Goal: Task Accomplishment & Management: Complete application form

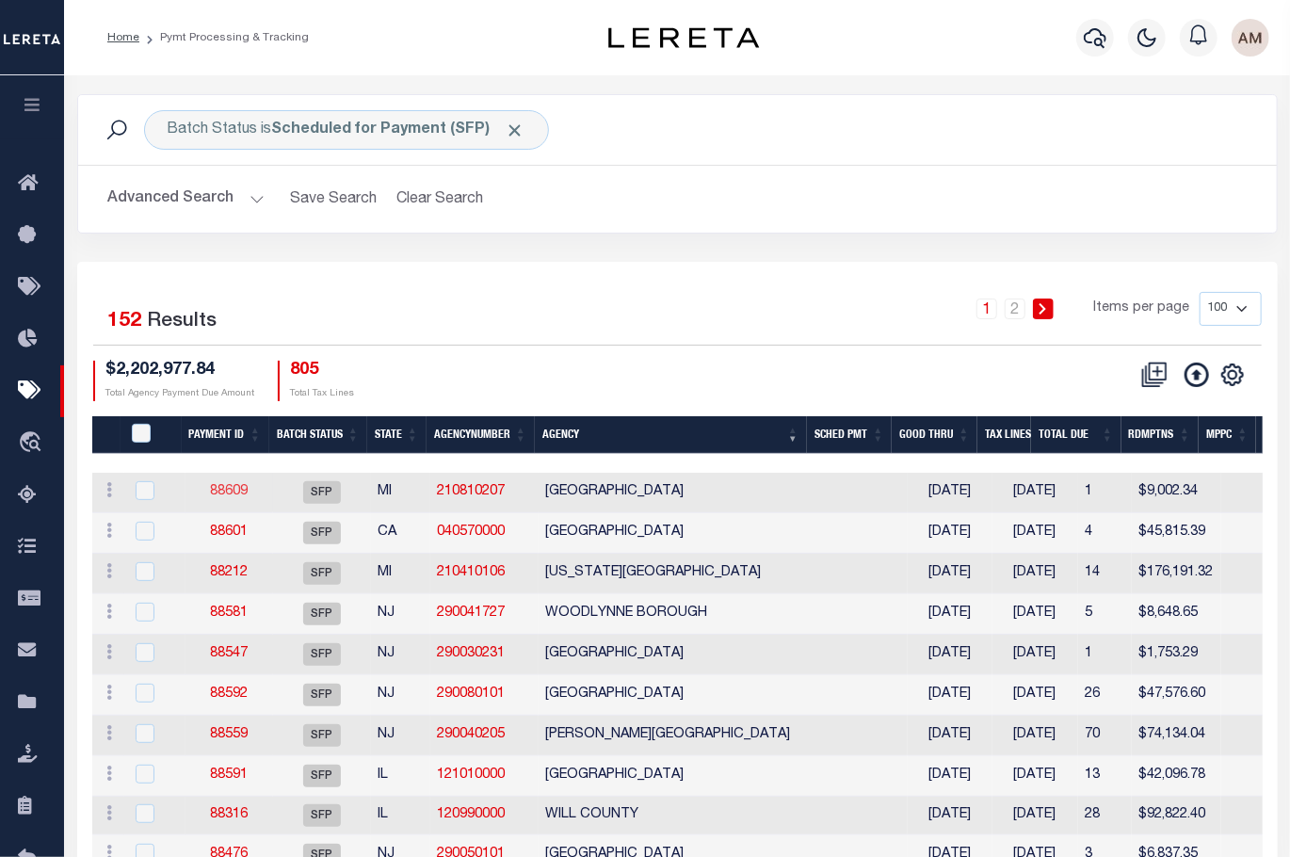
click at [229, 490] on link "88609" at bounding box center [229, 491] width 38 height 13
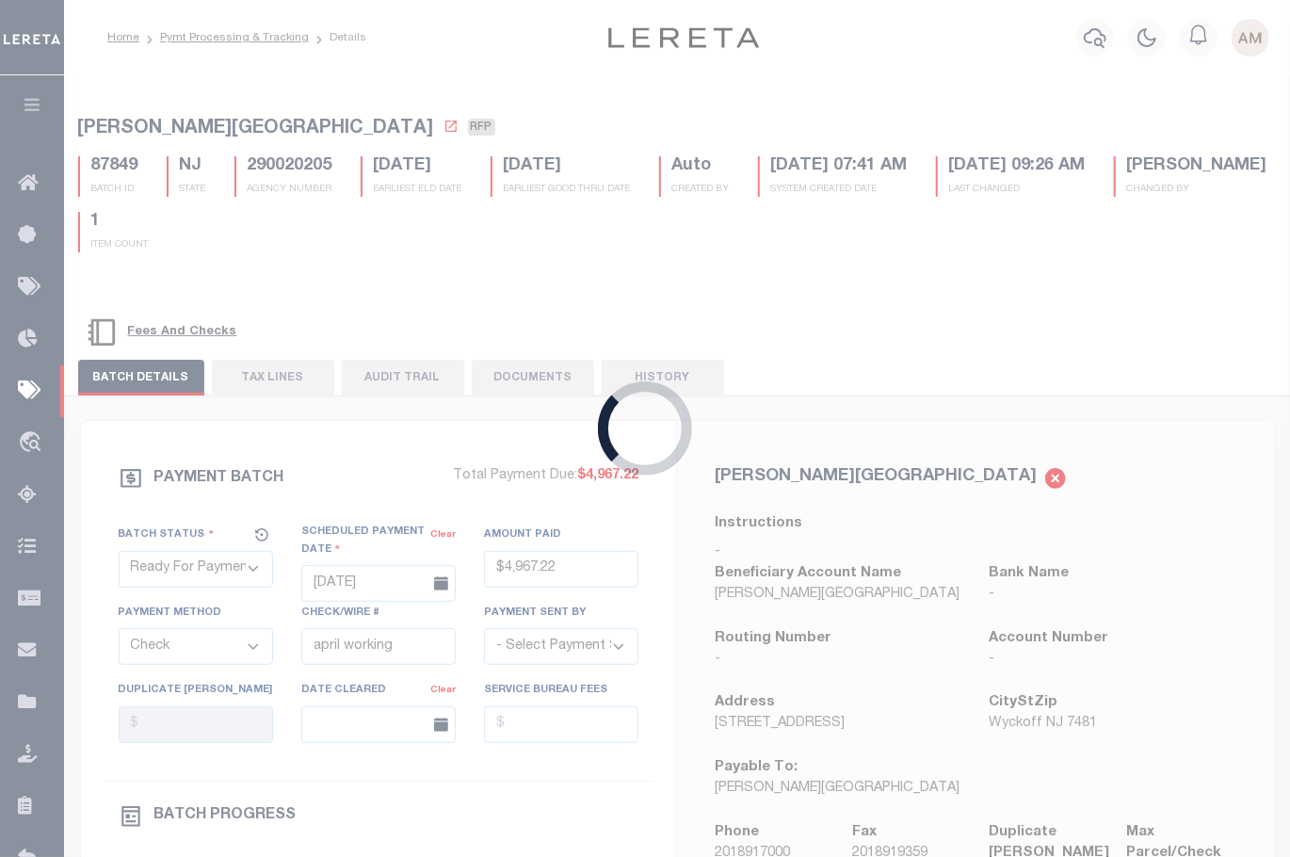
select select "SFP"
type input "[DATE]"
select select
checkbox input "false"
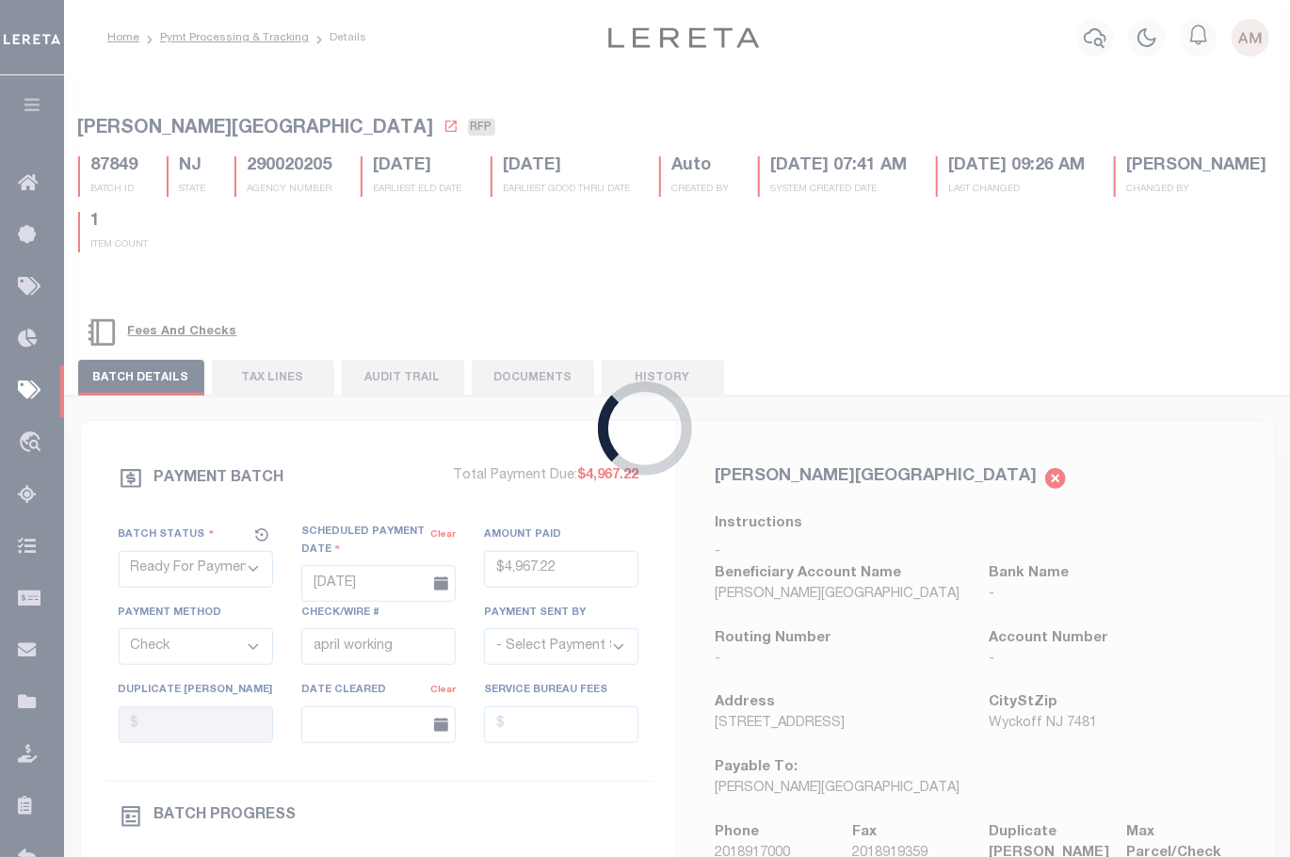
select select
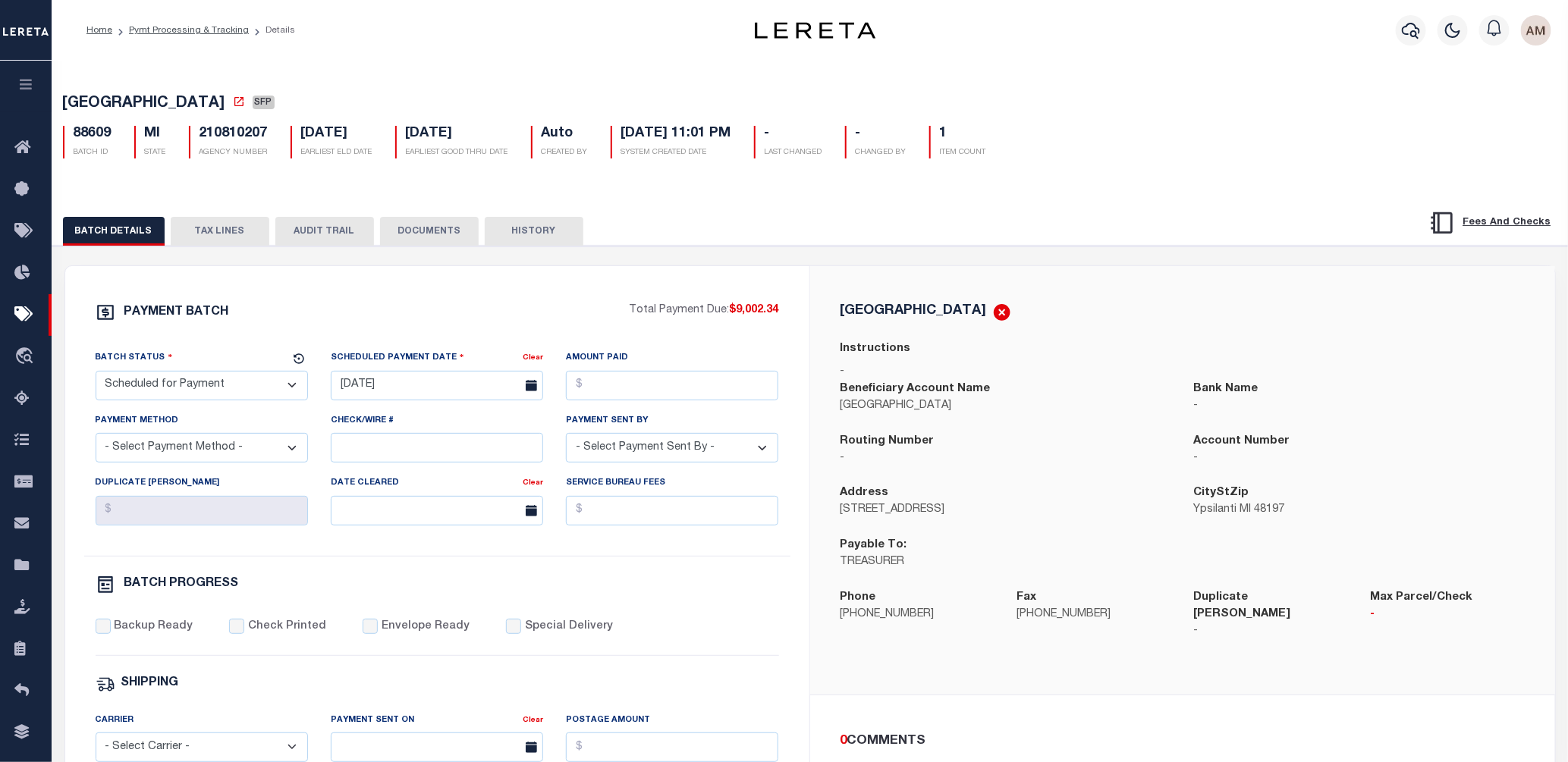
click at [1038, 110] on h5 "YPSILANTI TOWNSHIP SFP" at bounding box center [809, 105] width 1494 height 19
click at [428, 234] on button "DOCUMENTS" at bounding box center [429, 231] width 98 height 29
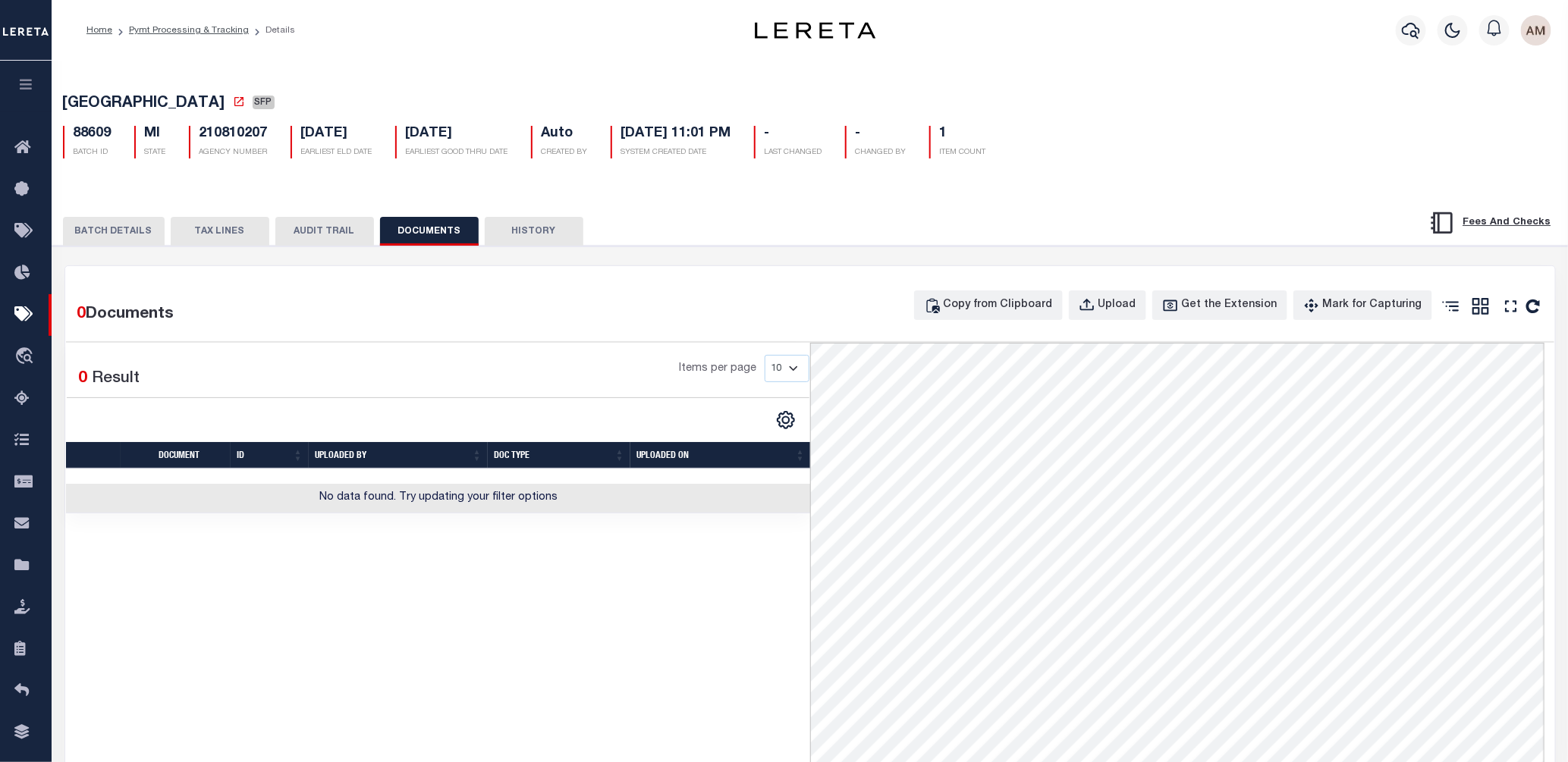
click at [230, 228] on button "TAX LINES" at bounding box center [220, 231] width 98 height 29
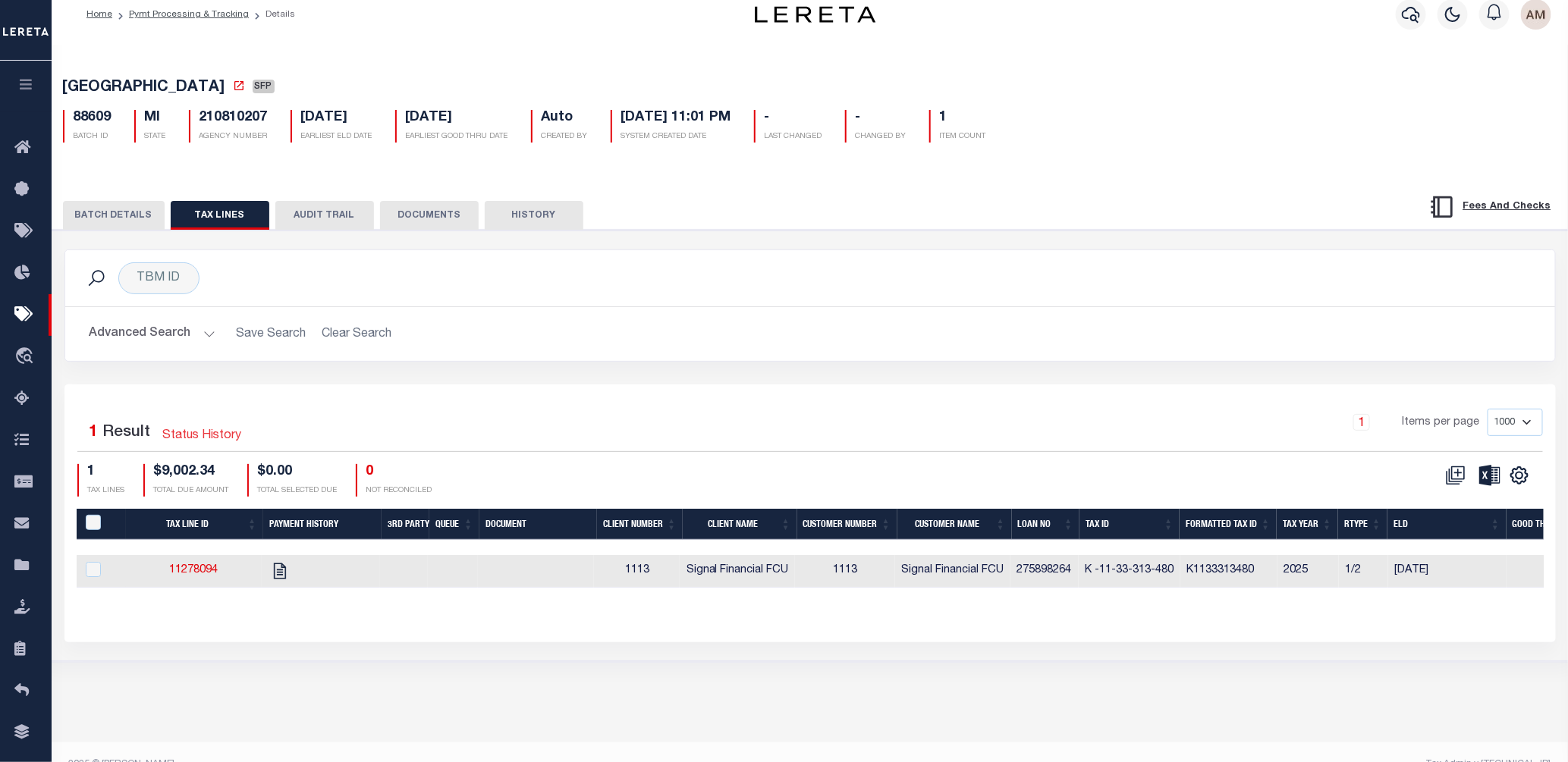
scroll to position [41, 0]
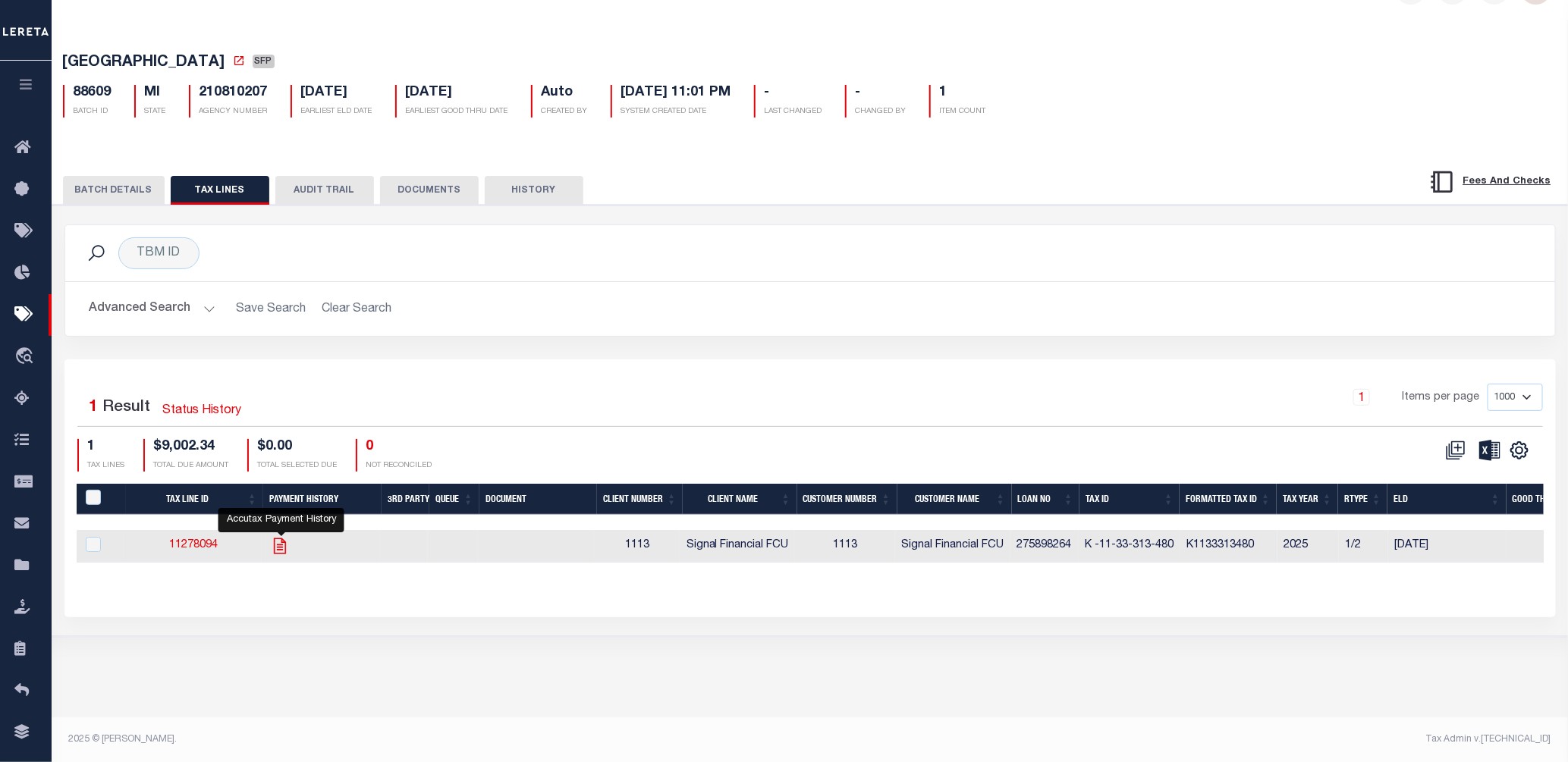
click at [280, 550] on icon "" at bounding box center [279, 546] width 19 height 19
checkbox input "true"
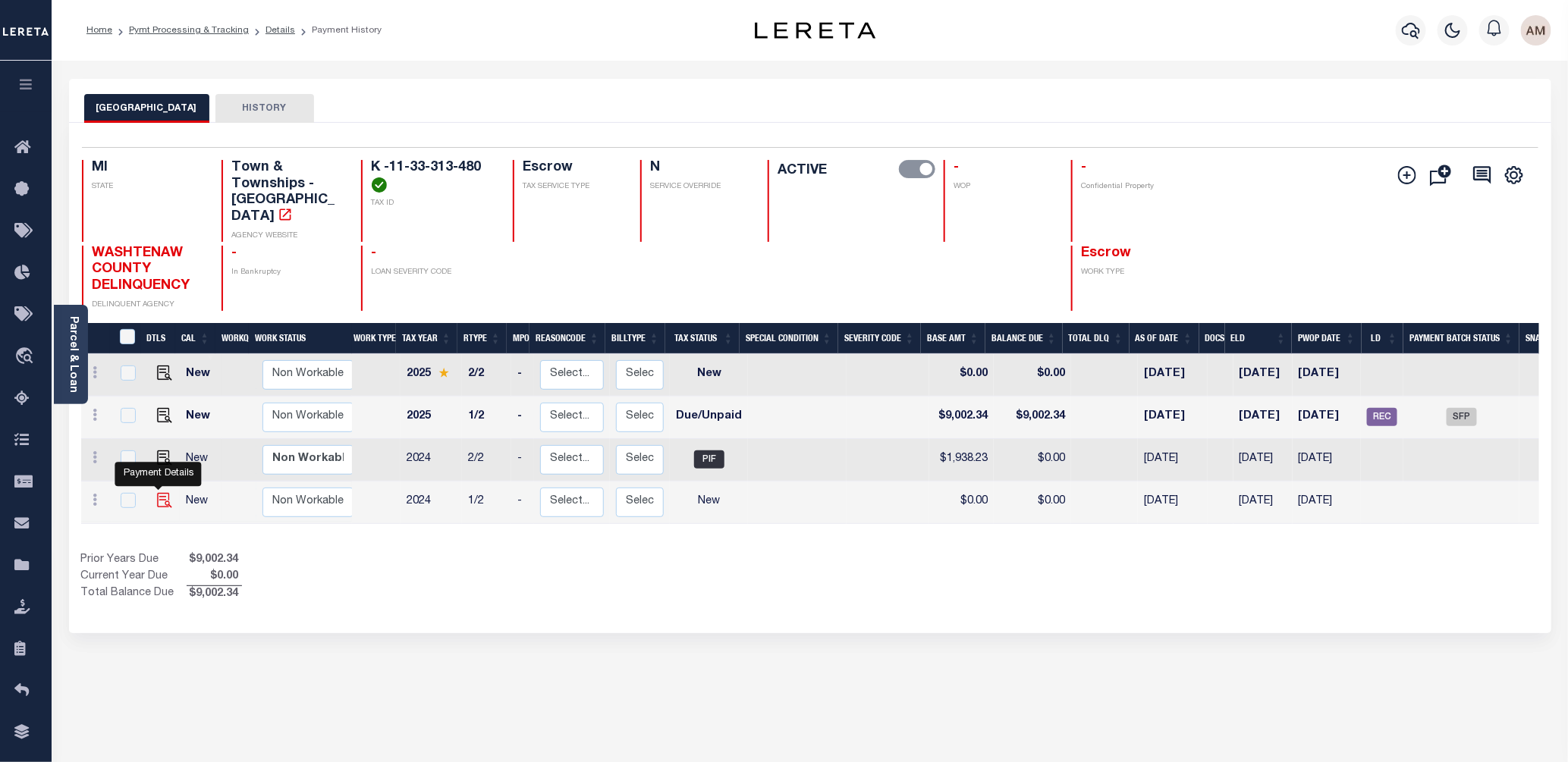
click at [161, 493] on img "" at bounding box center [164, 500] width 15 height 15
checkbox input "true"
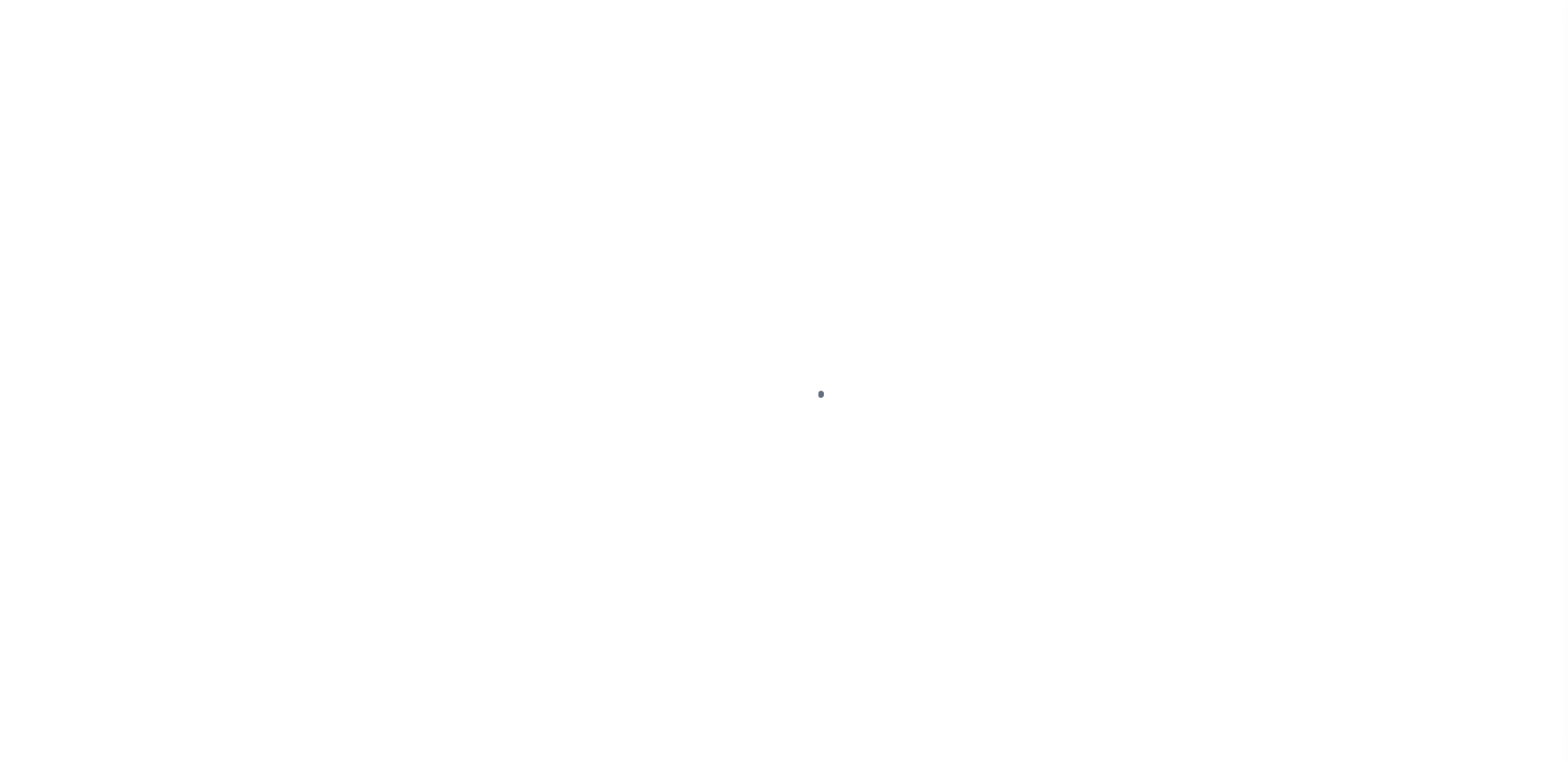
select select "NW2"
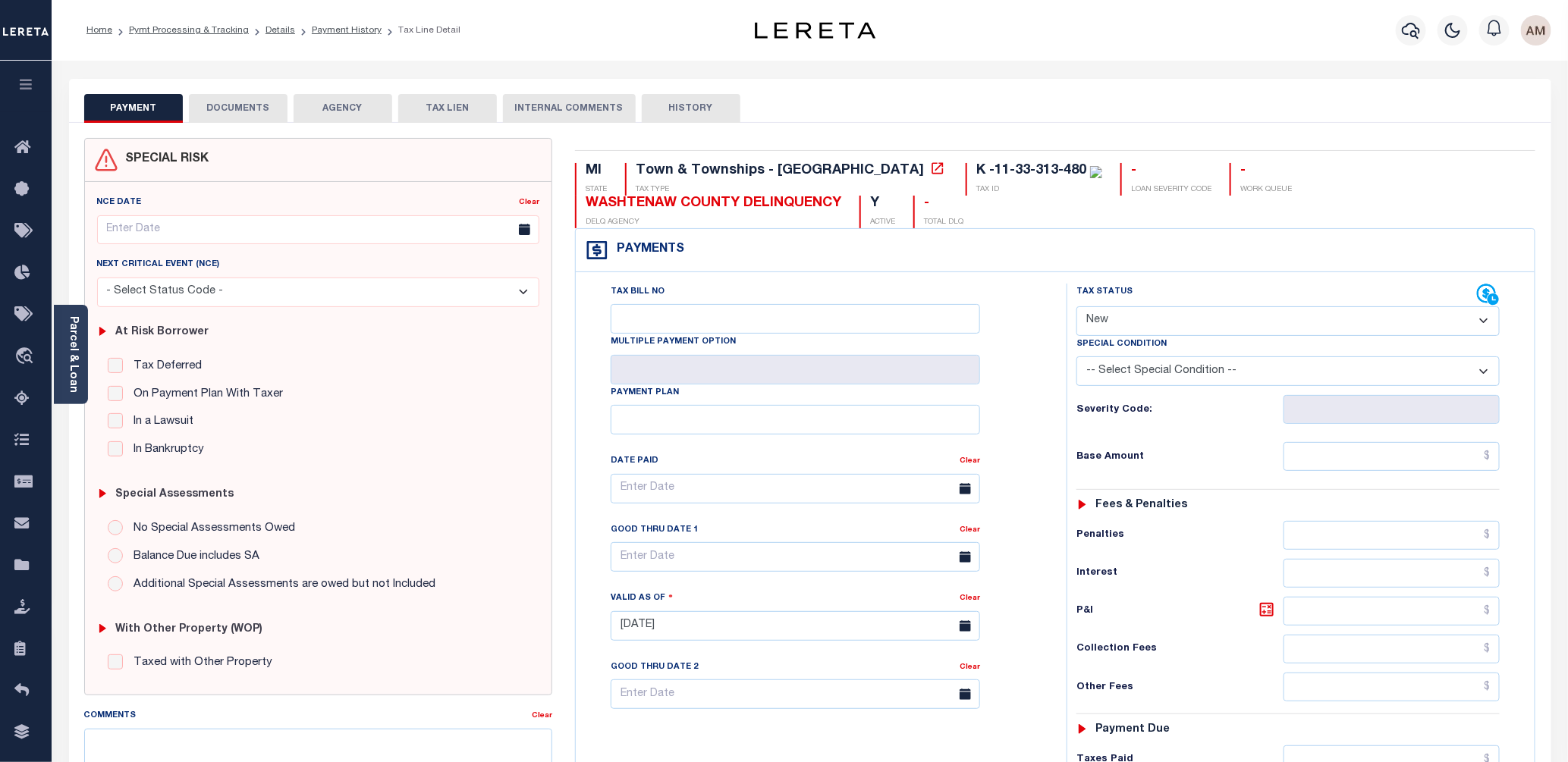
click at [559, 113] on button "INTERNAL COMMENTS" at bounding box center [569, 109] width 133 height 29
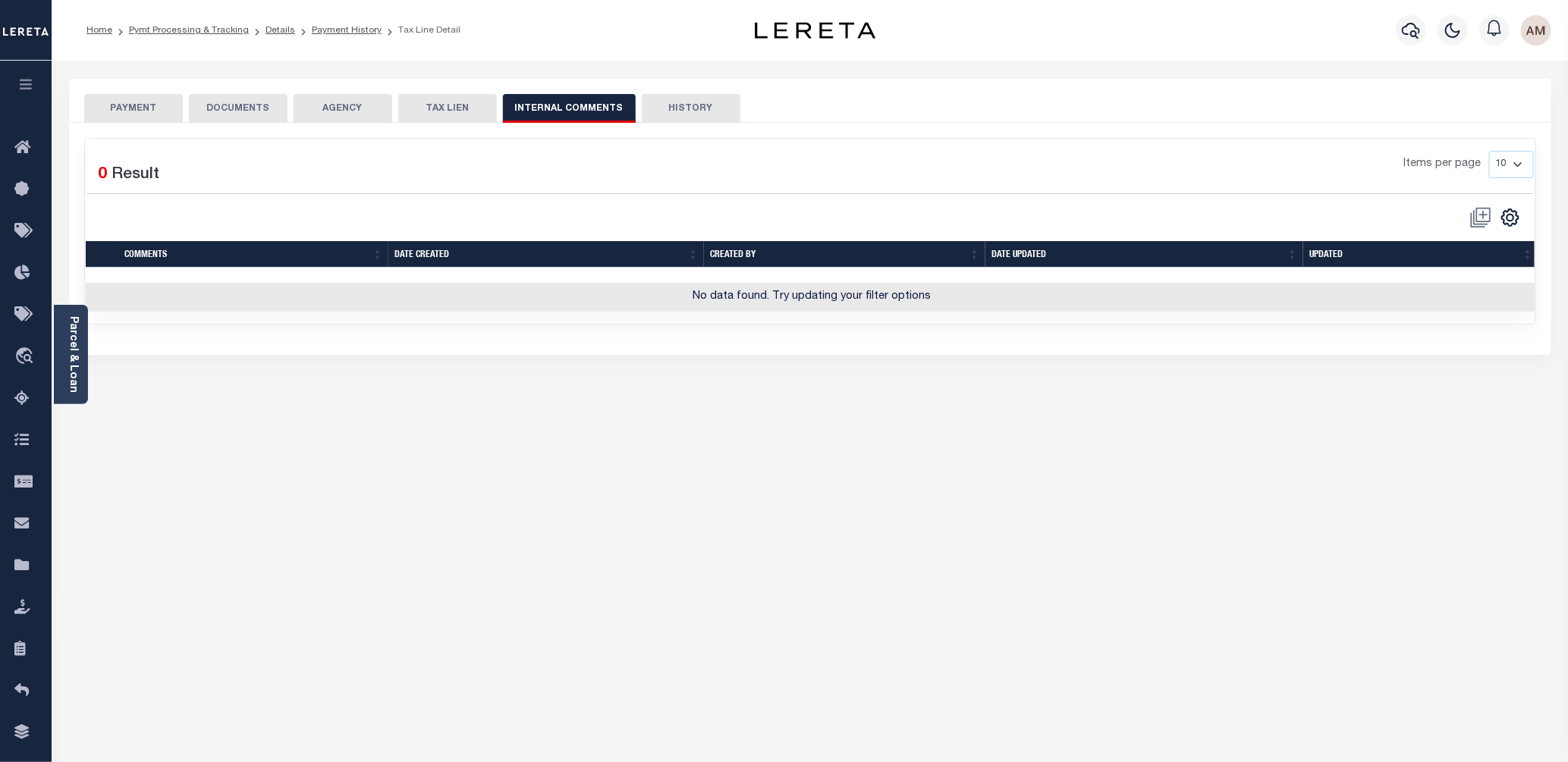
click at [1476, 225] on span at bounding box center [1480, 217] width 35 height 23
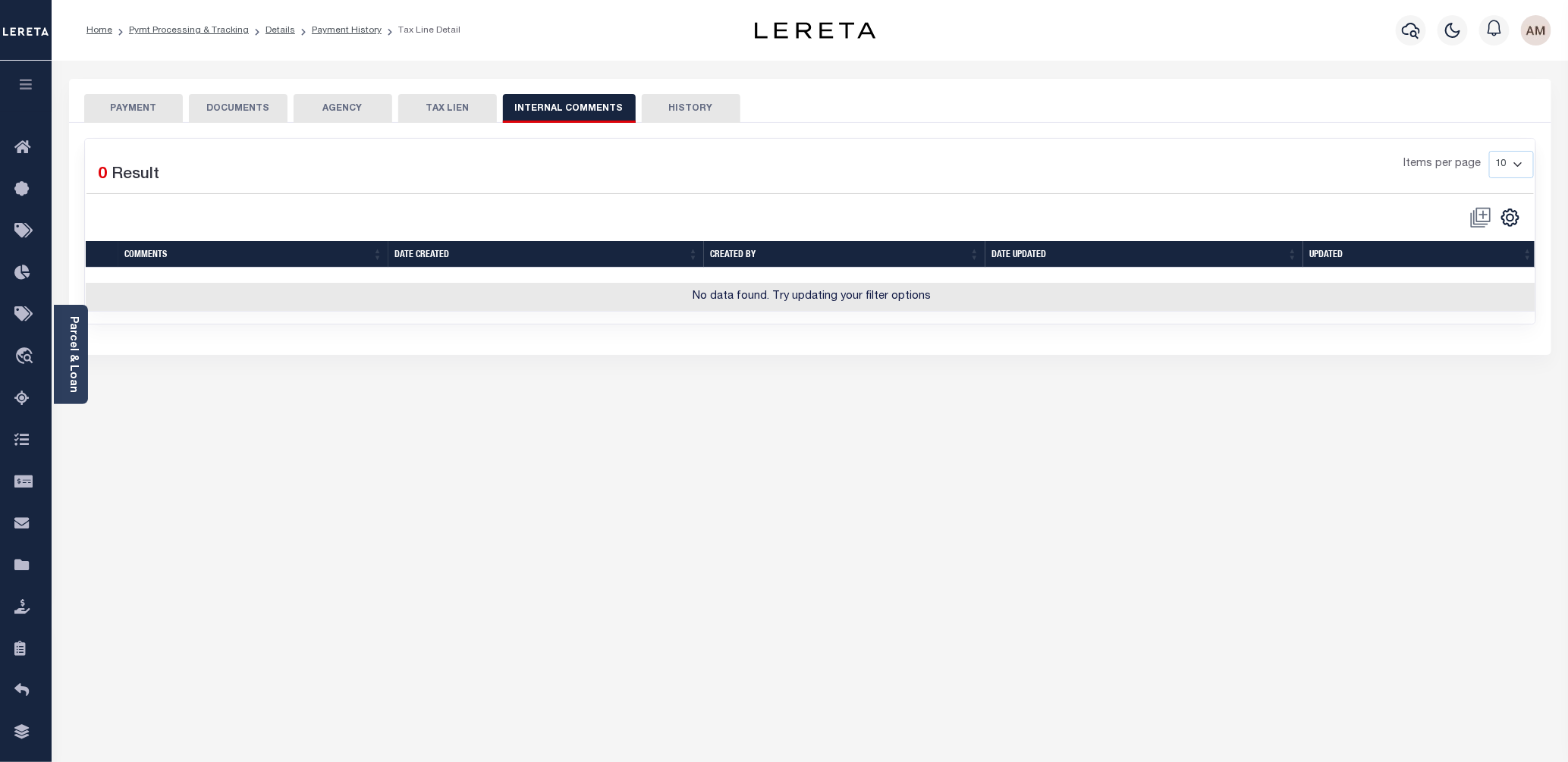
click at [1454, 216] on div "CSV Export Selected Print Show Filter Show Search Columns 0: 1: Comments 2: Dat…" at bounding box center [1493, 217] width 82 height 23
click at [1479, 218] on span at bounding box center [1480, 217] width 35 height 23
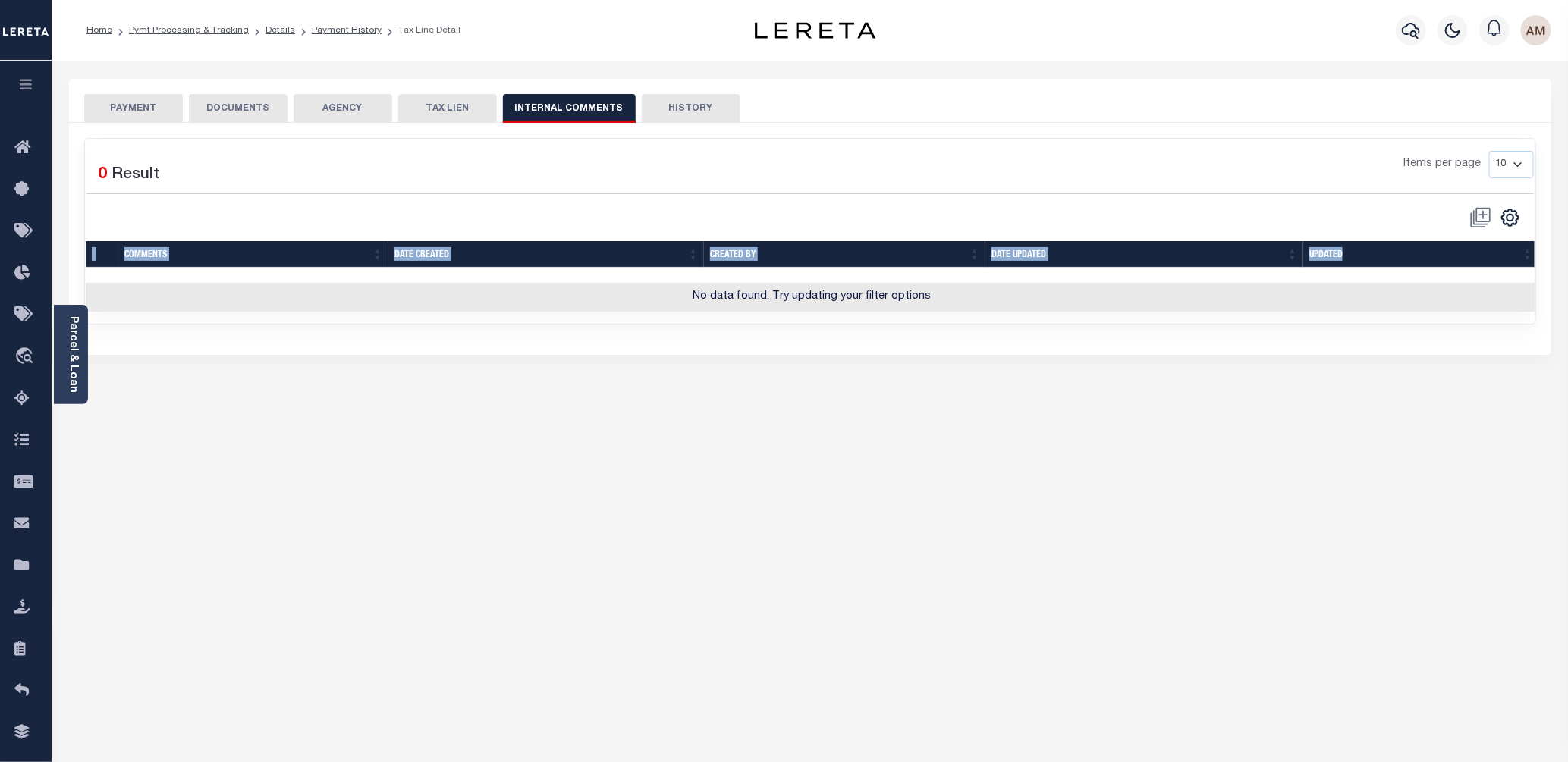
click at [1479, 218] on span at bounding box center [1480, 217] width 35 height 23
click at [1052, 202] on div "Selected 0 Result Items per page 10 25 50 100" at bounding box center [809, 189] width 1471 height 78
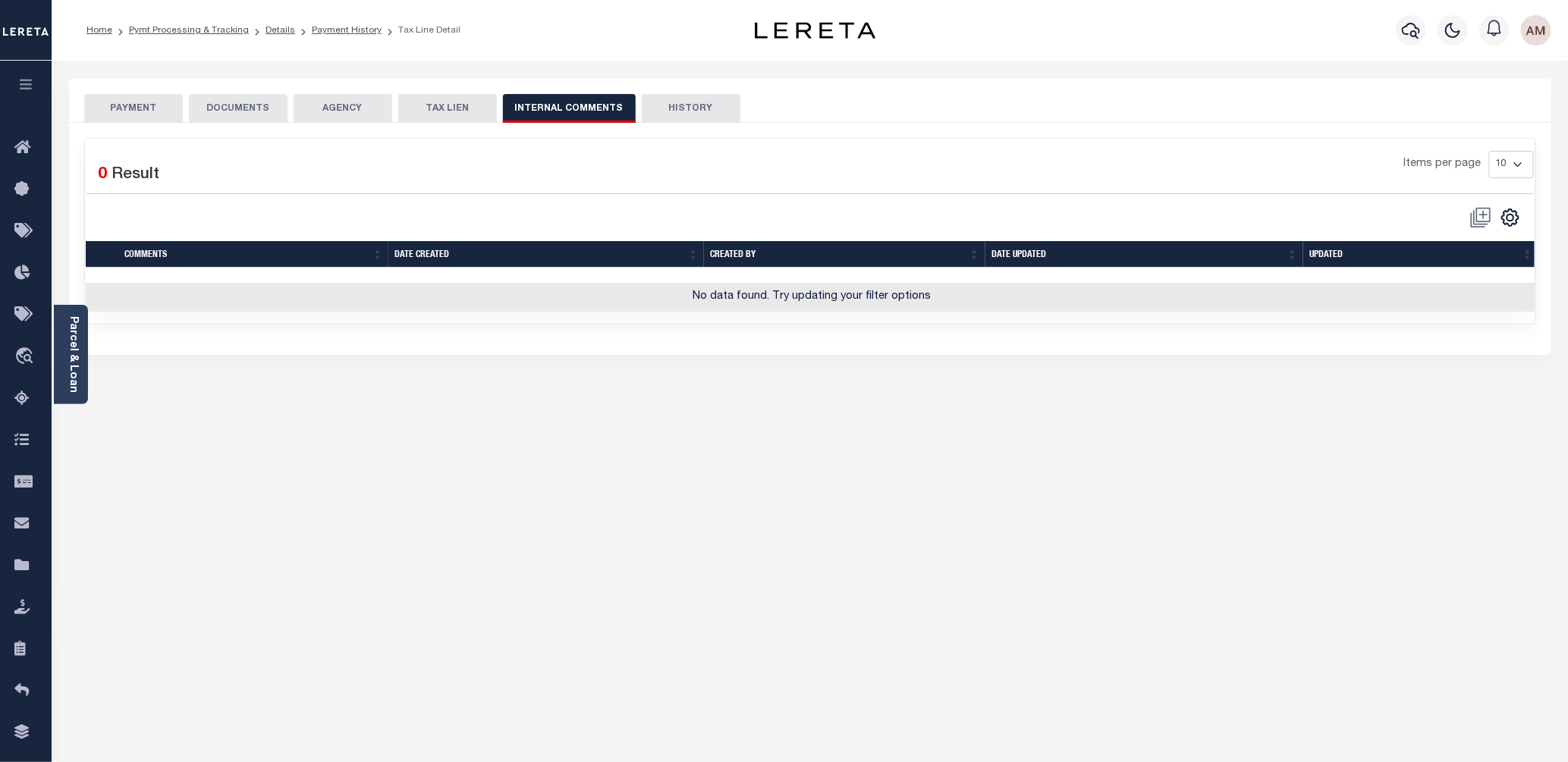
click at [155, 97] on button "PAYMENT" at bounding box center [134, 109] width 98 height 29
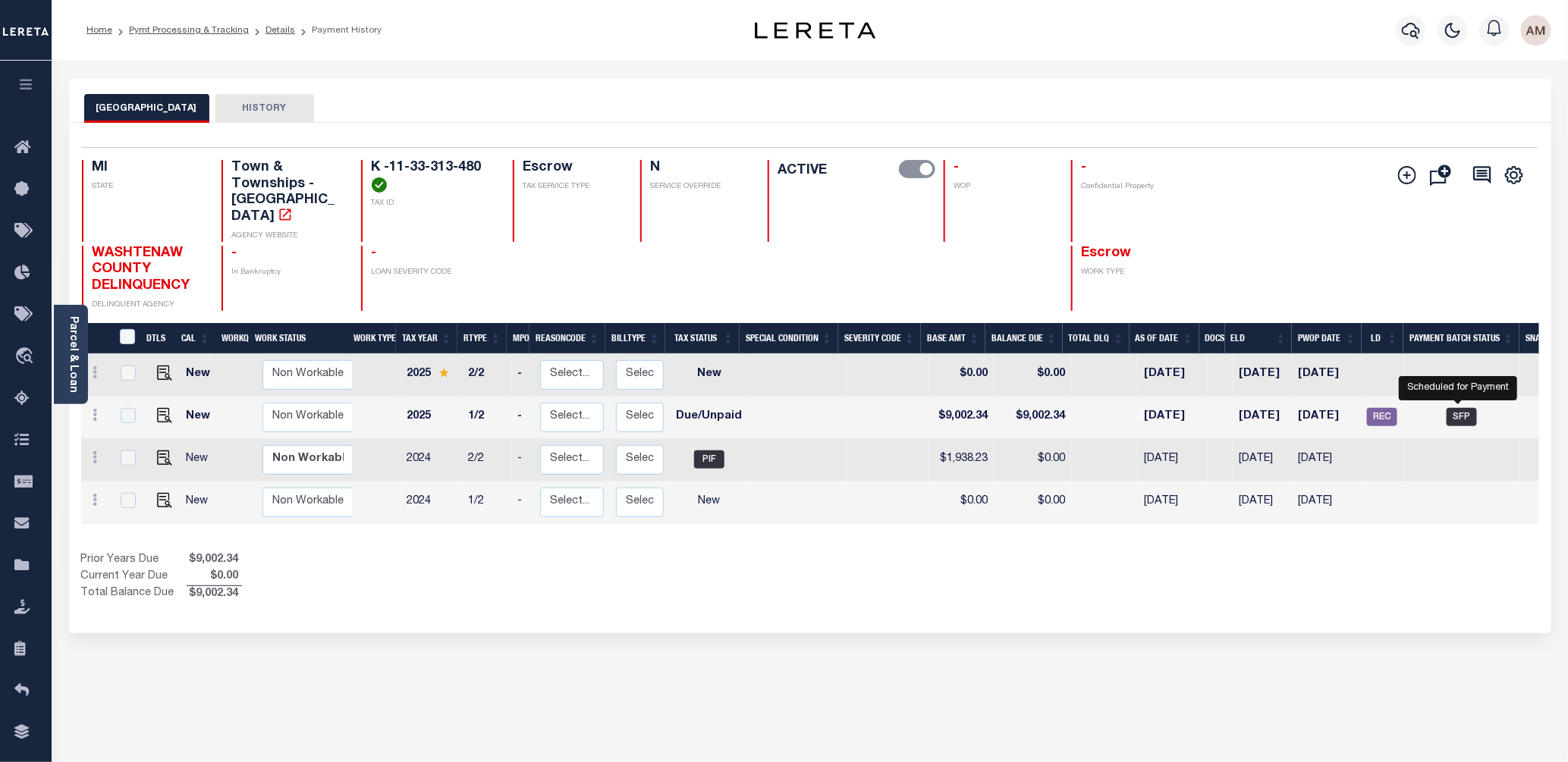
click at [1446, 410] on span "SFP" at bounding box center [1462, 417] width 31 height 19
checkbox input "true"
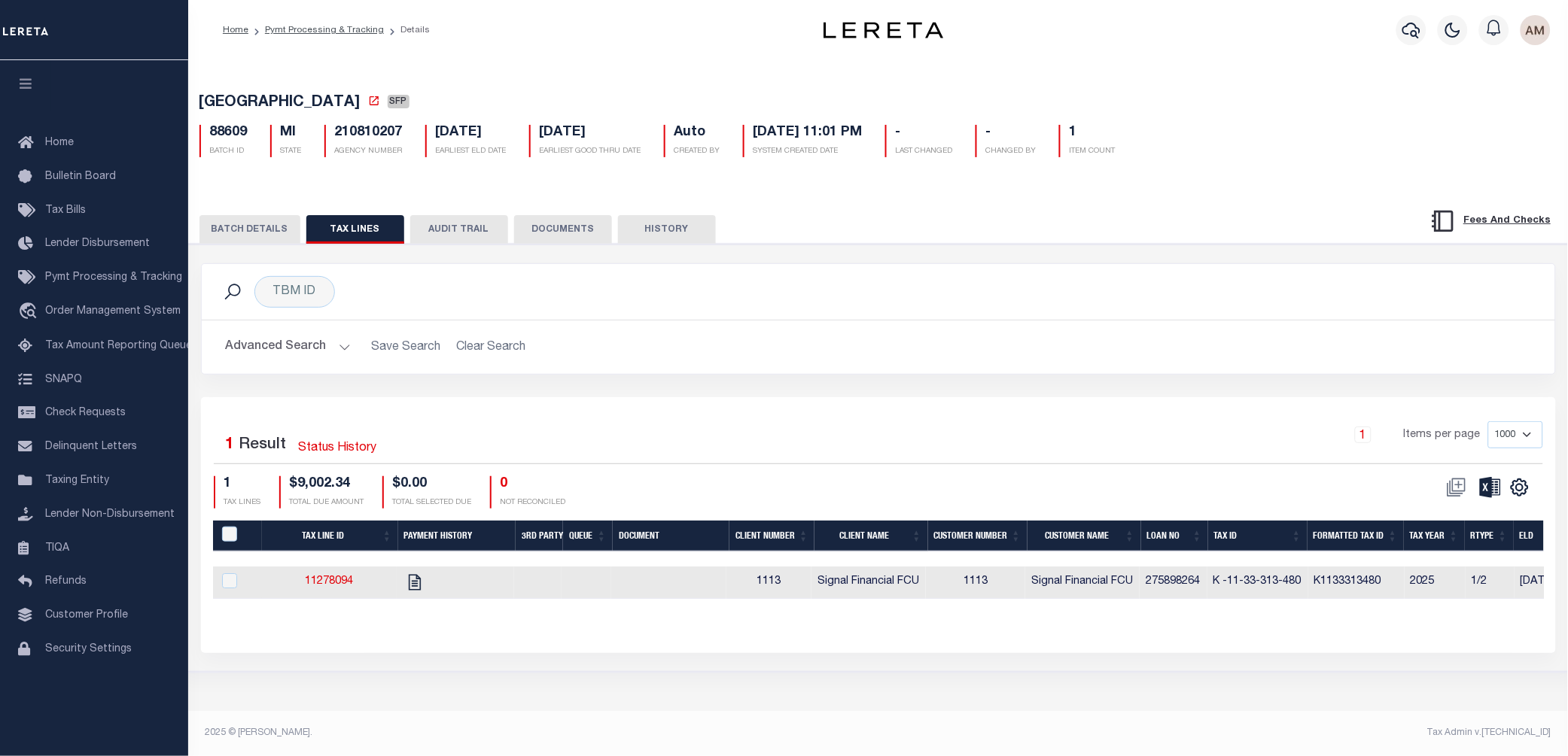
click at [639, 235] on button "HISTORY" at bounding box center [667, 229] width 98 height 29
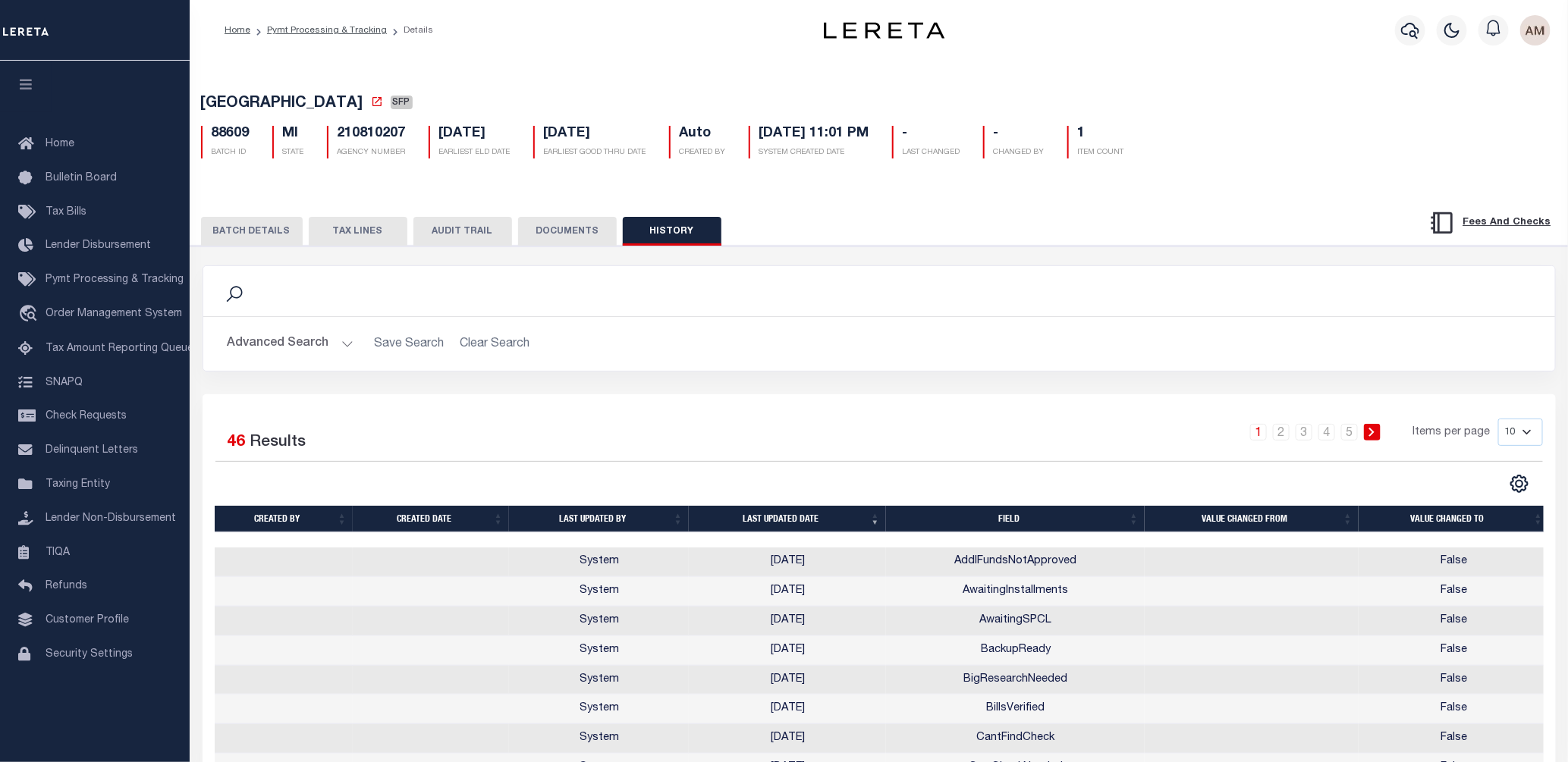
click at [263, 234] on button "BATCH DETAILS" at bounding box center [252, 231] width 101 height 29
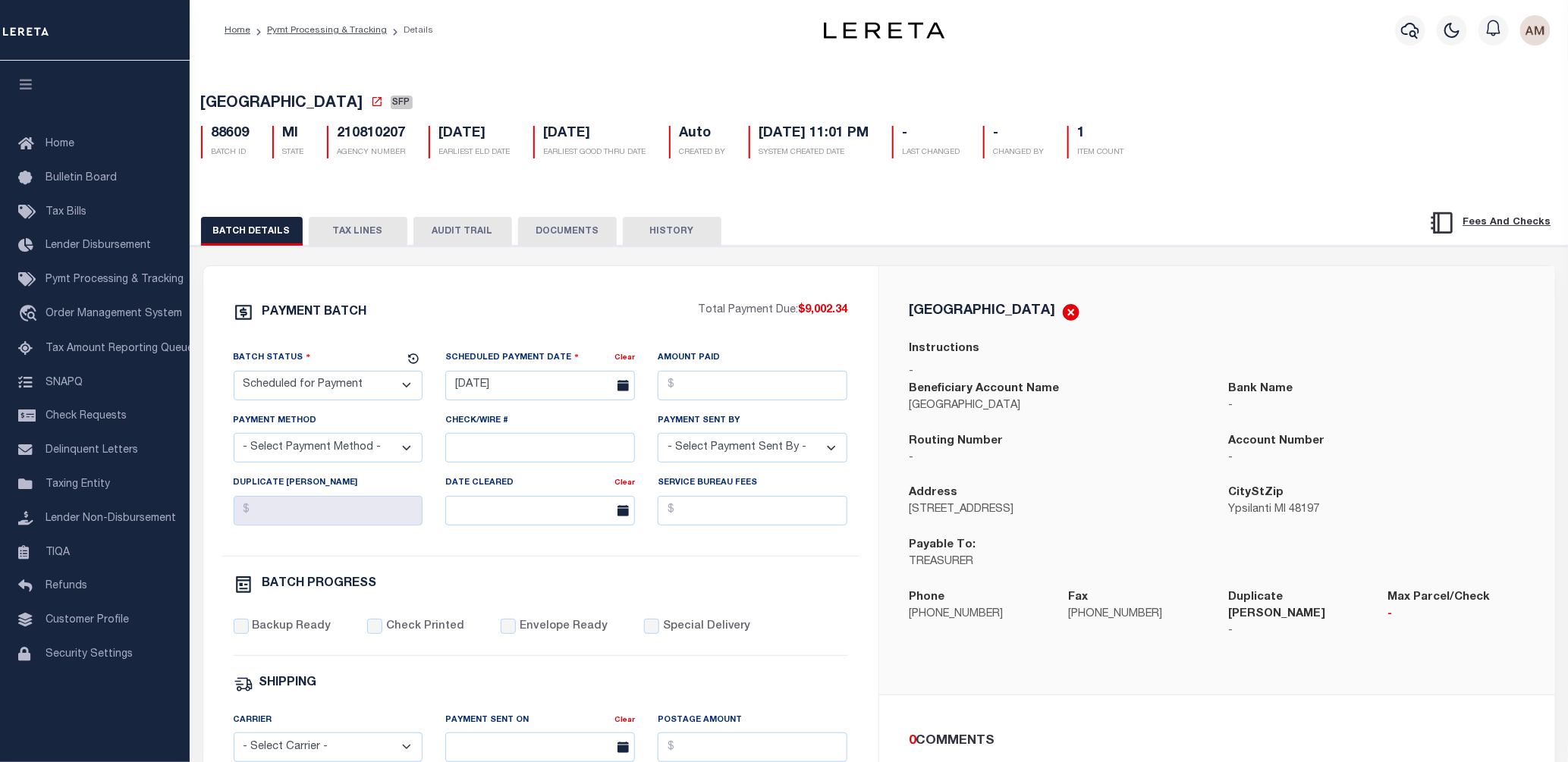
click at [358, 243] on button "TAX LINES" at bounding box center [358, 231] width 98 height 29
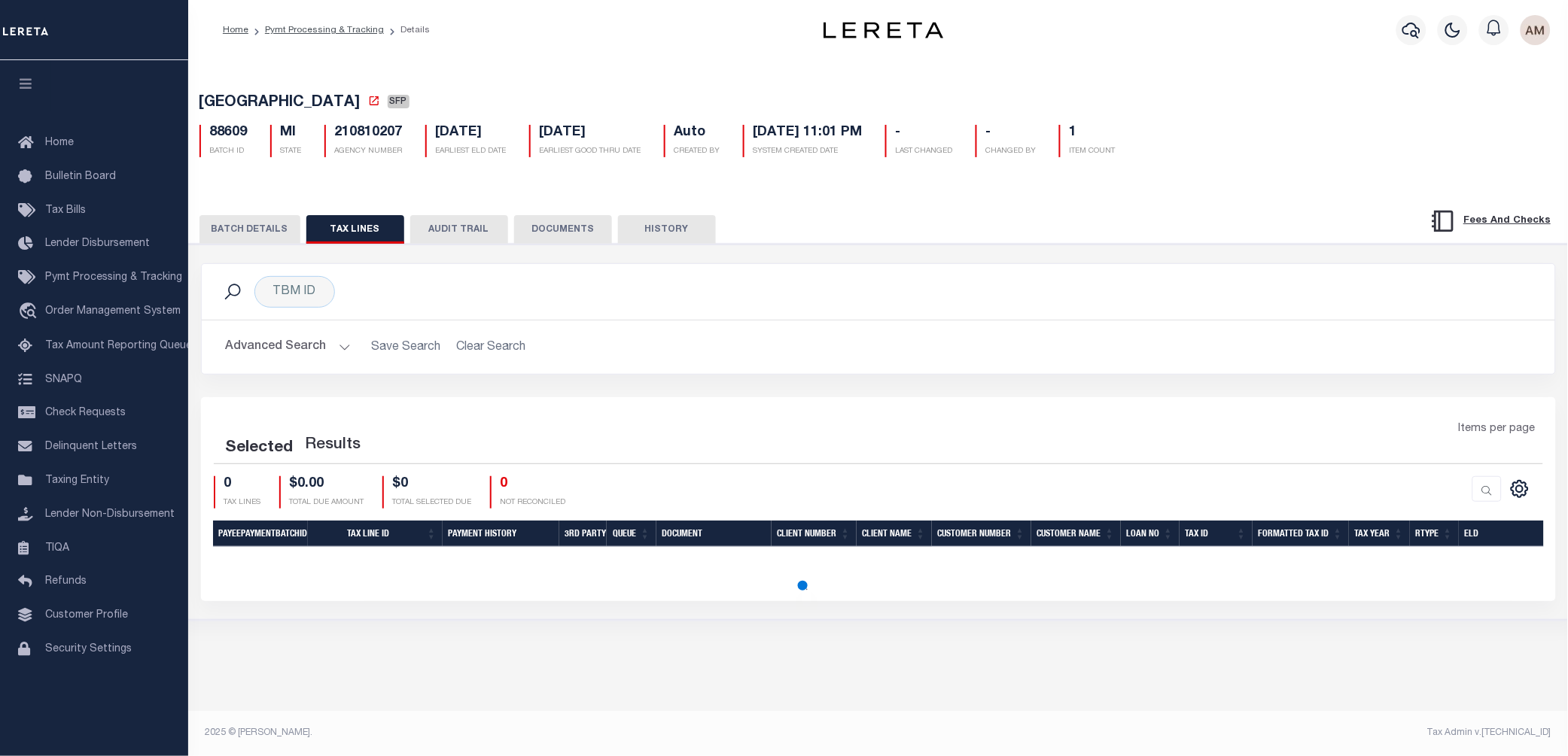
click at [453, 238] on button "AUDIT TRAIL" at bounding box center [459, 229] width 98 height 29
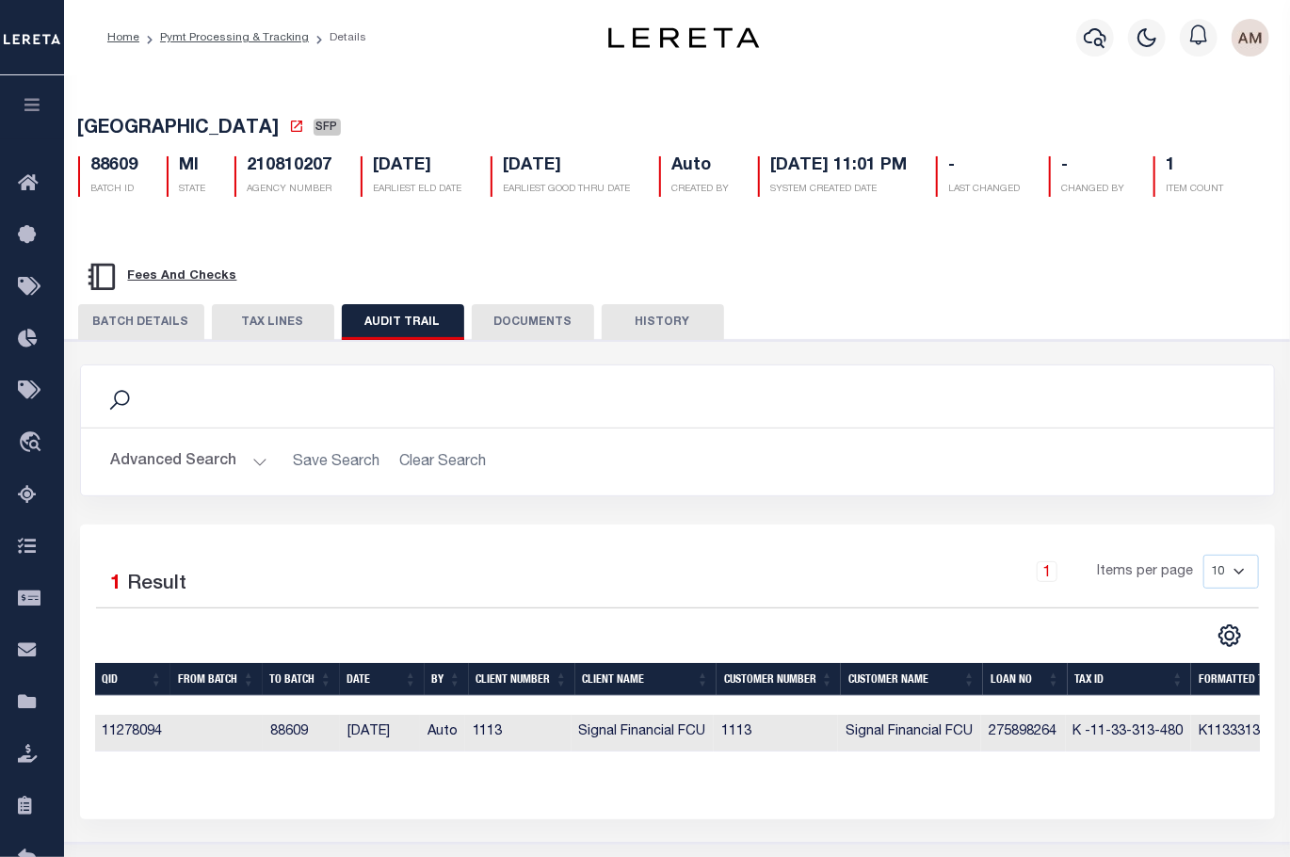
click at [130, 42] on link "Home" at bounding box center [123, 37] width 32 height 11
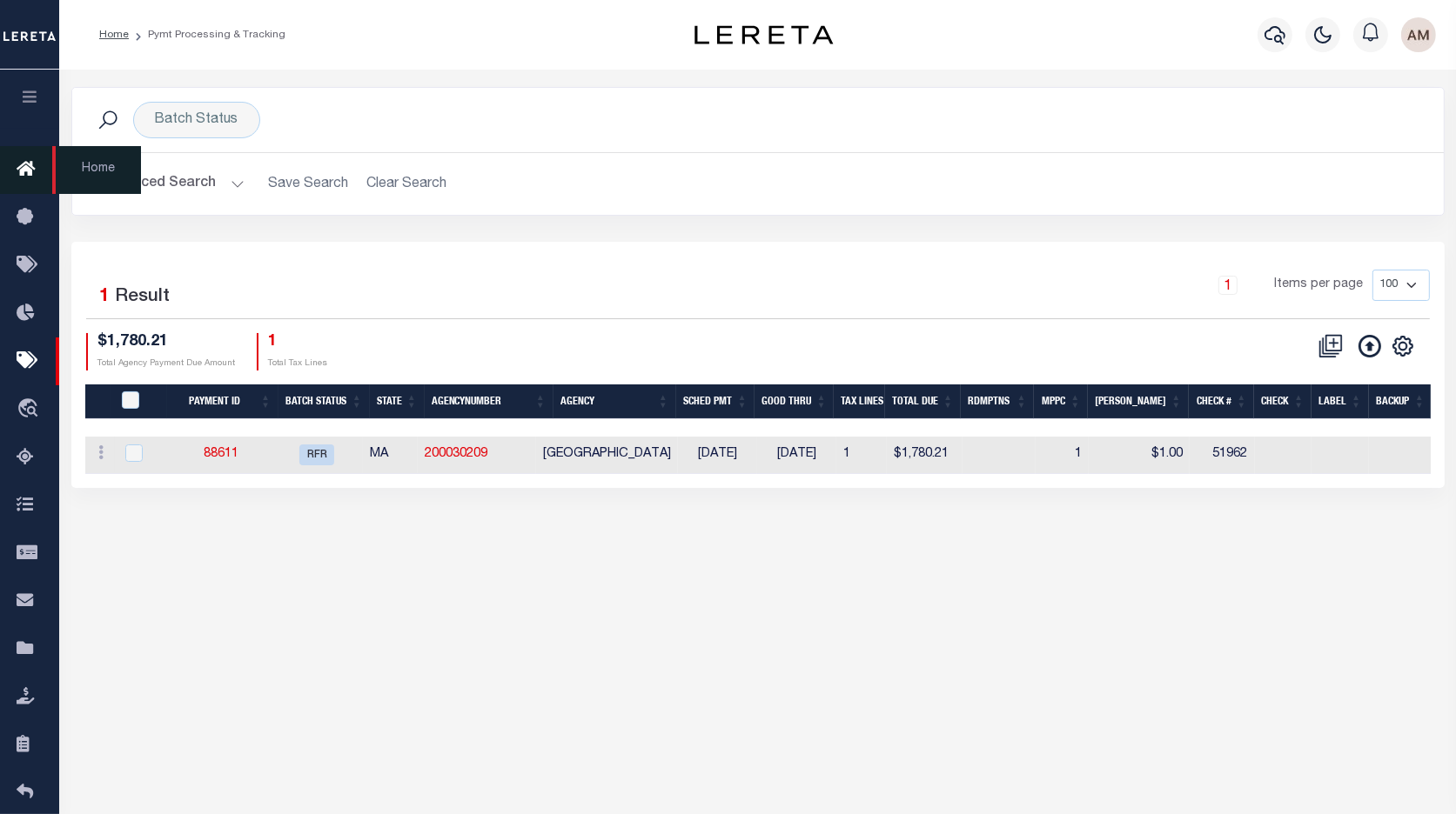
click at [15, 172] on link "Home" at bounding box center [30, 170] width 59 height 48
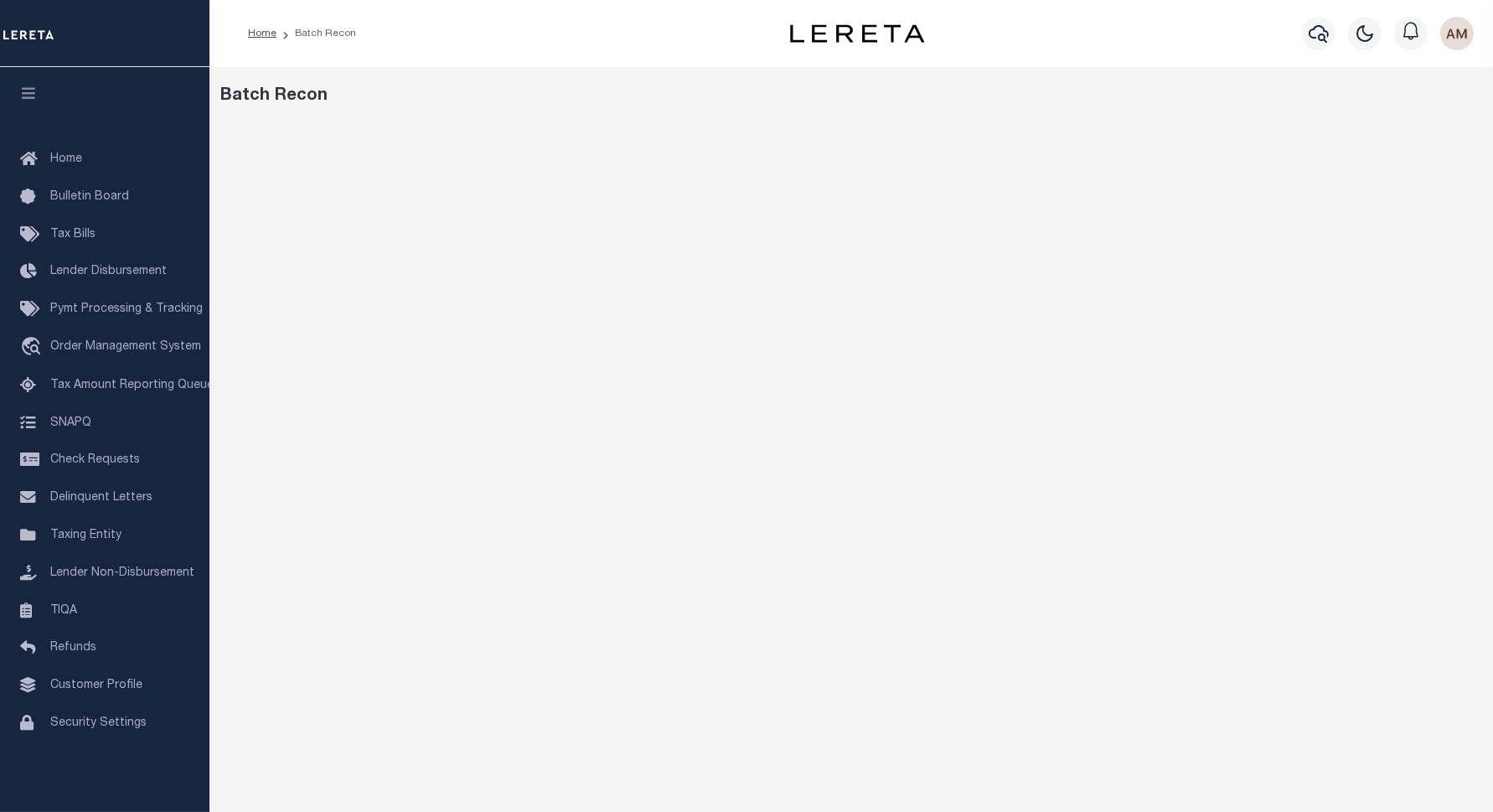
click at [694, 66] on div "Home Batch Recon Profile Sign out" at bounding box center [851, 33] width 1284 height 67
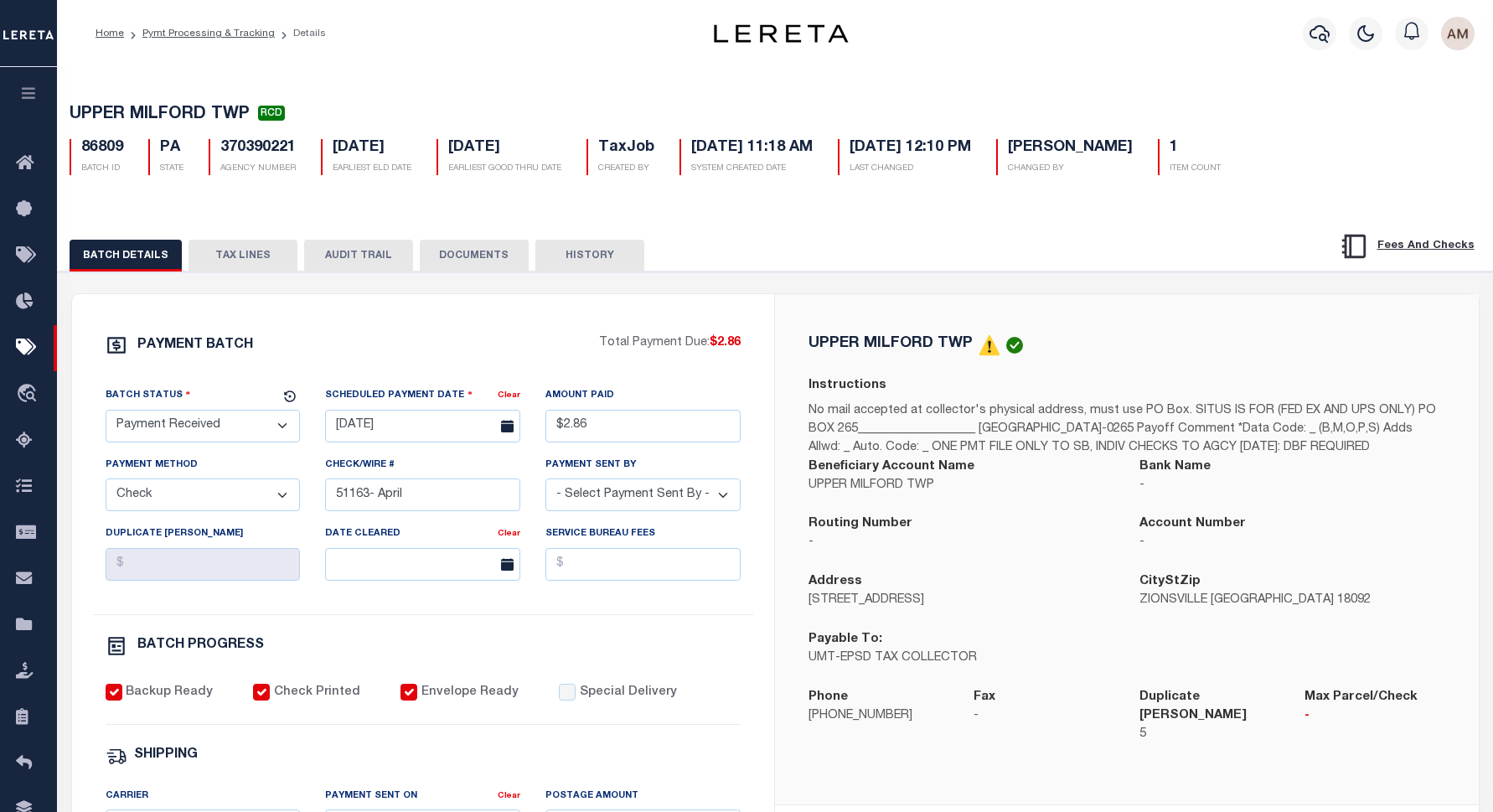
select select "RCD"
select select "CHK"
select select "Little, Audria"
select select "USS"
click at [1321, 40] on icon "button" at bounding box center [1319, 33] width 20 height 20
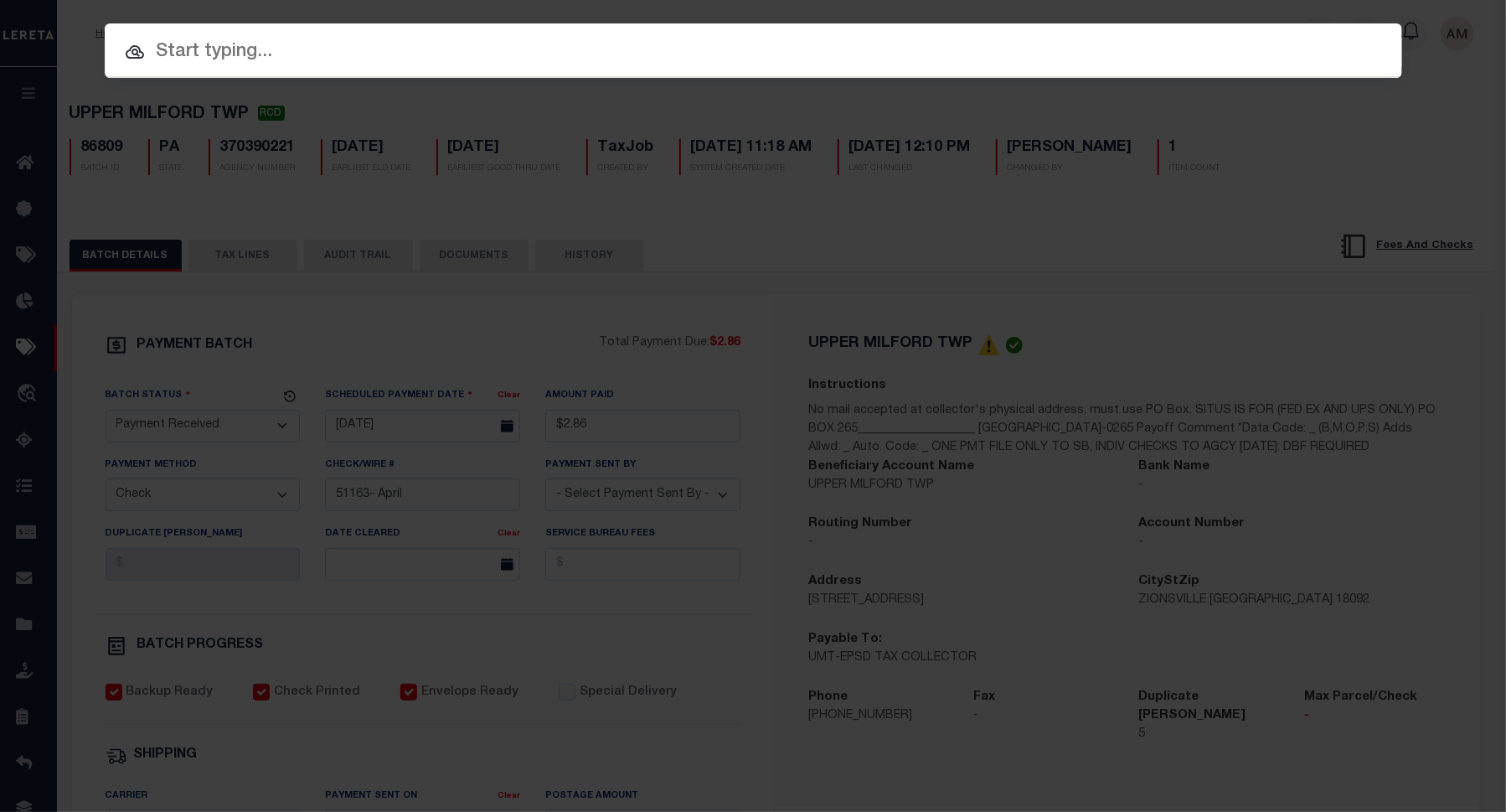
click at [955, 47] on input "text" at bounding box center [753, 52] width 1298 height 29
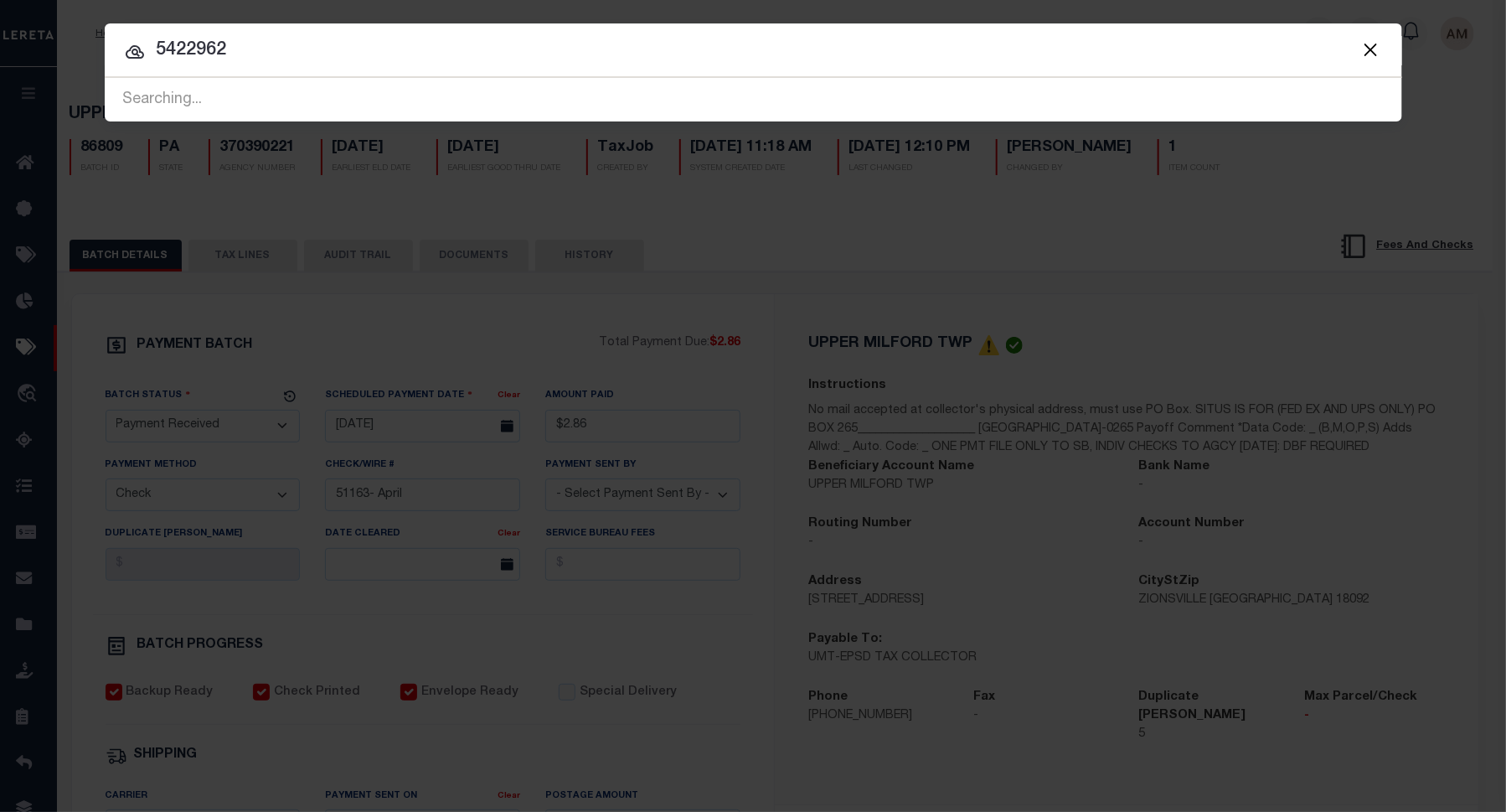
type input "5422962"
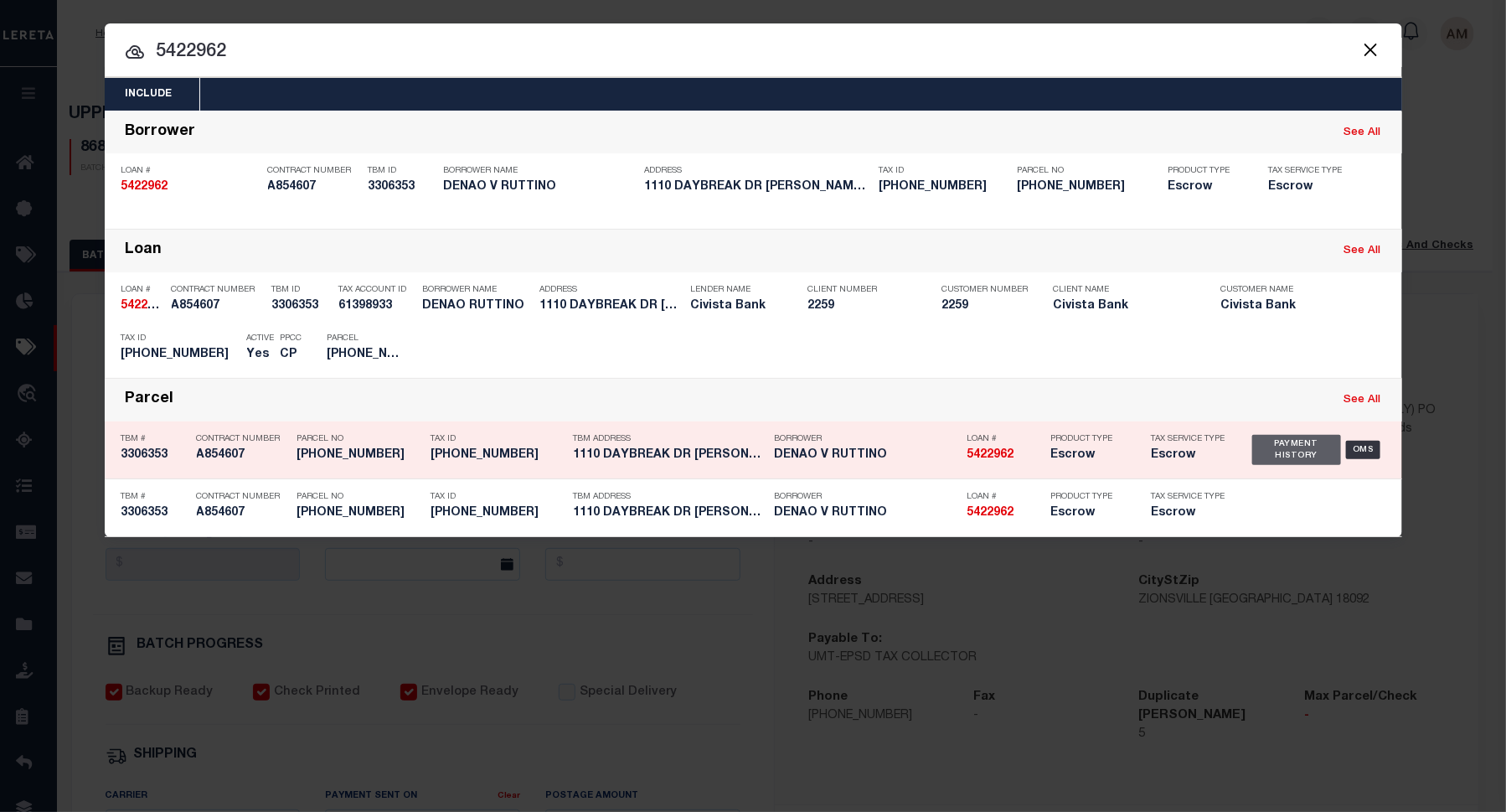
click at [1281, 456] on div "Payment History" at bounding box center [1297, 450] width 90 height 30
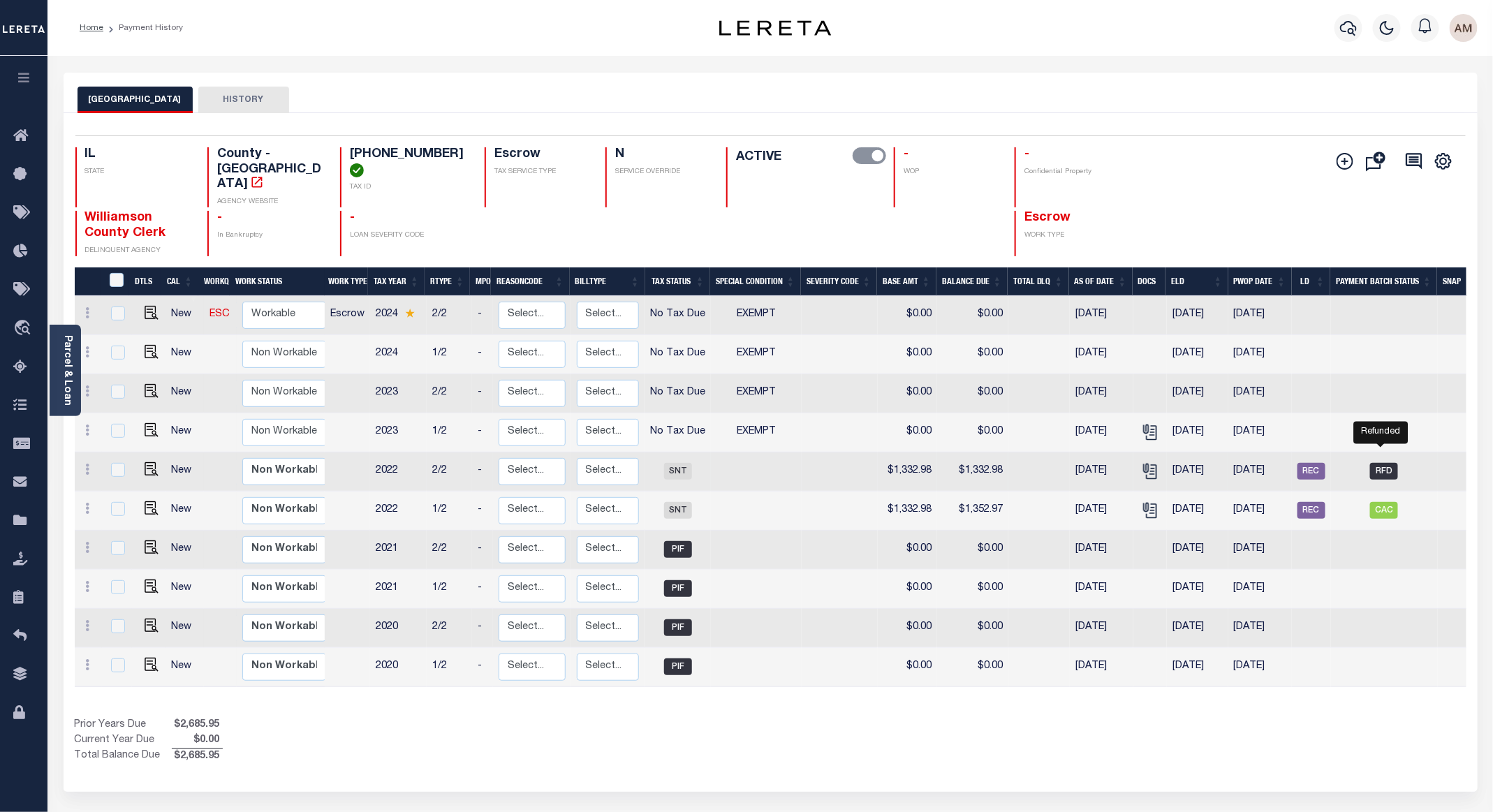
click at [1244, 463] on span "RFD" at bounding box center [1385, 471] width 28 height 17
checkbox input "true"
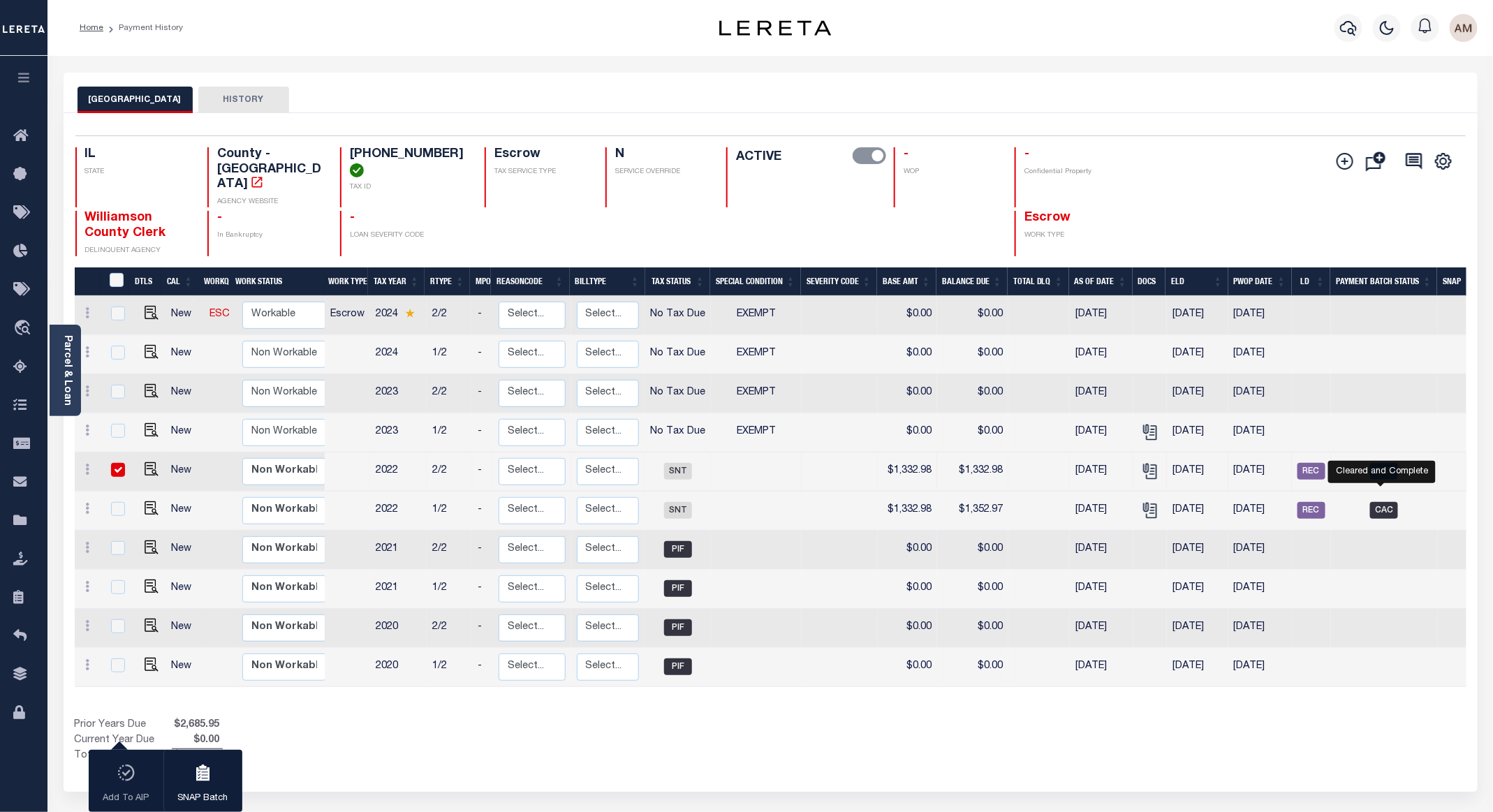
click at [1244, 502] on span "CAC" at bounding box center [1385, 510] width 28 height 17
checkbox input "true"
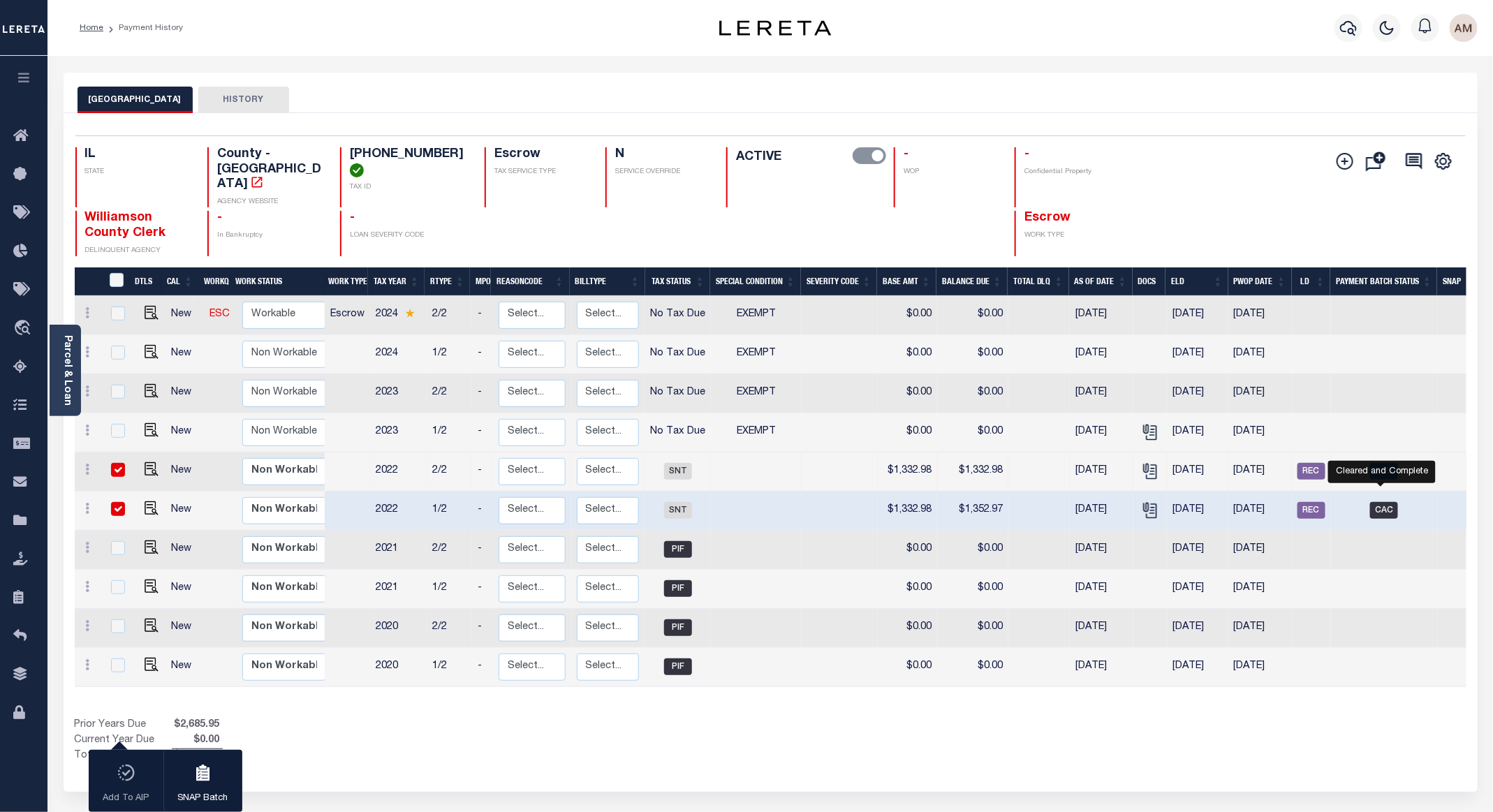
click at [1244, 502] on span "CAC" at bounding box center [1385, 510] width 28 height 17
checkbox input "false"
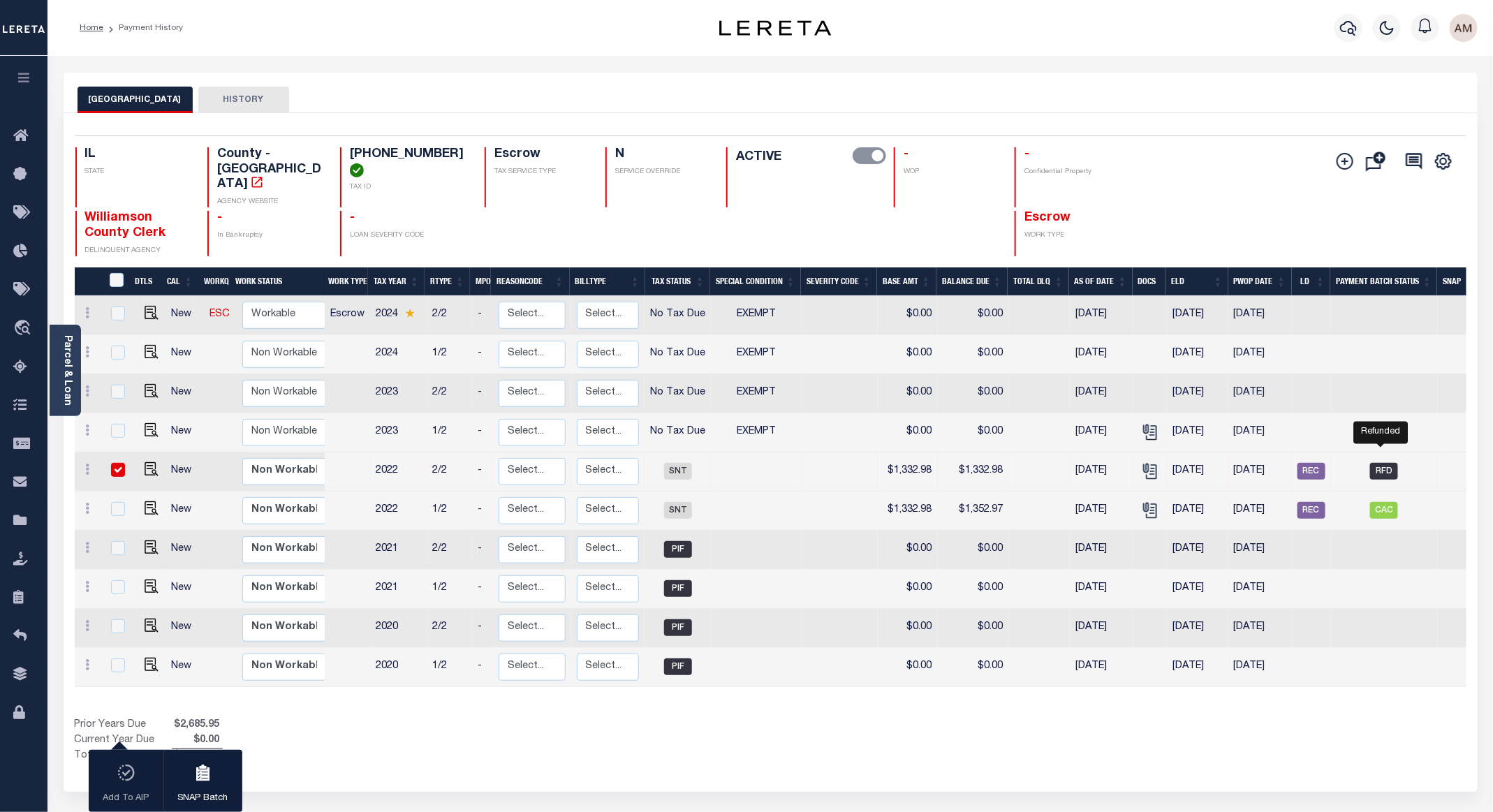
click at [1244, 463] on span "RFD" at bounding box center [1385, 471] width 28 height 17
checkbox input "false"
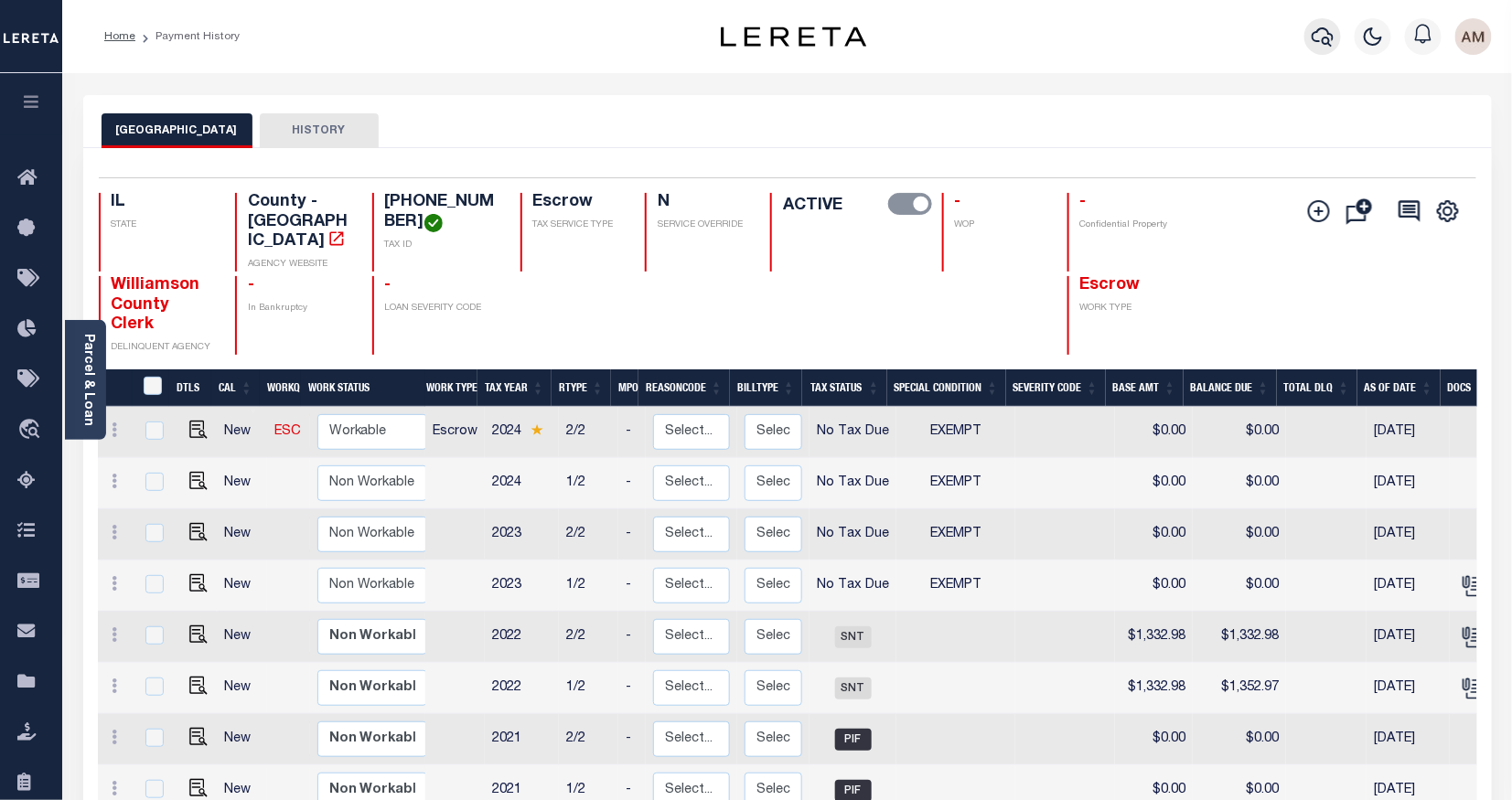
click at [1323, 38] on icon "button" at bounding box center [1322, 36] width 22 height 22
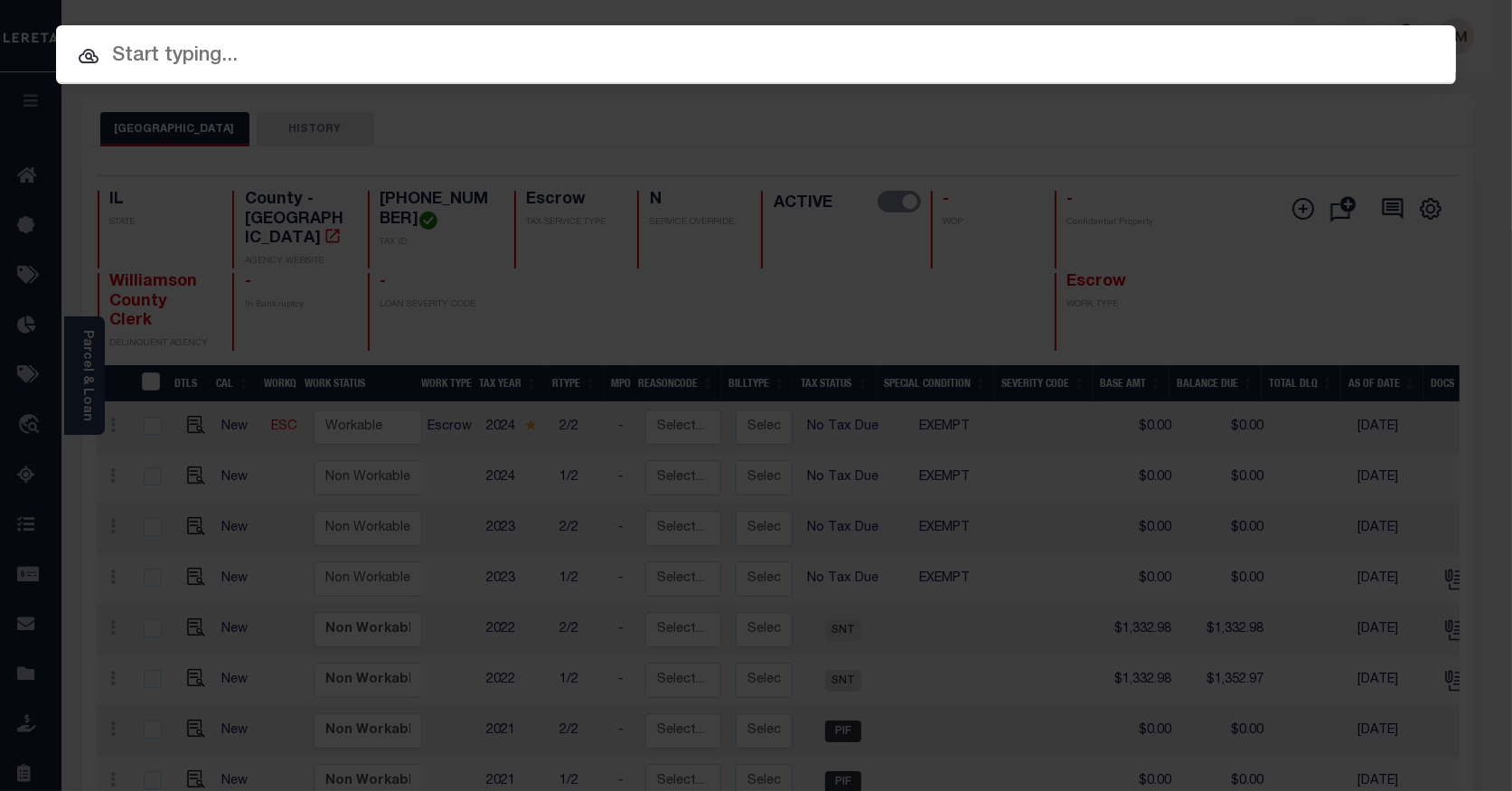
paste input "55295730960000"
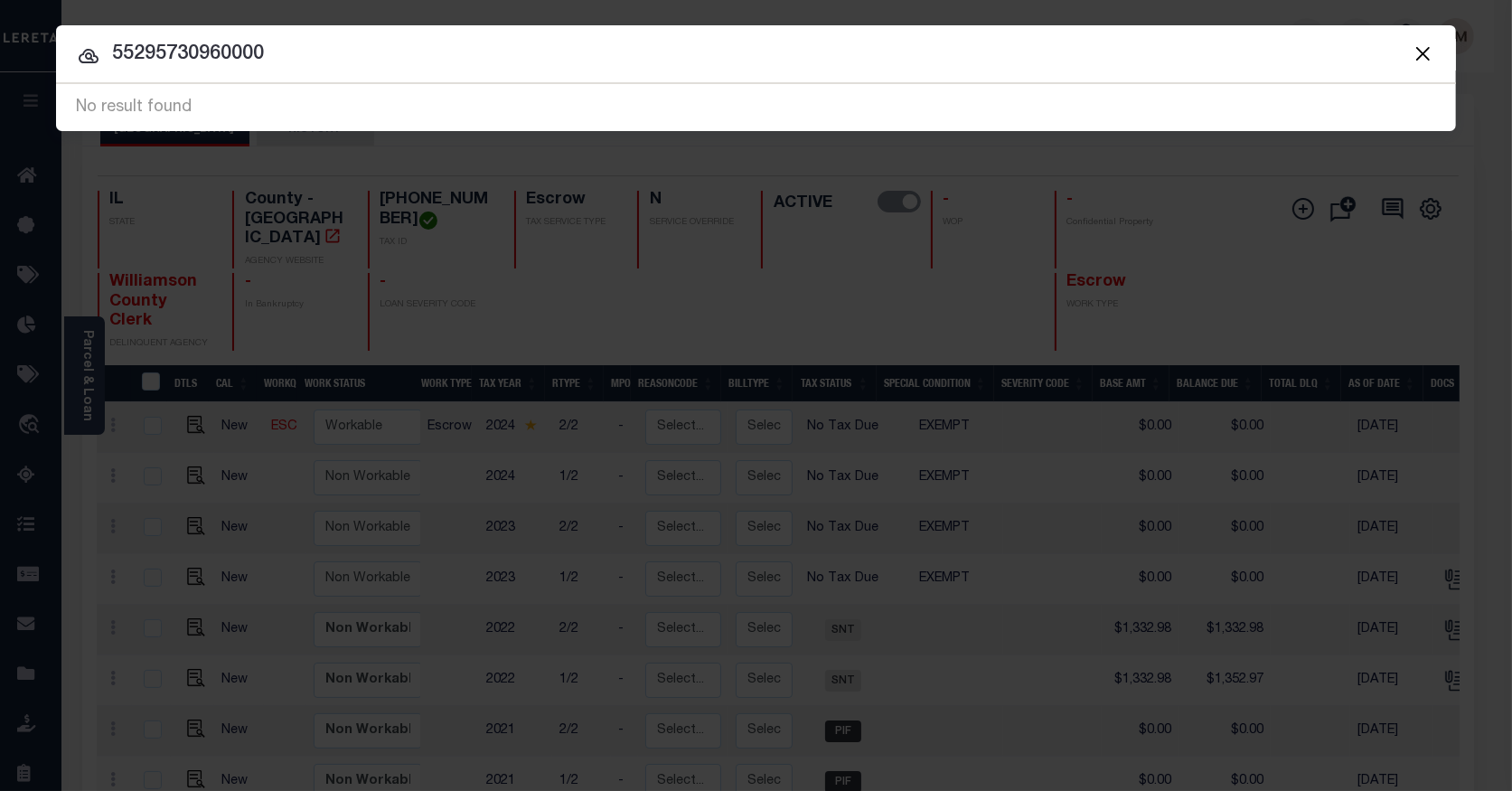
drag, startPoint x: 293, startPoint y: 64, endPoint x: 105, endPoint y: 45, distance: 189.0
click at [105, 45] on input "55295730960000" at bounding box center [755, 54] width 1400 height 32
type input "7480"
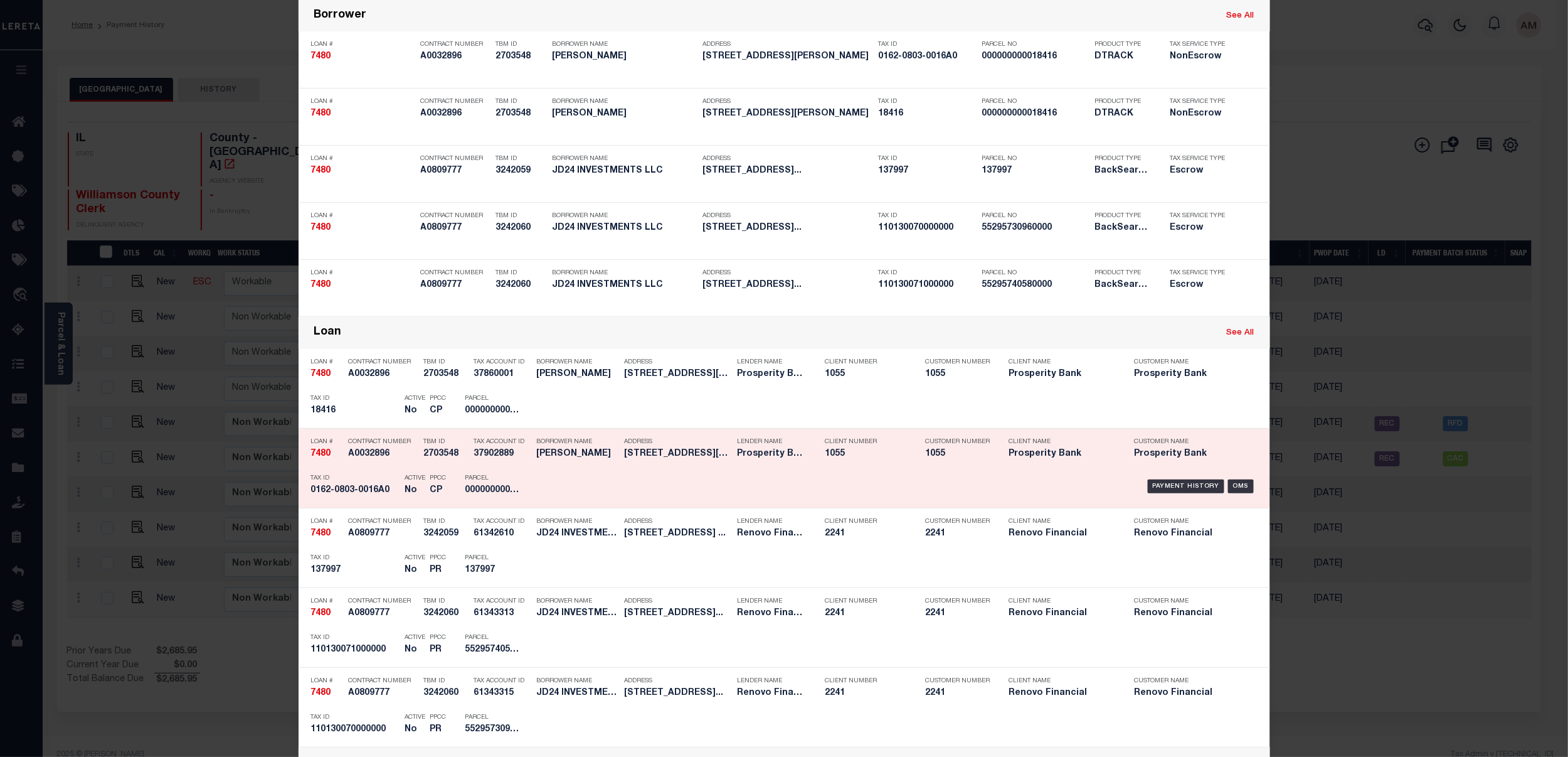
scroll to position [167, 0]
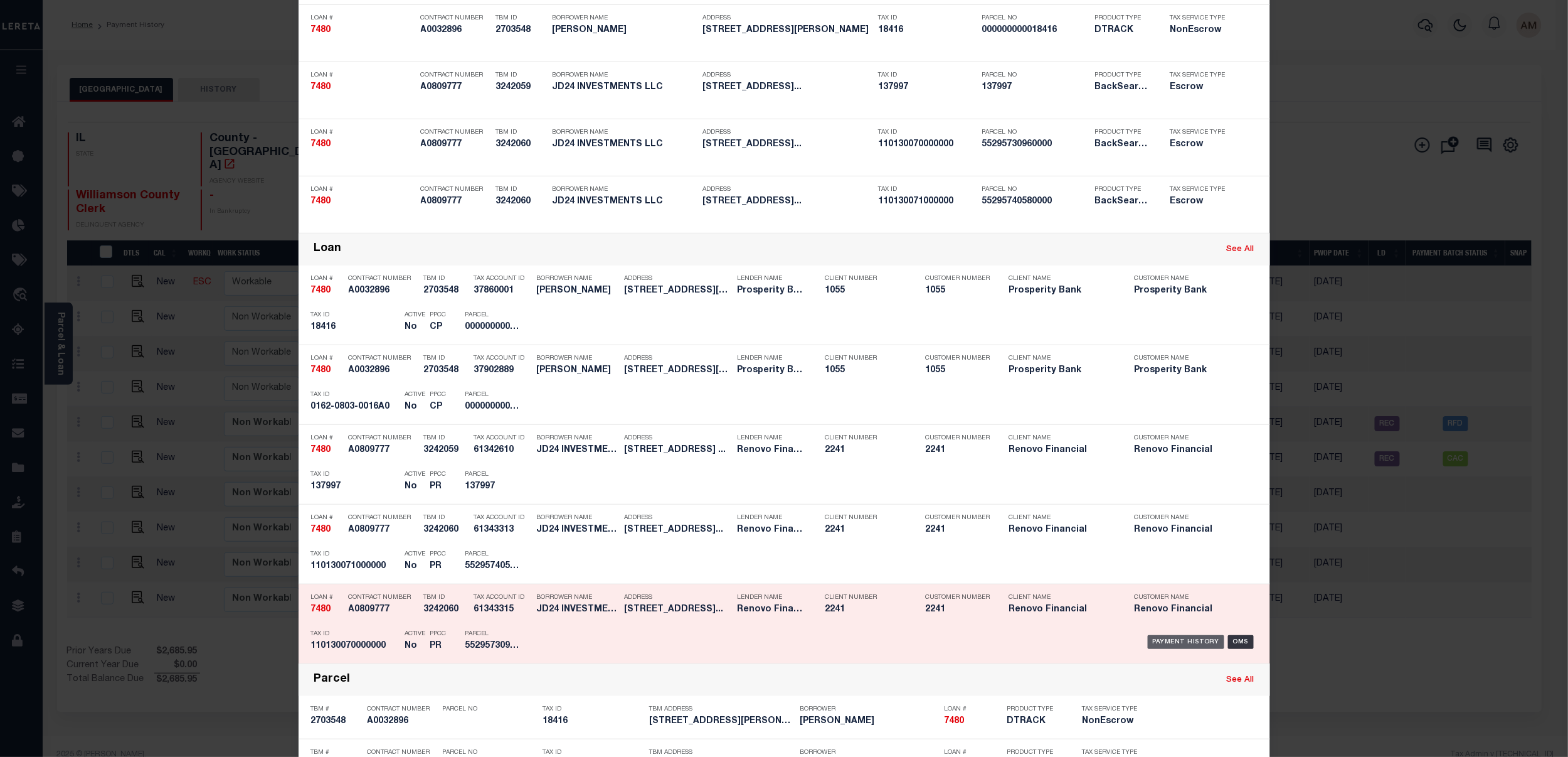
click at [1117, 608] on div "Payment History" at bounding box center [1186, 642] width 77 height 14
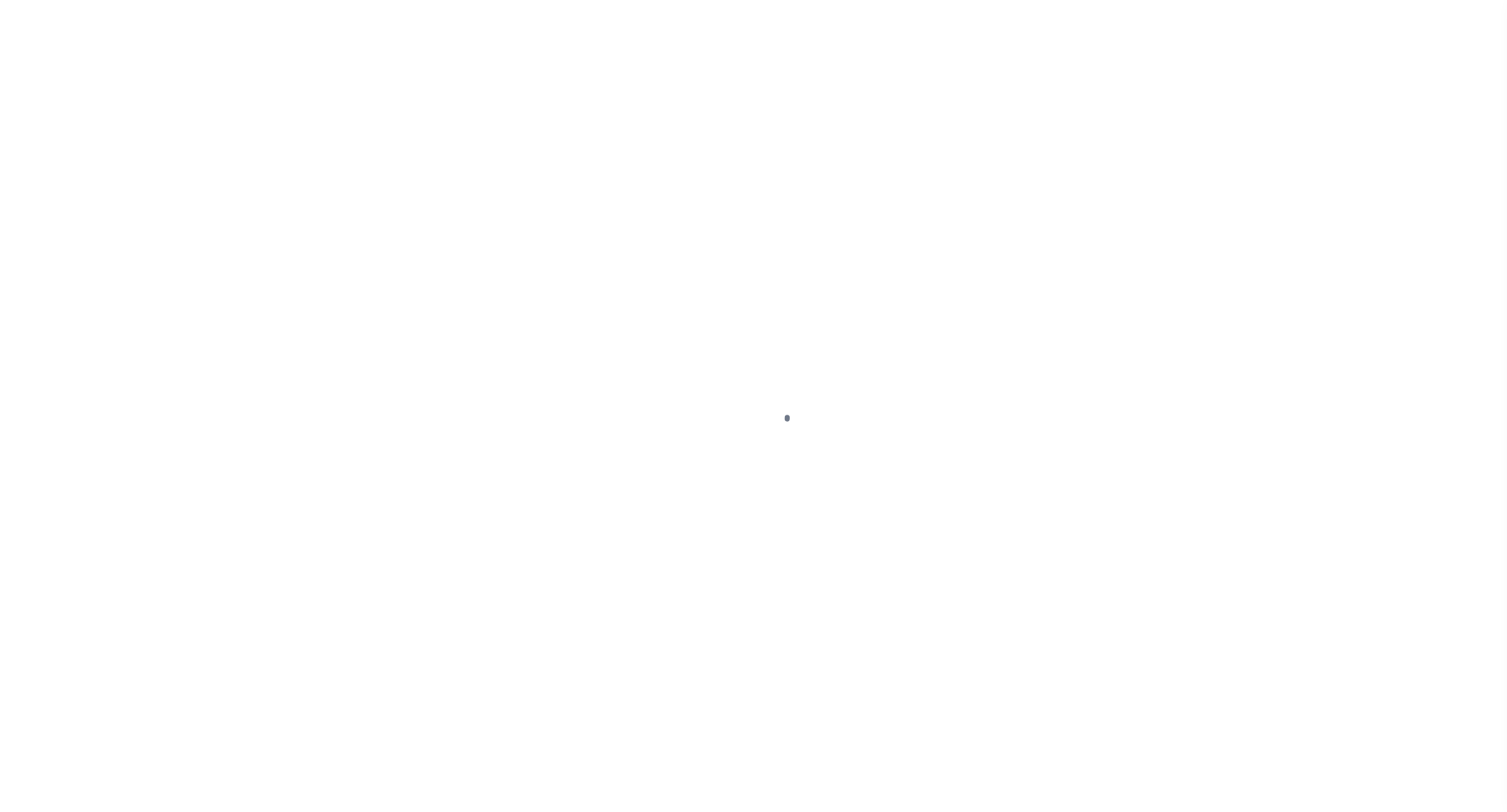
select select "RFD"
type input "11/09/2023"
type input "$1,332.98"
select select "CHK"
type input "32705"
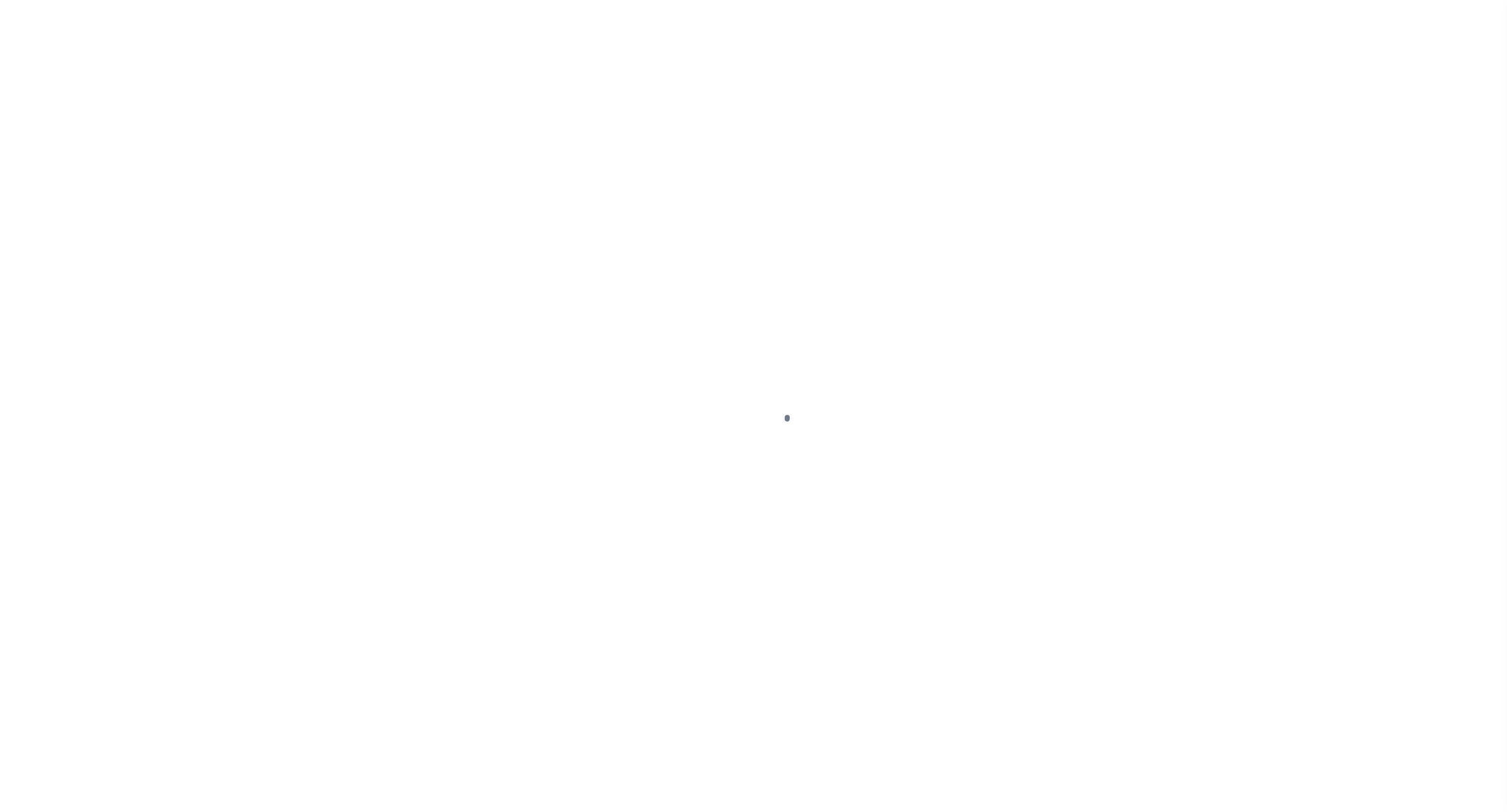
select select "Stacey Curtis"
type input "$5"
type input "11/20/2023"
checkbox input "true"
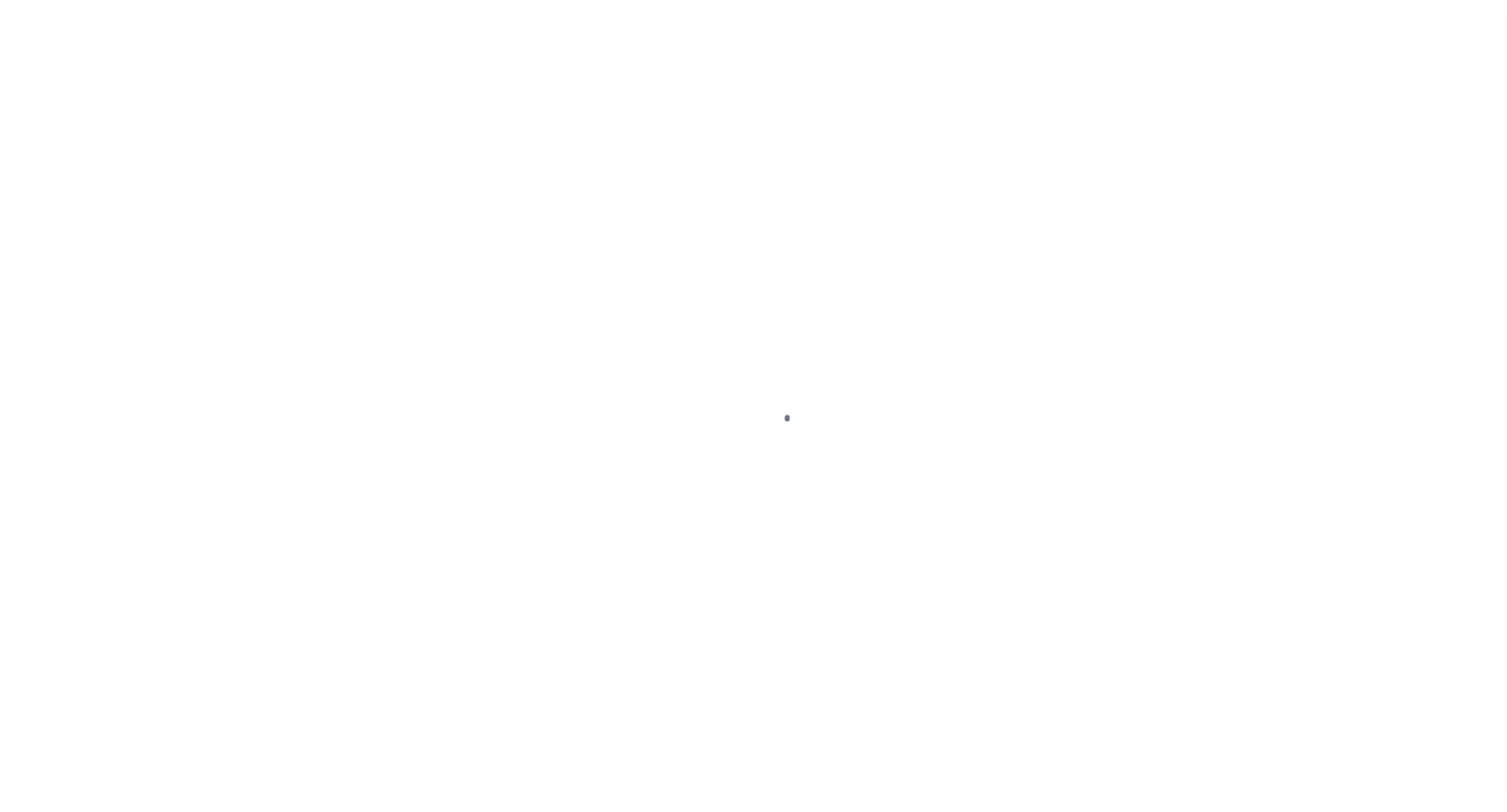
checkbox input "true"
select select "FDX"
type input "11/09/2023"
type input "$20"
type input "774054651719"
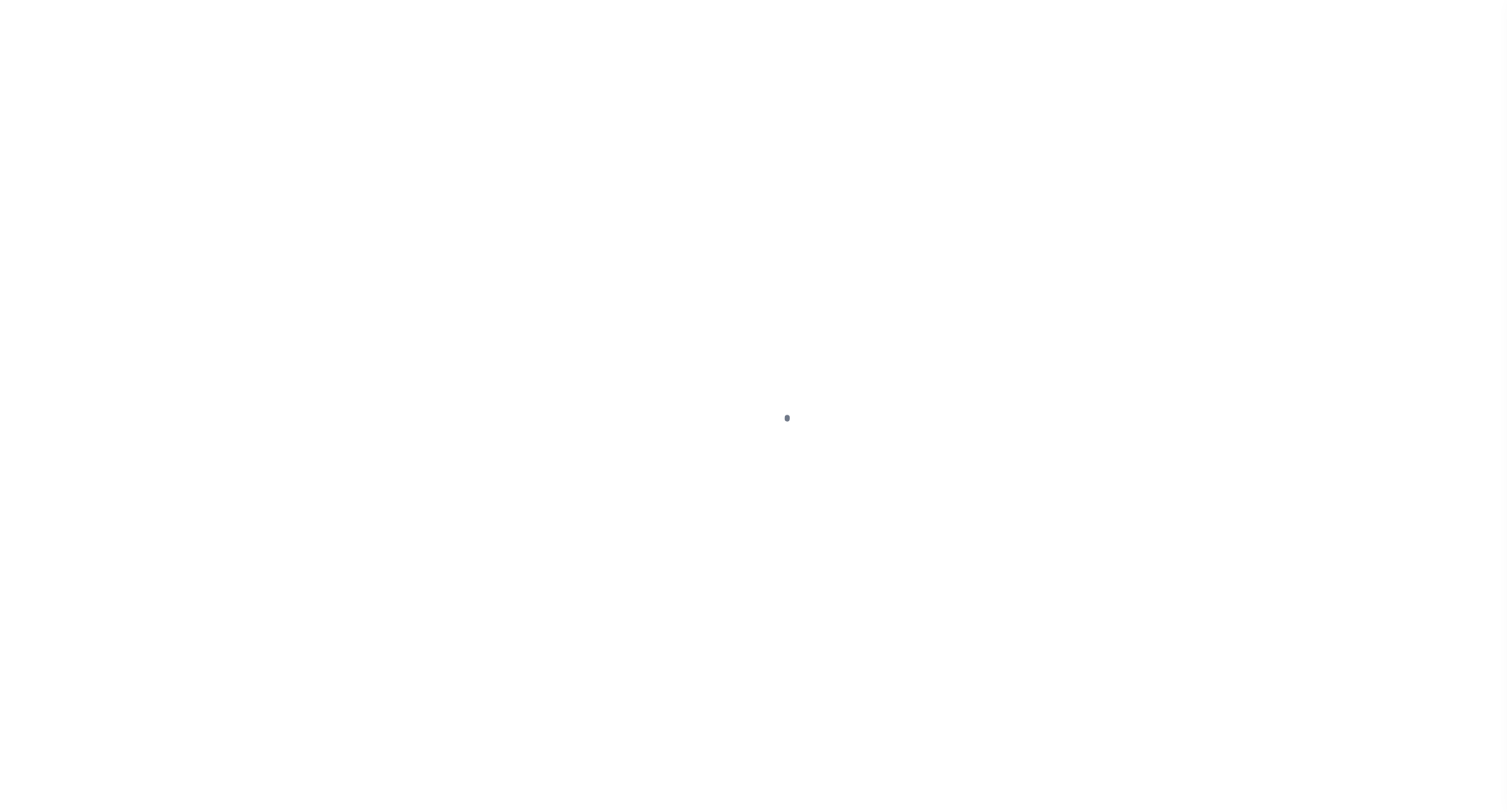
type input "N"
radio input "true"
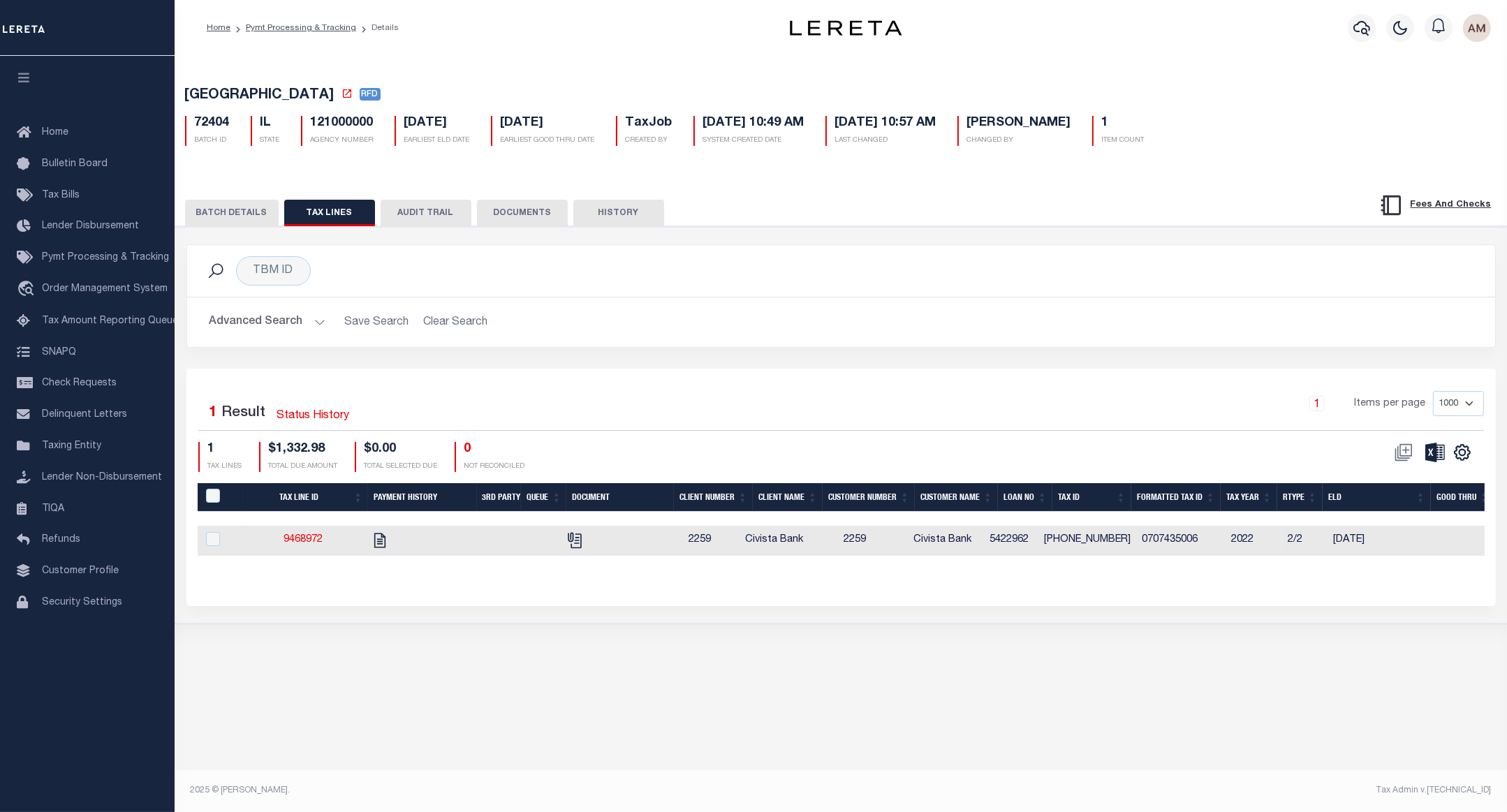
click at [235, 207] on button "BATCH DETAILS" at bounding box center [232, 213] width 93 height 27
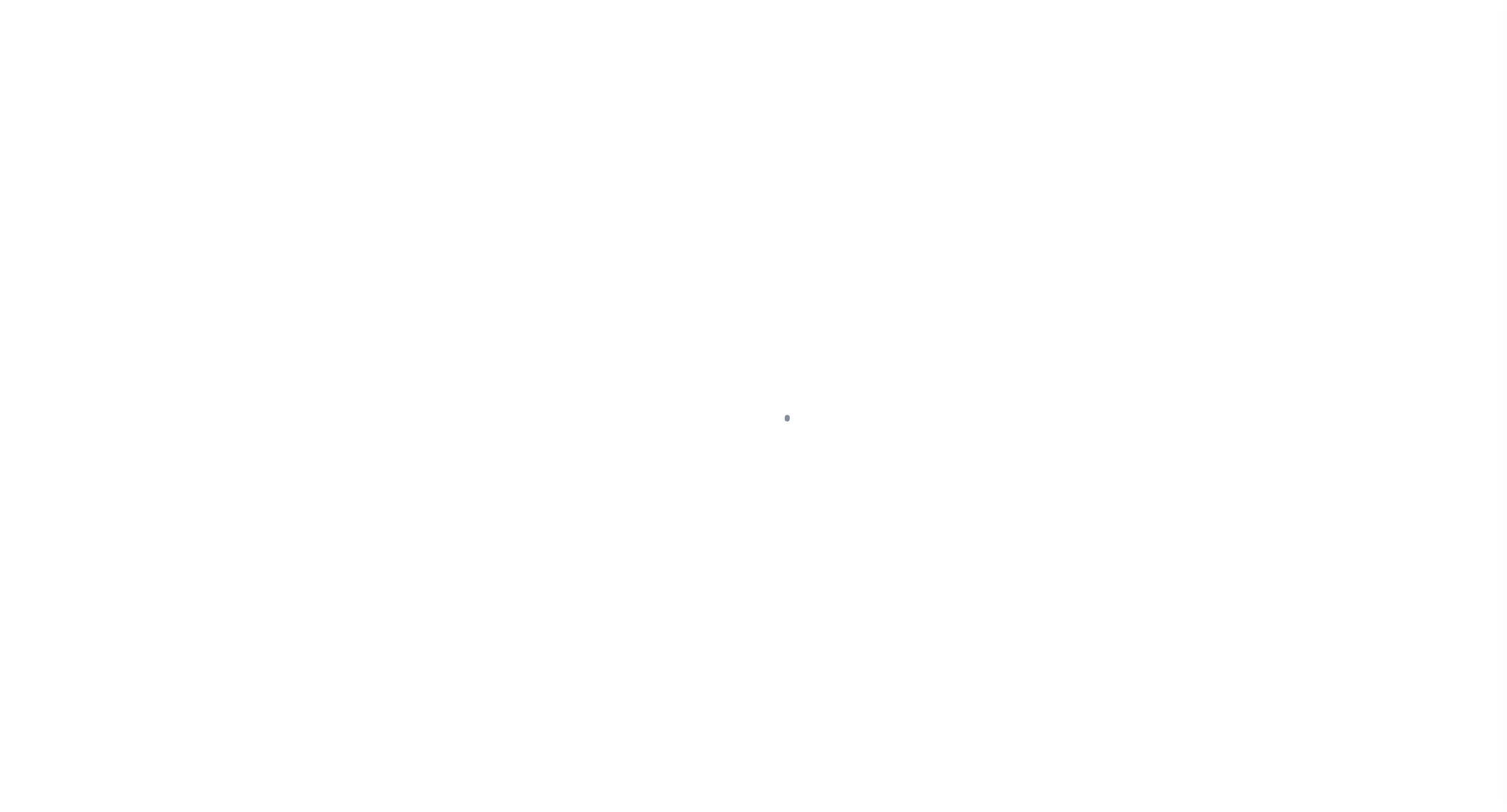
select select "CAC"
type input "[DATE]"
type input "$1,332.98"
select select "CHK"
type input "30996"
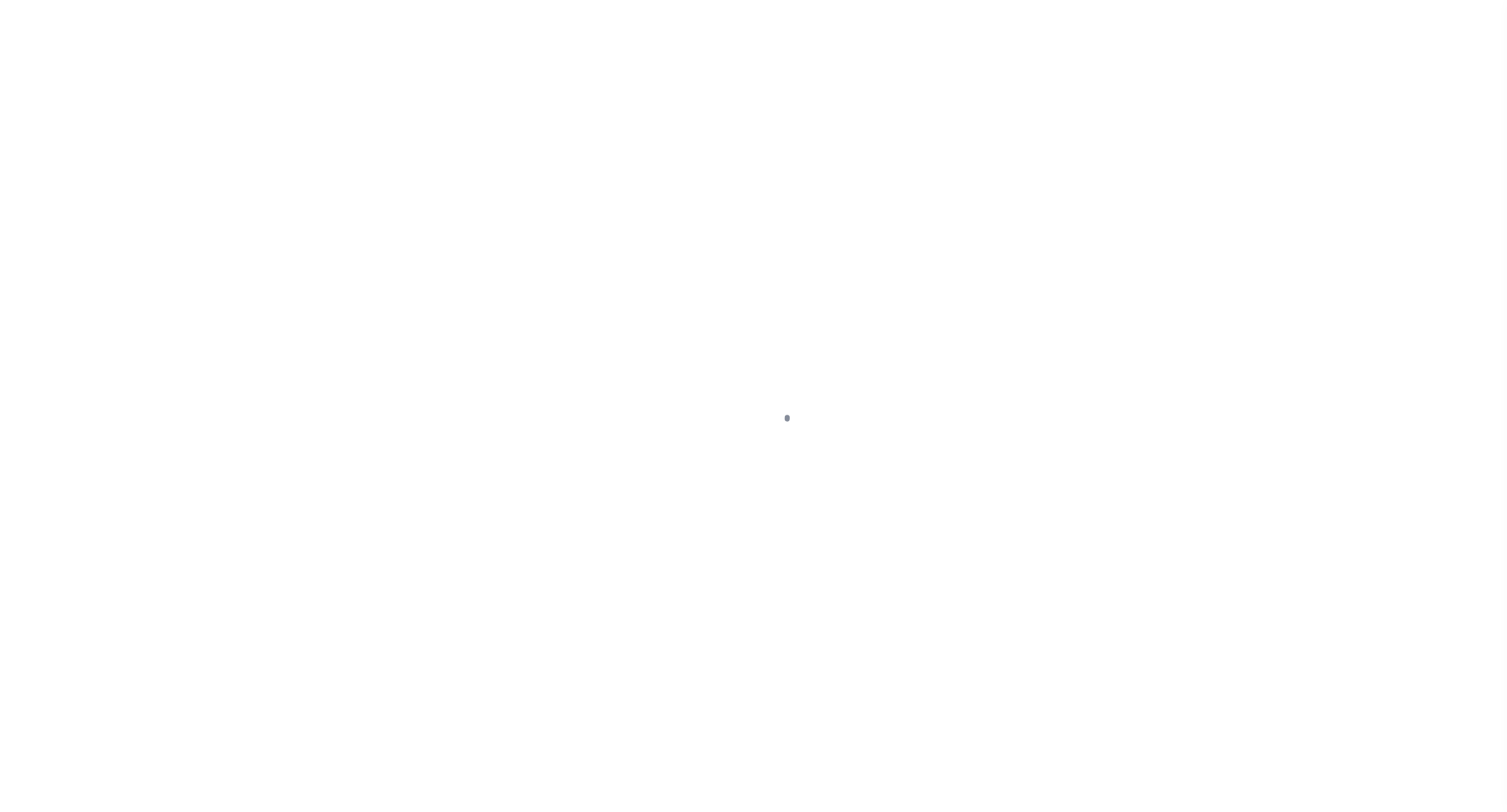
select select "[PERSON_NAME]"
type input "$5"
type input "[DATE]"
checkbox input "true"
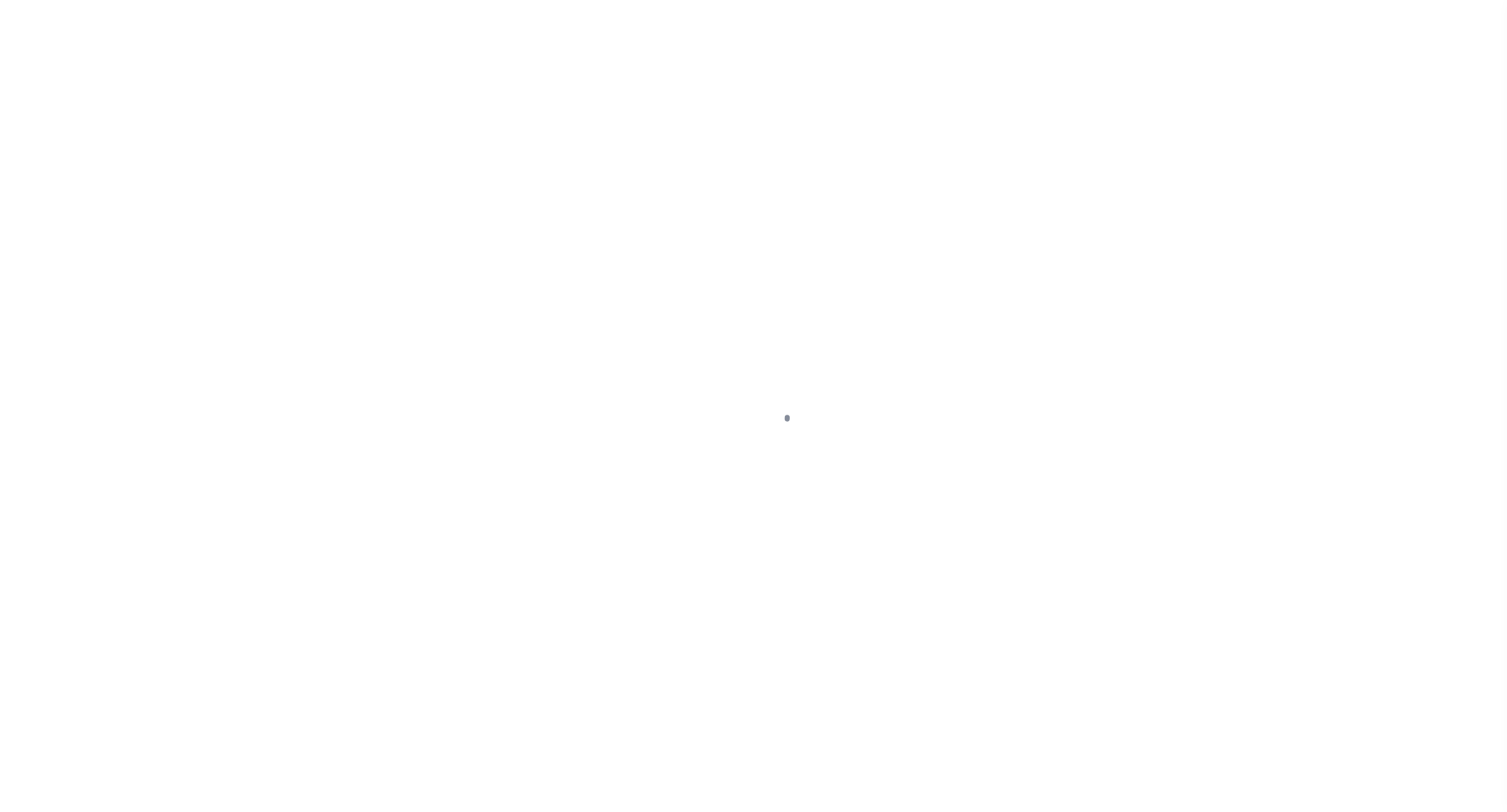
checkbox input "true"
select select "FDX"
type input "[DATE]"
type input "$20.25"
type input "773659962110"
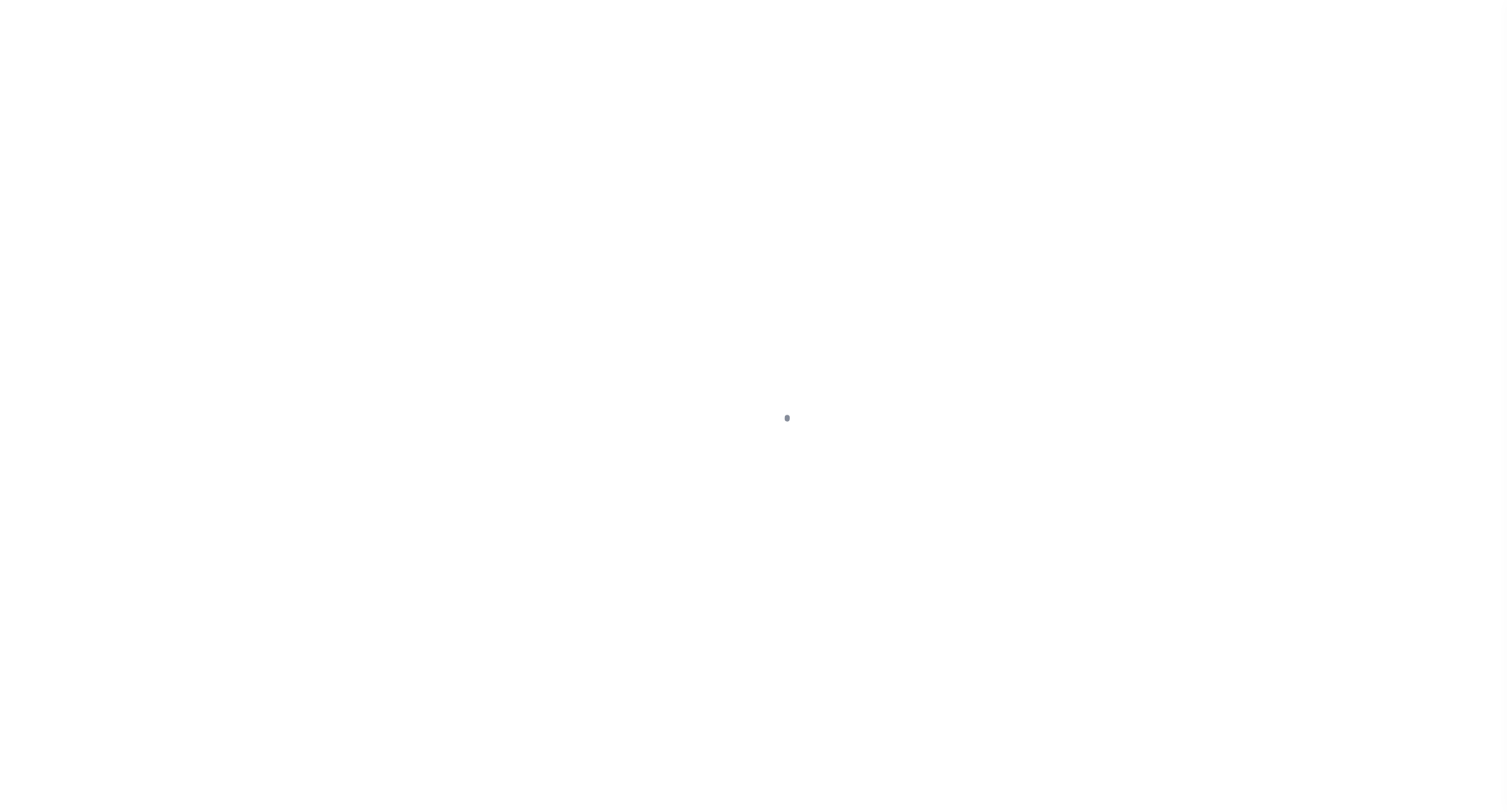
type input "N"
radio input "true"
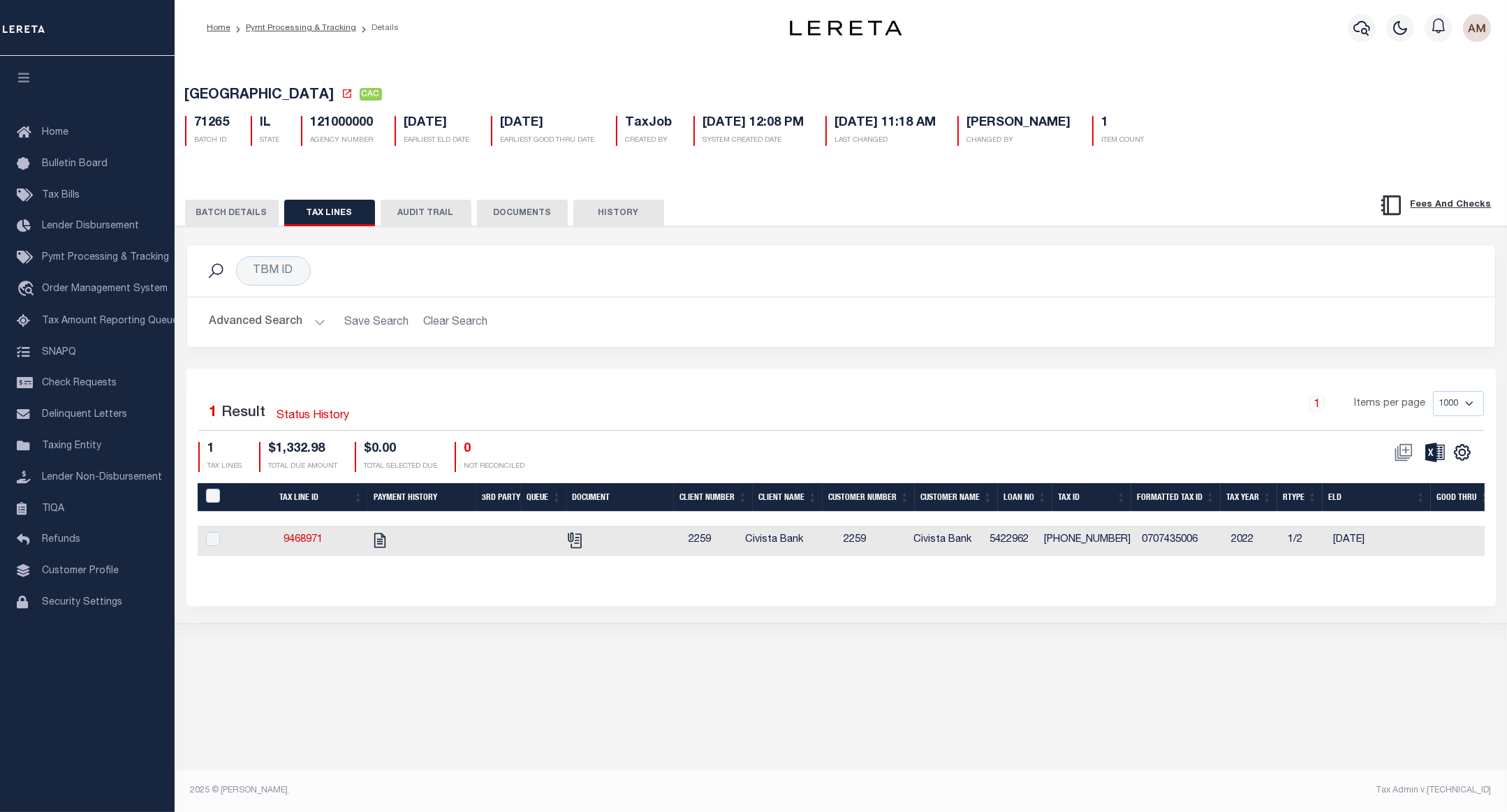
click at [237, 230] on div "PAYMENT BATCH Total Payment Due: $1,332.98 Batch Status" at bounding box center [841, 425] width 1346 height 397
click at [243, 225] on button "BATCH DETAILS" at bounding box center [232, 213] width 93 height 27
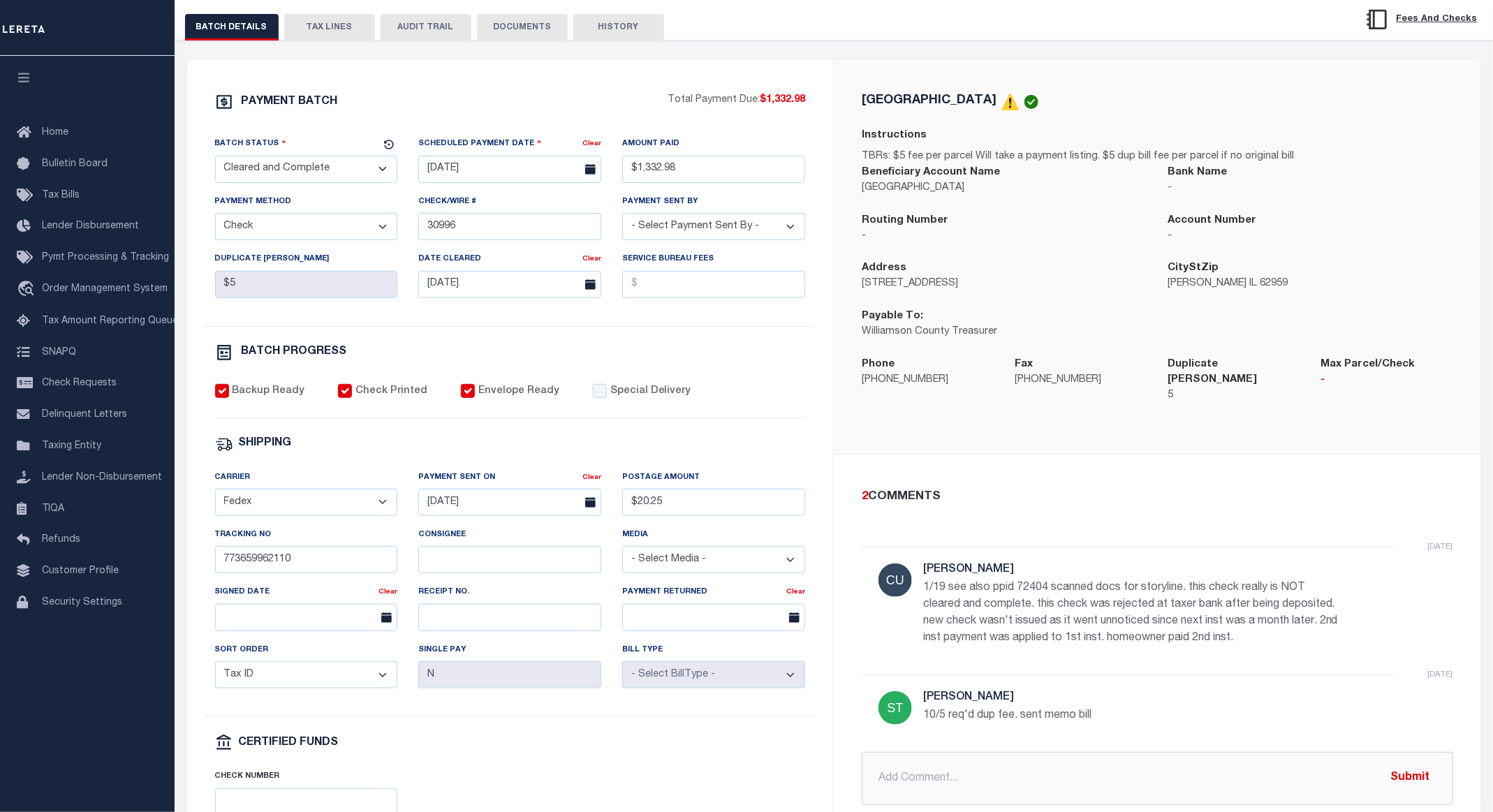
scroll to position [16, 0]
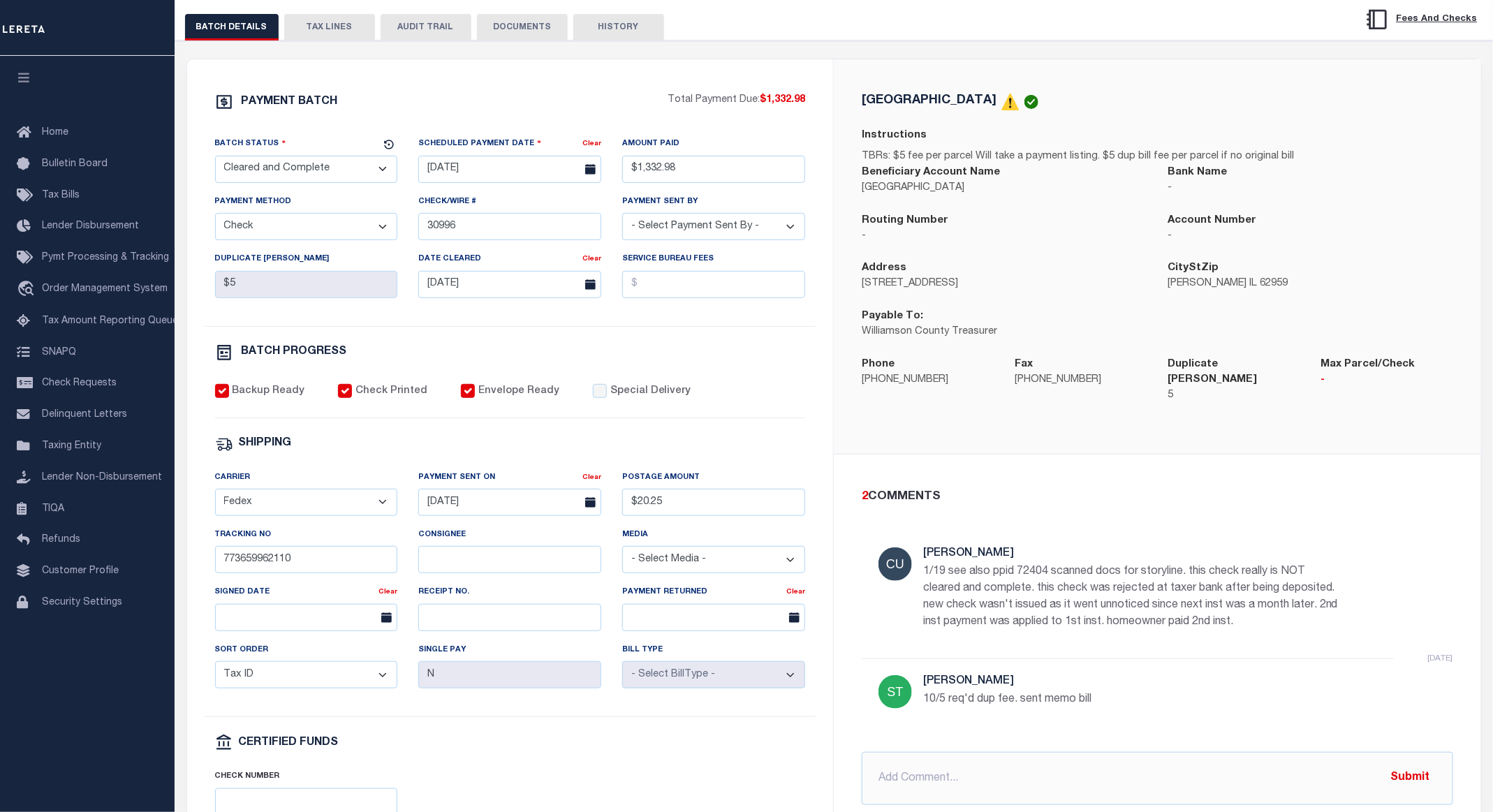
click at [1089, 581] on p "1/19 see also ppid 72404 scanned docs for storyline. this check really is NOT c…" at bounding box center [1133, 597] width 419 height 67
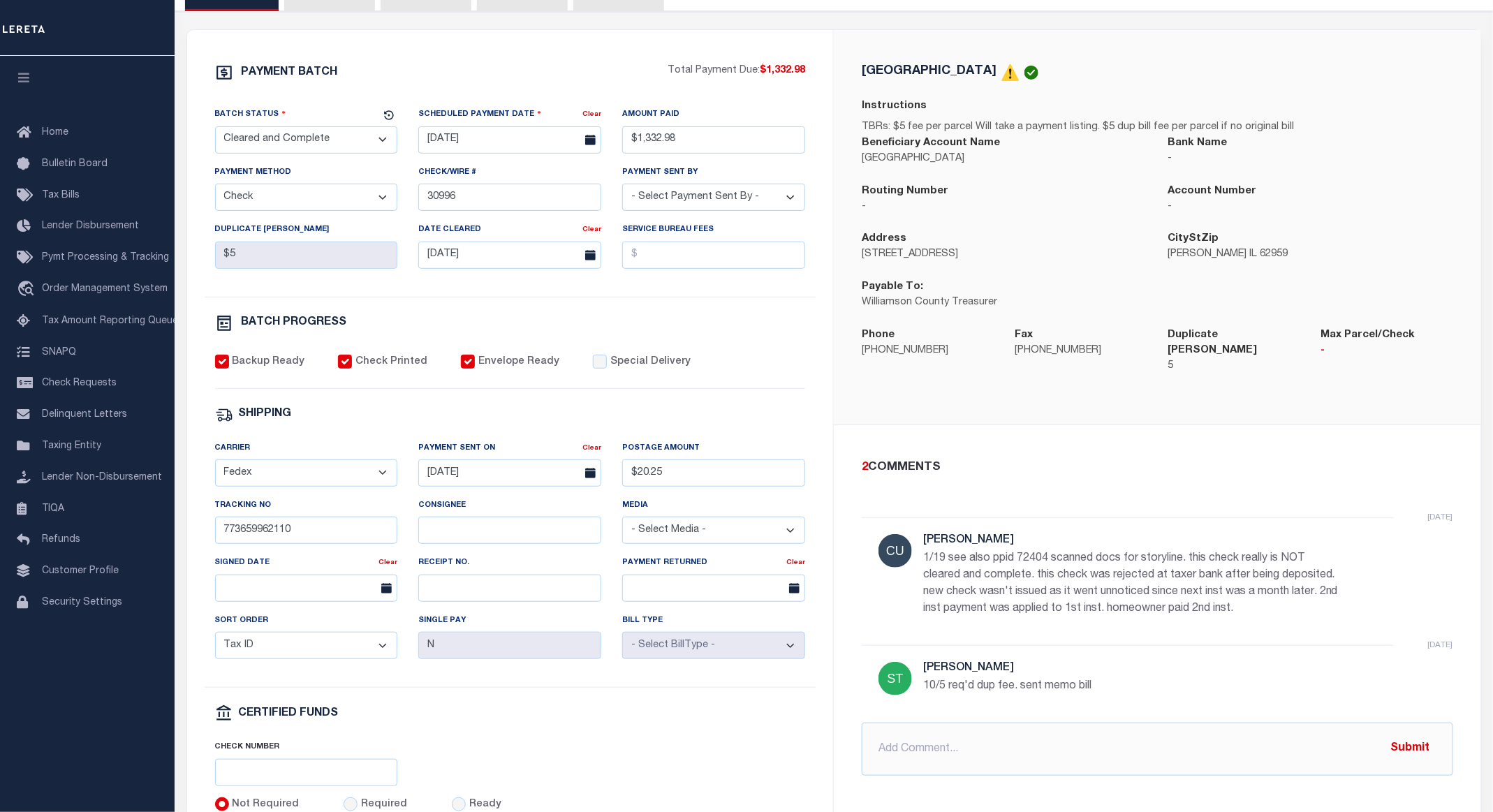
scroll to position [186, 0]
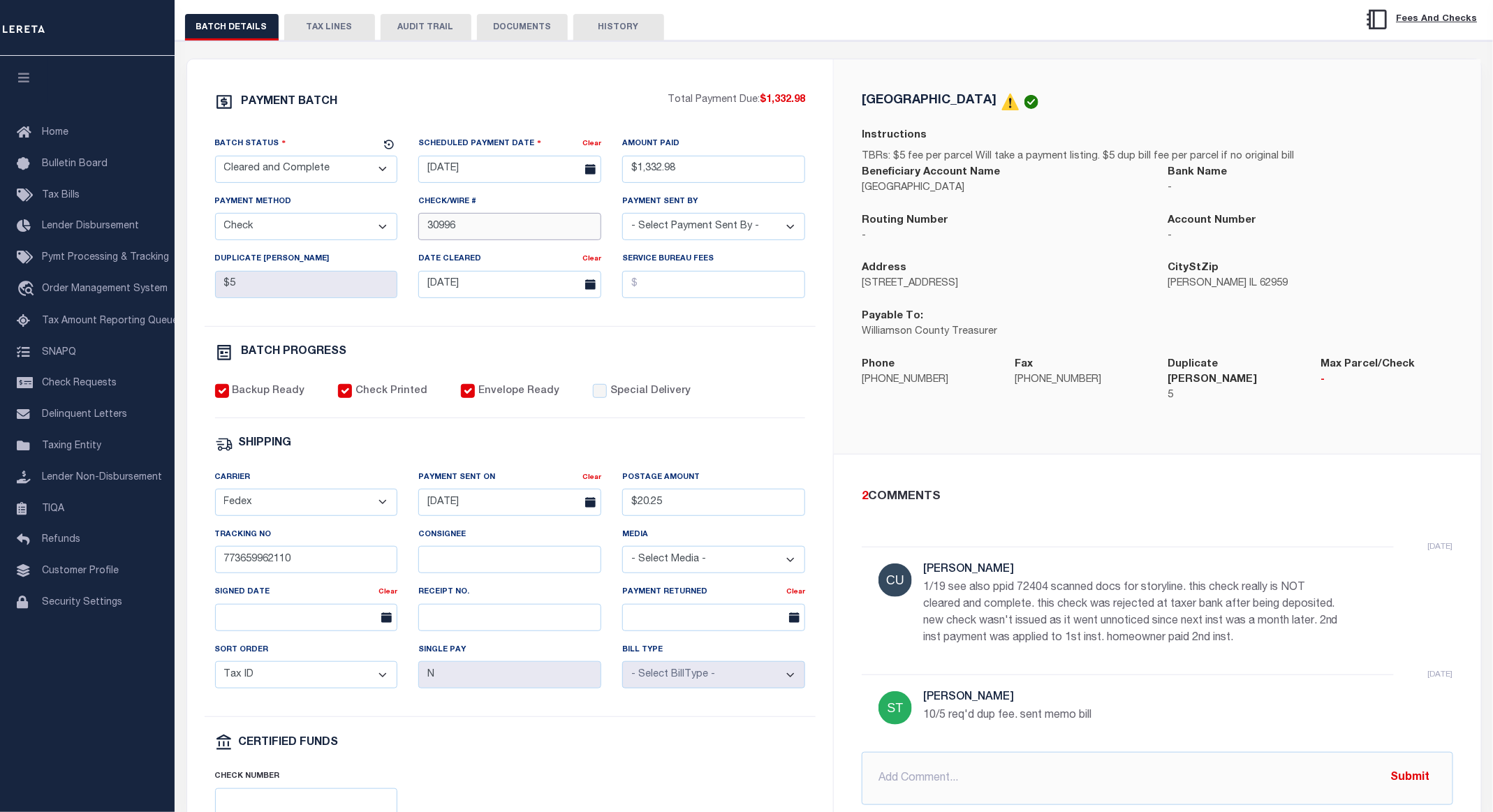
click at [482, 227] on input "30996" at bounding box center [510, 226] width 183 height 27
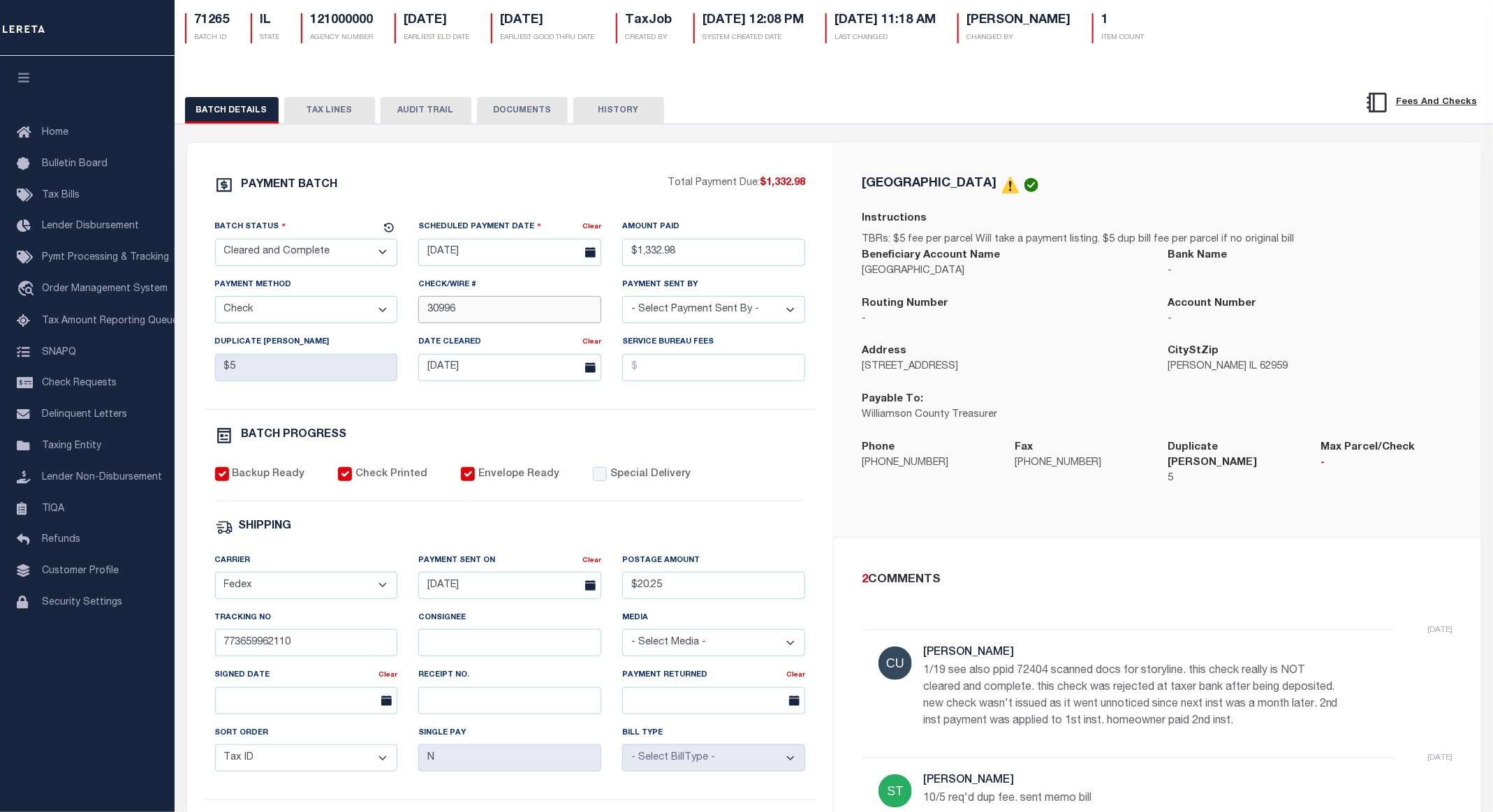
scroll to position [93, 0]
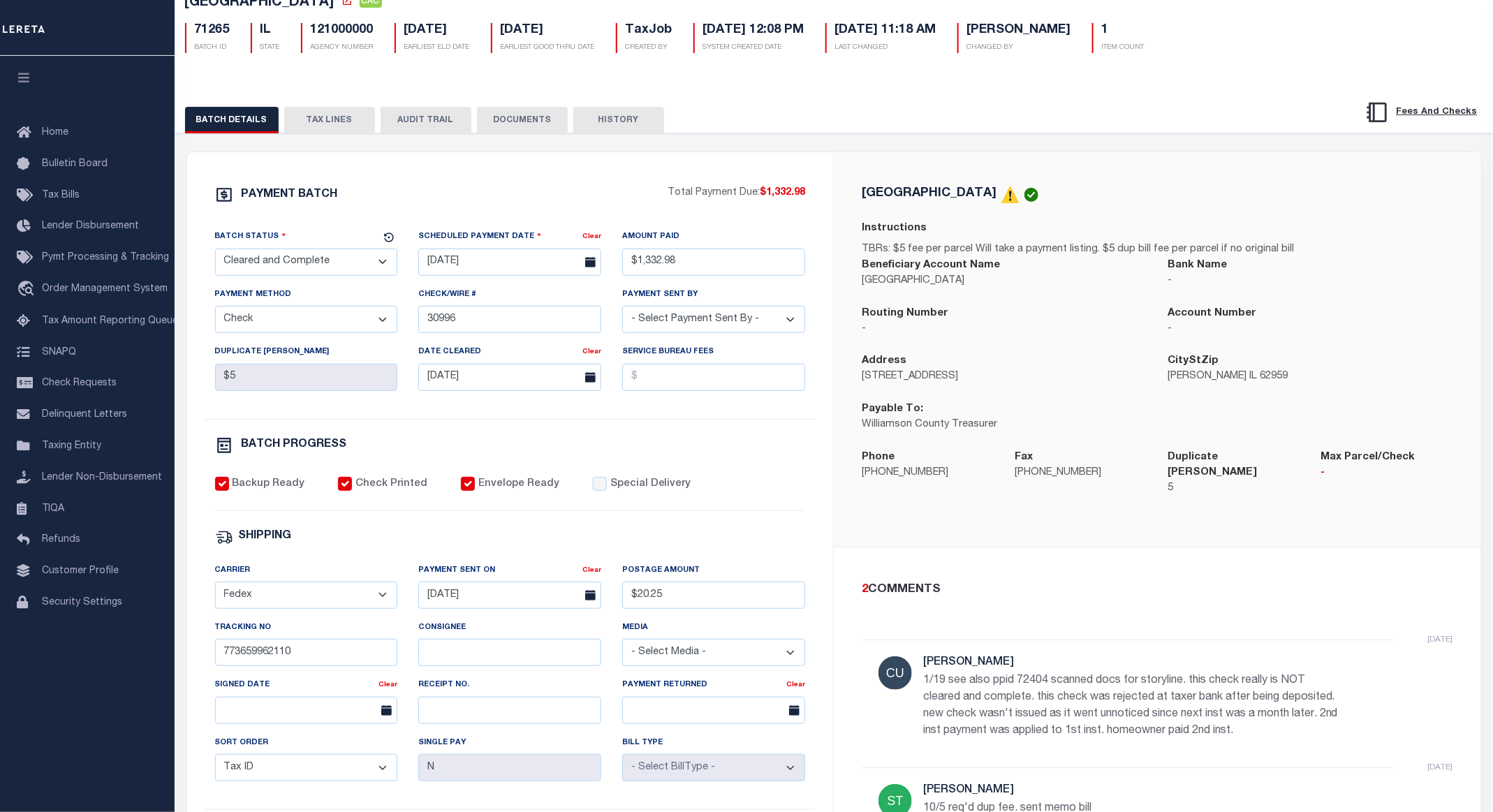
click at [756, 472] on div "PAYMENT BATCH Total Payment Due: $1,332.98 Batch Status - Select Status -" at bounding box center [510, 561] width 613 height 750
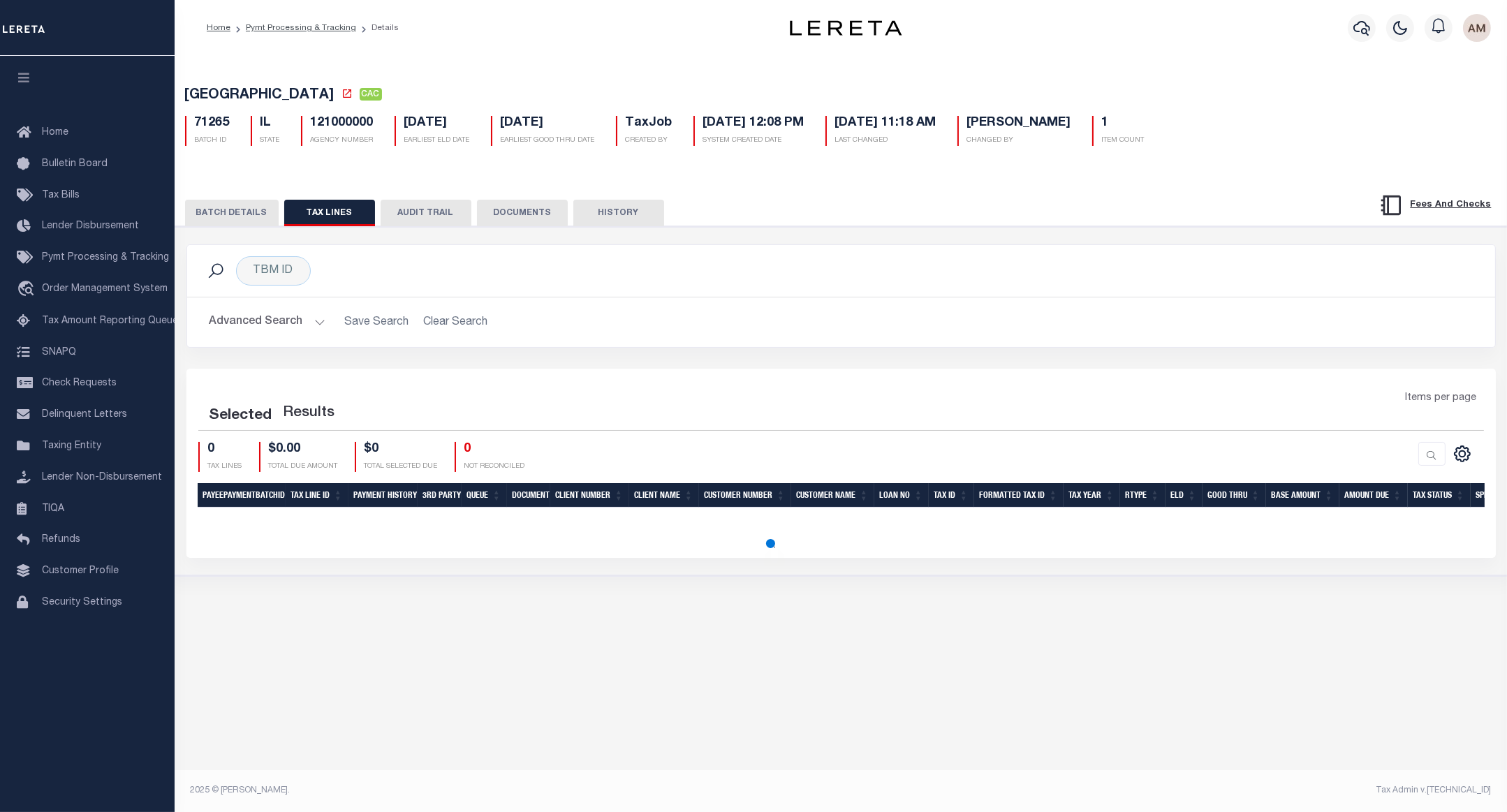
click at [512, 214] on button "DOCUMENTS" at bounding box center [522, 213] width 90 height 27
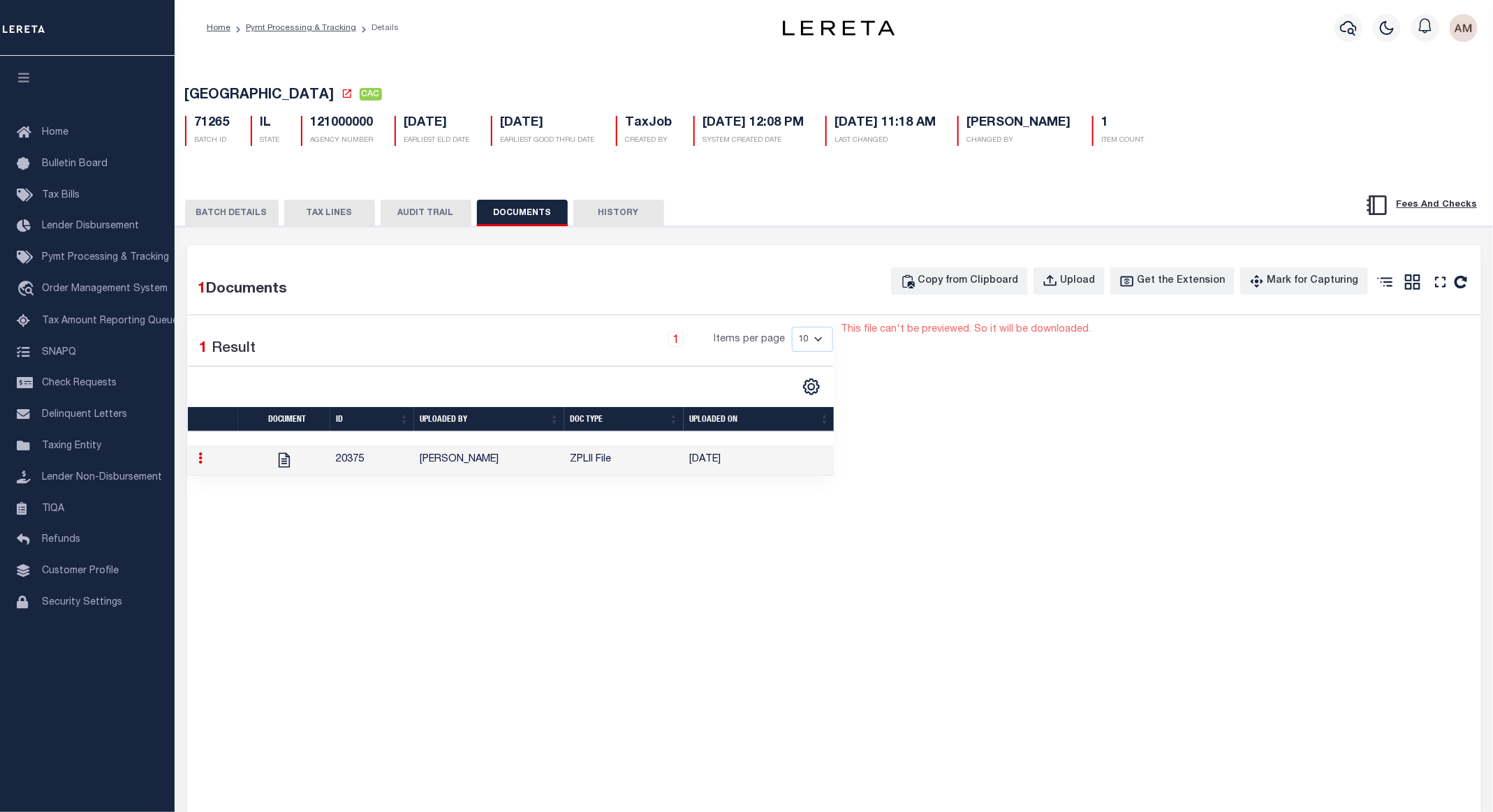
click at [205, 466] on link at bounding box center [201, 460] width 16 height 11
click at [230, 506] on link "Download" at bounding box center [234, 504] width 80 height 23
click at [702, 254] on div "1 Documents Copy from Clipboard Upload Get the Extension Mark for Capturing Got…" at bounding box center [834, 679] width 1294 height 866
click at [243, 221] on button "BATCH DETAILS" at bounding box center [232, 213] width 93 height 27
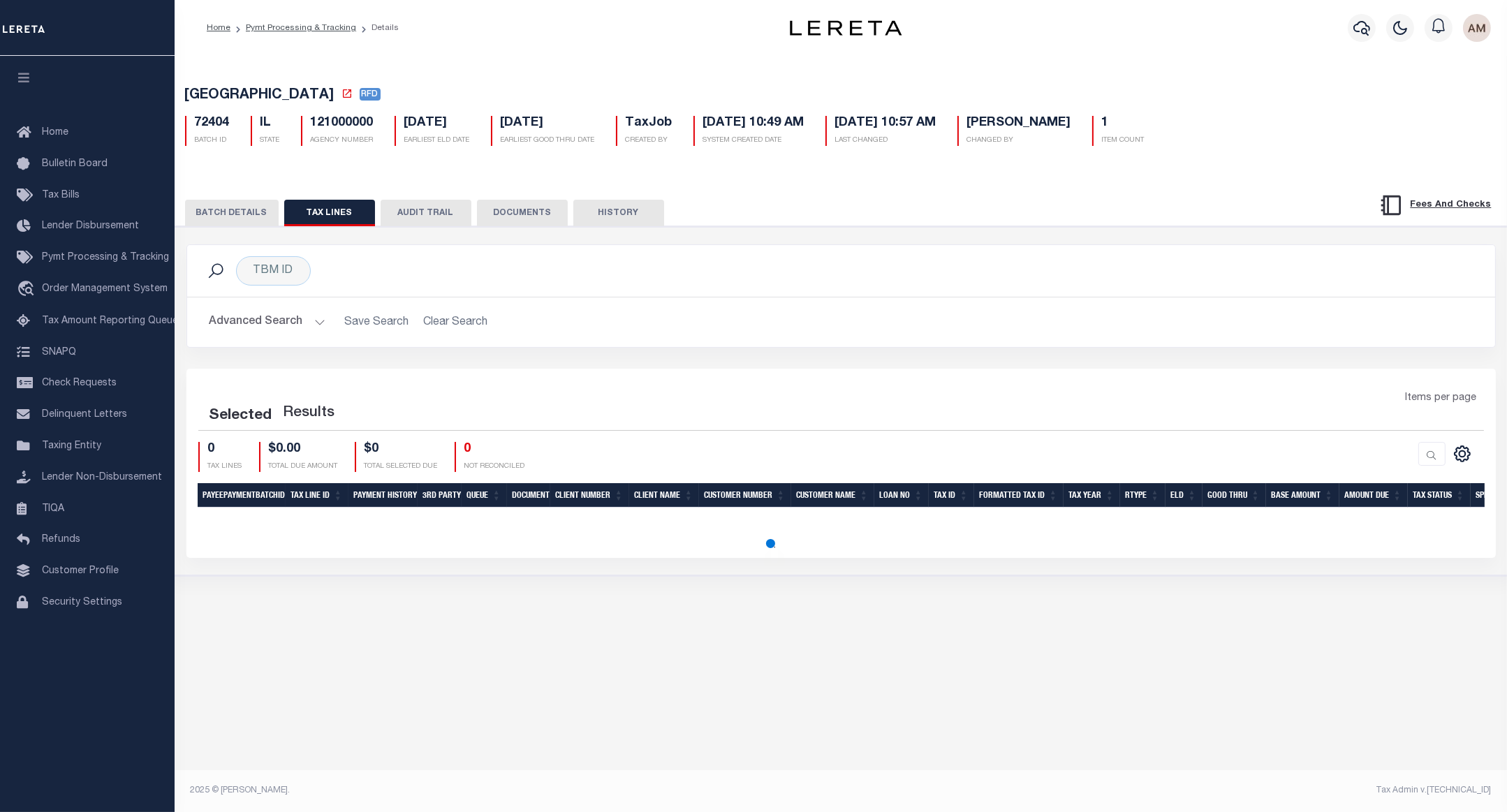
click at [498, 230] on div "PAYMENT BATCH Total Payment Due: $1,332.98 Batch Status" at bounding box center [841, 401] width 1346 height 350
click at [501, 222] on button "DOCUMENTS" at bounding box center [522, 213] width 90 height 27
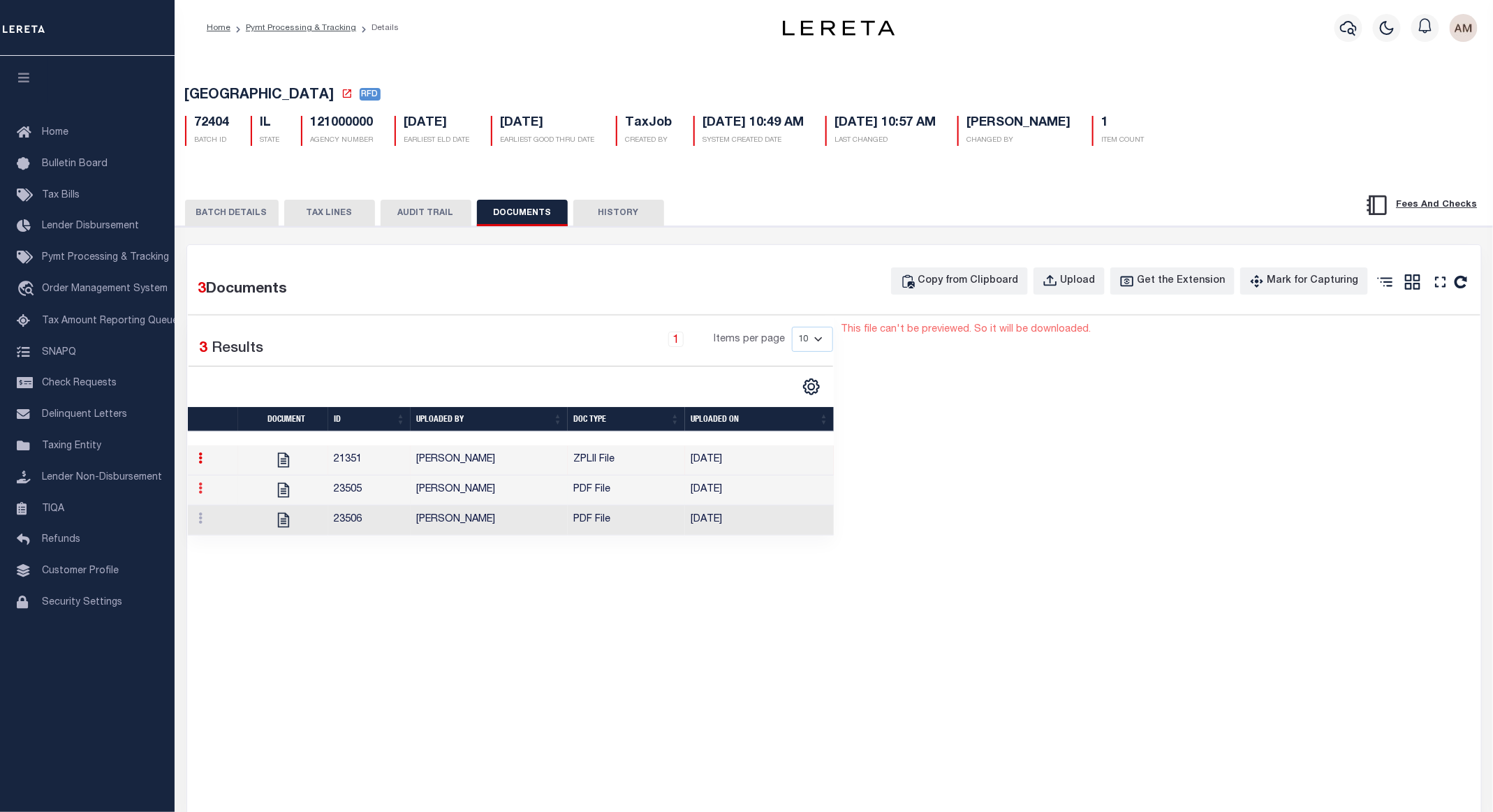
click at [203, 493] on icon at bounding box center [201, 488] width 4 height 11
click at [251, 546] on link "Download" at bounding box center [234, 534] width 80 height 23
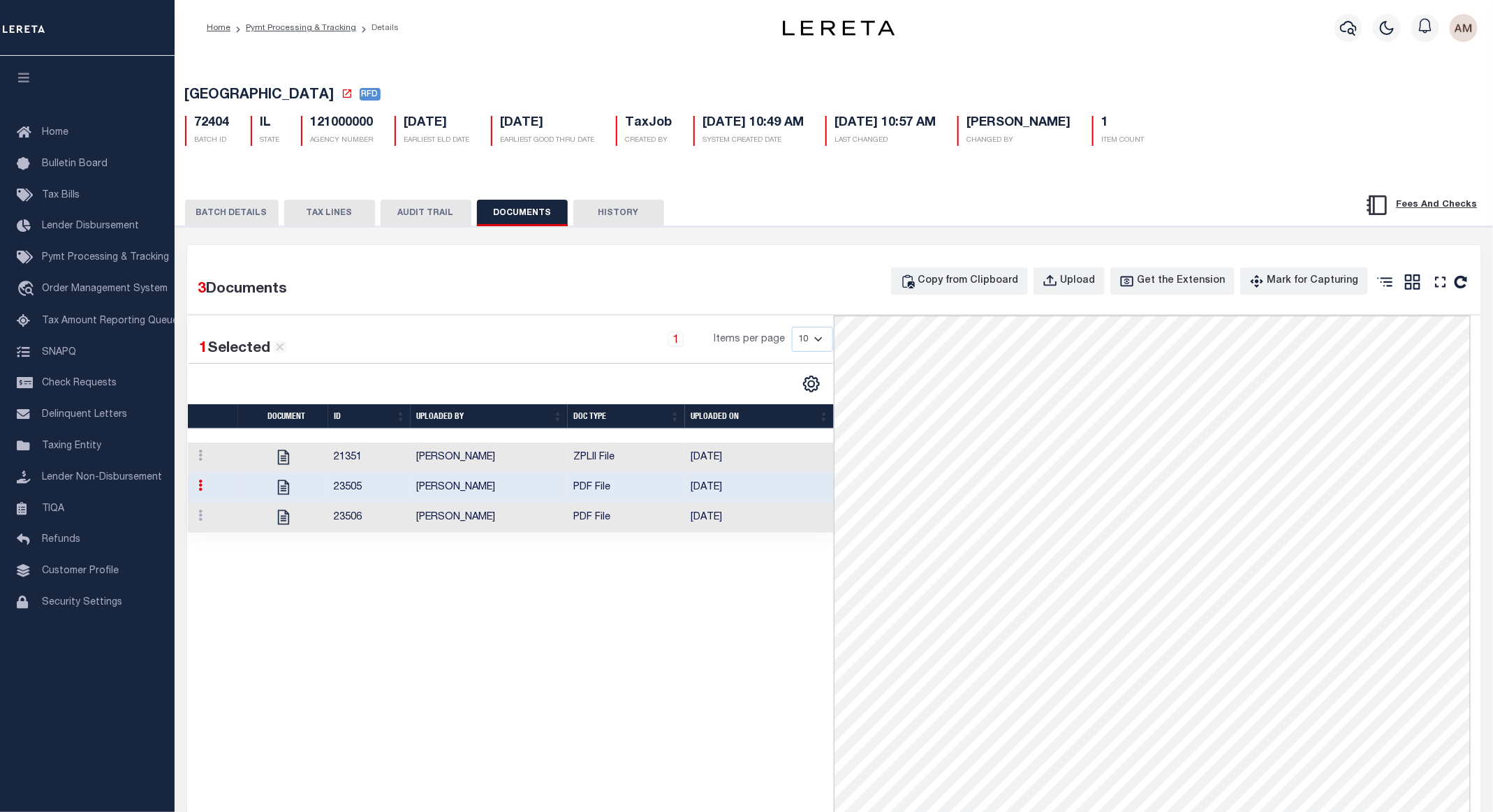
click at [377, 524] on td "23506" at bounding box center [369, 518] width 82 height 30
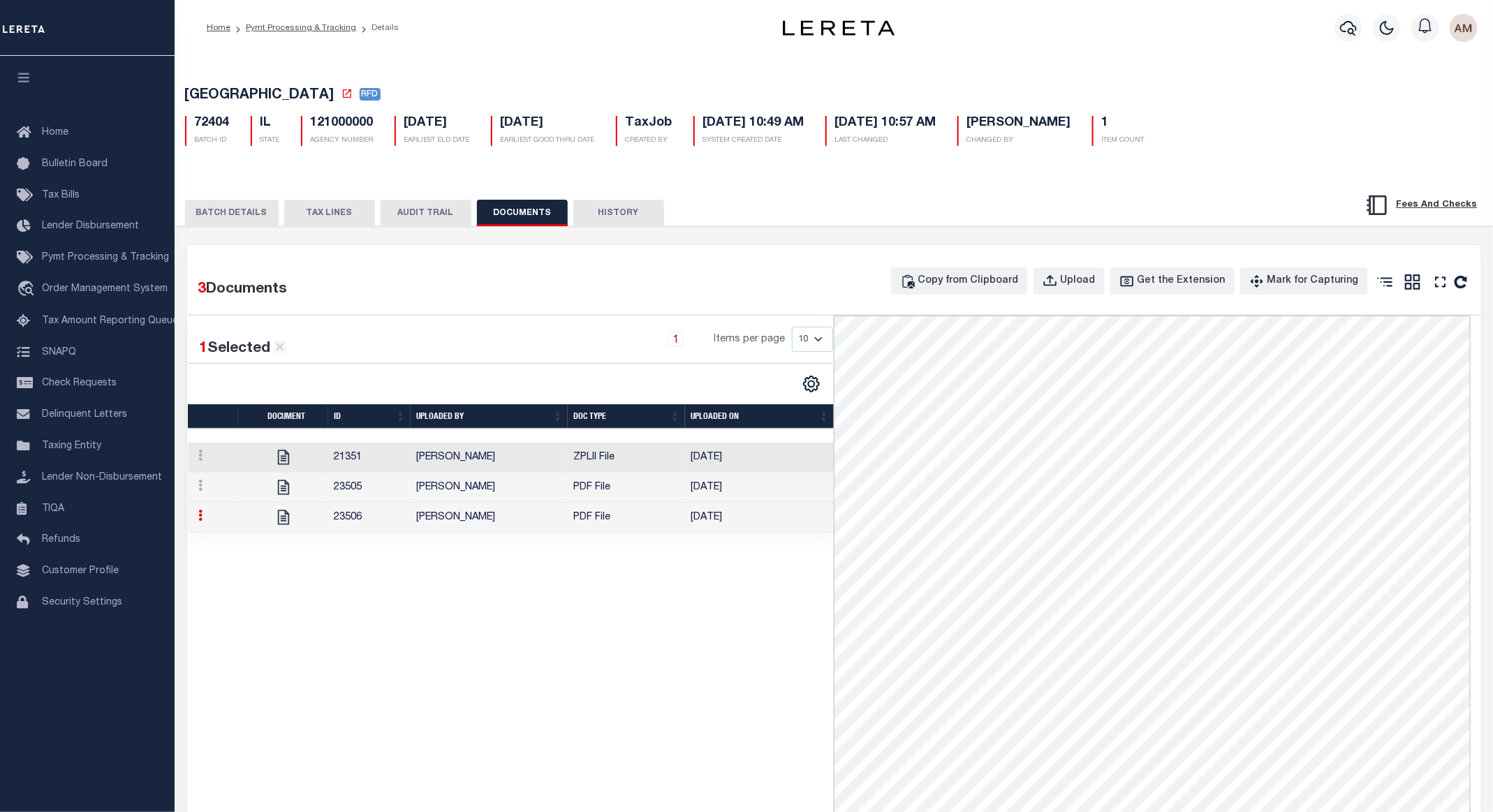
click at [198, 519] on link at bounding box center [201, 517] width 16 height 11
click at [239, 498] on link "Download" at bounding box center [234, 497] width 80 height 23
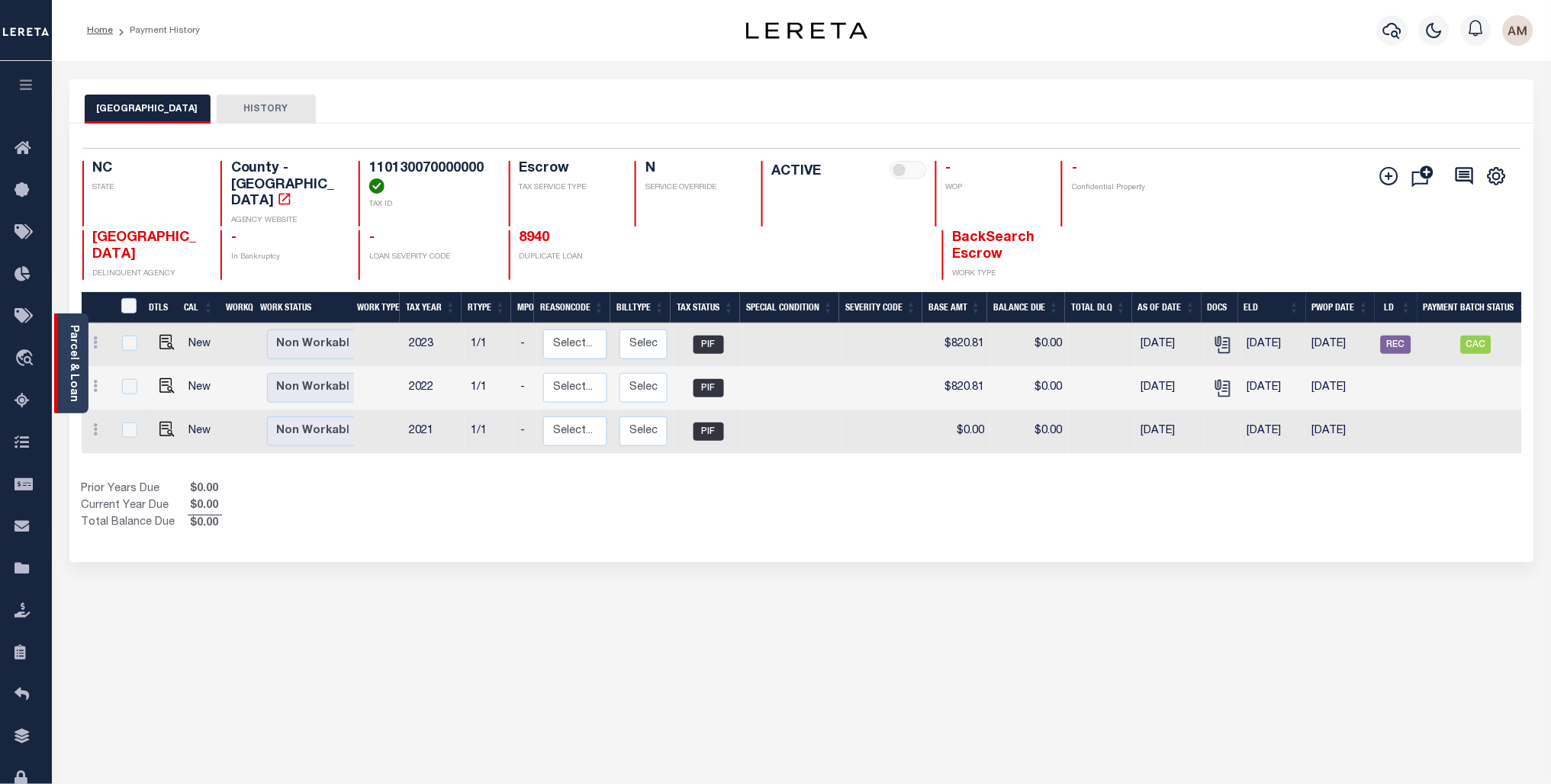
click at [69, 353] on link "Parcel & Loan" at bounding box center [73, 363] width 11 height 77
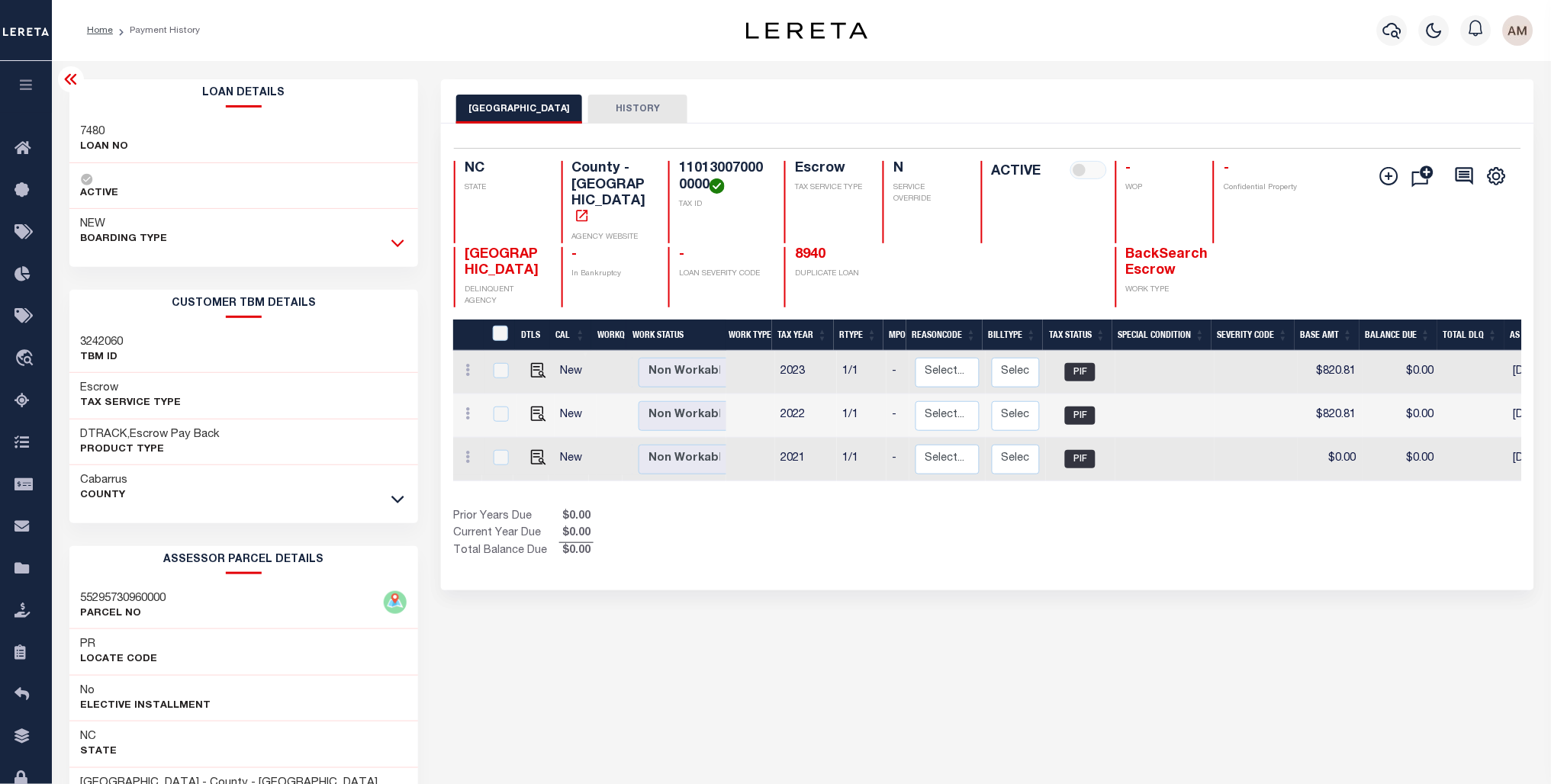
click at [400, 249] on icon at bounding box center [398, 243] width 13 height 16
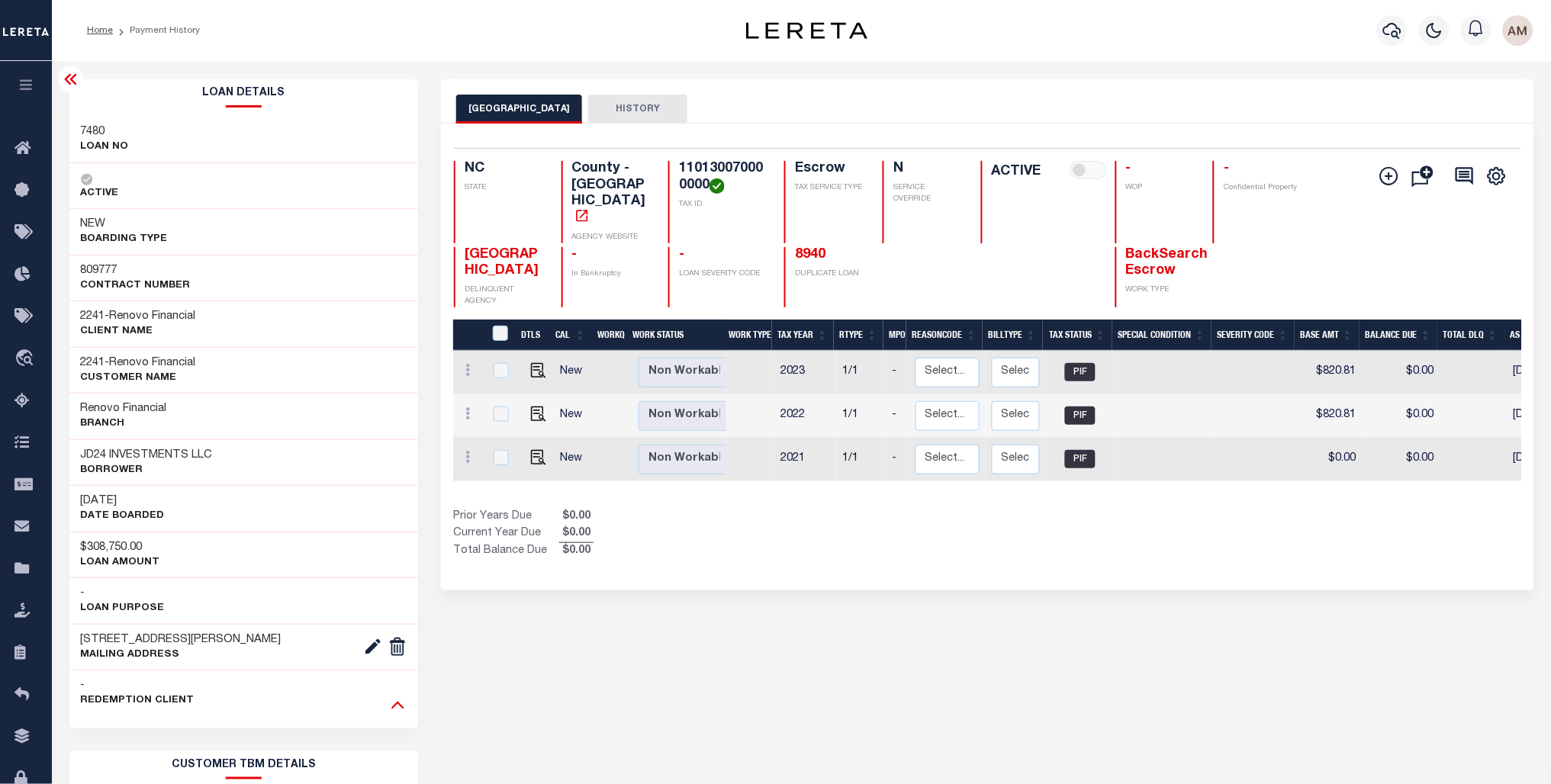
click at [402, 703] on icon at bounding box center [398, 705] width 13 height 16
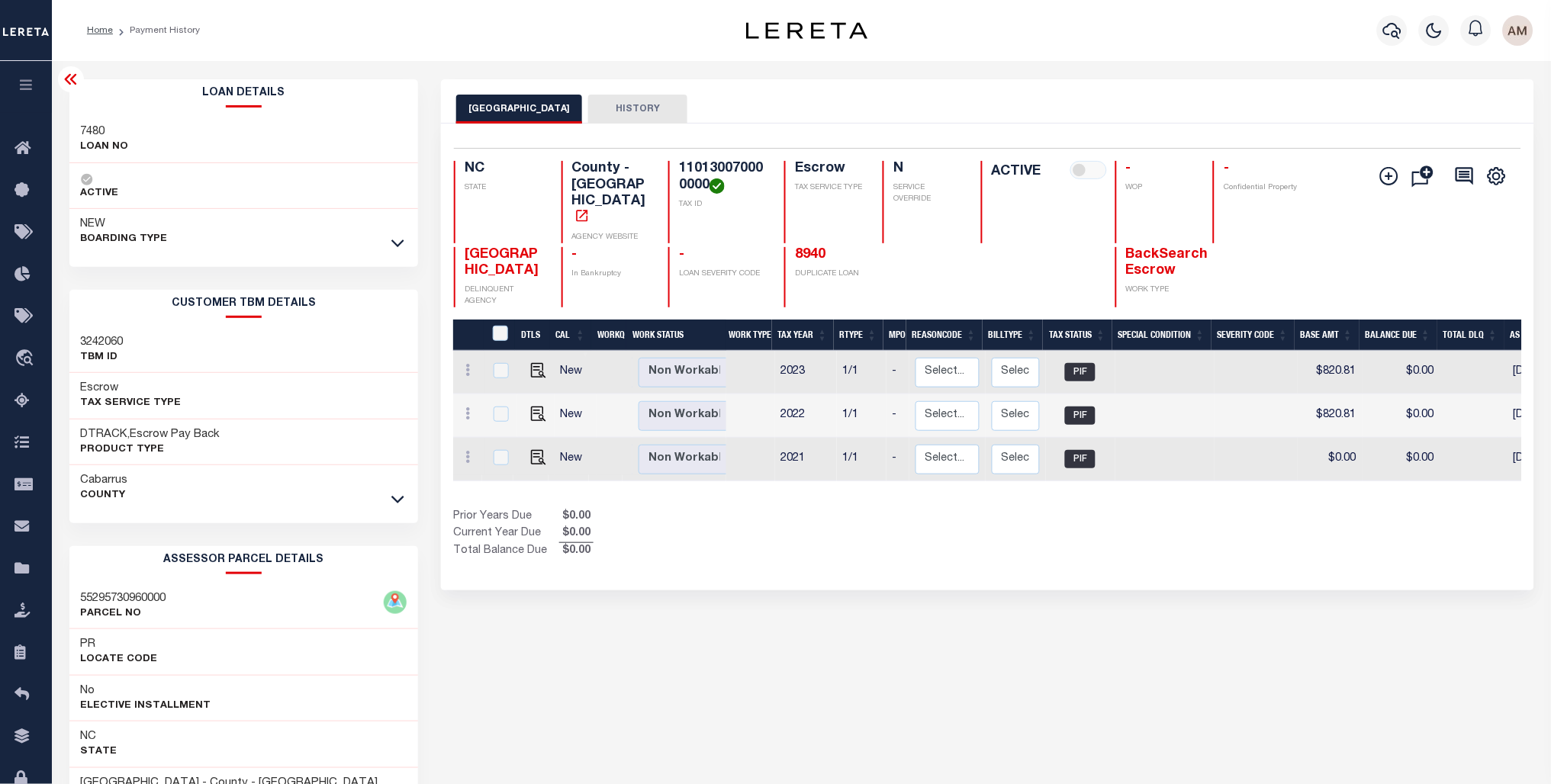
click at [390, 482] on div "Cabarrus County" at bounding box center [244, 488] width 349 height 46
click at [397, 494] on icon at bounding box center [398, 499] width 13 height 16
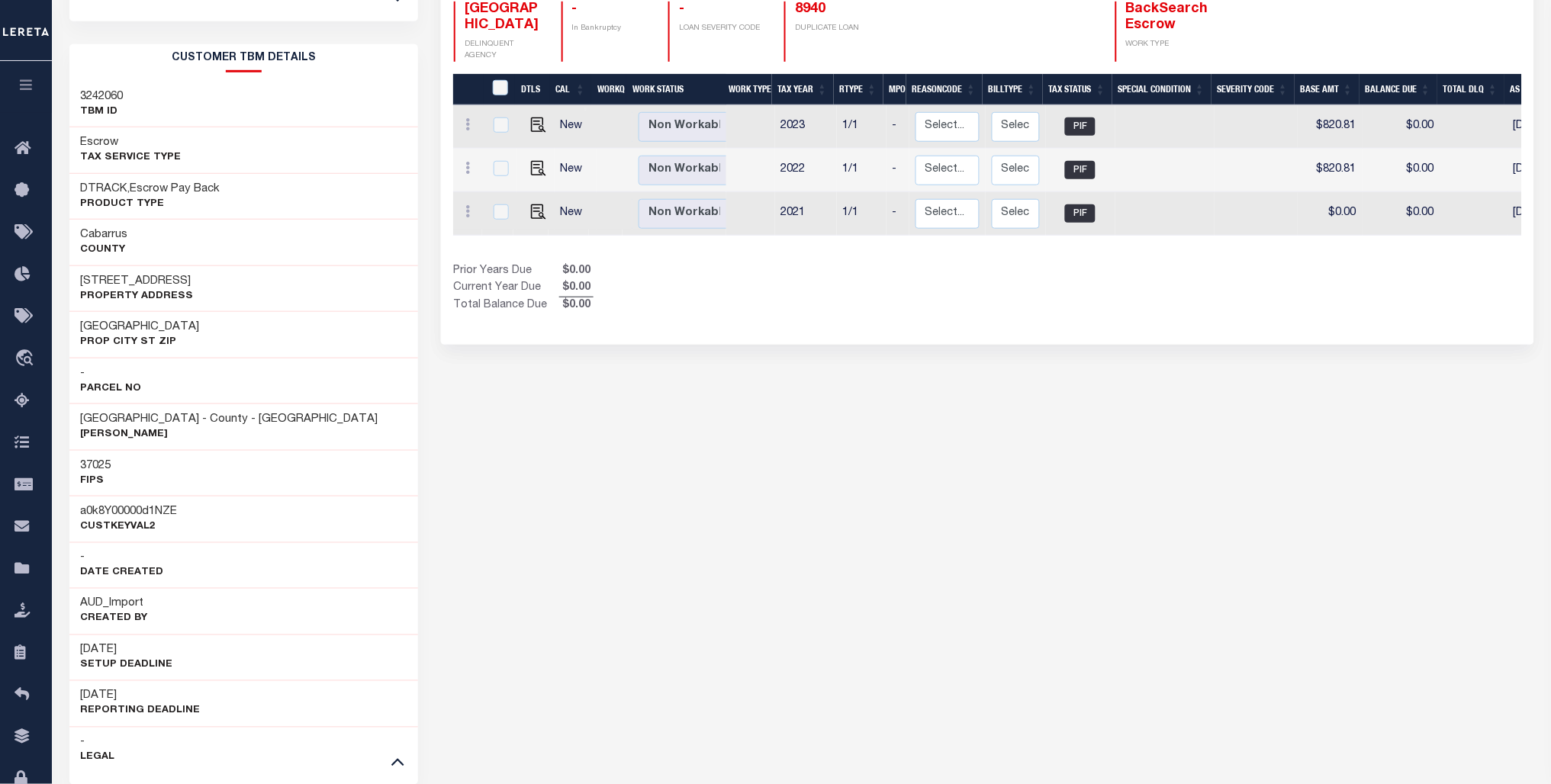
scroll to position [203, 0]
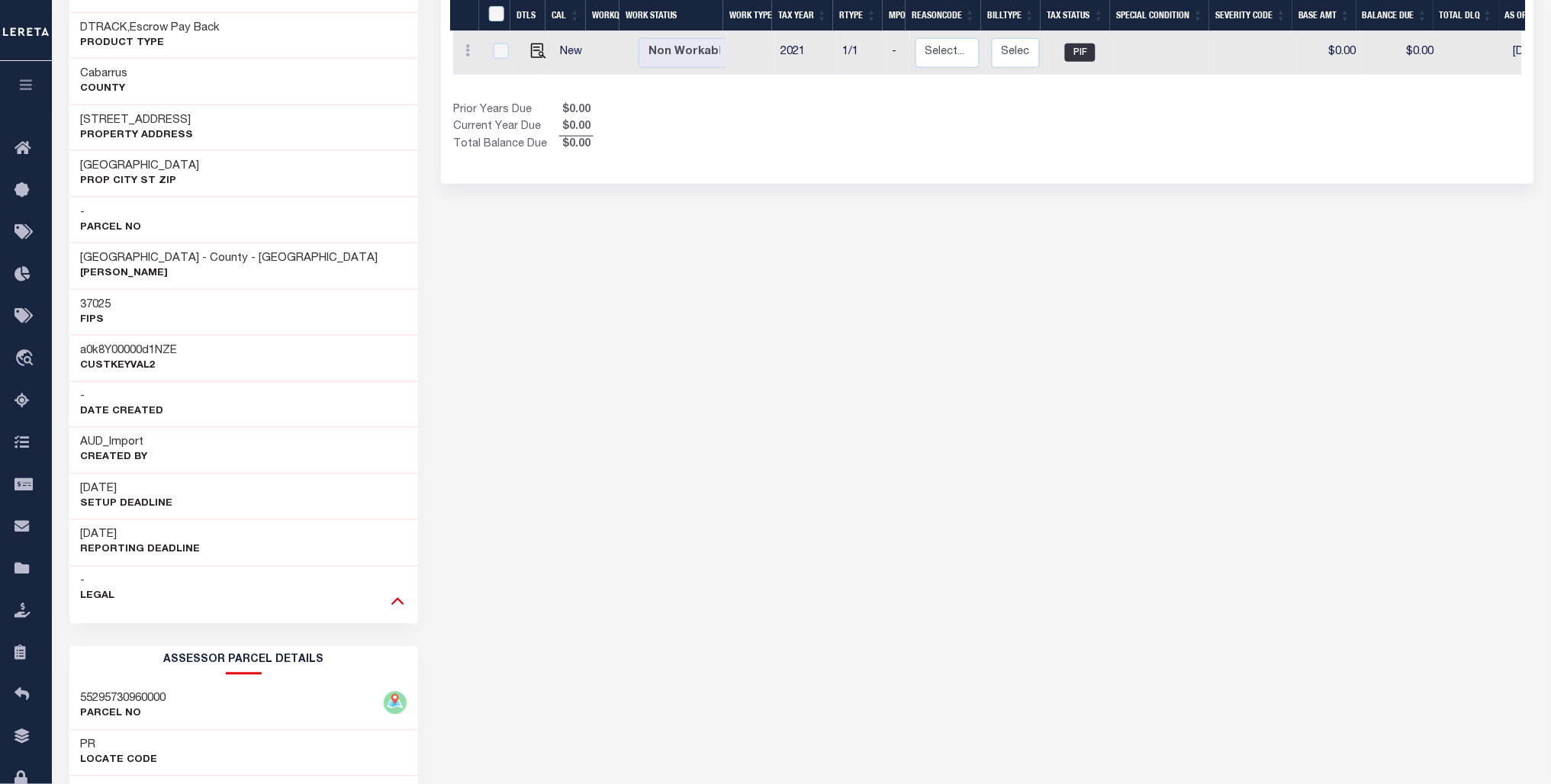
click at [404, 596] on icon at bounding box center [398, 601] width 13 height 16
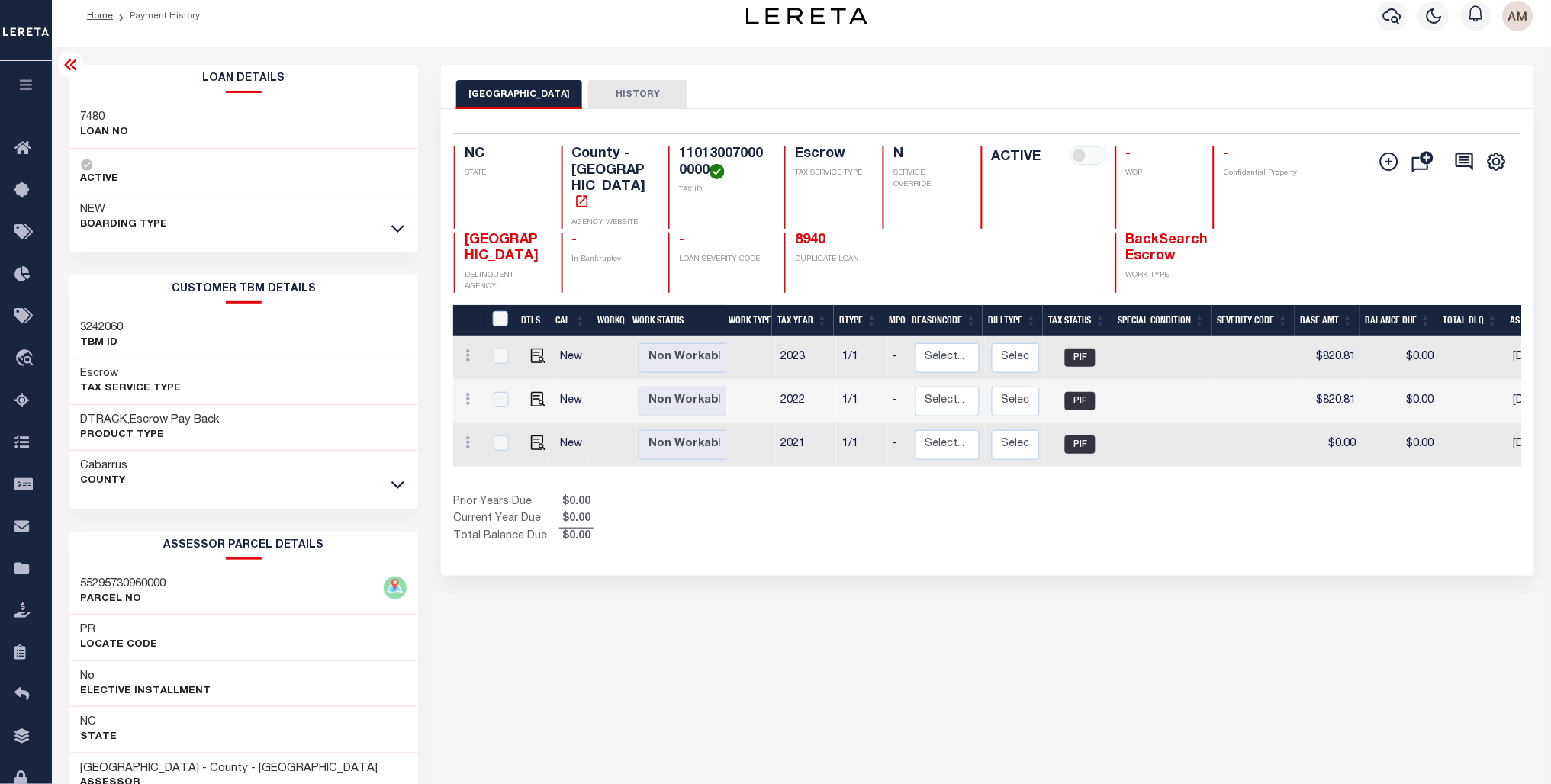
scroll to position [0, 0]
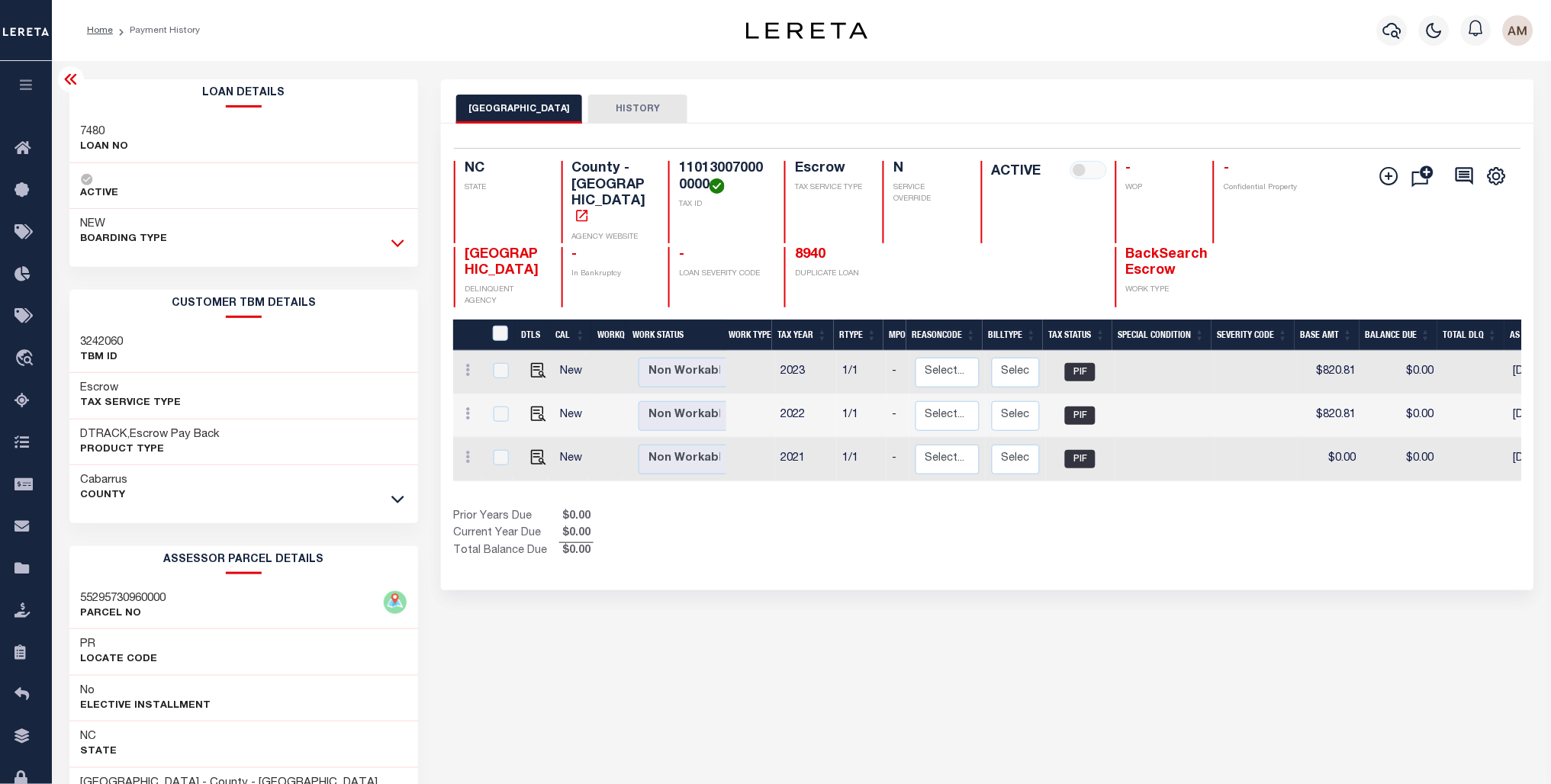
click at [399, 241] on icon at bounding box center [398, 243] width 13 height 16
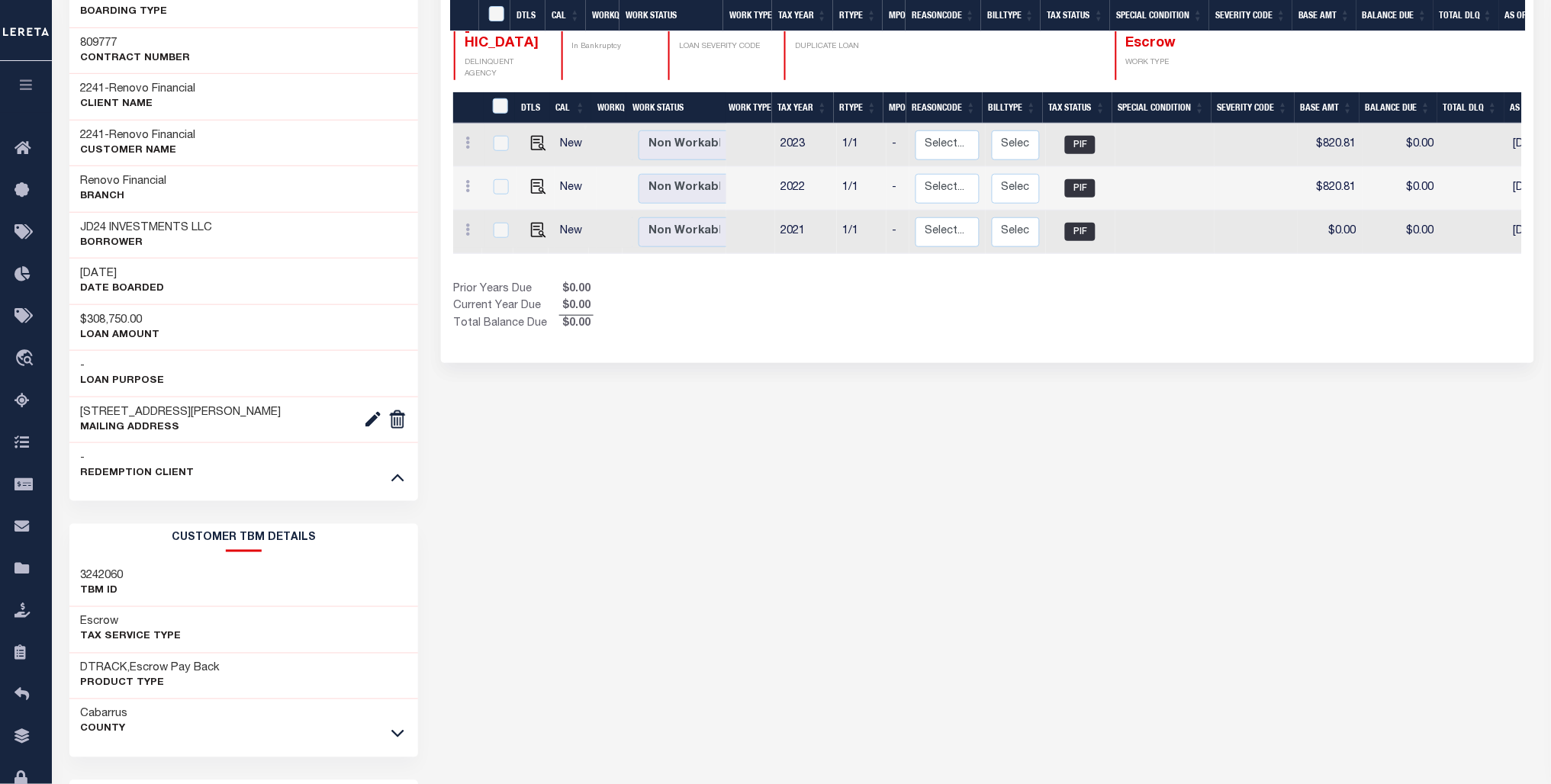
scroll to position [305, 0]
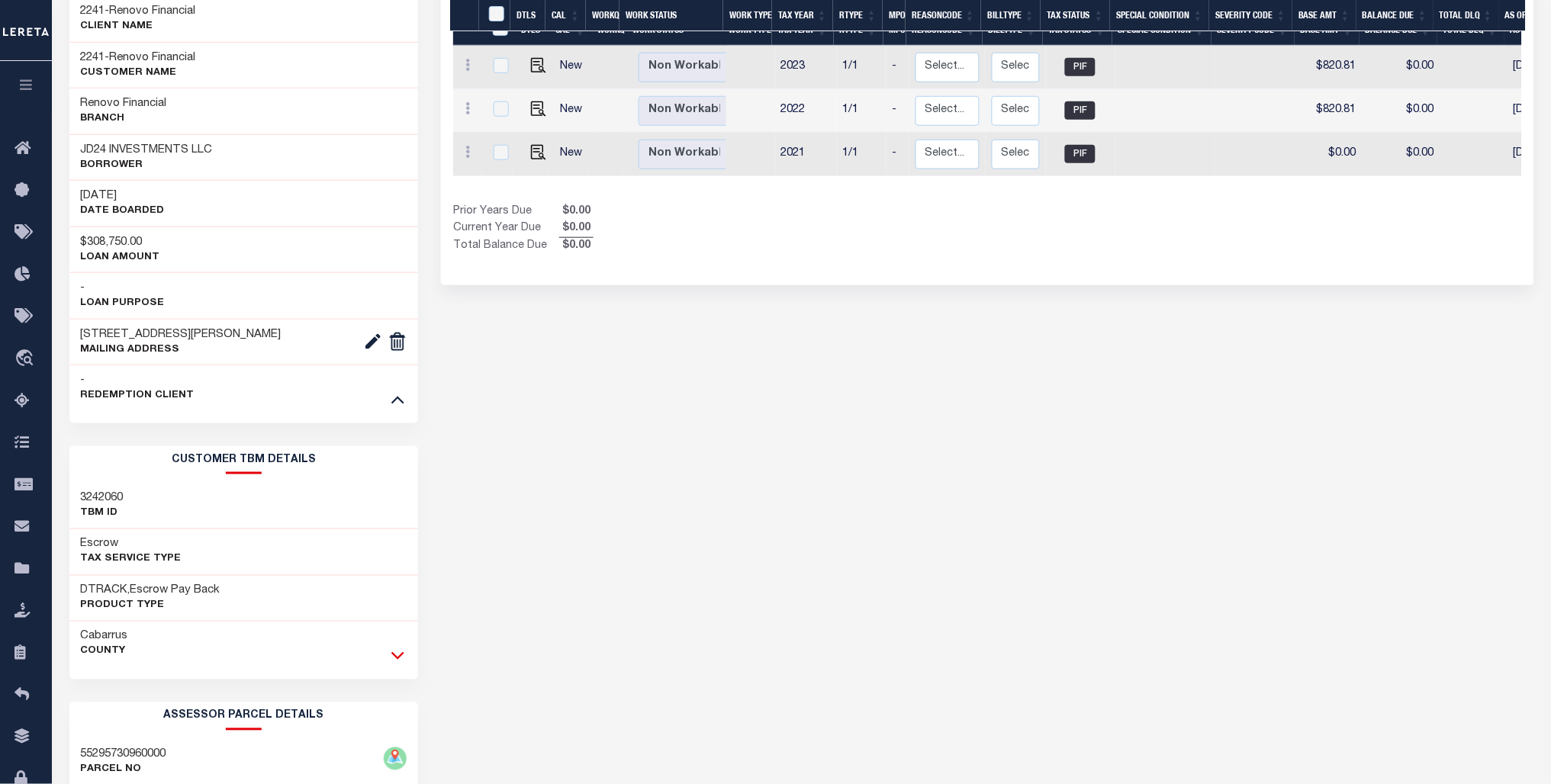
click at [399, 654] on icon at bounding box center [398, 656] width 13 height 16
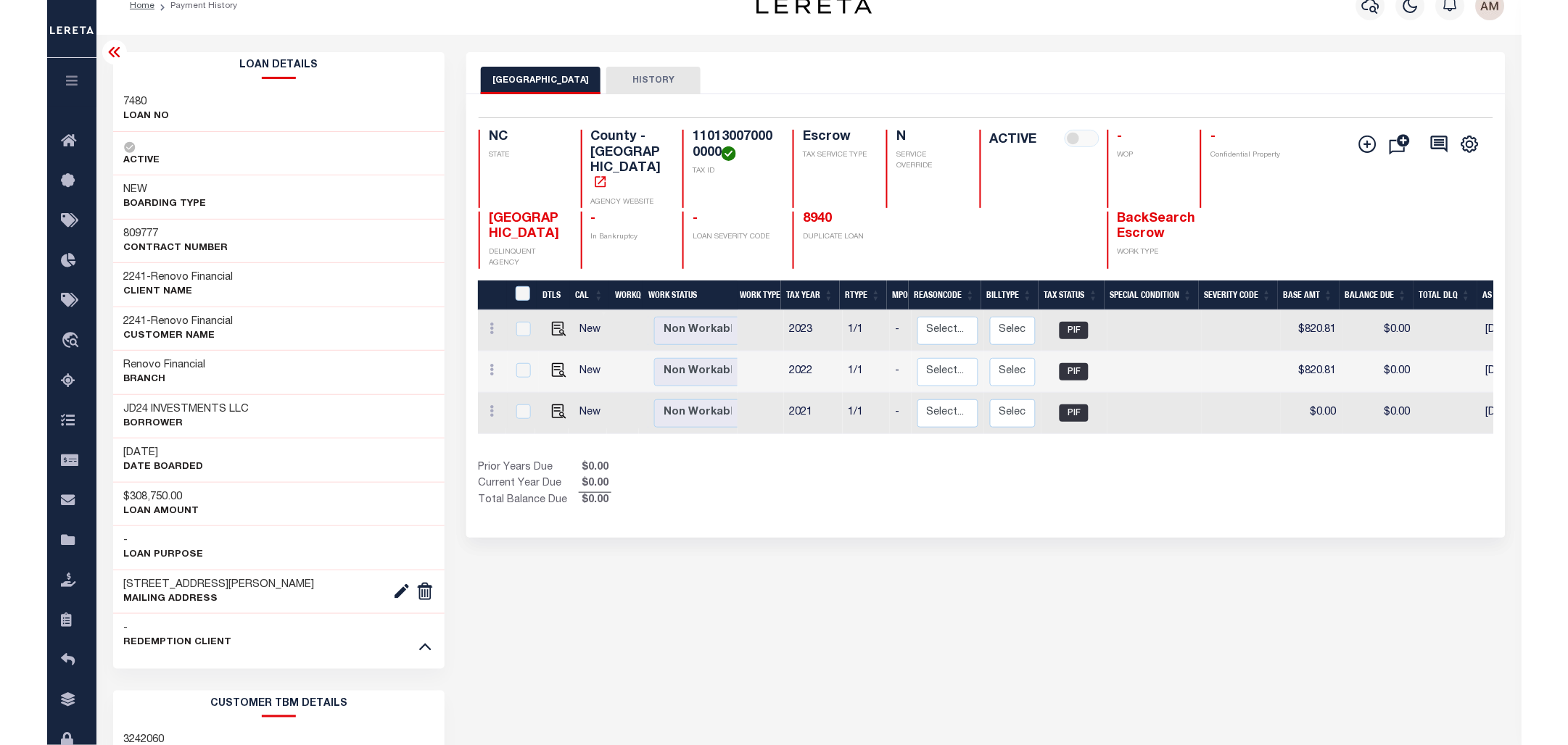
scroll to position [0, 0]
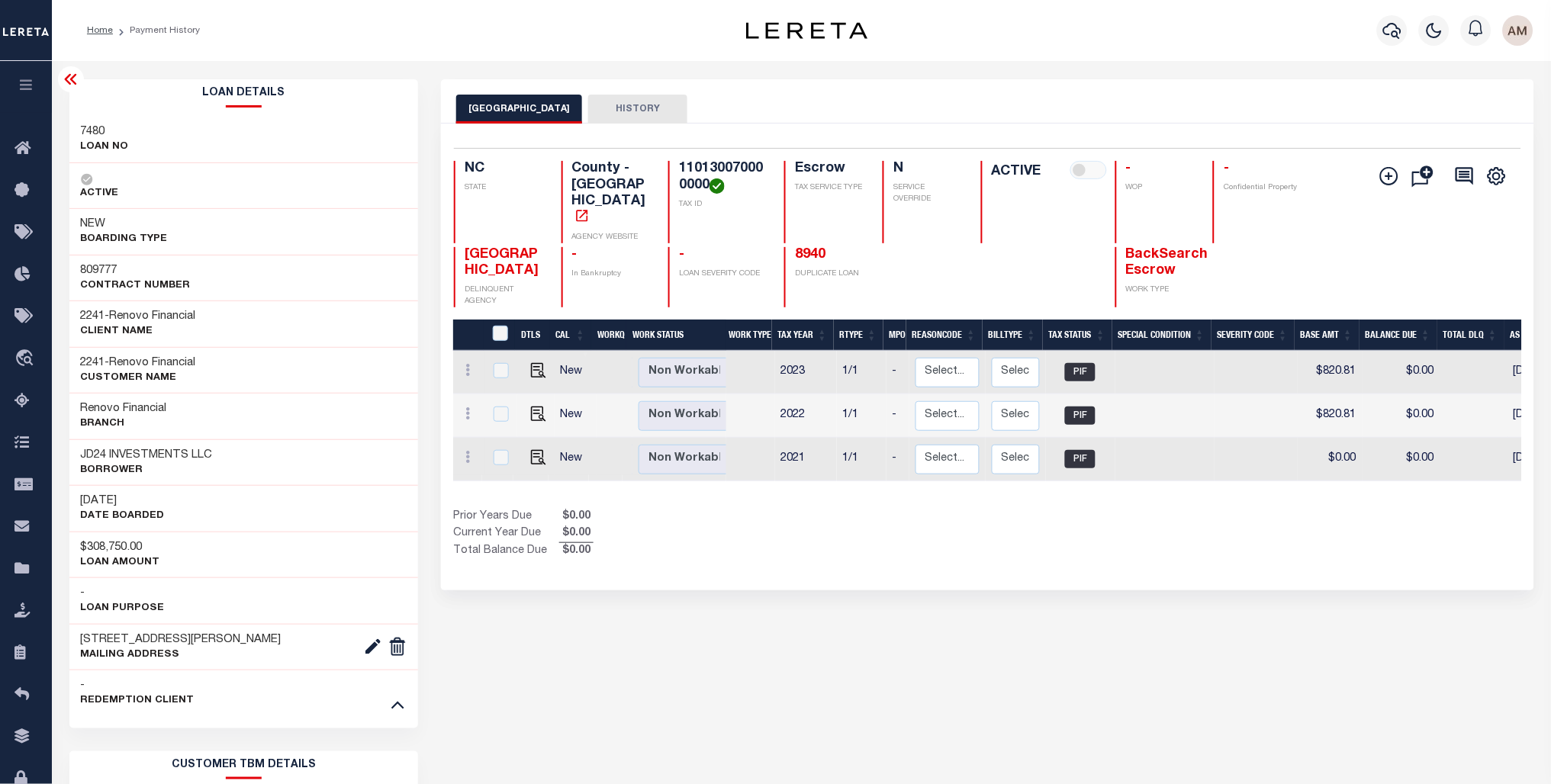
click at [79, 74] on div at bounding box center [71, 79] width 26 height 26
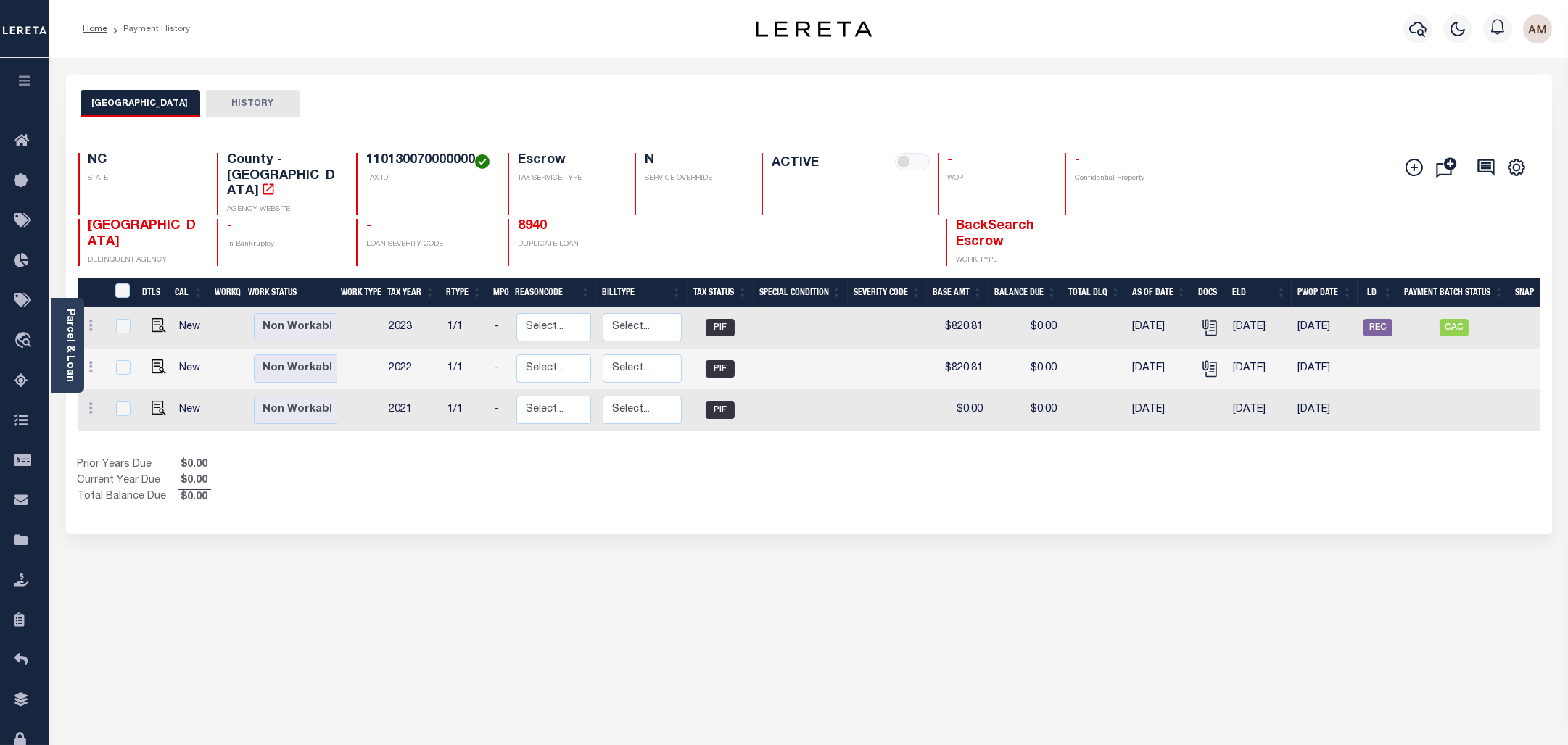
click at [1459, 325] on td "CAC" at bounding box center [1454, 328] width 111 height 42
checkbox input "true"
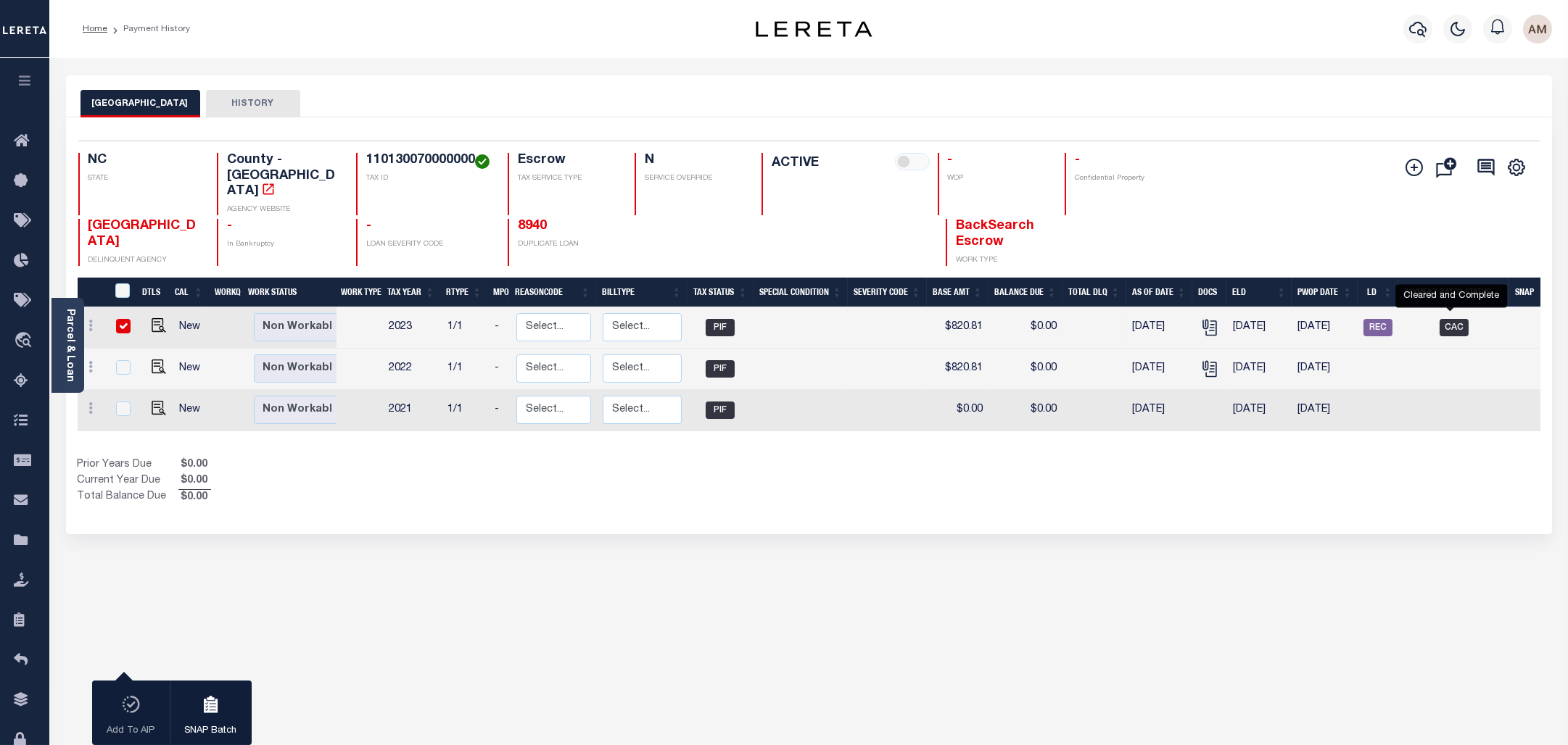
click at [1457, 322] on span "CAC" at bounding box center [1454, 327] width 29 height 18
checkbox input "false"
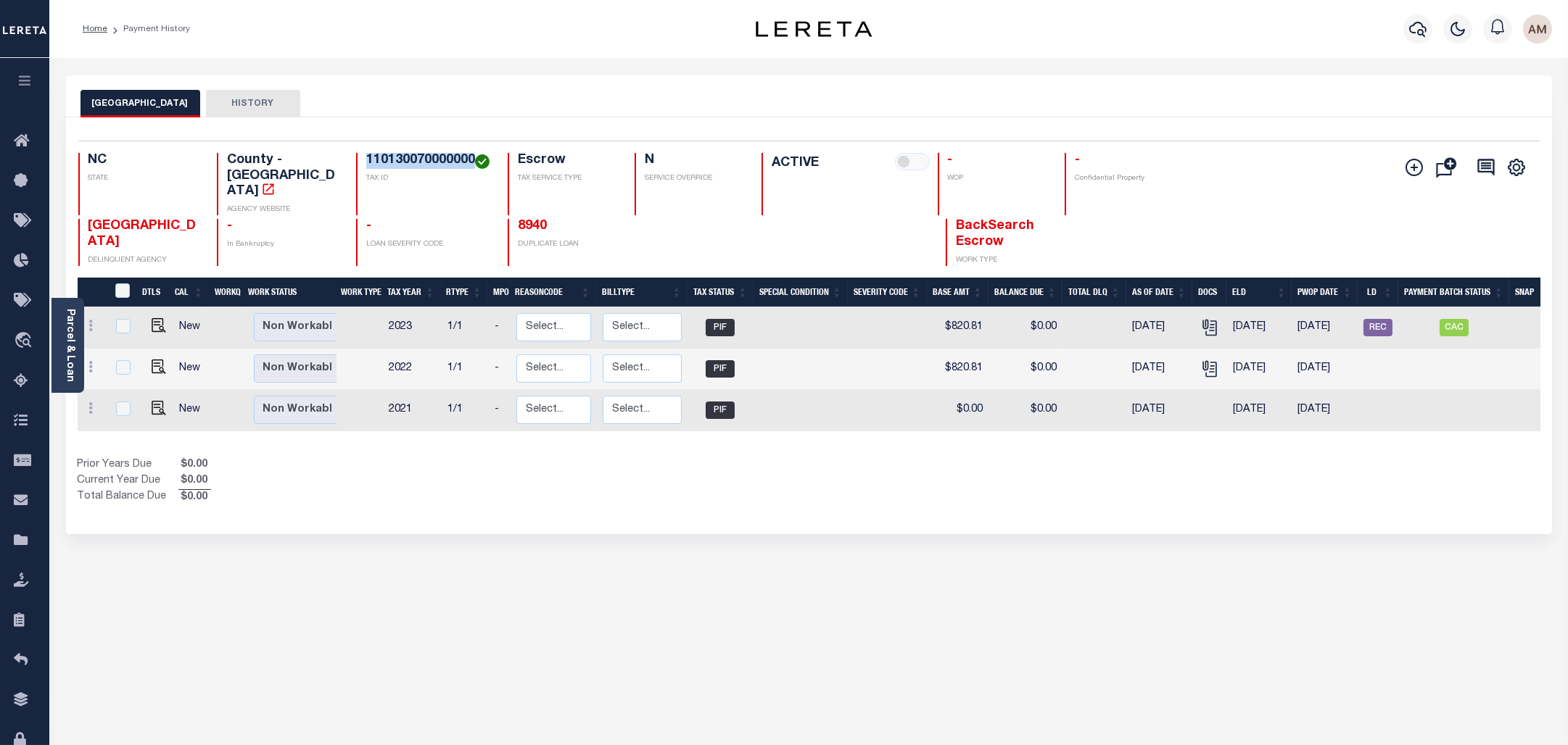
drag, startPoint x: 474, startPoint y: 168, endPoint x: 364, endPoint y: 160, distance: 110.3
click at [364, 160] on div "NC STATE County - NC AGENCY WEBSITE 110130070000000 TAX ID Escrow TAX SERVICE T…" at bounding box center [687, 184] width 1218 height 62
copy h4 "110130070000000"
click at [454, 150] on div "1 Selected 3 Results 1 Items per page 25 50 100 NC STATE County - NC AGENCY WEB…" at bounding box center [809, 203] width 1485 height 125
drag, startPoint x: 422, startPoint y: 162, endPoint x: 442, endPoint y: 165, distance: 20.2
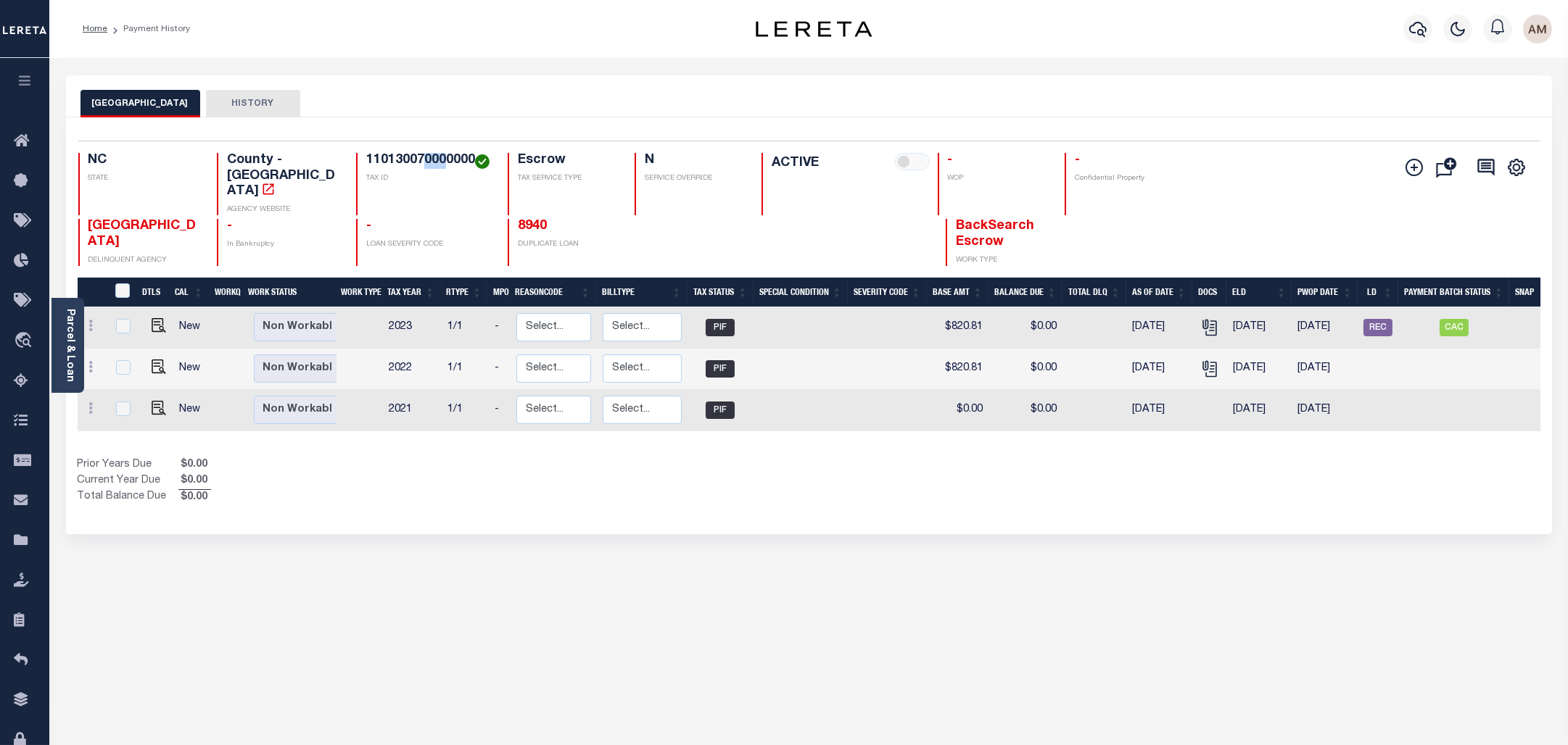
click at [442, 165] on h4 "110130070000000" at bounding box center [428, 161] width 124 height 16
click at [1462, 322] on span "CAC" at bounding box center [1454, 327] width 29 height 18
checkbox input "true"
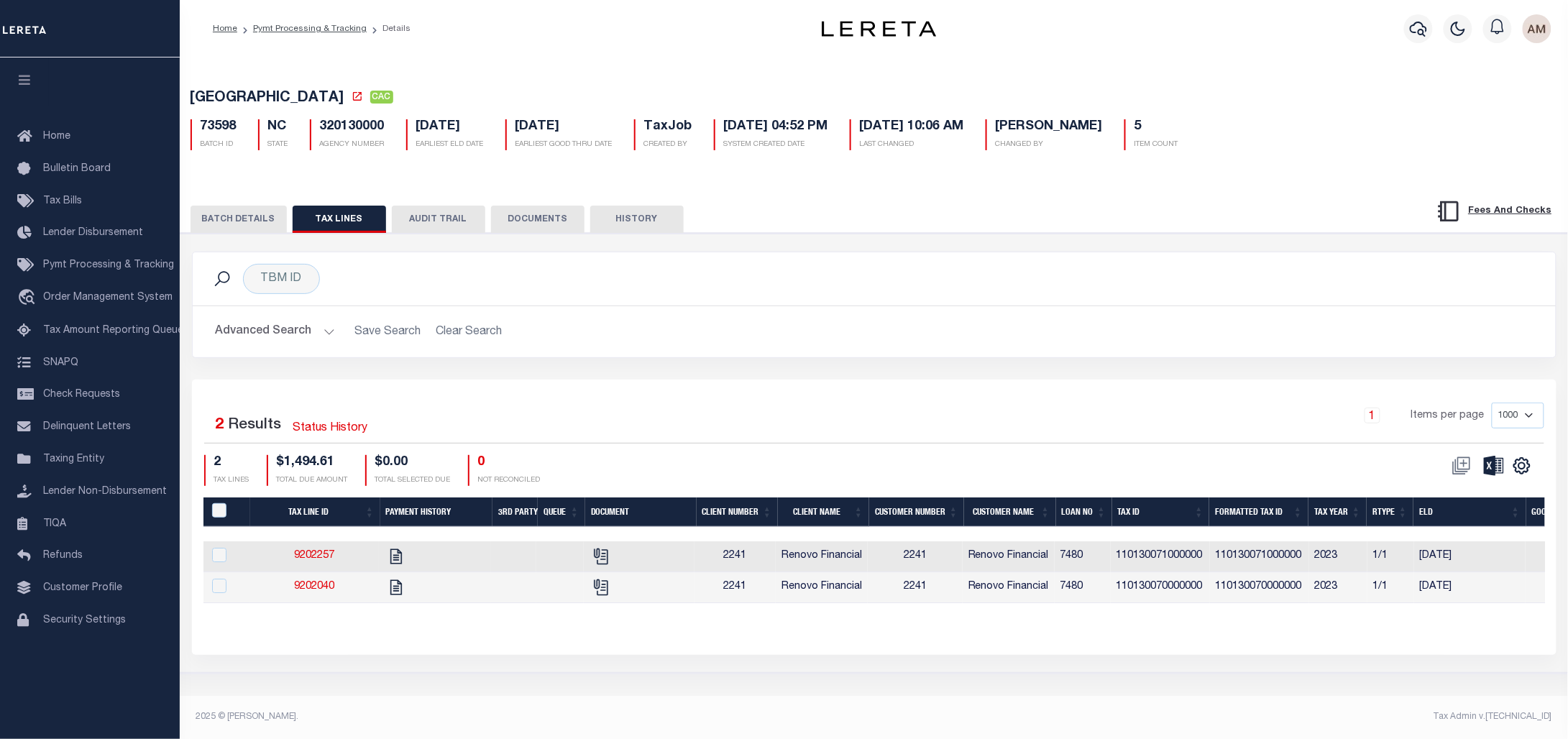
click at [237, 231] on button "BATCH DETAILS" at bounding box center [239, 219] width 96 height 27
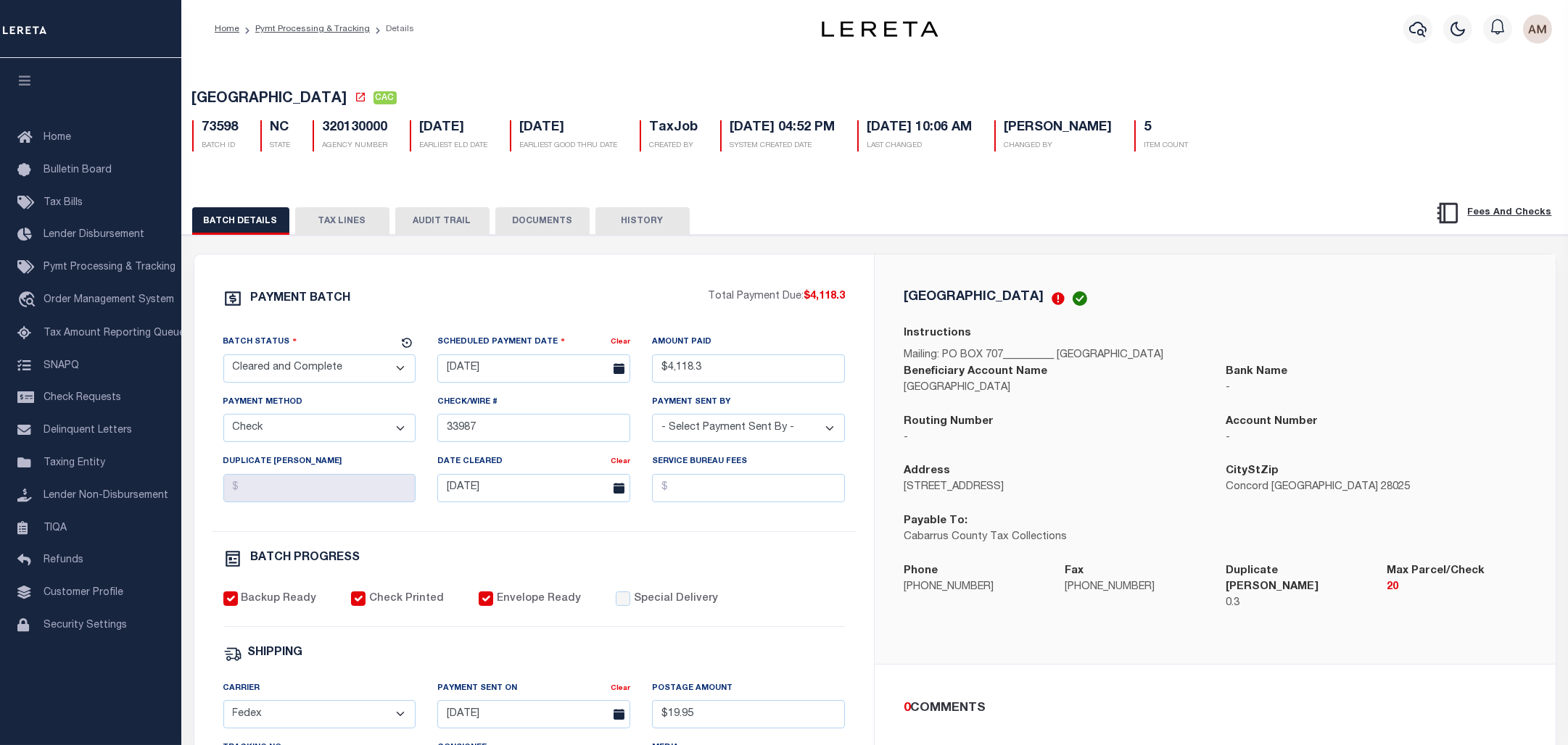
click at [323, 223] on button "TAX LINES" at bounding box center [342, 221] width 94 height 28
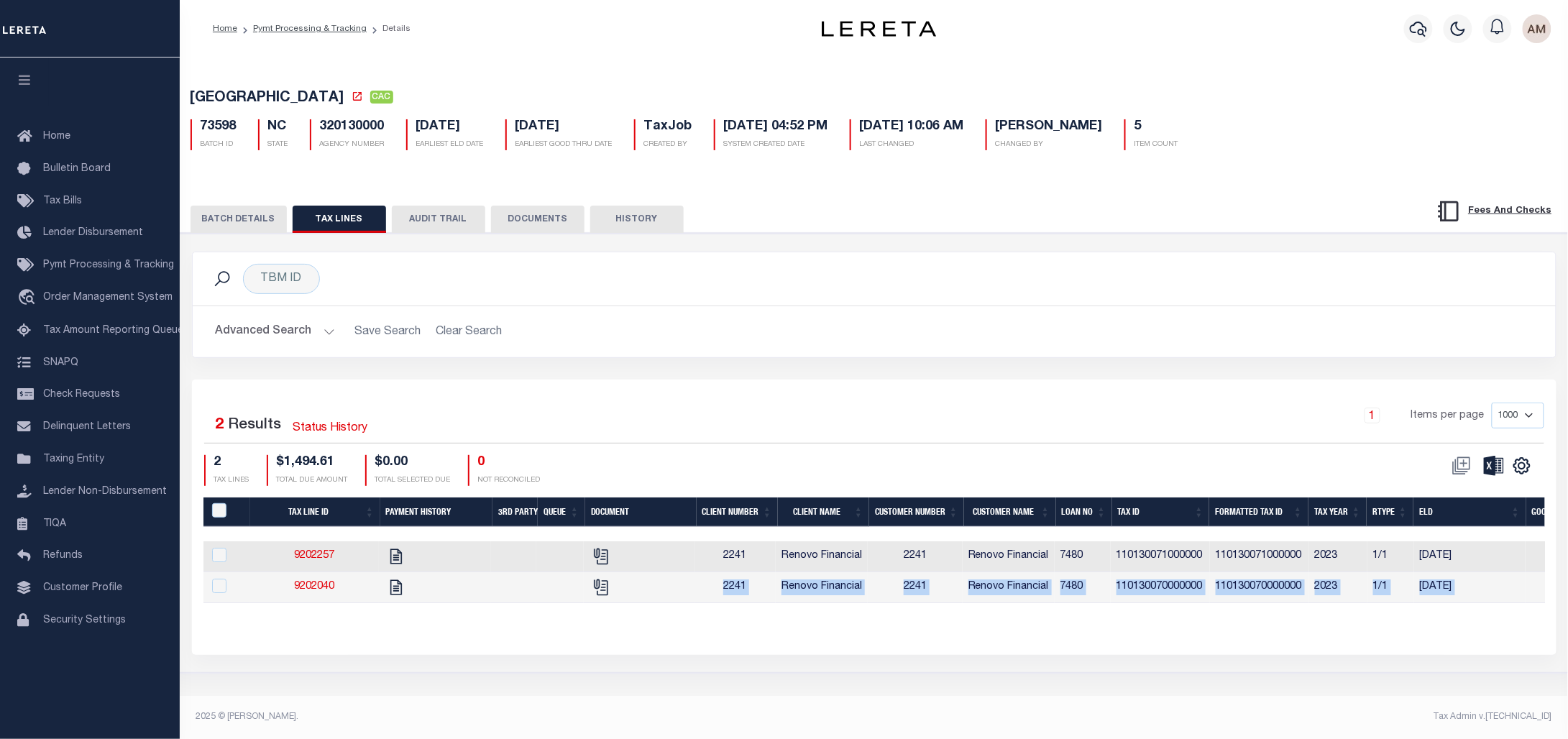
drag, startPoint x: 720, startPoint y: 605, endPoint x: 965, endPoint y: 624, distance: 245.7
click at [965, 624] on div "Tax Line ID Payment History 3rd Party Queue Document Client Number Client Name …" at bounding box center [874, 562] width 1341 height 129
drag, startPoint x: 986, startPoint y: 630, endPoint x: 938, endPoint y: 611, distance: 51.6
click at [982, 626] on div "Tax Line ID Payment History 3rd Party Queue Document Client Number Client Name …" at bounding box center [874, 562] width 1341 height 129
click at [916, 641] on div "Selected 2 Results Status History 1 Items per page 1000 2500 5000 10000 2 TAX L…" at bounding box center [873, 517] width 1364 height 275
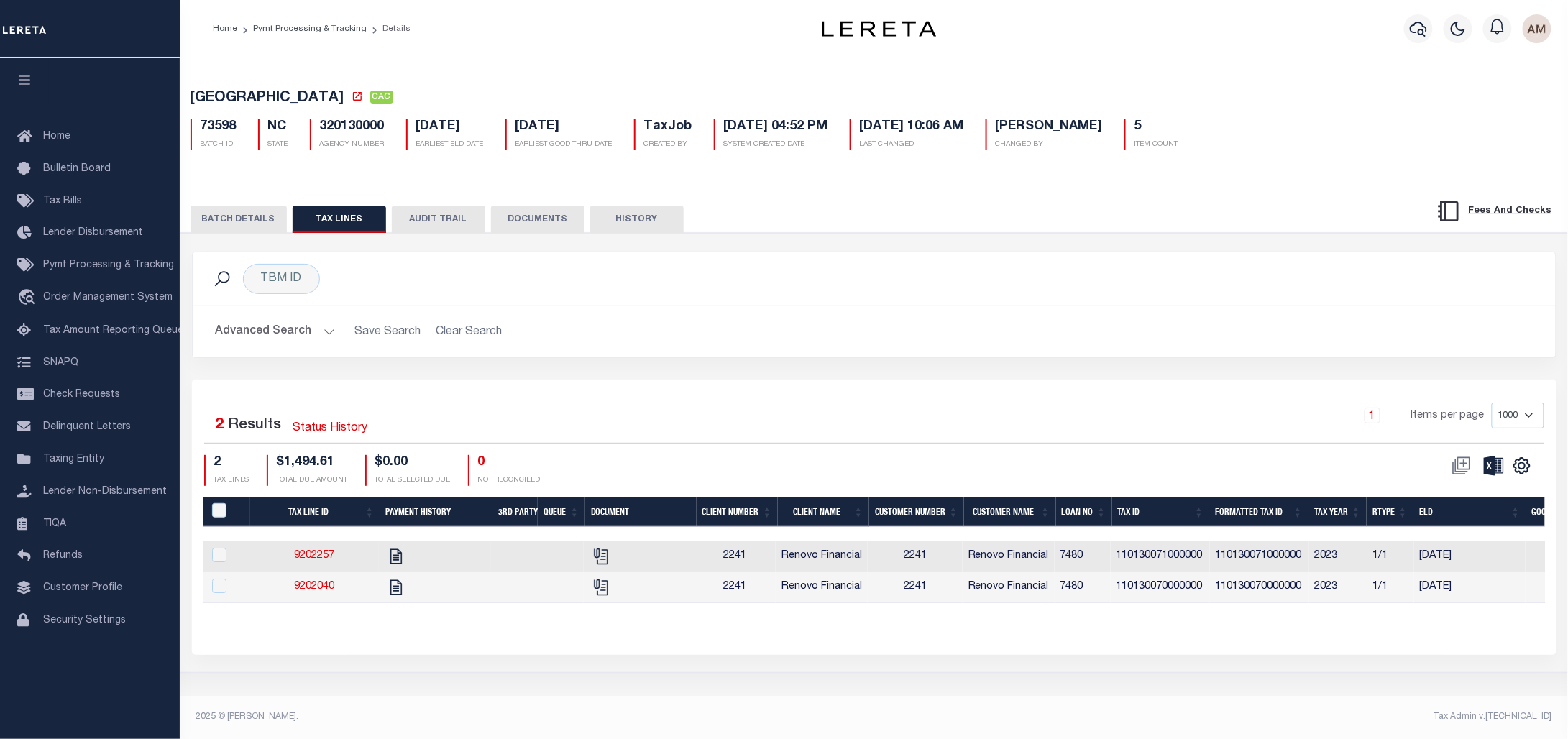
click at [258, 224] on button "BATCH DETAILS" at bounding box center [239, 219] width 96 height 27
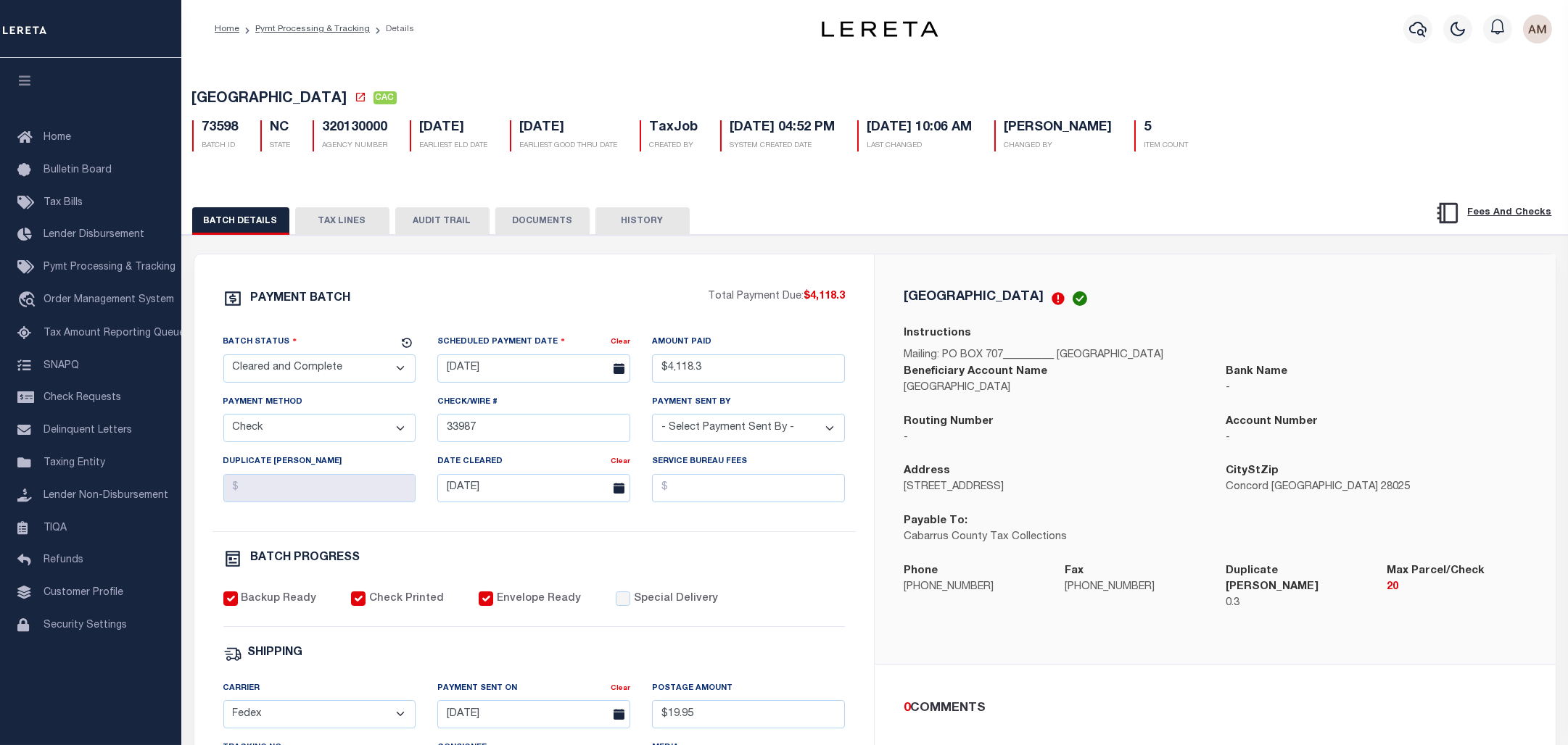
click at [1391, 121] on div "73598 BATCH ID NC STATE 320130000 AGENCY NUMBER 01/05/2024 EARLIEST ELD DATE 01…" at bounding box center [875, 130] width 1388 height 43
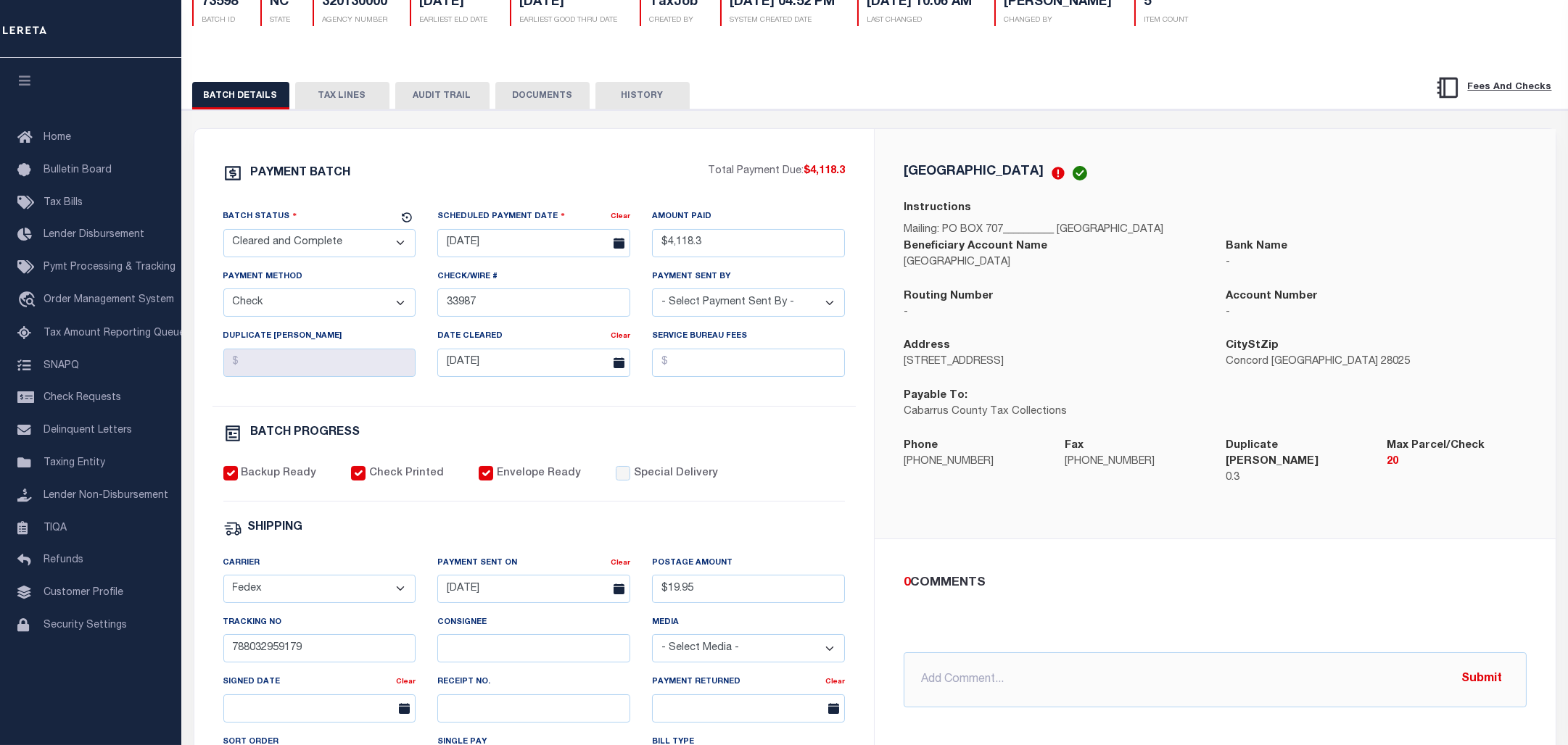
scroll to position [20, 0]
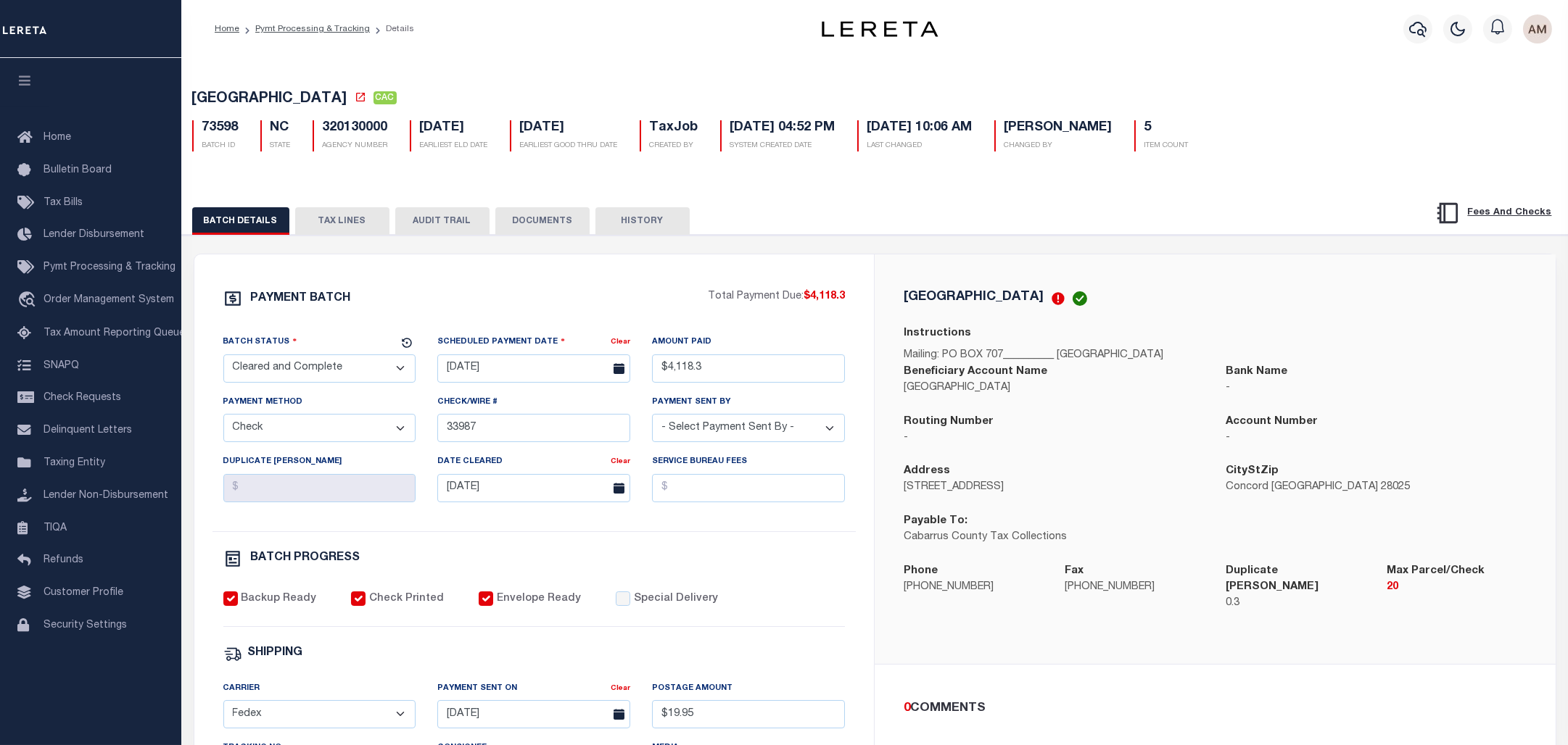
click at [374, 215] on button "TAX LINES" at bounding box center [342, 221] width 94 height 28
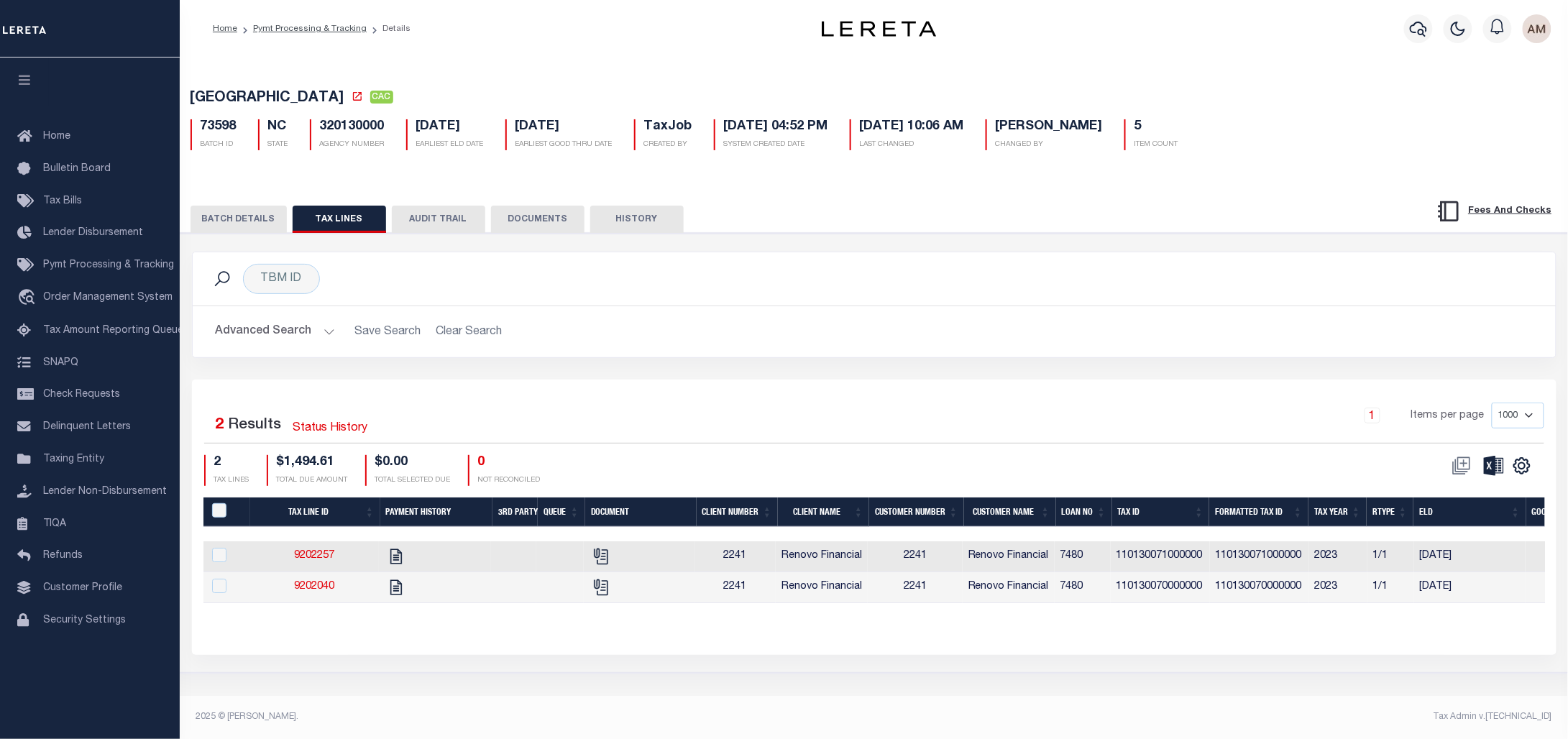
drag, startPoint x: 879, startPoint y: 614, endPoint x: 903, endPoint y: 617, distance: 24.2
click at [903, 617] on div "Tax Line ID Payment History 3rd Party Queue Document Client Number Client Name …" at bounding box center [874, 562] width 1341 height 129
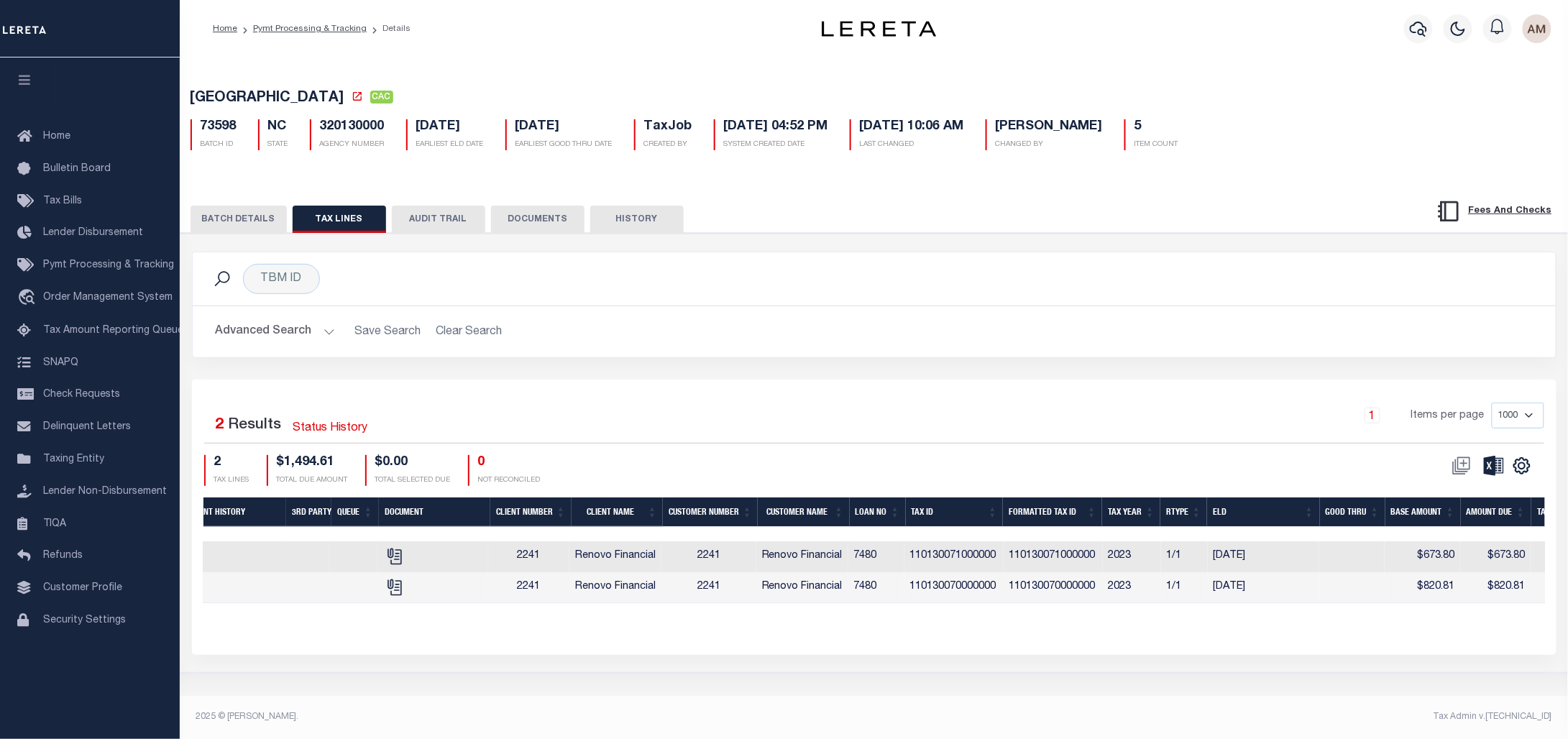
click at [530, 211] on button "DOCUMENTS" at bounding box center [537, 219] width 93 height 27
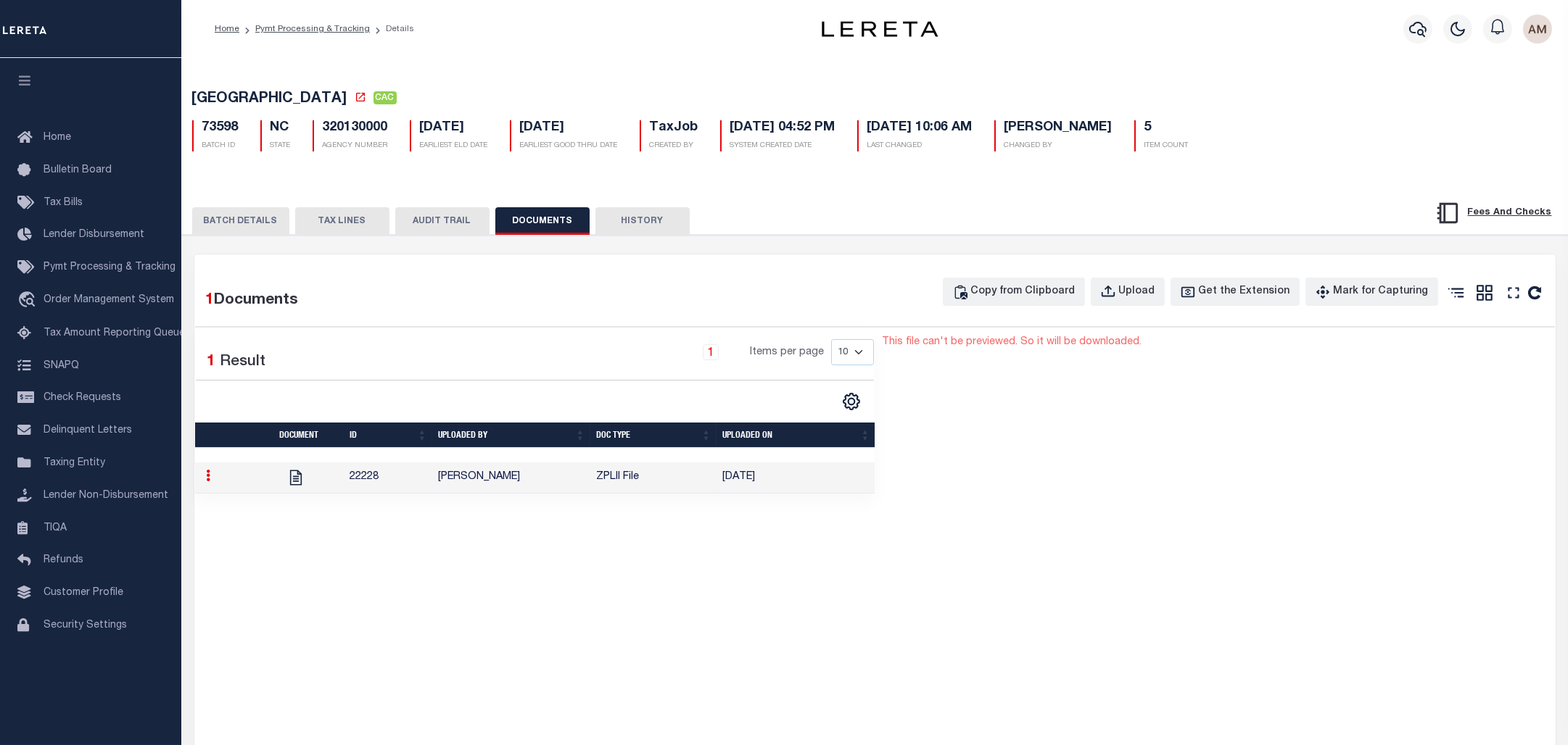
click at [232, 233] on button "BATCH DETAILS" at bounding box center [241, 221] width 97 height 28
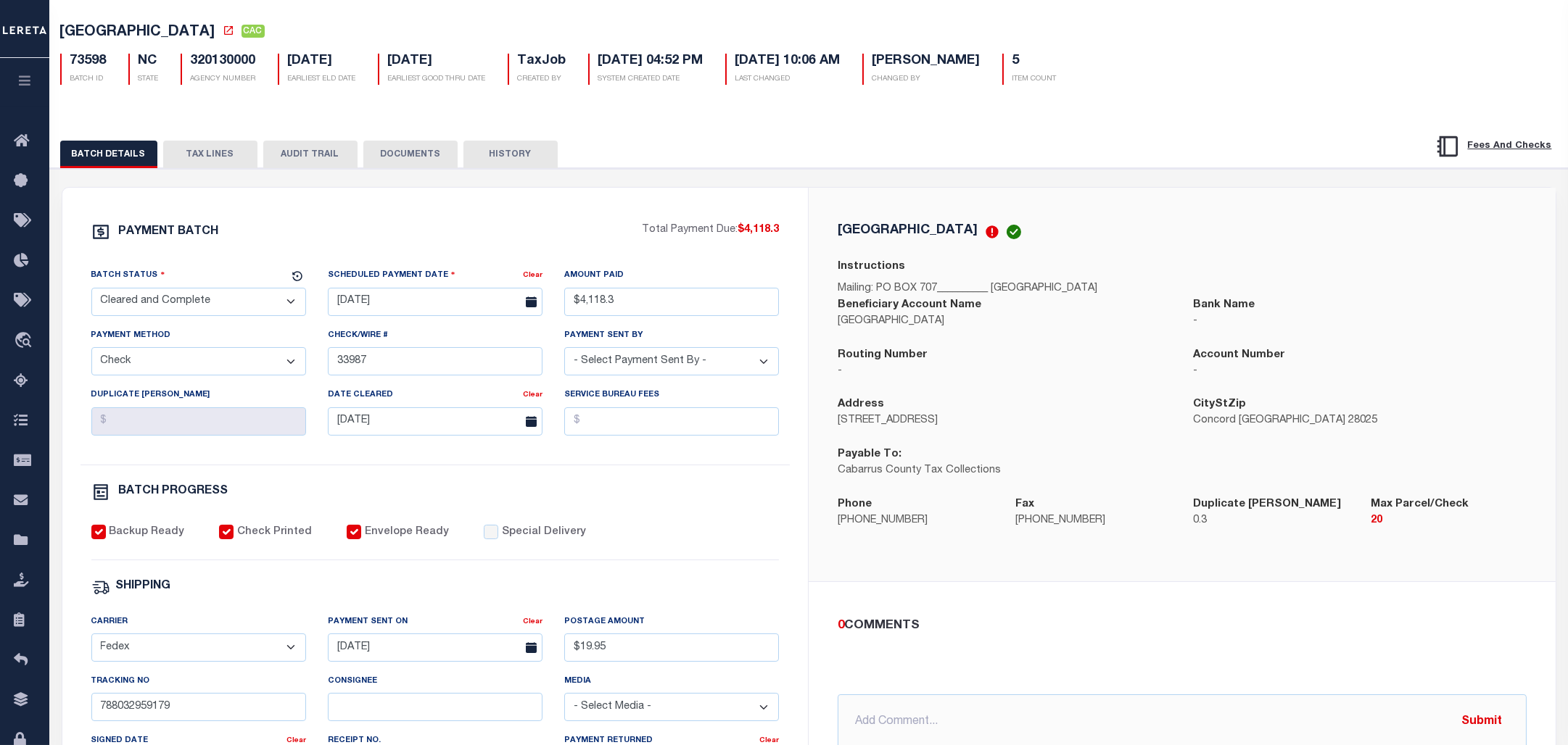
scroll to position [96, 0]
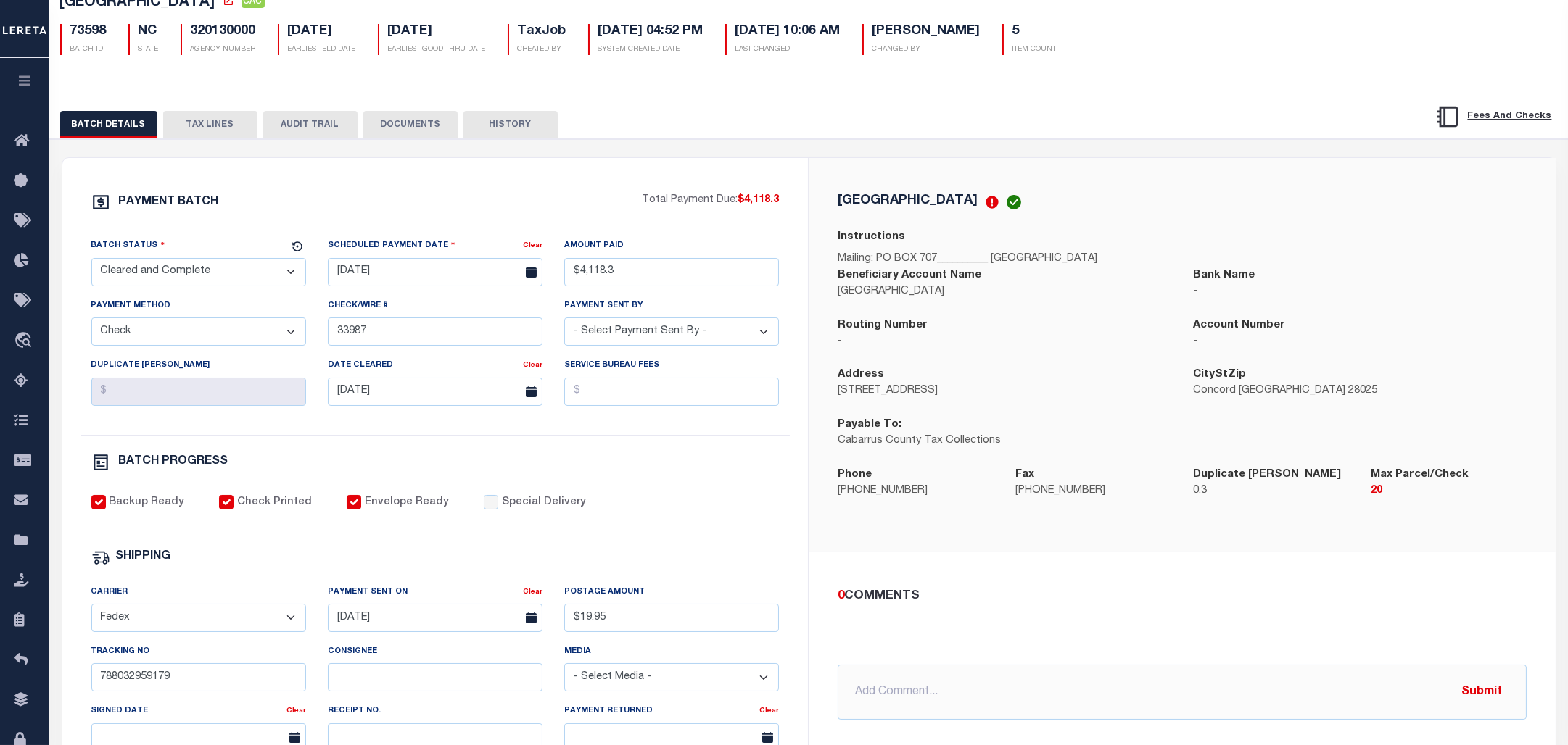
click at [5, 49] on span at bounding box center [25, 28] width 49 height 58
click at [252, 126] on button "TAX LINES" at bounding box center [210, 125] width 94 height 28
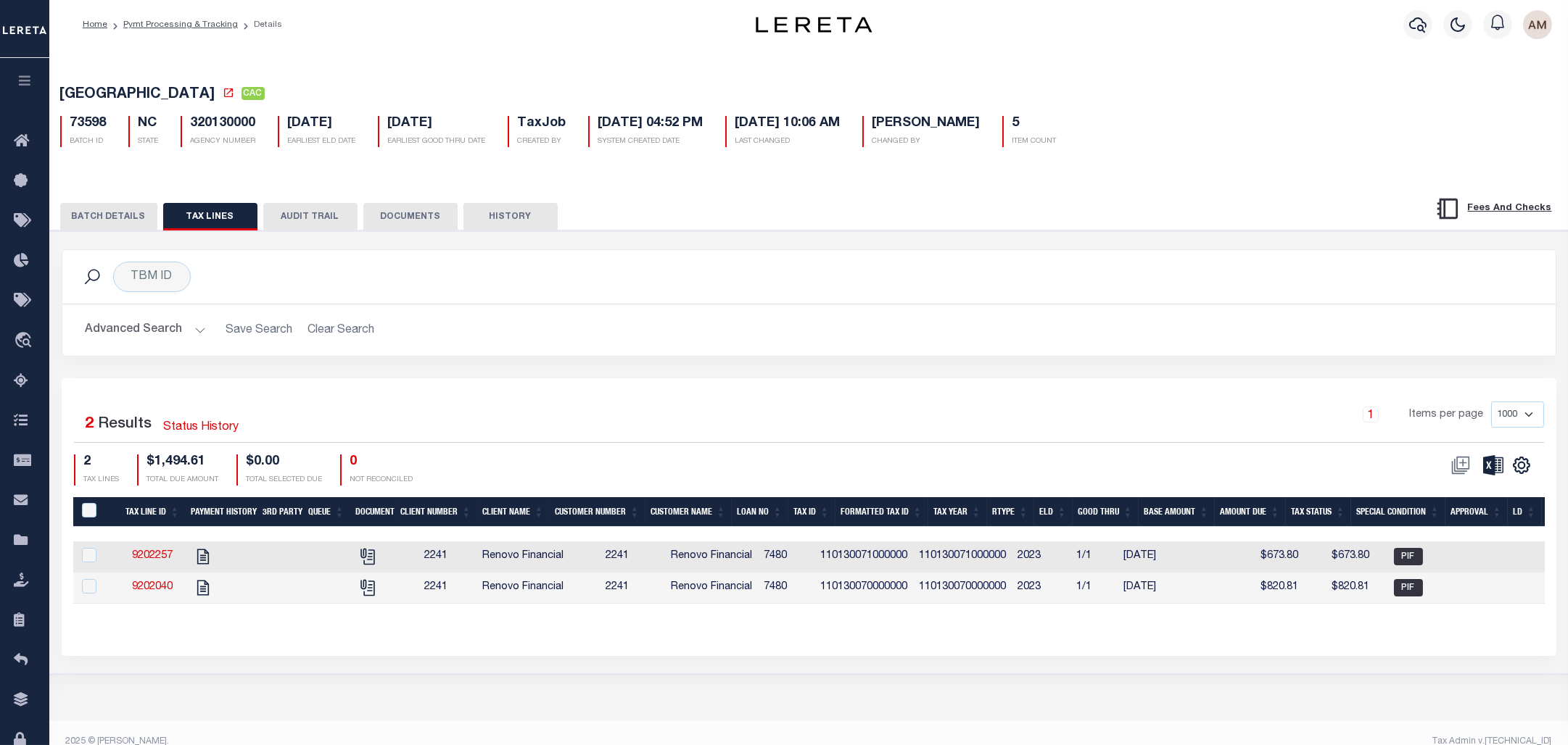
scroll to position [0, 0]
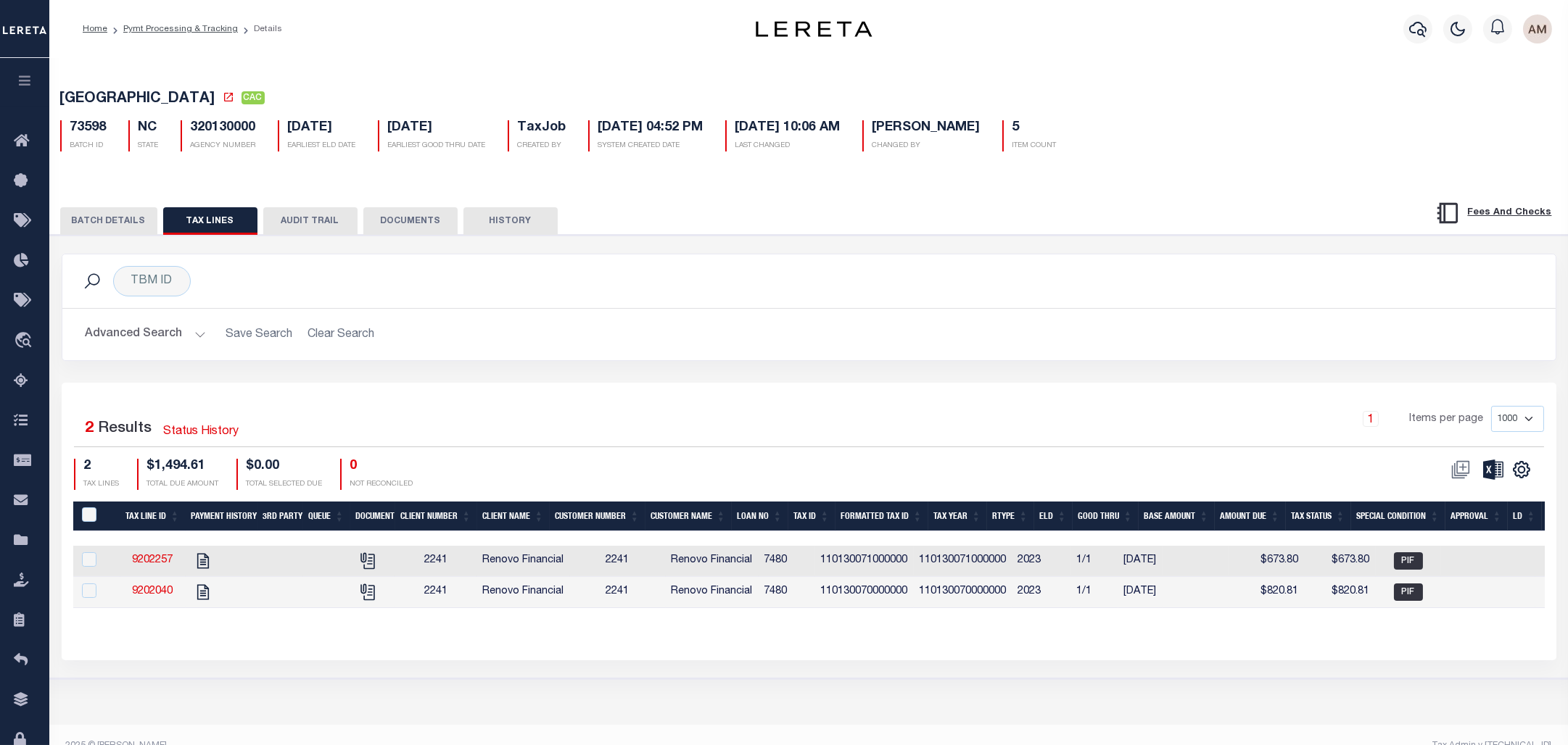
click at [134, 230] on button "BATCH DETAILS" at bounding box center [109, 221] width 97 height 28
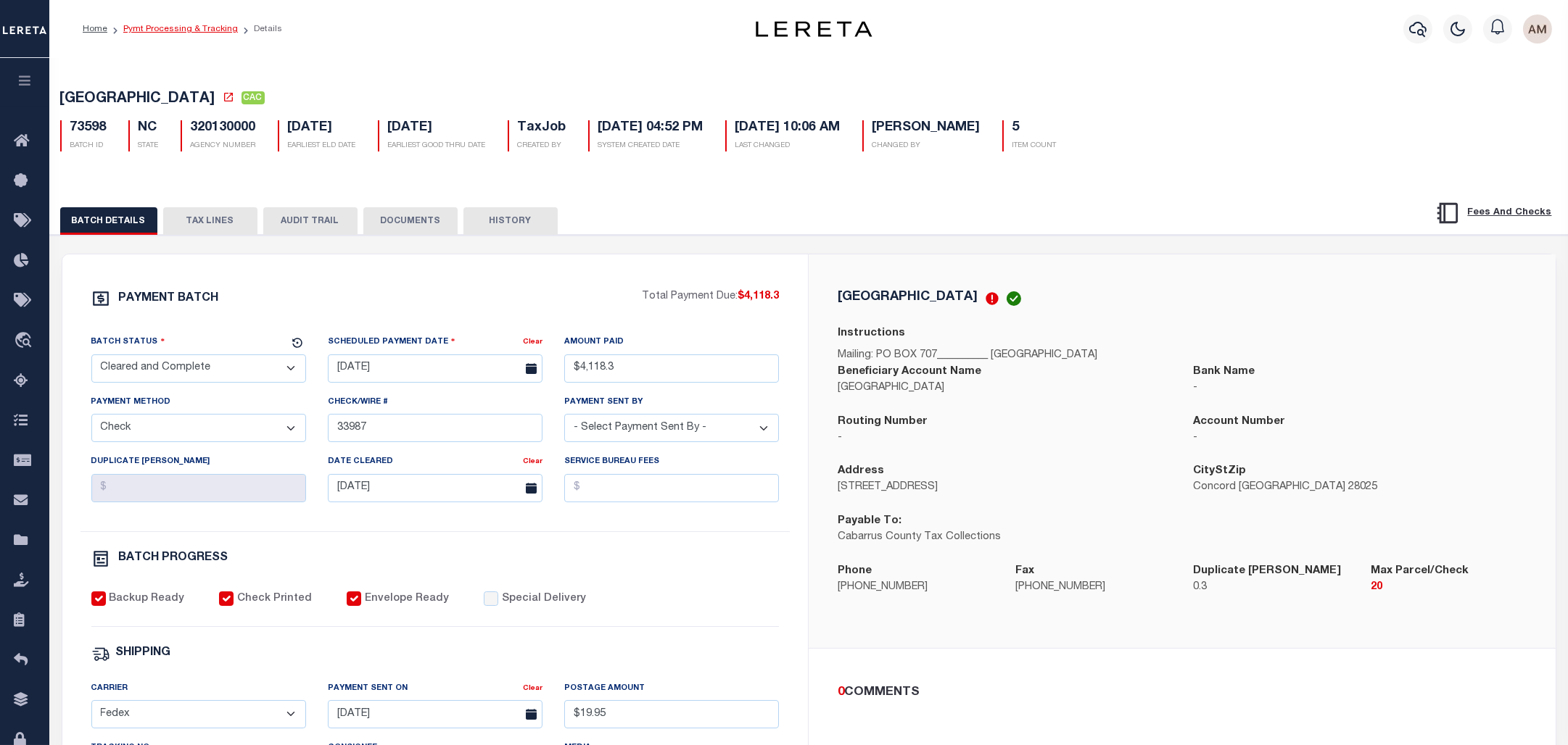
click at [156, 28] on link "Pymt Processing & Tracking" at bounding box center [180, 28] width 115 height 8
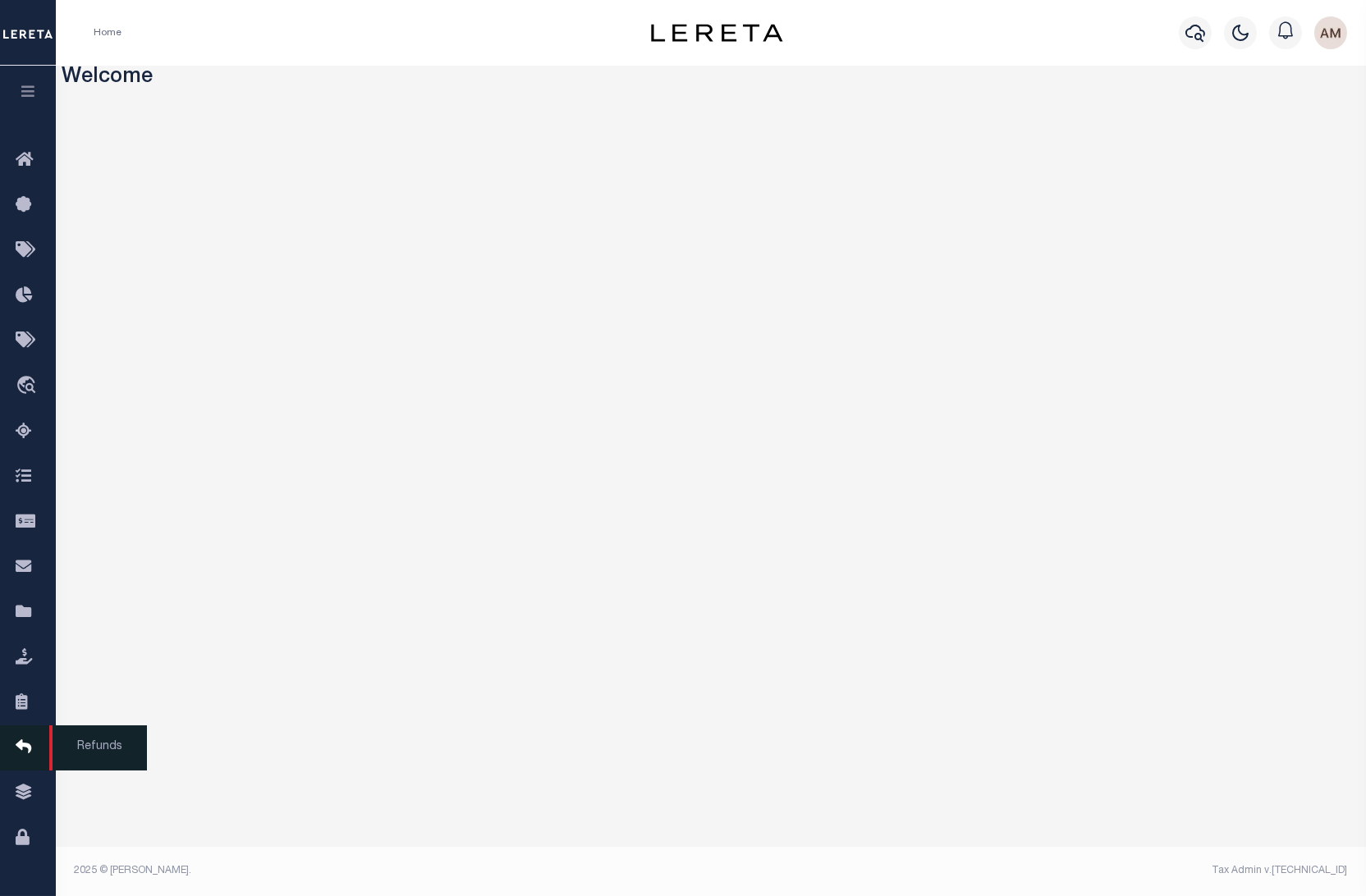
click at [44, 770] on link "Refunds" at bounding box center [28, 749] width 56 height 45
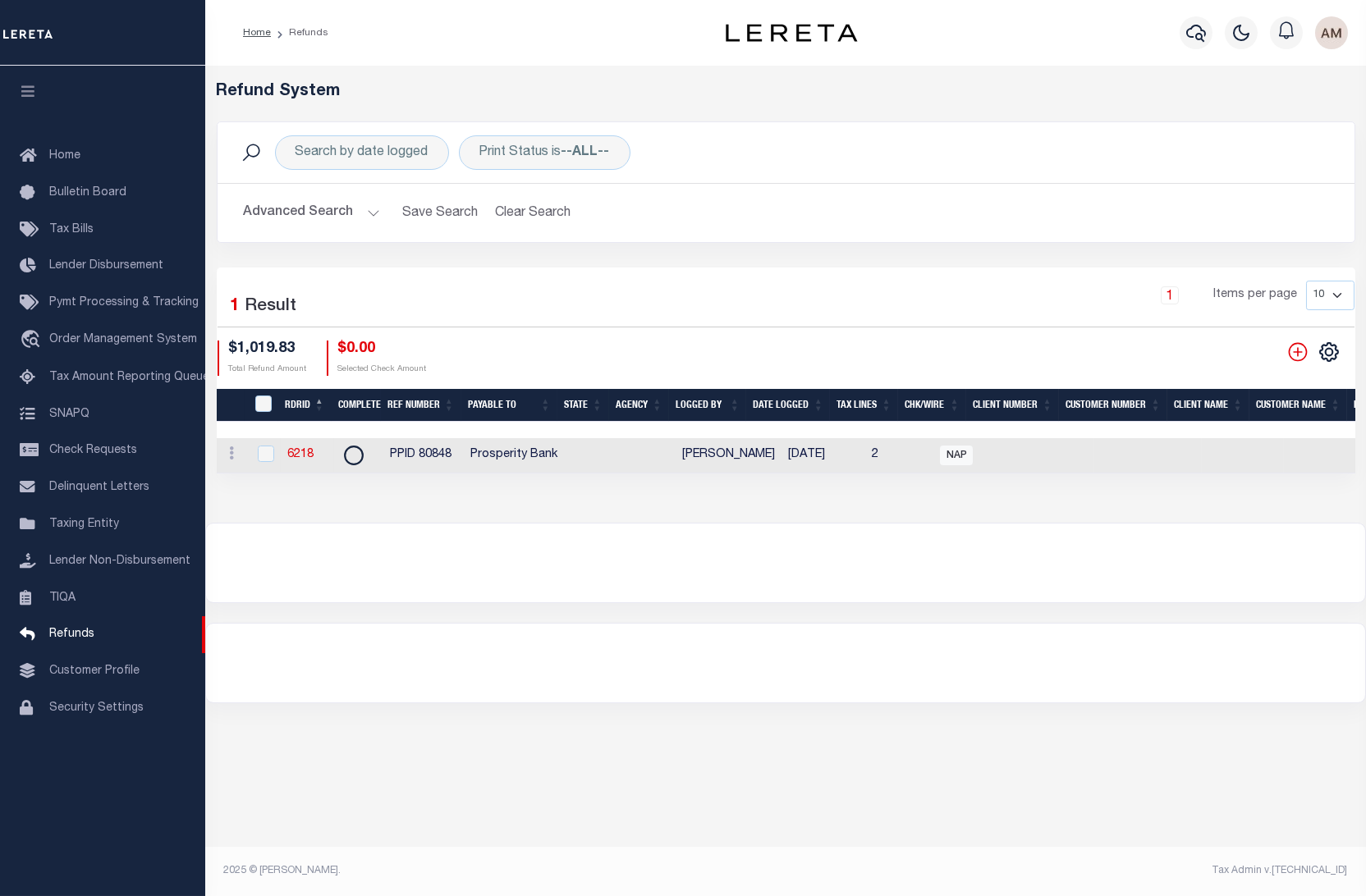
click at [358, 225] on button "Advanced Search" at bounding box center [312, 213] width 136 height 32
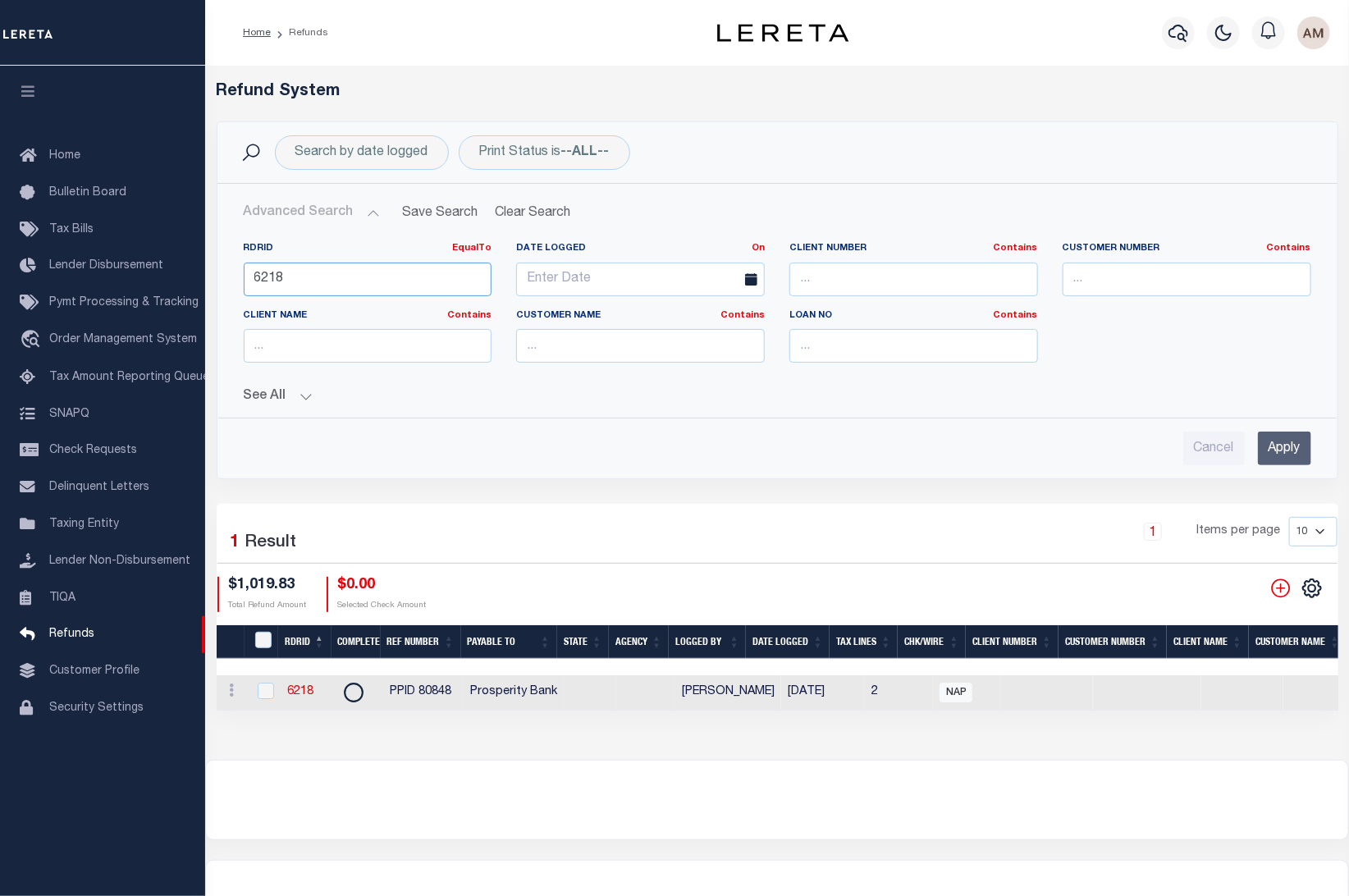
drag, startPoint x: 355, startPoint y: 285, endPoint x: 242, endPoint y: 319, distance: 118.0
click at [243, 305] on div "RDRID EqualTo Equals Is Not Equal To Is Greater Than Is Less Than 6218" at bounding box center [369, 275] width 274 height 67
click at [858, 363] on input "text" at bounding box center [913, 346] width 248 height 34
type input "7480"
click at [288, 407] on div "RDRID EqualTo Equals Is Not Equal To Is Greater Than Is Less Than Date Logged O…" at bounding box center [777, 347] width 1094 height 236
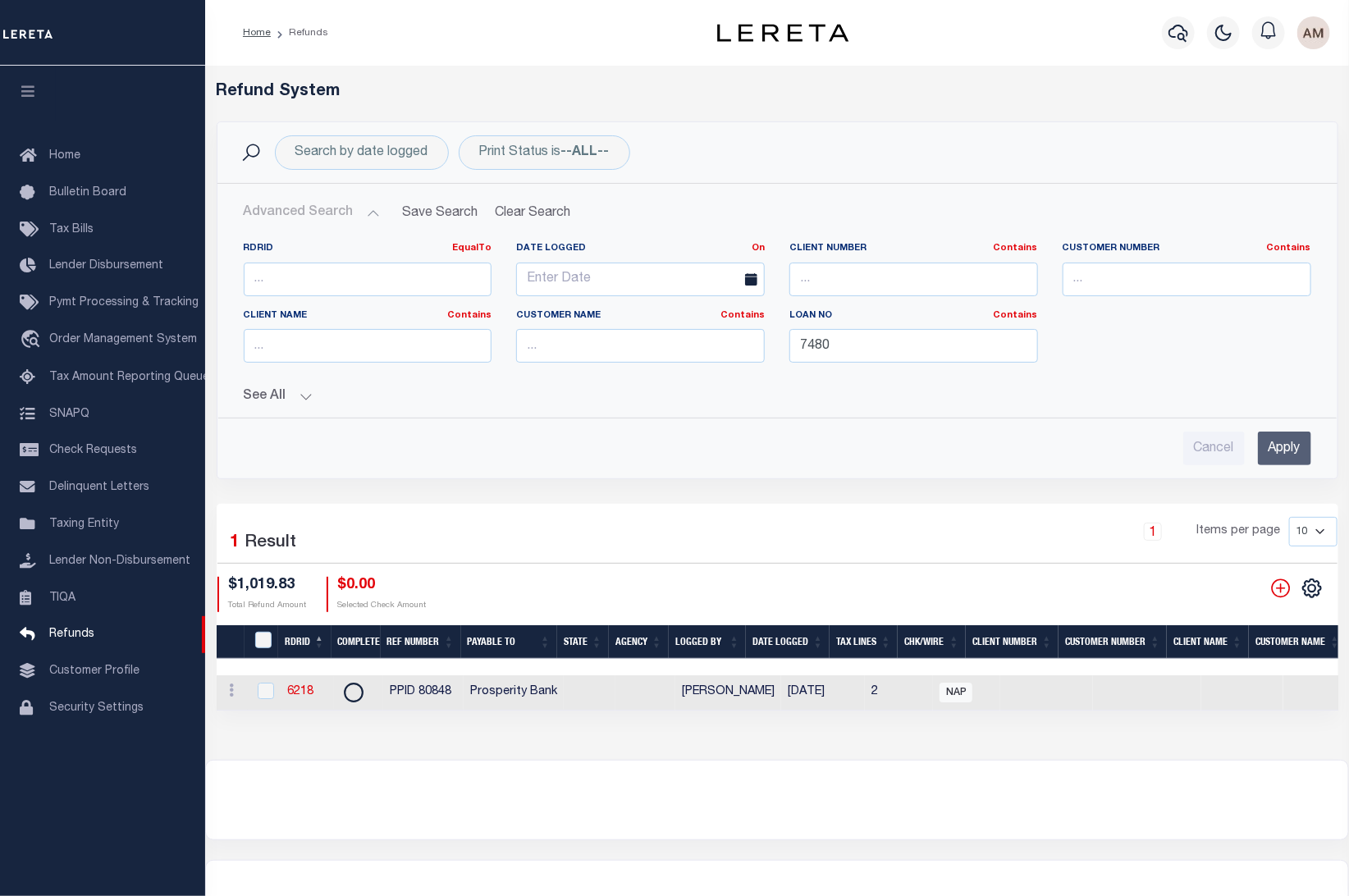
click at [288, 403] on button "See All" at bounding box center [777, 397] width 1068 height 16
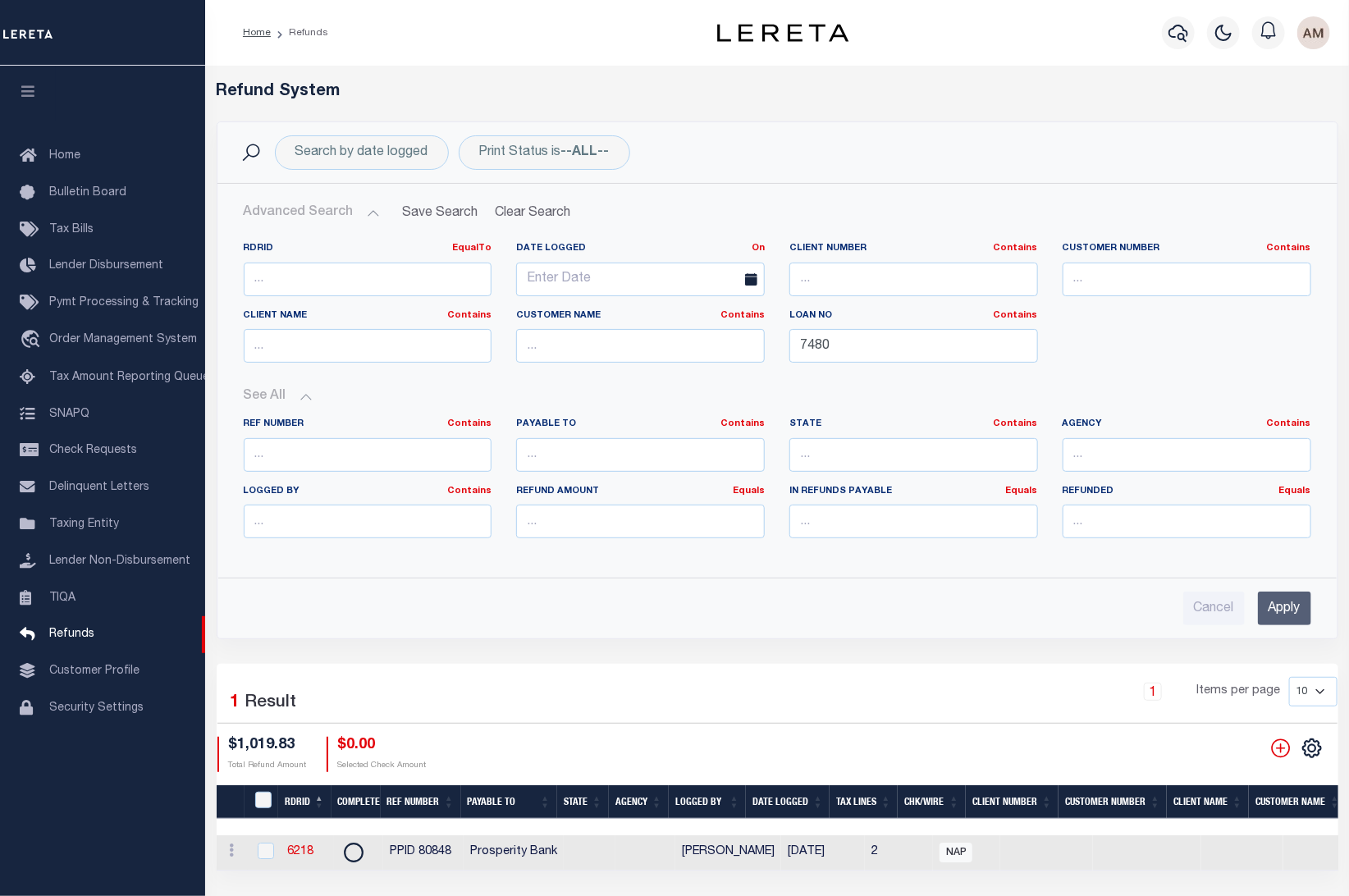
click at [1285, 613] on input "Apply" at bounding box center [1285, 608] width 53 height 34
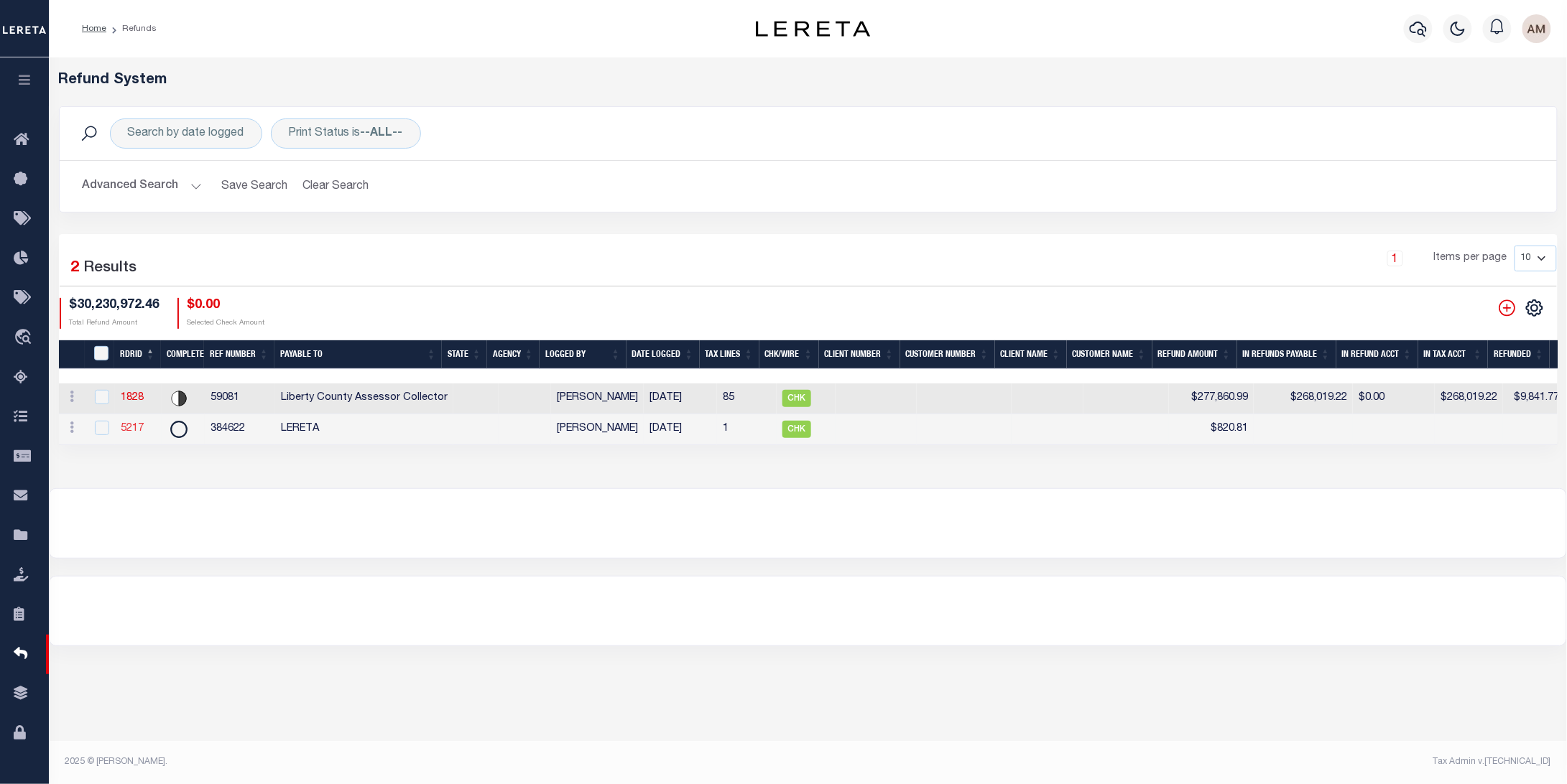
click at [138, 426] on link "5217" at bounding box center [132, 429] width 23 height 10
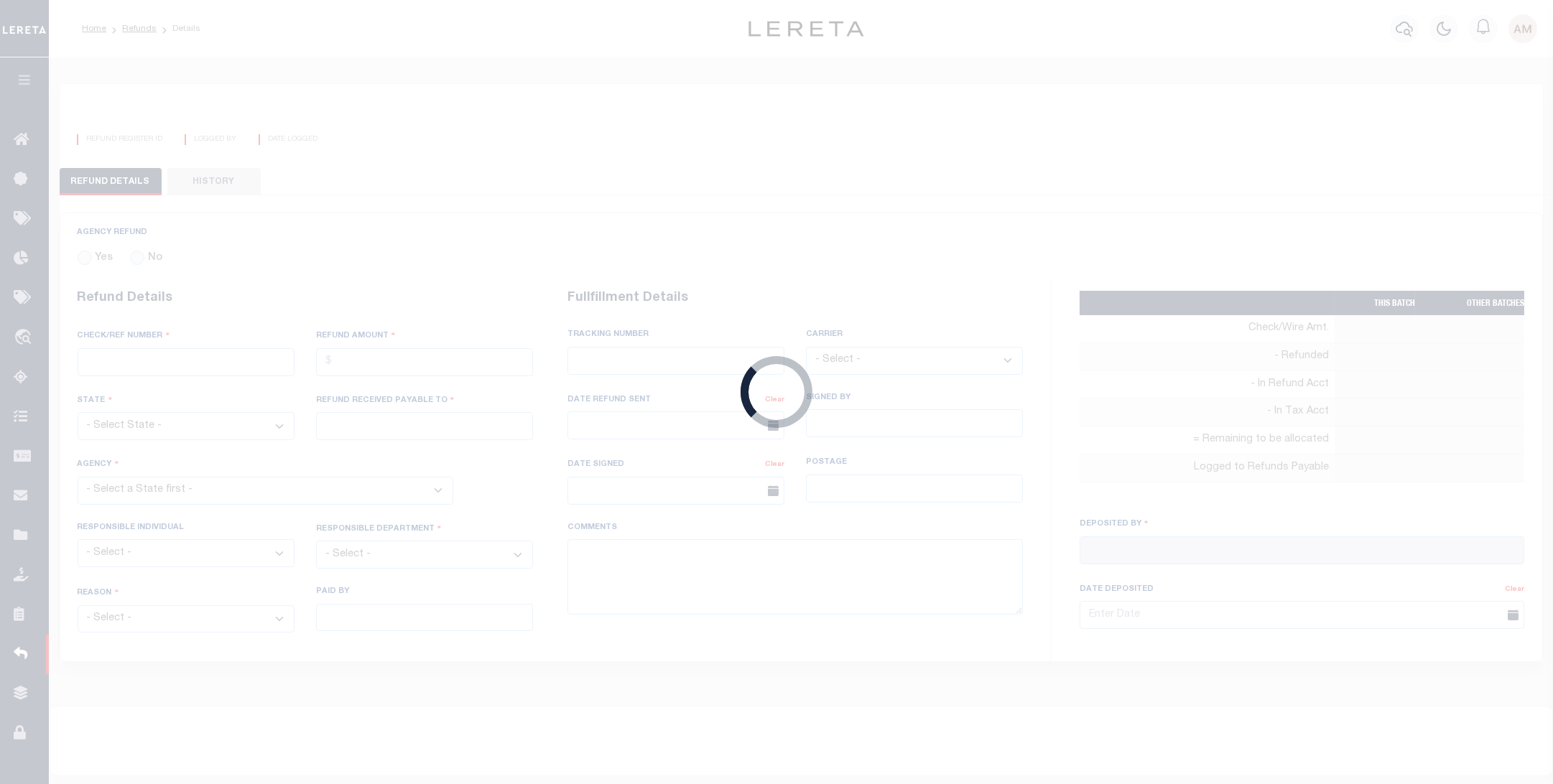
radio input "true"
type input "384622"
type input "$820.81"
type input "LERETA"
select select "COL"
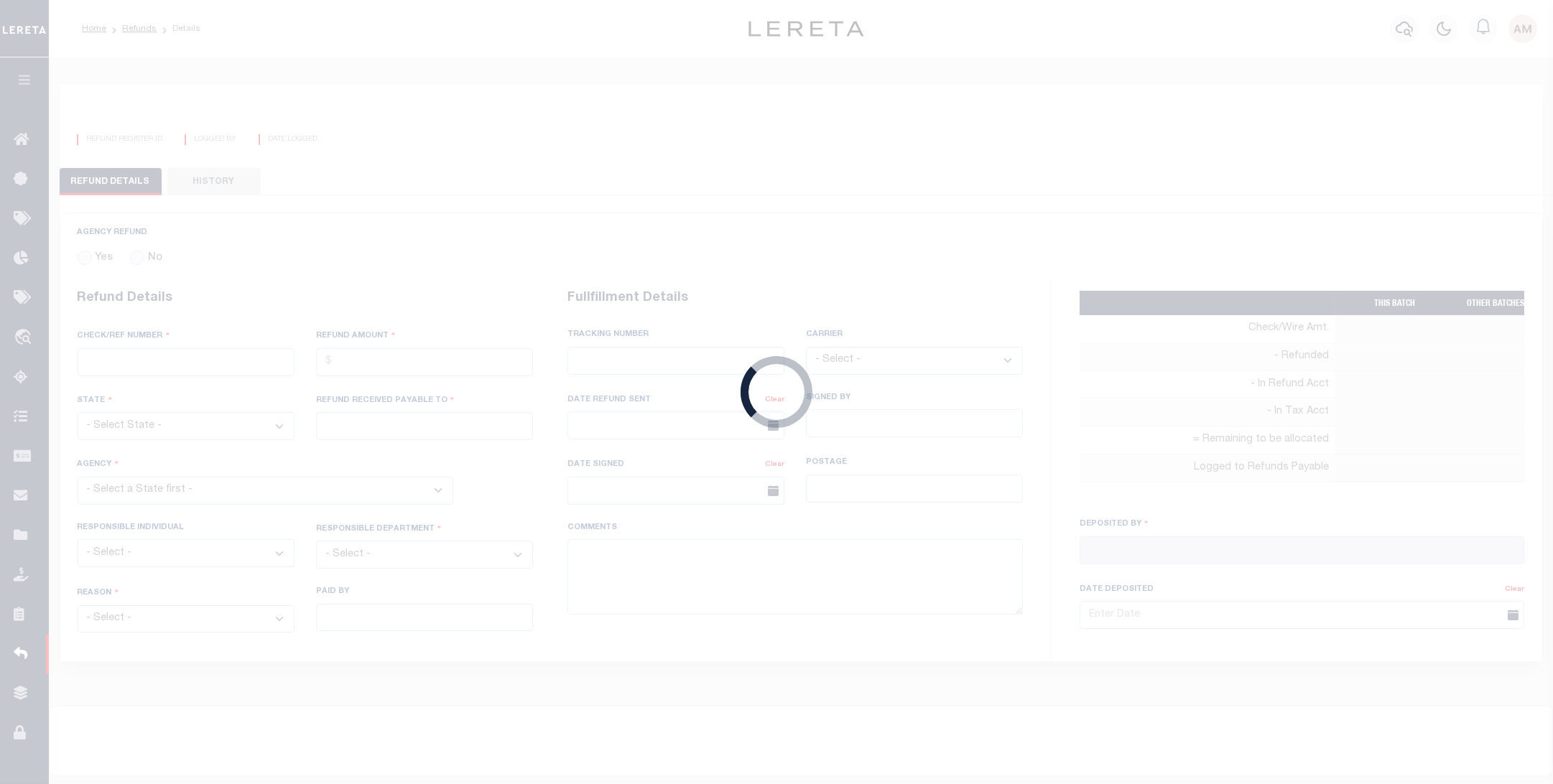
select select "OVP"
type textarea "THIS IS AN INCORRECT PARCEL PAID. ENDORSING CK TO LENDER LN 7480 & 8940 HAVE SA…"
type input "Martinez, Myrna"
type input "01/26/2024"
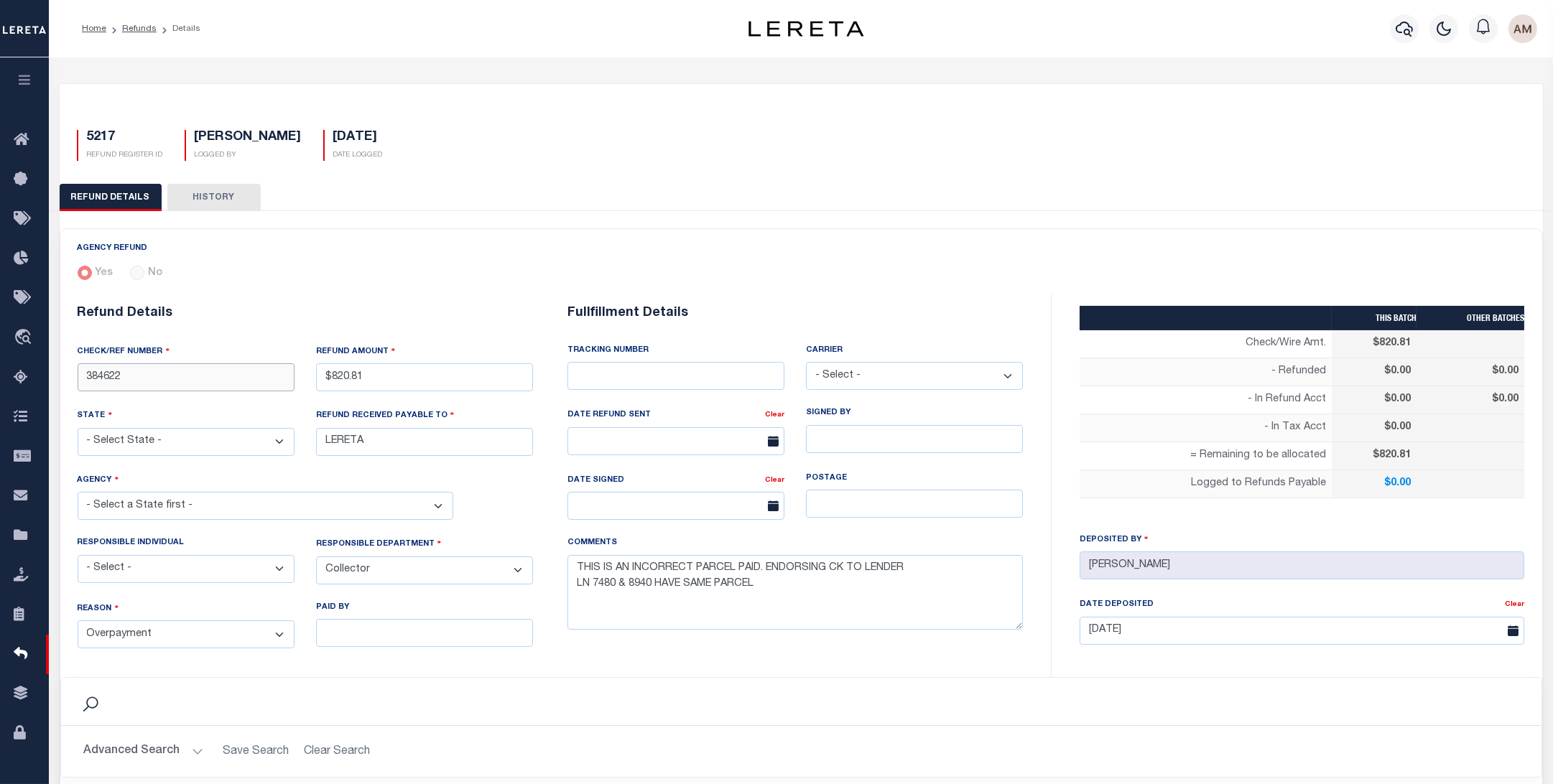
click at [182, 380] on input "384622" at bounding box center [186, 378] width 217 height 28
click at [182, 378] on input "384622" at bounding box center [186, 378] width 217 height 28
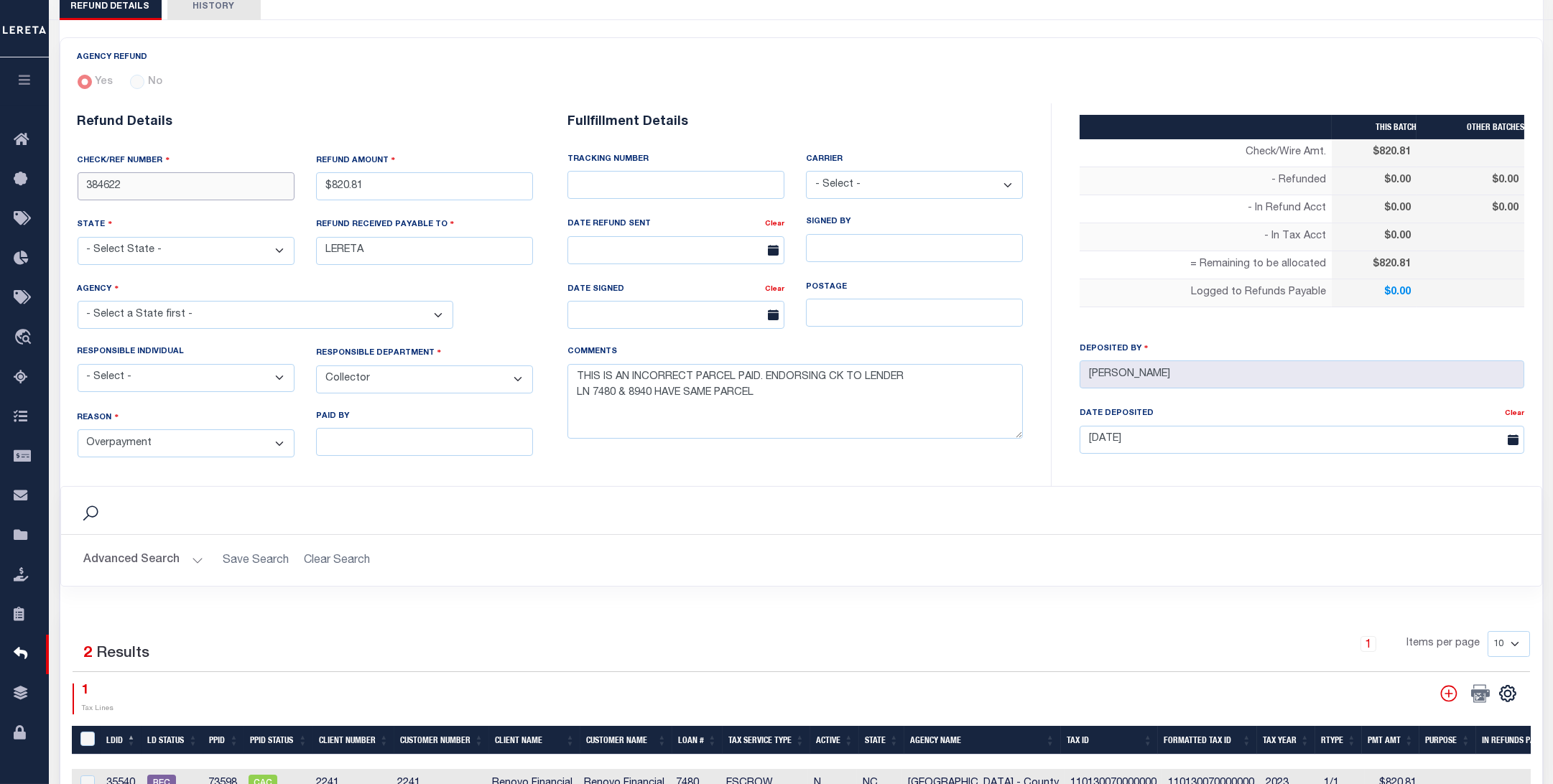
scroll to position [288, 0]
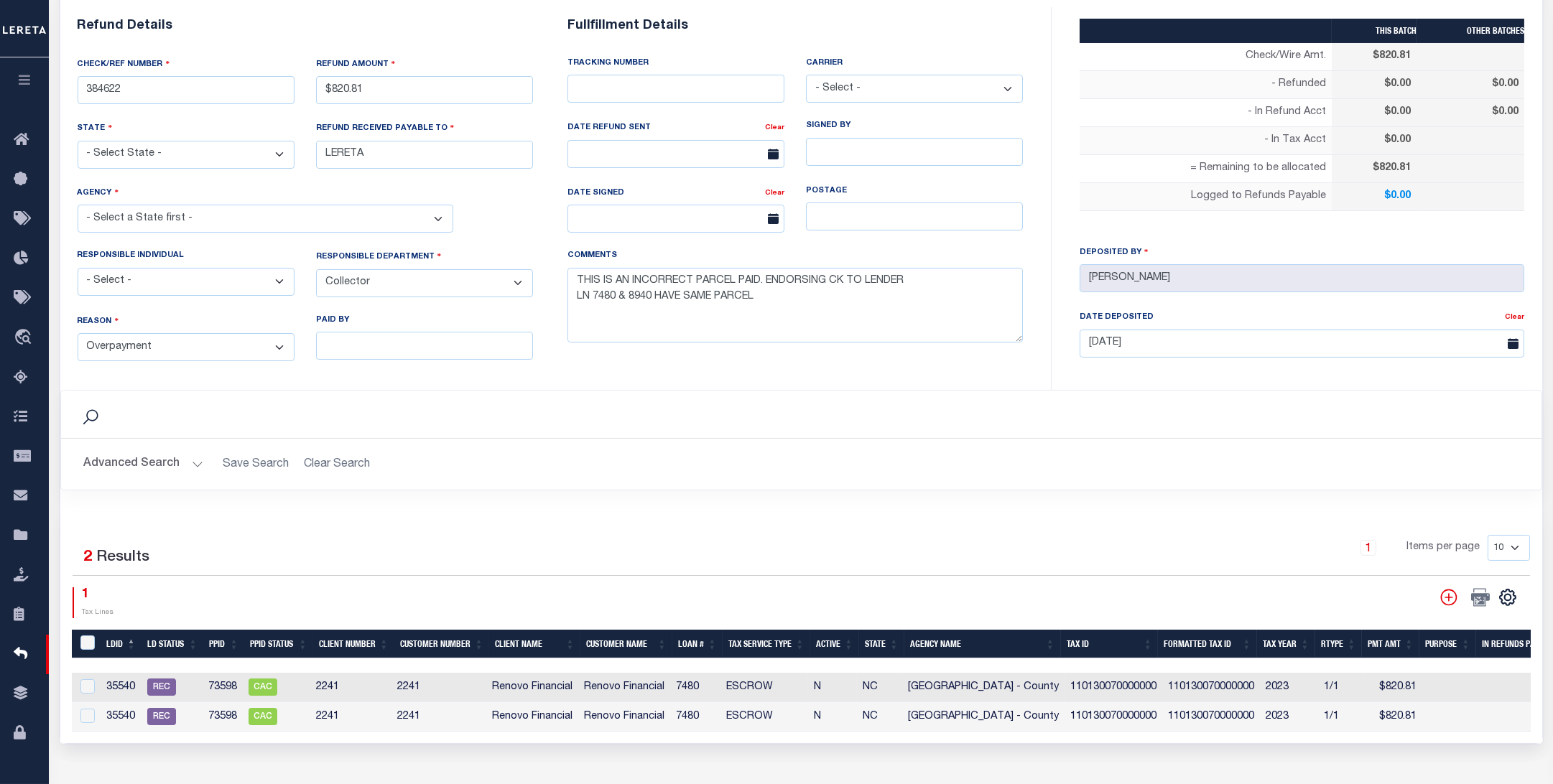
click at [1194, 386] on div "THIS BATCH OTHER BATCHES Check/Wire Amt. $820.81 - Refunded $0.00 $0.00" at bounding box center [1302, 196] width 480 height 378
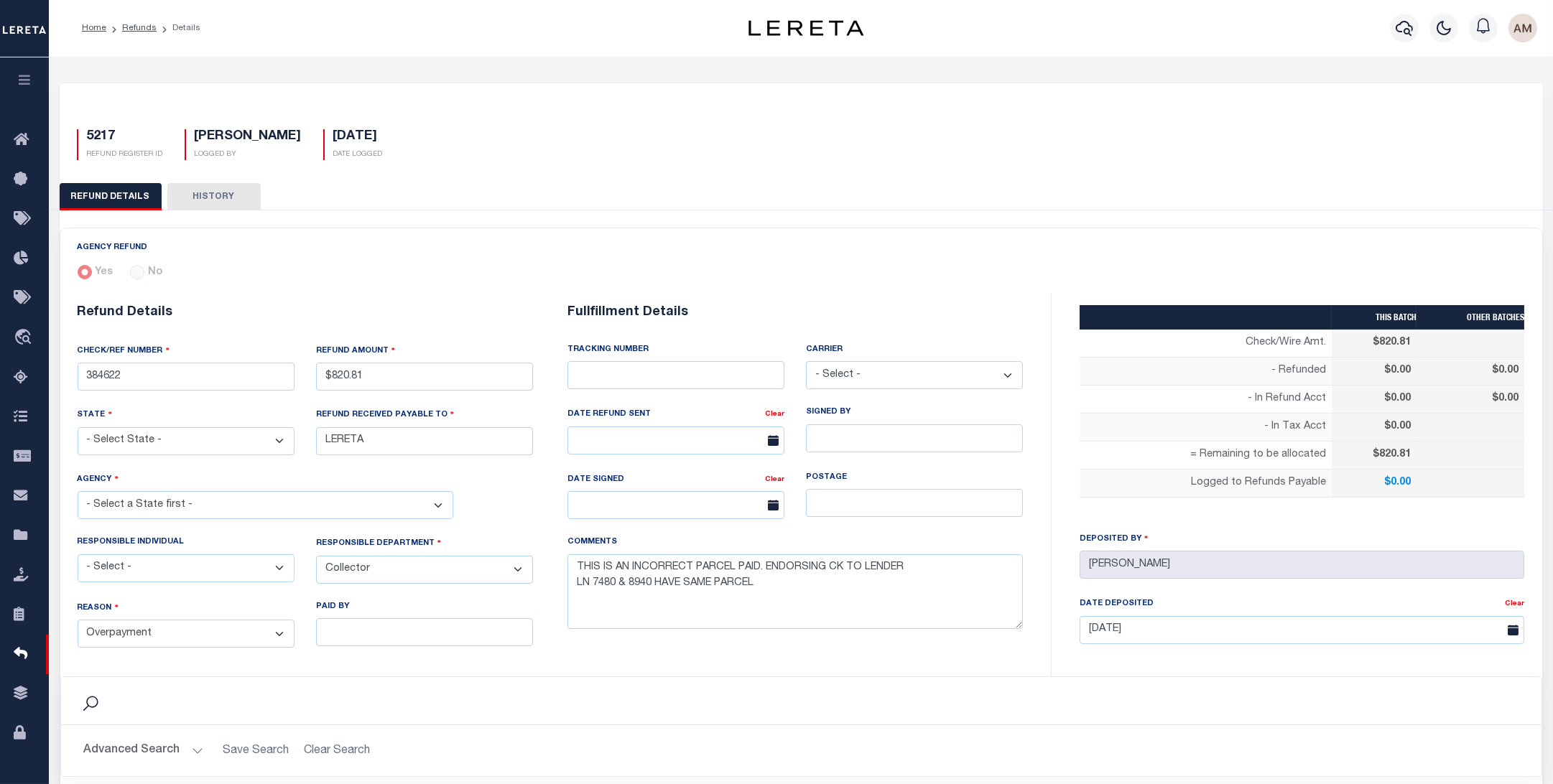
scroll to position [0, 0]
drag, startPoint x: 651, startPoint y: 586, endPoint x: 632, endPoint y: 585, distance: 19.0
click at [632, 585] on textarea "THIS IS AN INCORRECT PARCEL PAID. ENDORSING CK TO LENDER LN 7480 & 8940 HAVE SA…" at bounding box center [795, 593] width 455 height 76
click at [886, 635] on div "COMMENTS THIS IS AN INCORRECT PARCEL PAID. ENDORSING CK TO LENDER LN 7480 & 894…" at bounding box center [795, 592] width 477 height 110
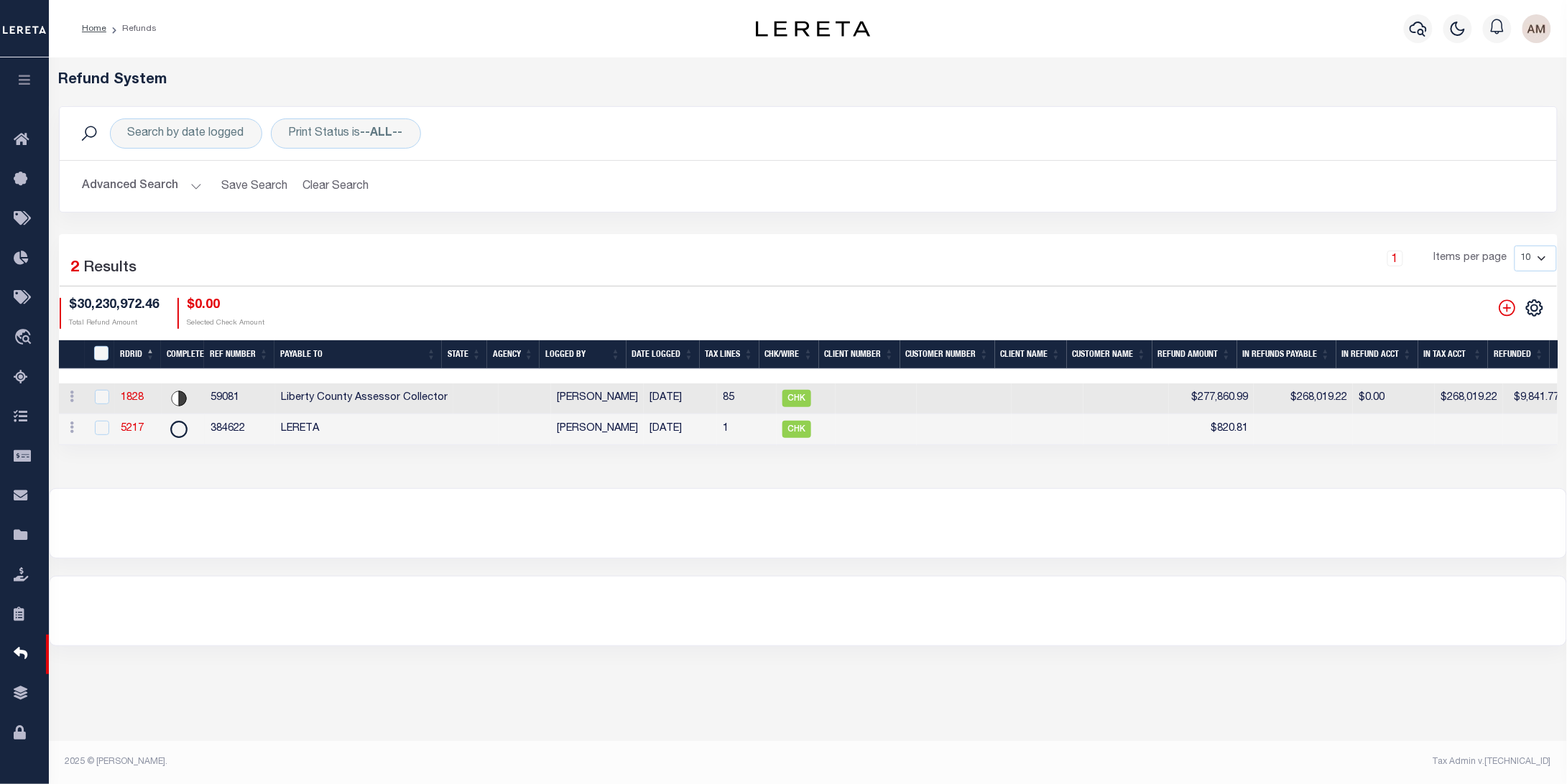
scroll to position [0, 105]
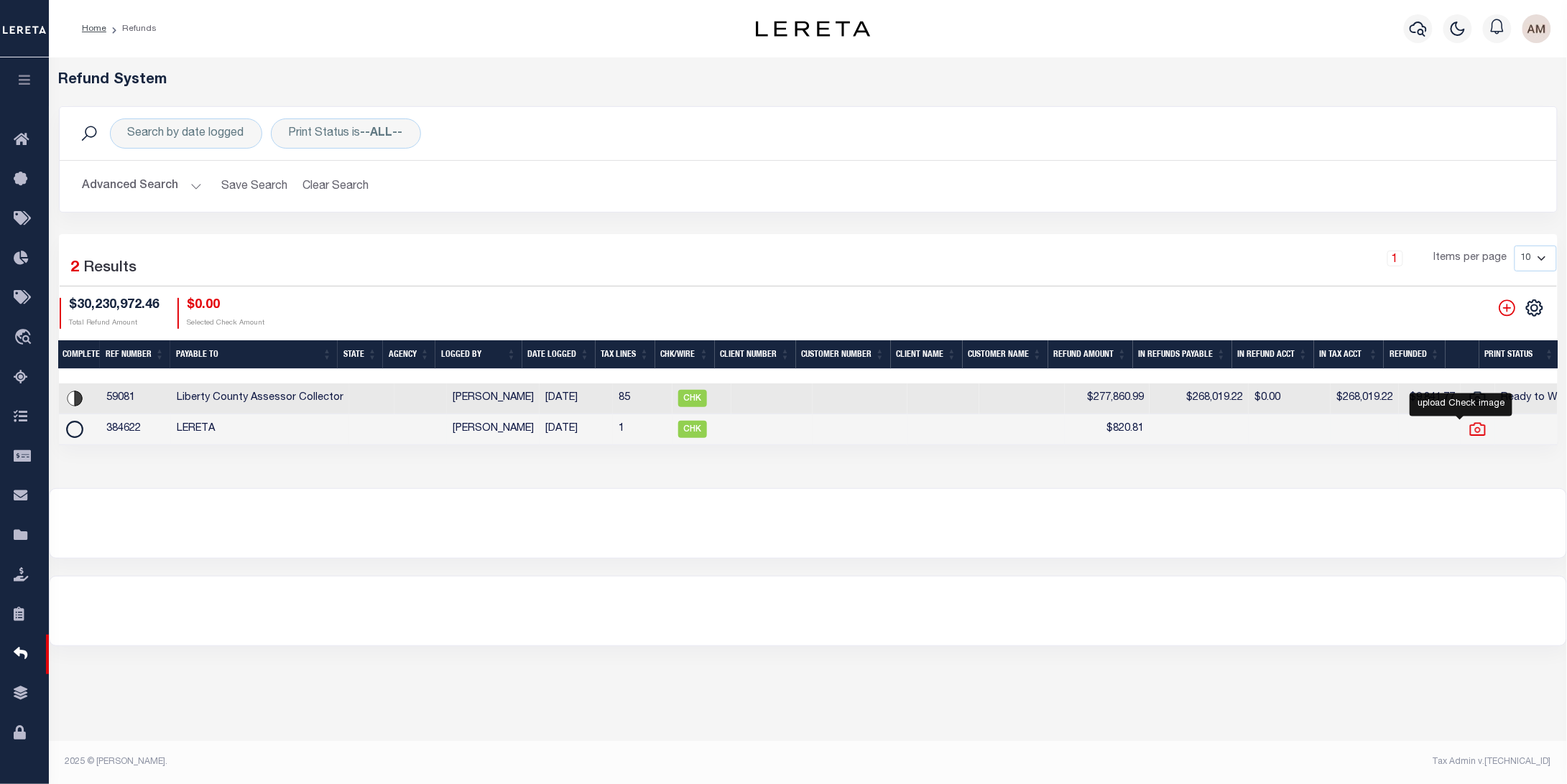
click at [1195, 429] on icon "" at bounding box center [1478, 429] width 16 height 13
checkbox input "true"
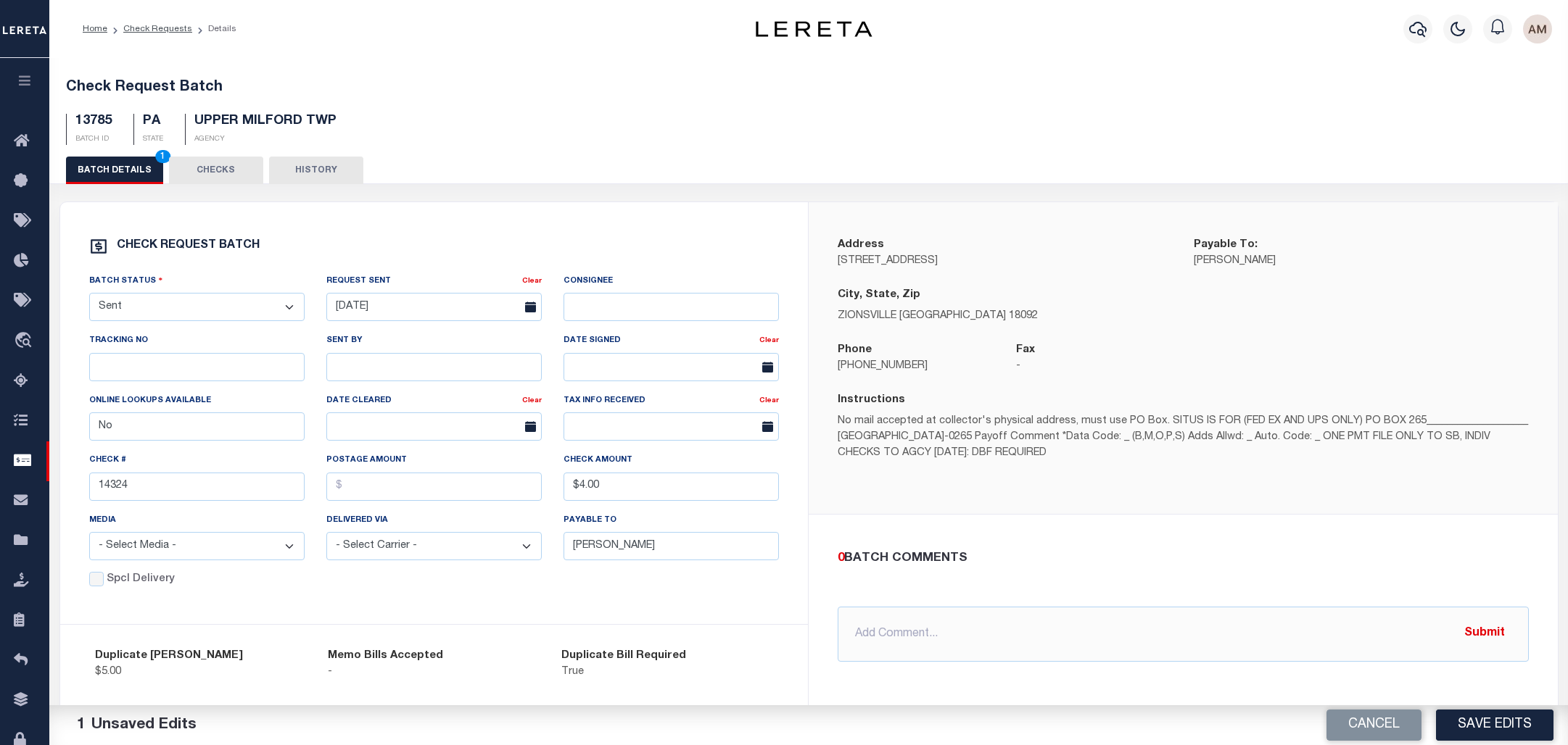
select select "SNT"
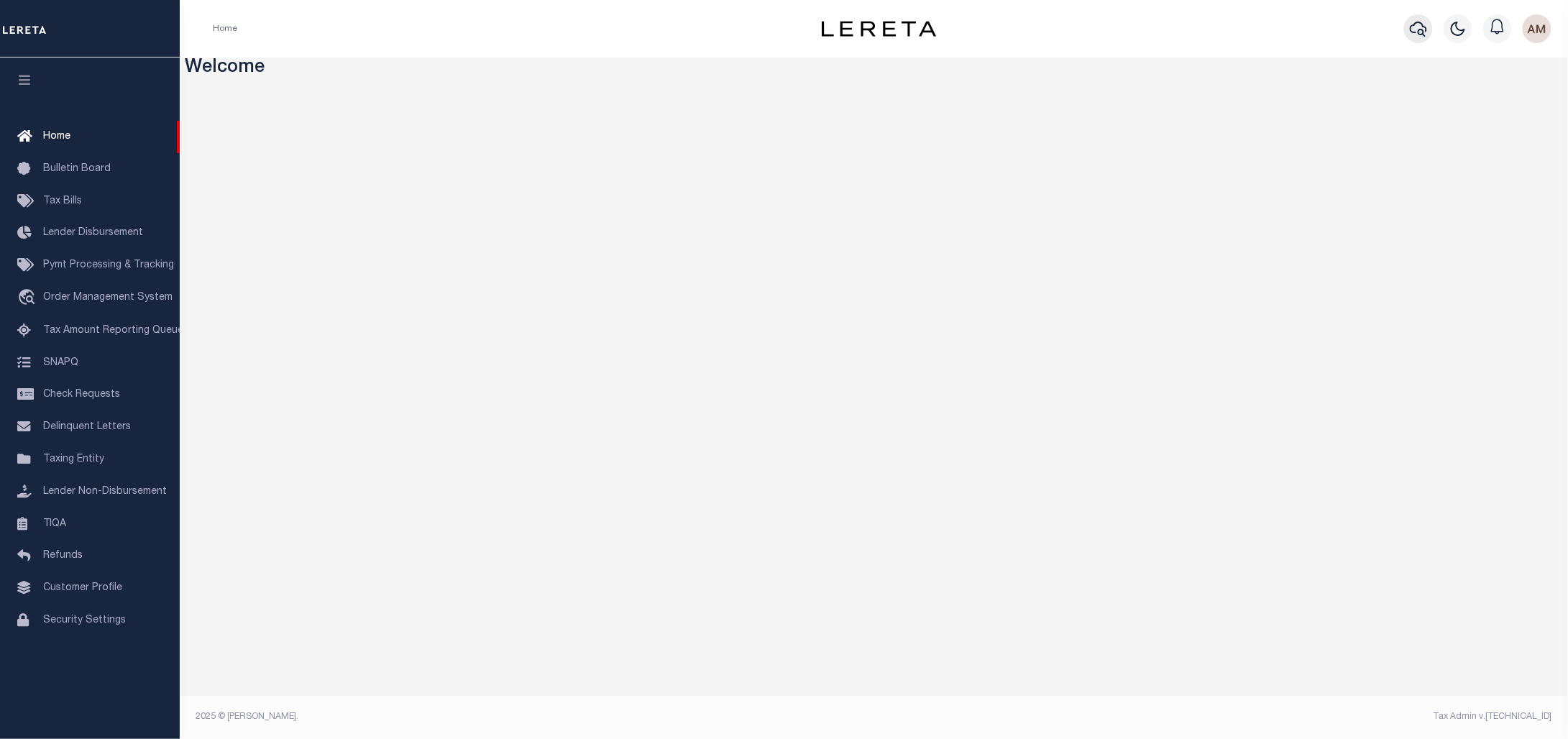
click at [1417, 39] on button "button" at bounding box center [1418, 29] width 29 height 29
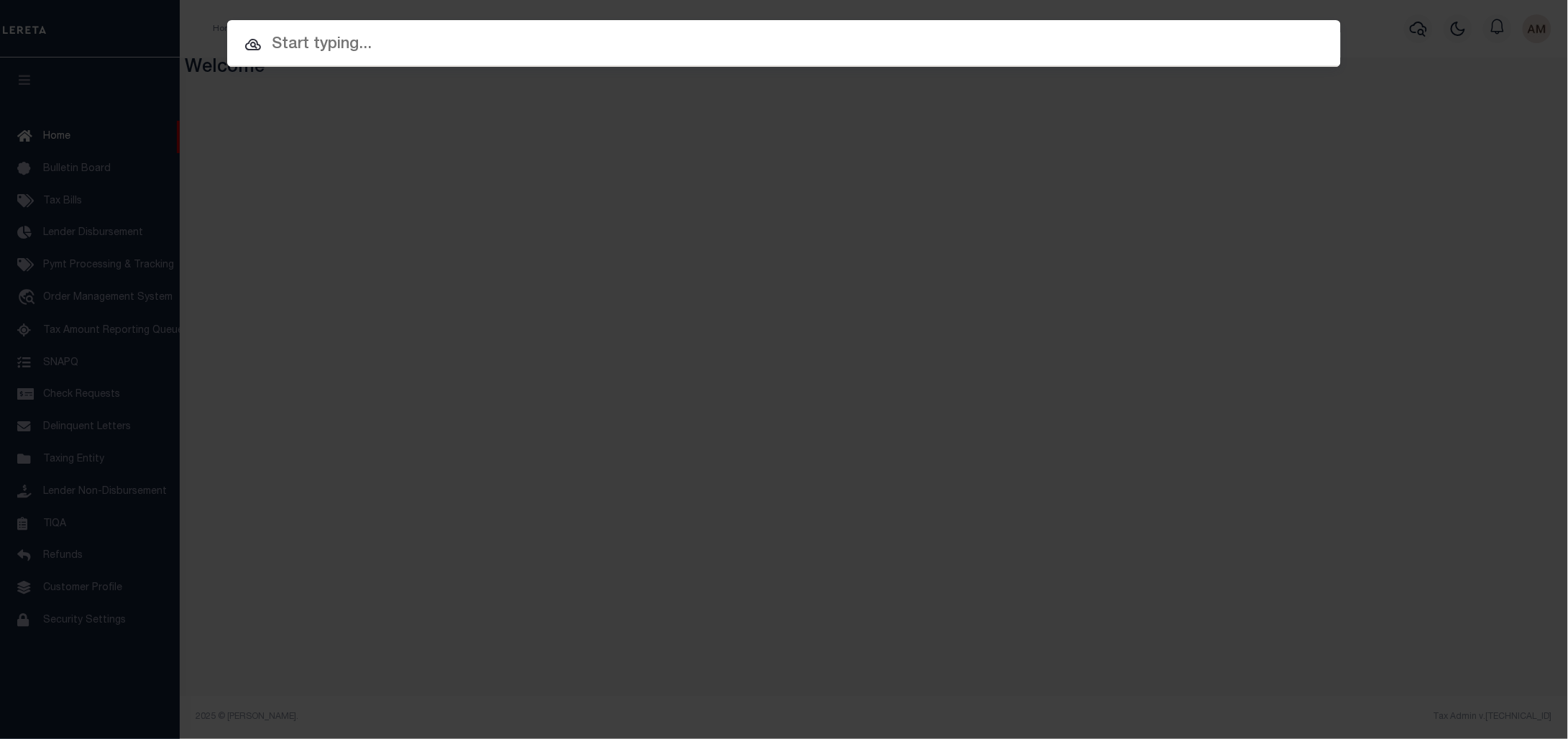
paste input "8940"
type input "8940"
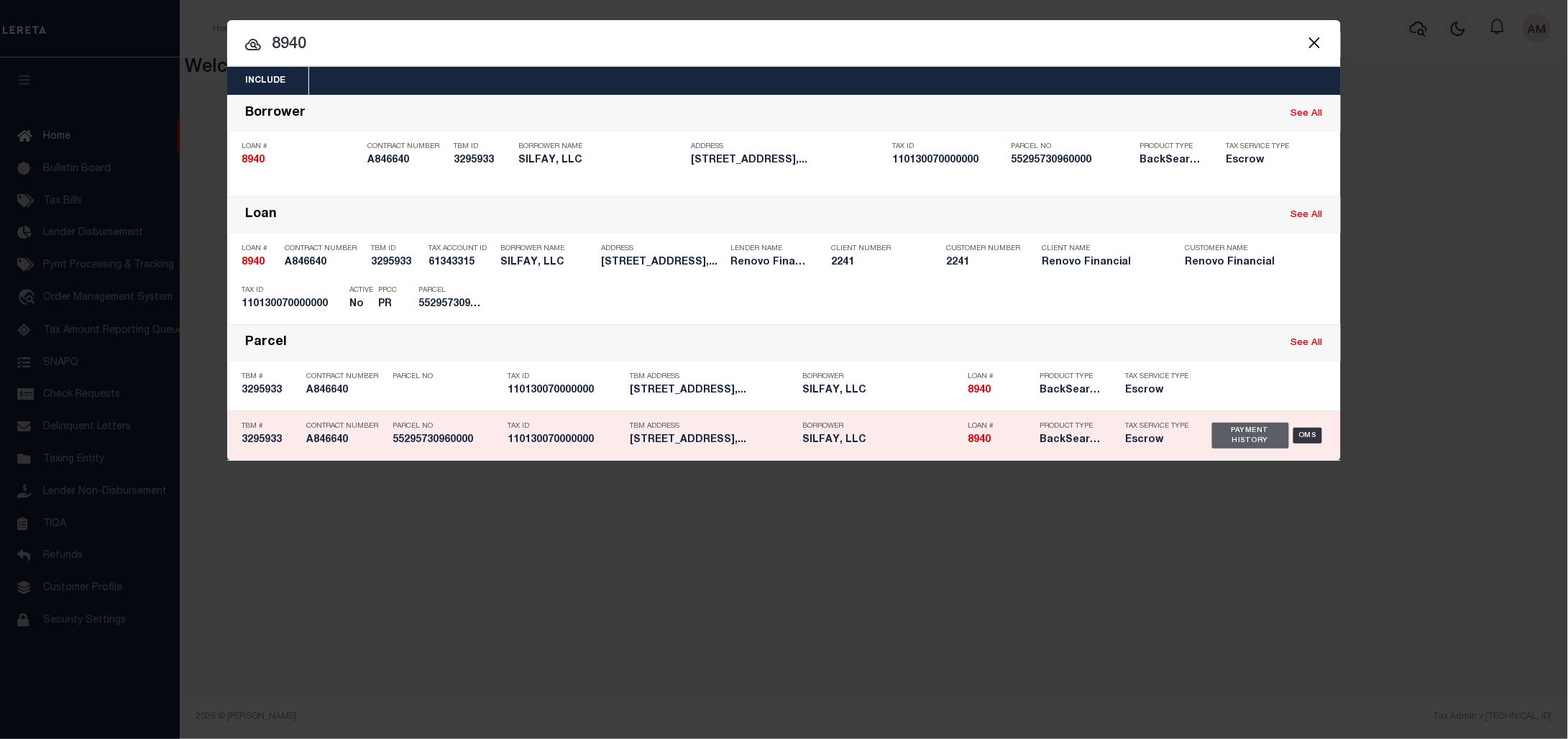
click at [1258, 429] on div "Payment History" at bounding box center [1250, 436] width 77 height 26
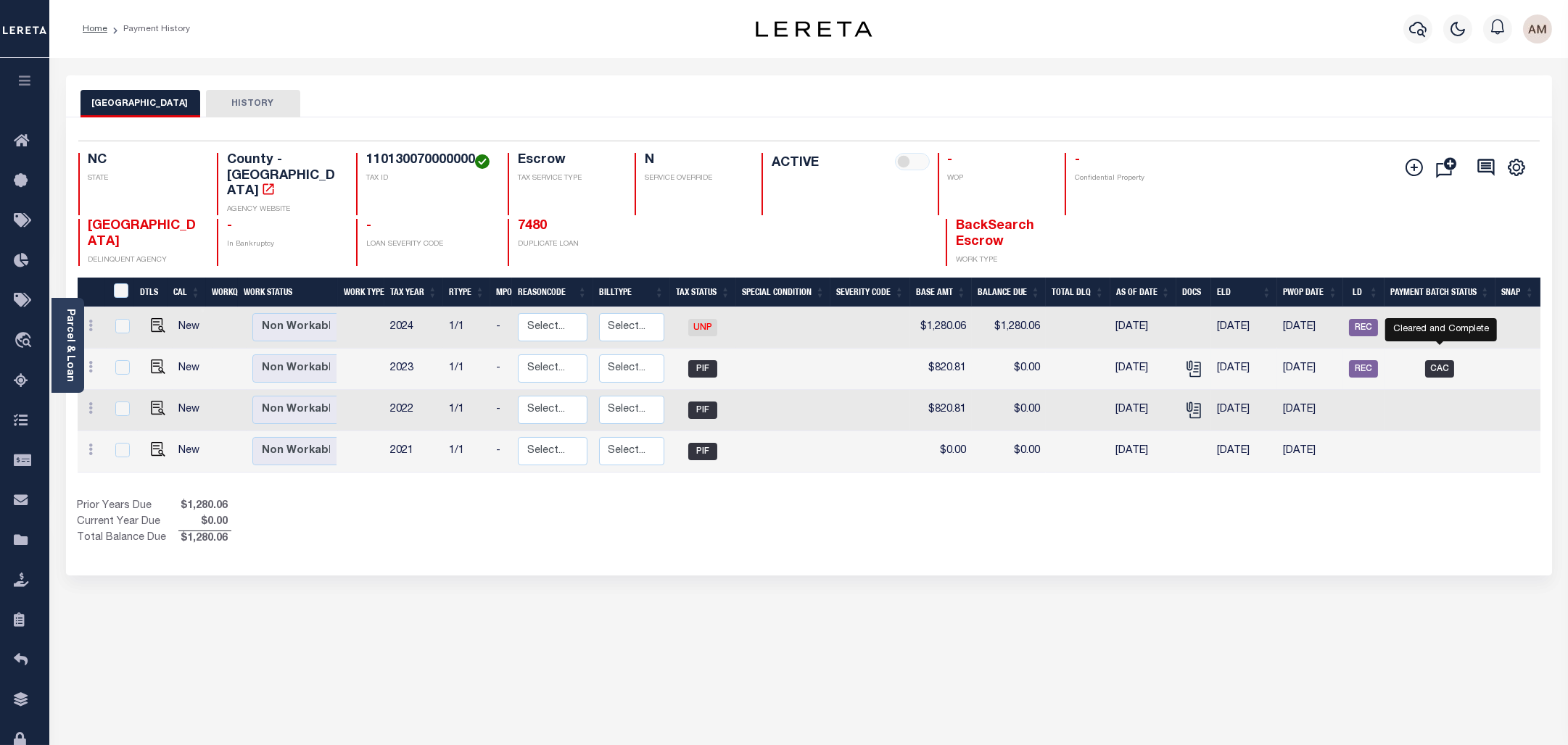
click at [1439, 360] on span "CAC" at bounding box center [1440, 369] width 29 height 18
checkbox input "true"
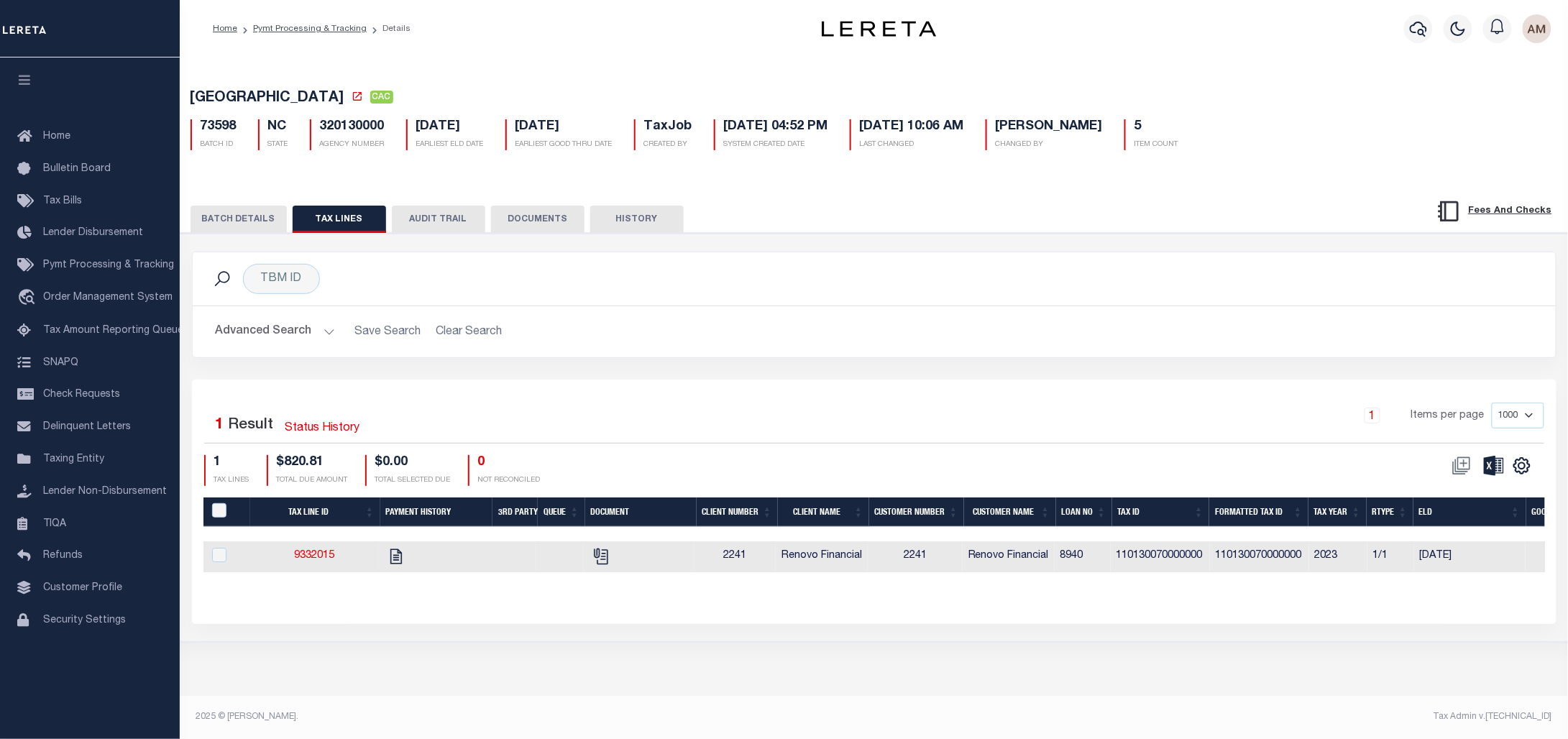
click at [242, 219] on button "BATCH DETAILS" at bounding box center [239, 219] width 96 height 27
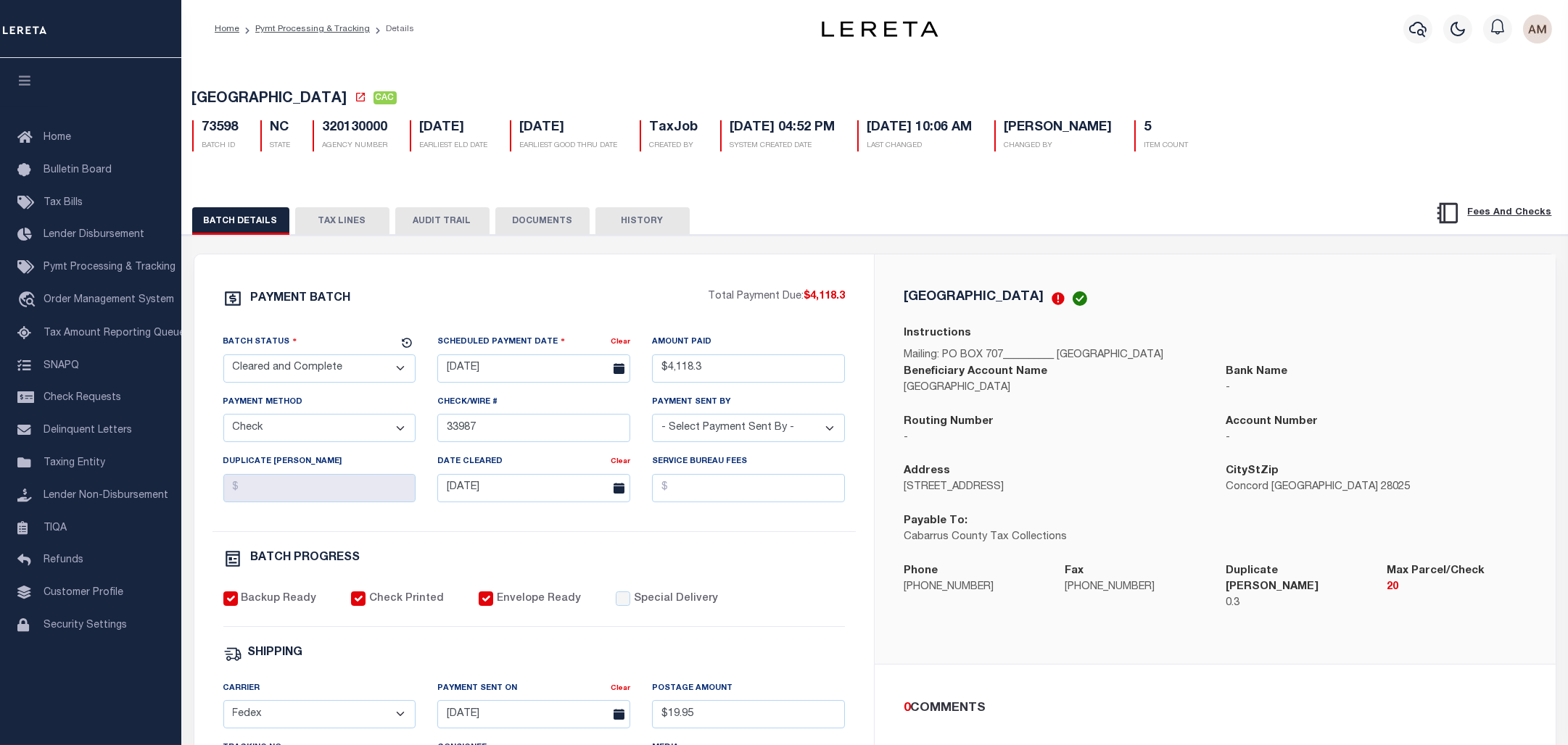
click at [360, 226] on button "TAX LINES" at bounding box center [342, 221] width 94 height 28
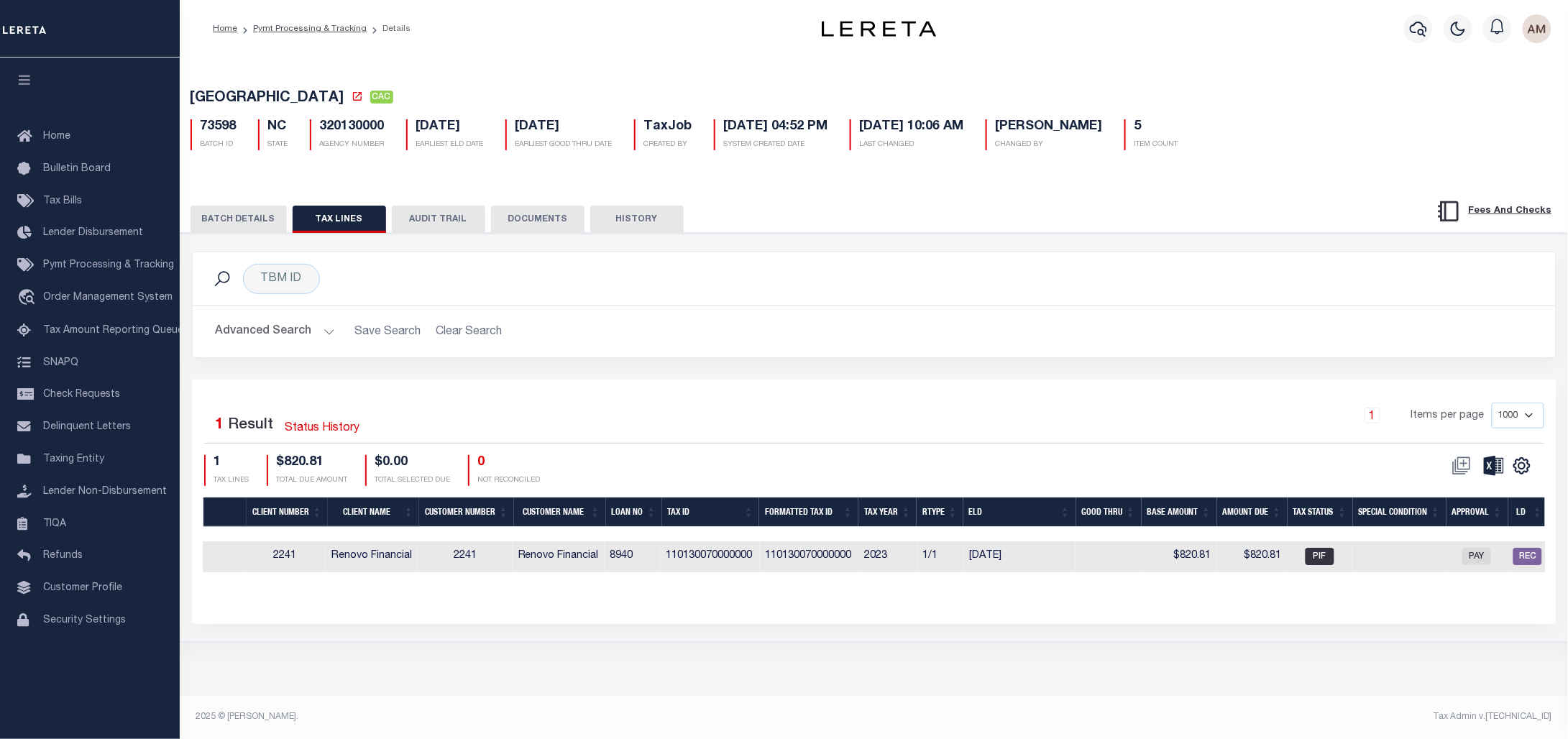
scroll to position [0, 722]
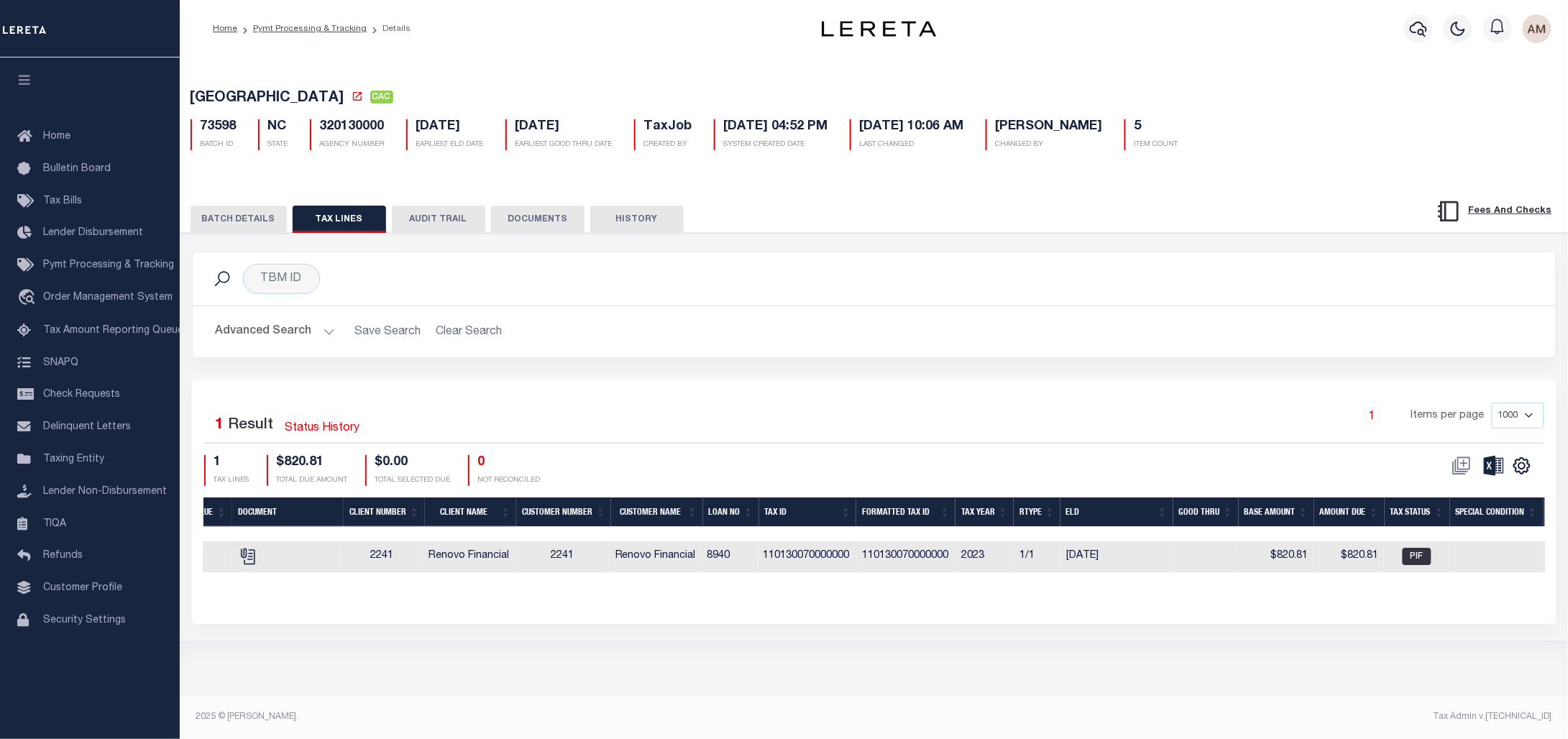
click at [247, 214] on button "BATCH DETAILS" at bounding box center [239, 219] width 96 height 27
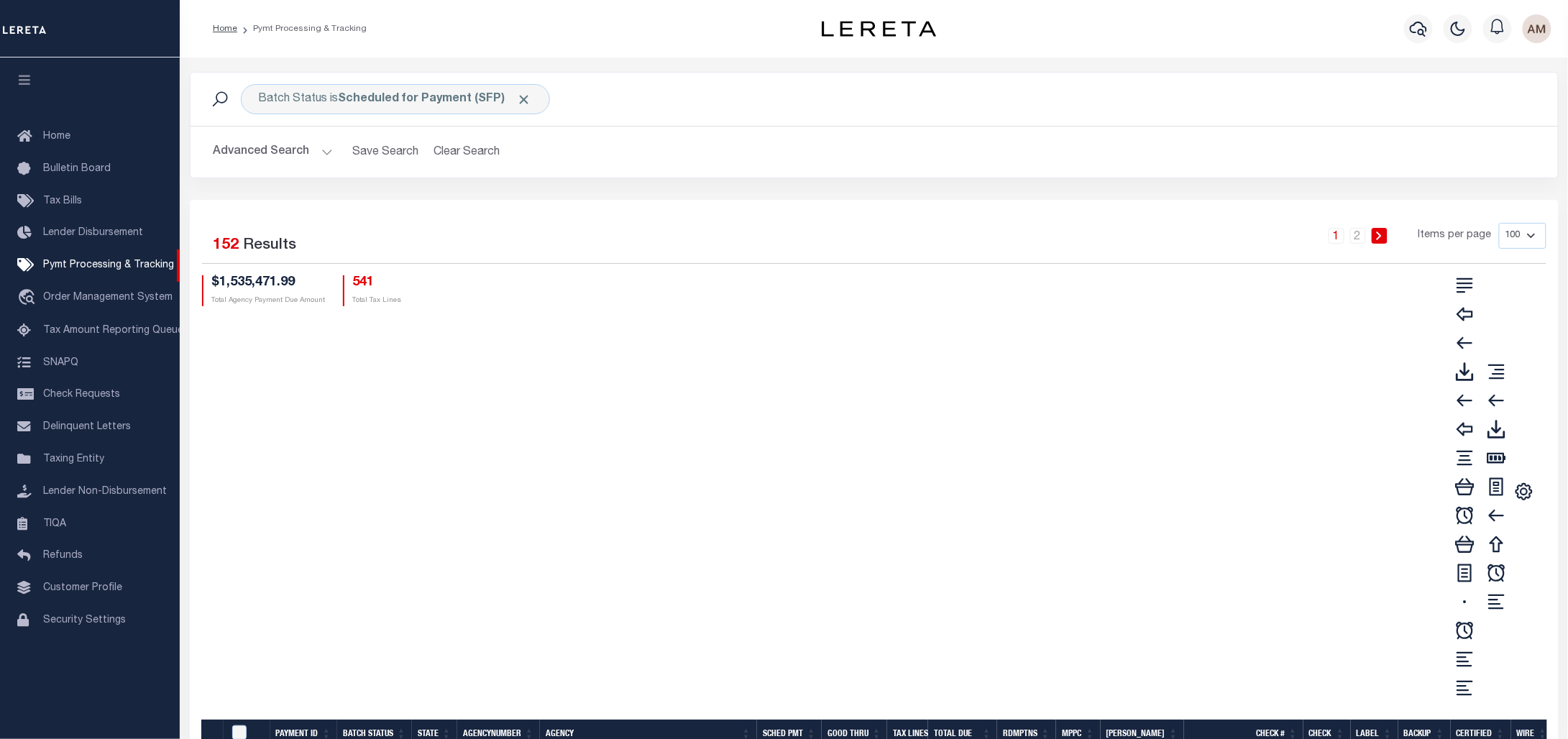
click at [292, 147] on button "Advanced Search" at bounding box center [273, 152] width 119 height 28
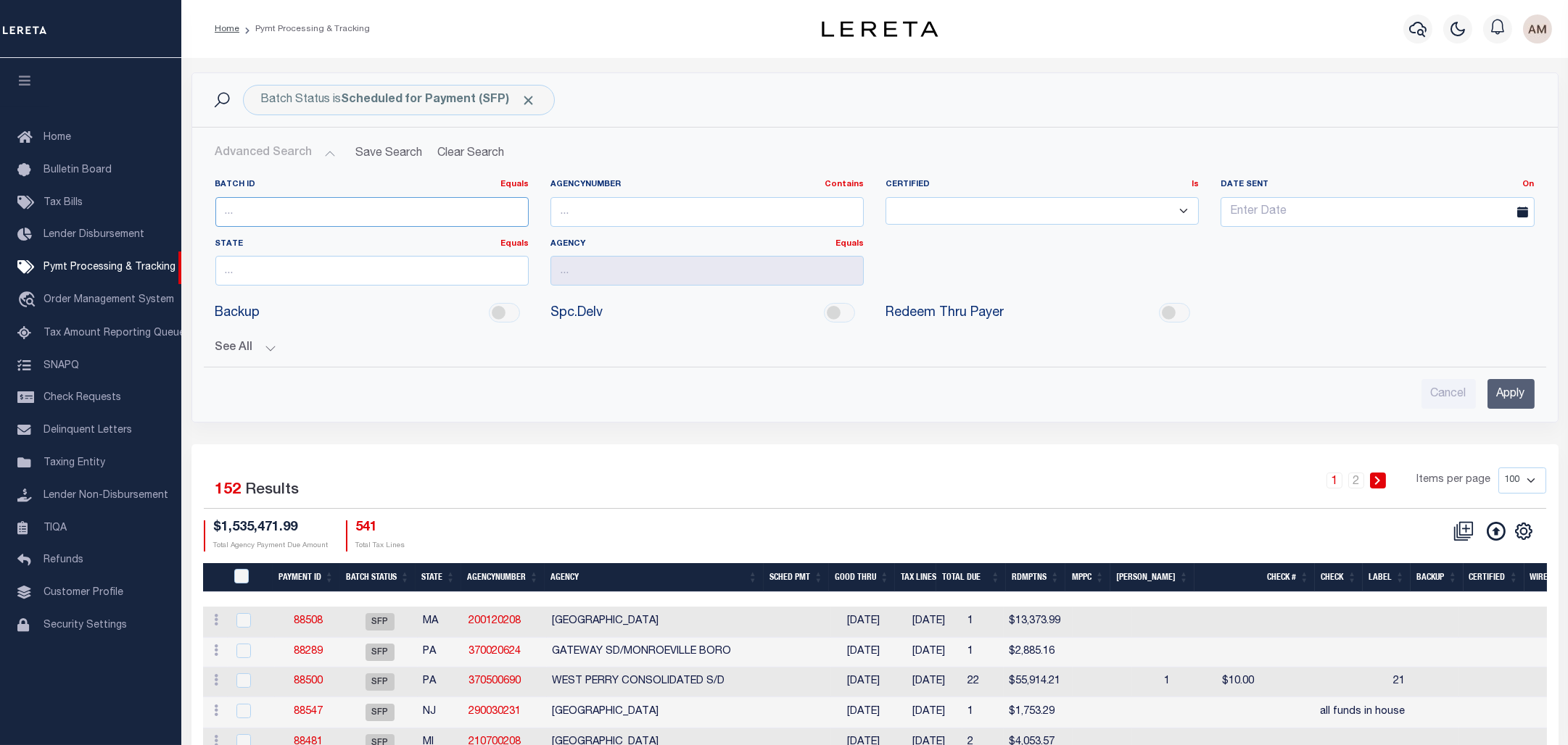
click at [297, 197] on input "number" at bounding box center [372, 212] width 313 height 30
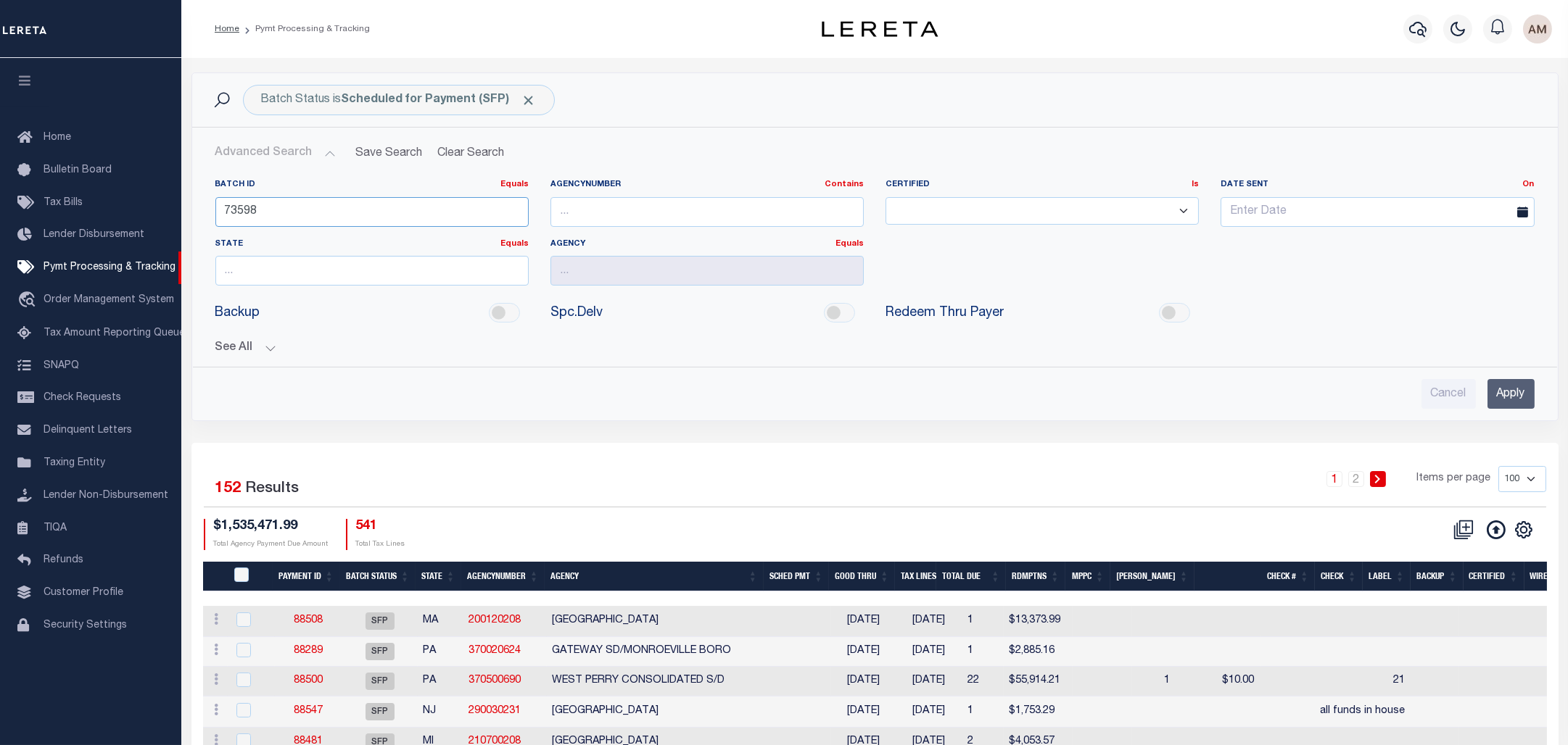
type input "73598"
click at [268, 342] on button "See All" at bounding box center [875, 349] width 1319 height 14
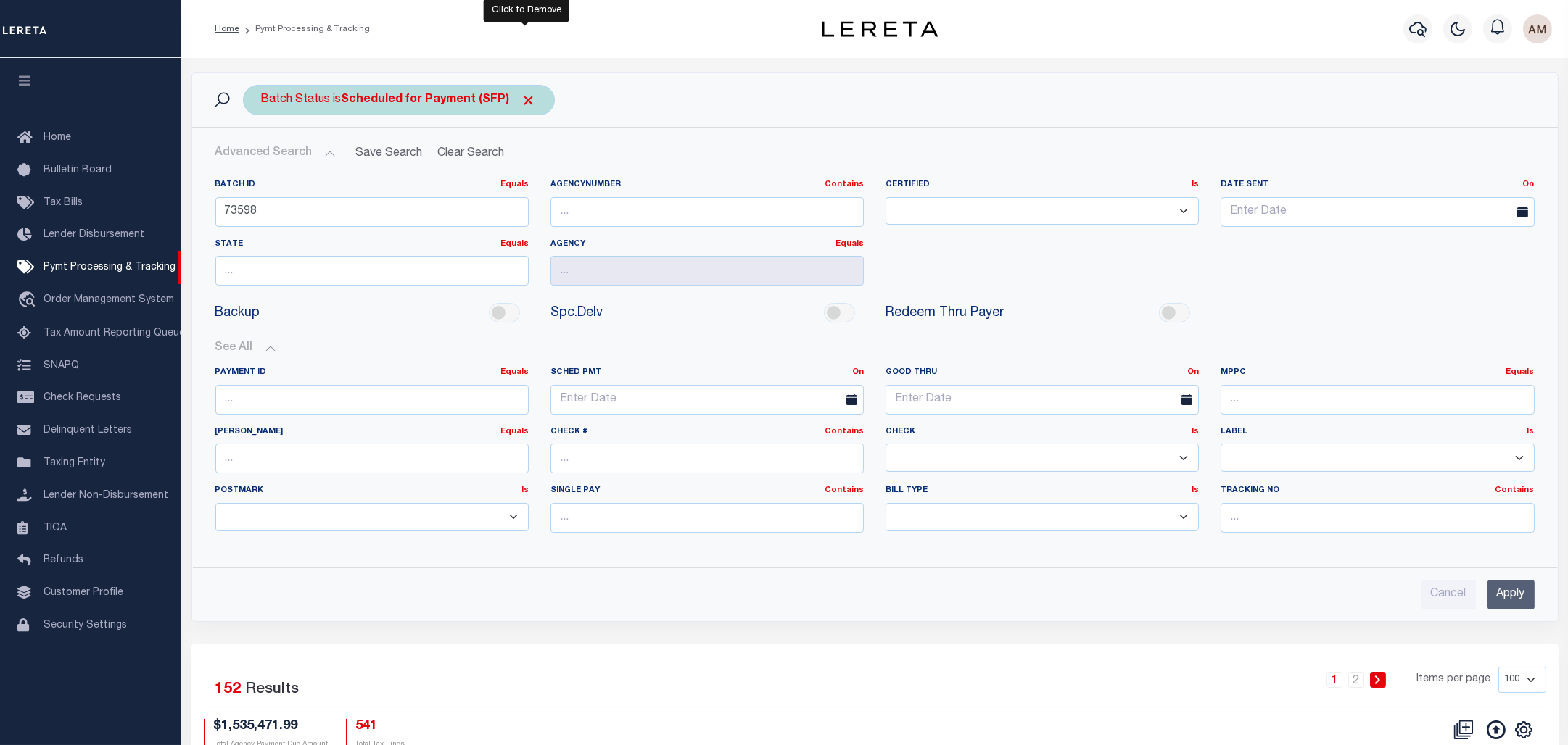
click at [527, 105] on span "Click to Remove" at bounding box center [529, 101] width 15 height 15
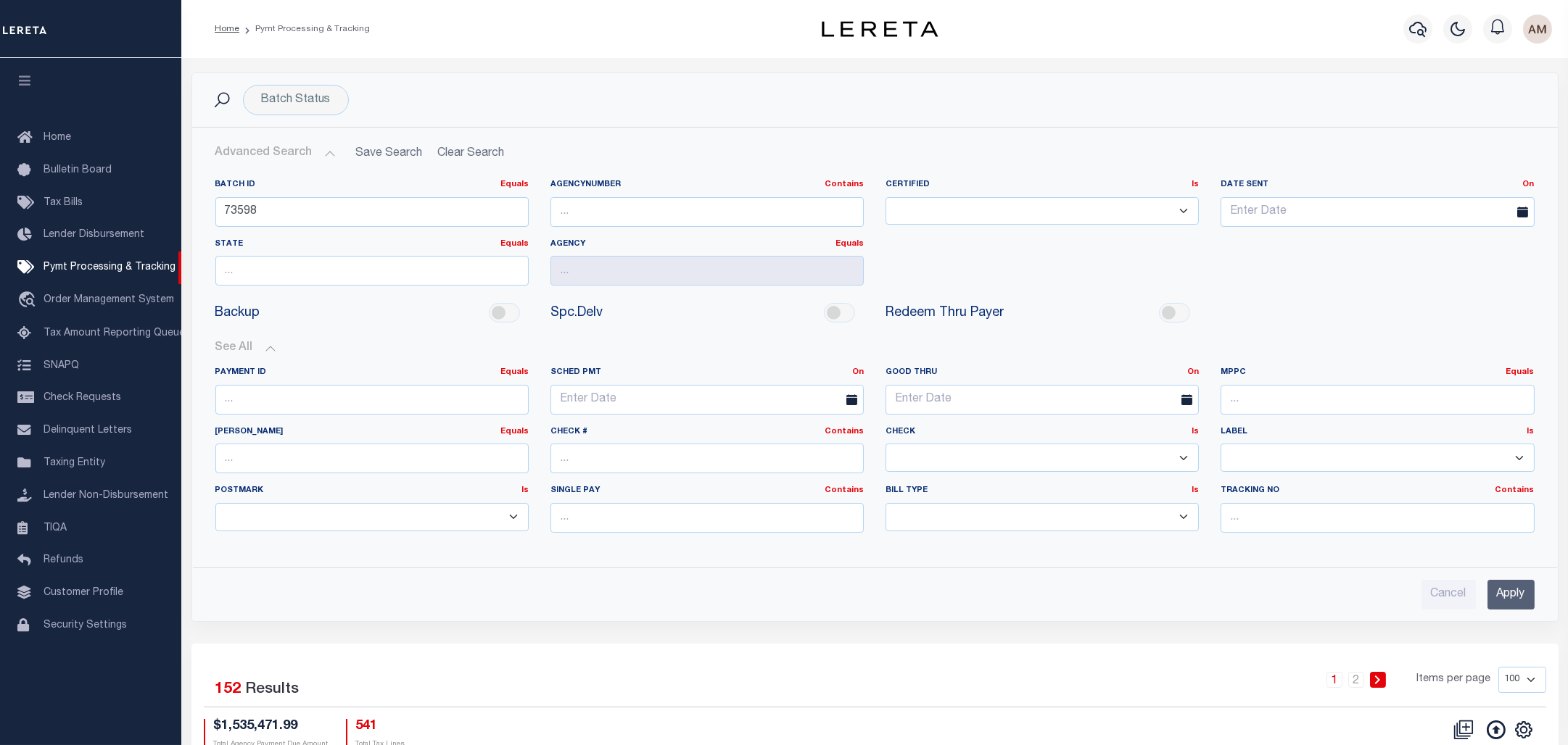
click at [1517, 610] on input "Apply" at bounding box center [1511, 594] width 47 height 30
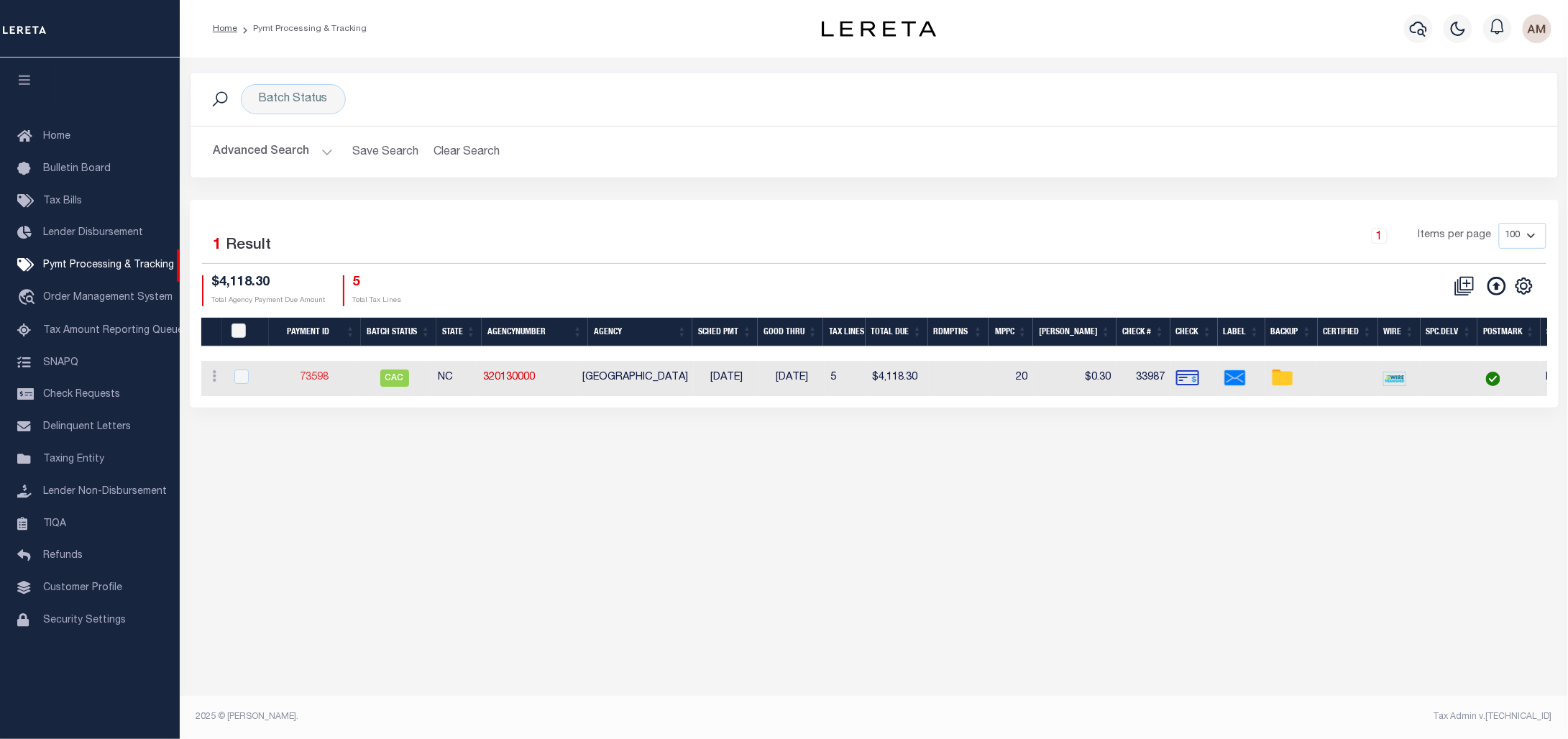
click at [321, 378] on link "73598" at bounding box center [315, 377] width 29 height 10
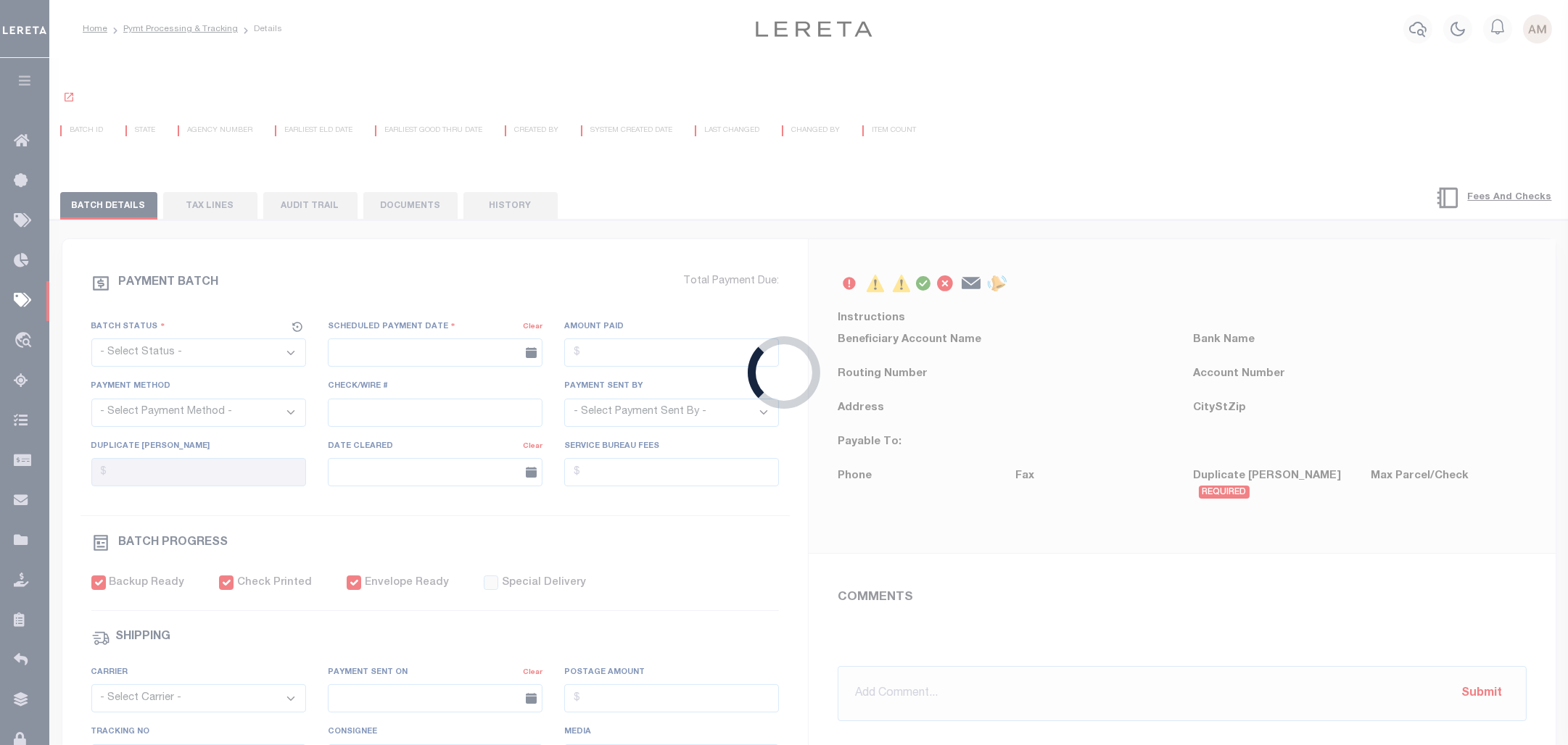
select select "CAC"
type input "12/14/2023"
type input "$4,118.3"
select select "CHK"
type input "33987"
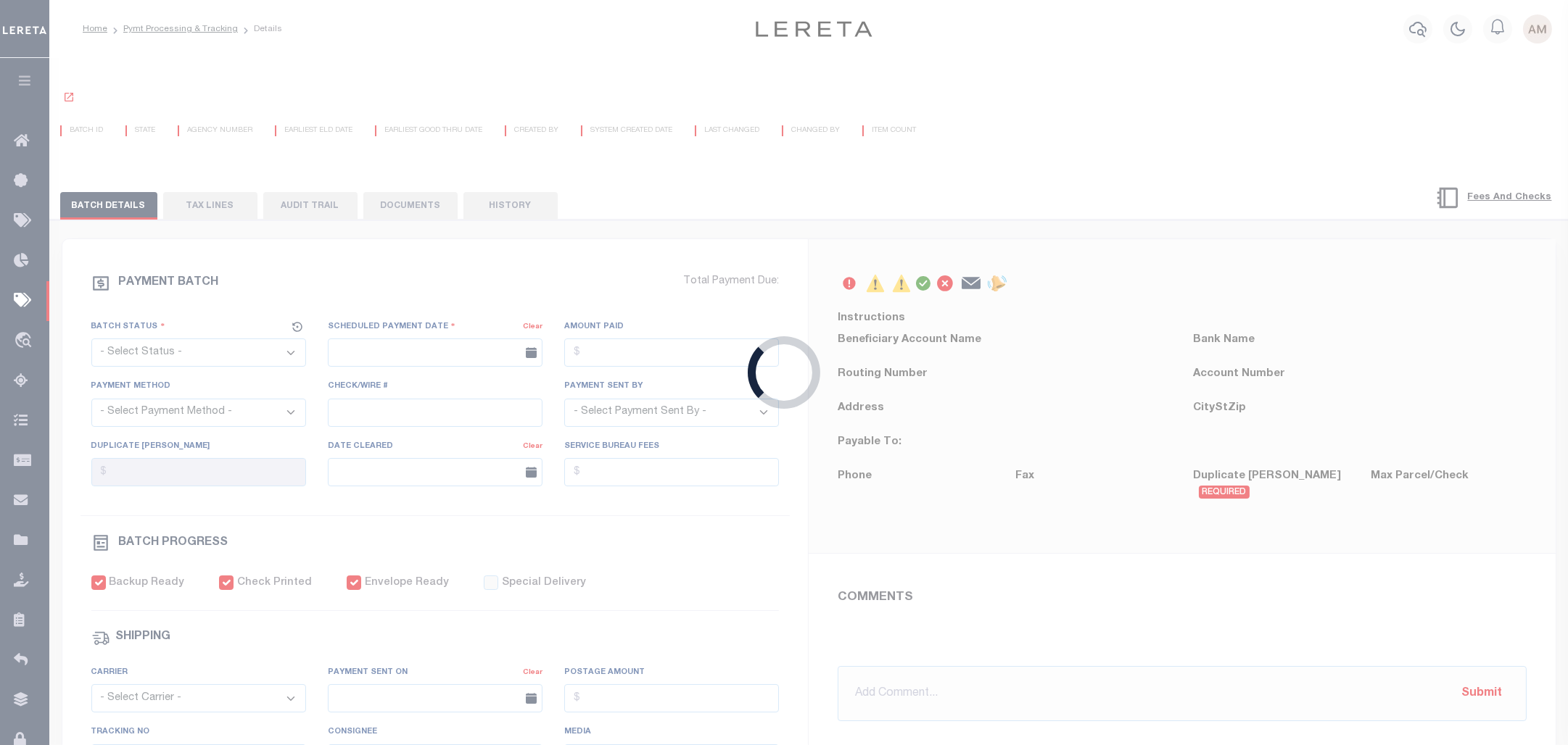
select select "Little, Audria"
type input "12/20/2023"
checkbox input "true"
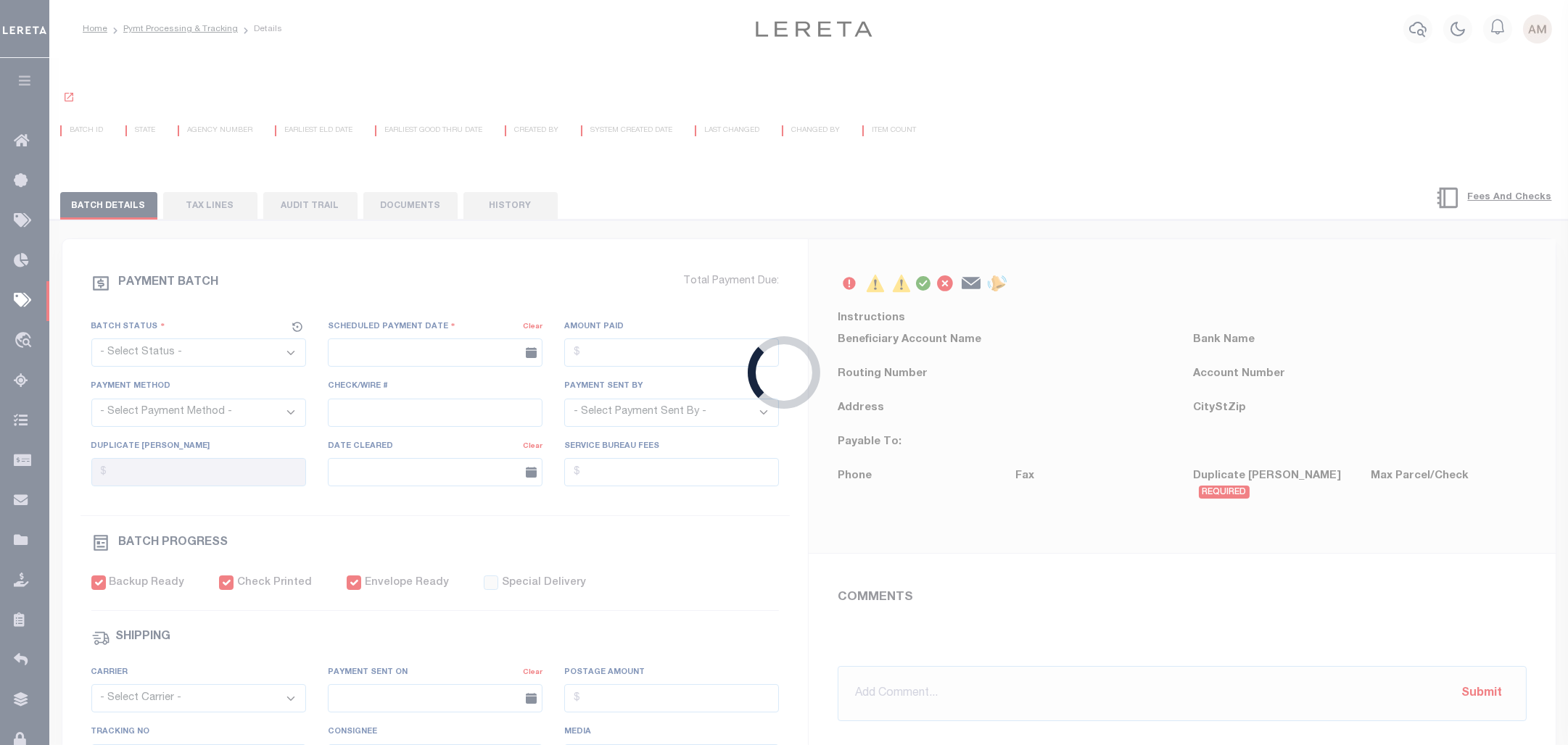
select select "FDX"
type input "12/14/2023"
type input "$19.95"
type input "788032959179"
type input "N"
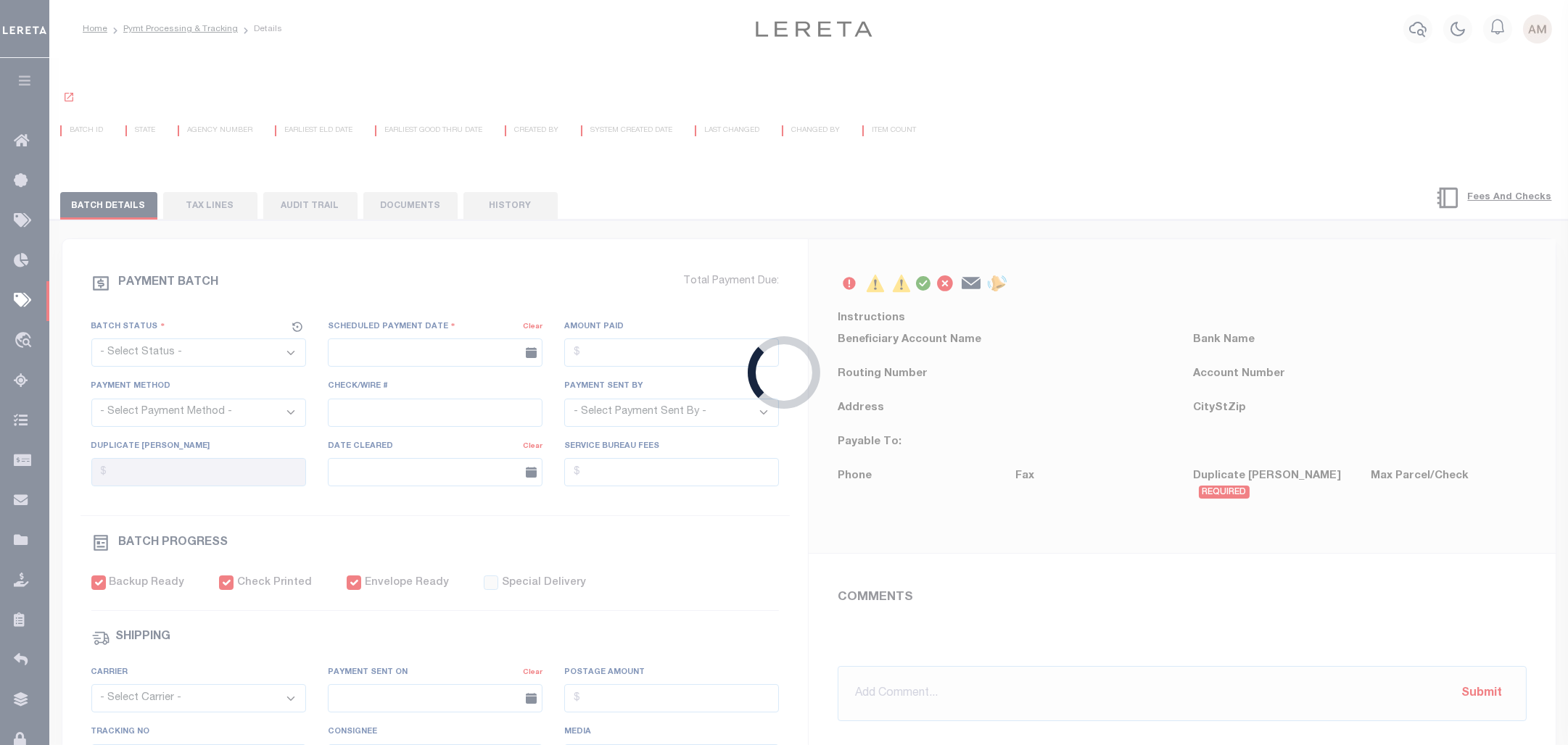
radio input "true"
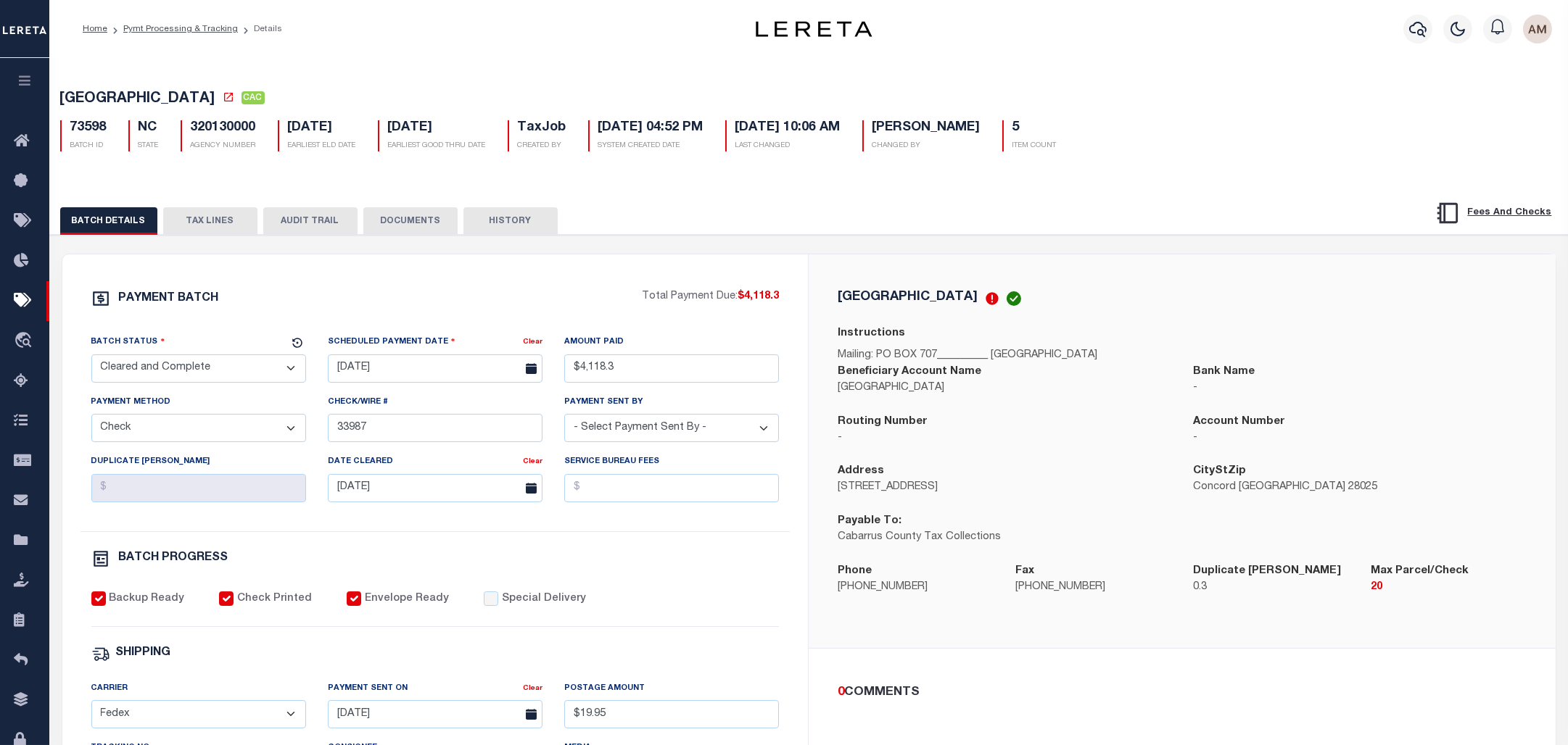
click at [232, 226] on button "TAX LINES" at bounding box center [210, 221] width 94 height 28
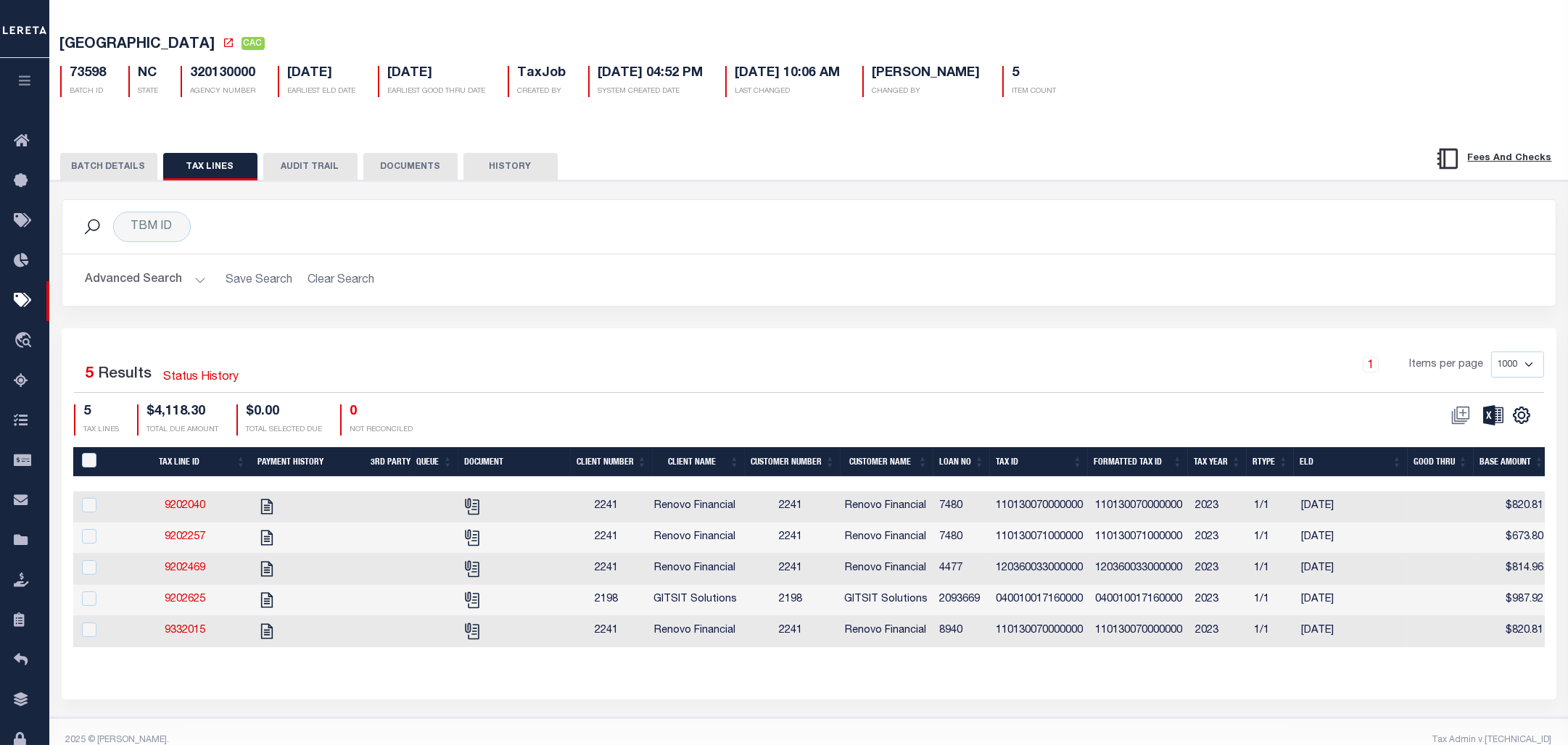
scroll to position [84, 0]
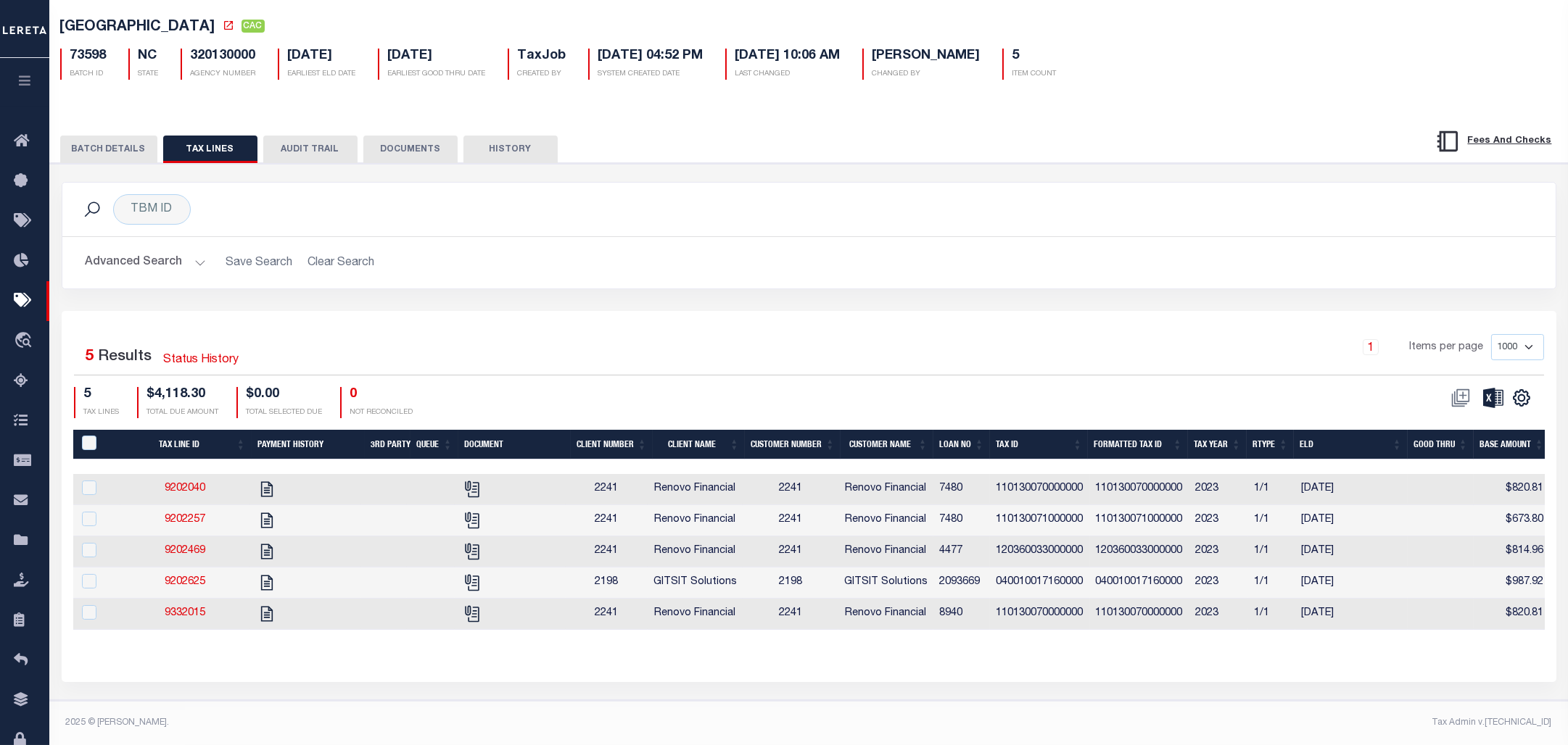
click at [126, 135] on button "BATCH DETAILS" at bounding box center [109, 149] width 97 height 28
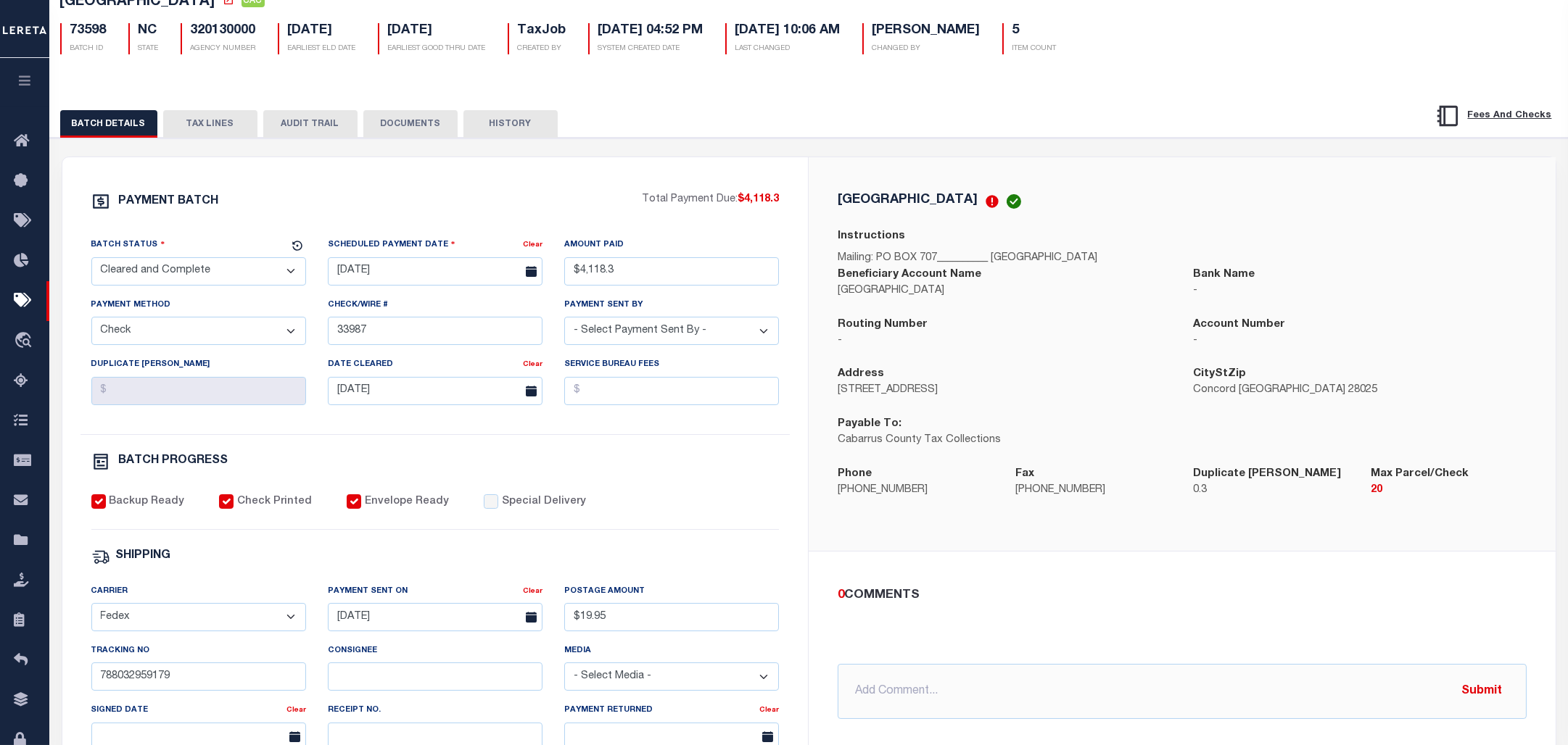
scroll to position [96, 0]
drag, startPoint x: 101, startPoint y: 95, endPoint x: 115, endPoint y: 95, distance: 14.0
click at [101, 95] on div "BATCH DETAILS TAX LINES AUDIT TRAIL DOCUMENTS HISTORY" at bounding box center [809, 580] width 1533 height 992
click at [381, 119] on button "DOCUMENTS" at bounding box center [410, 125] width 94 height 28
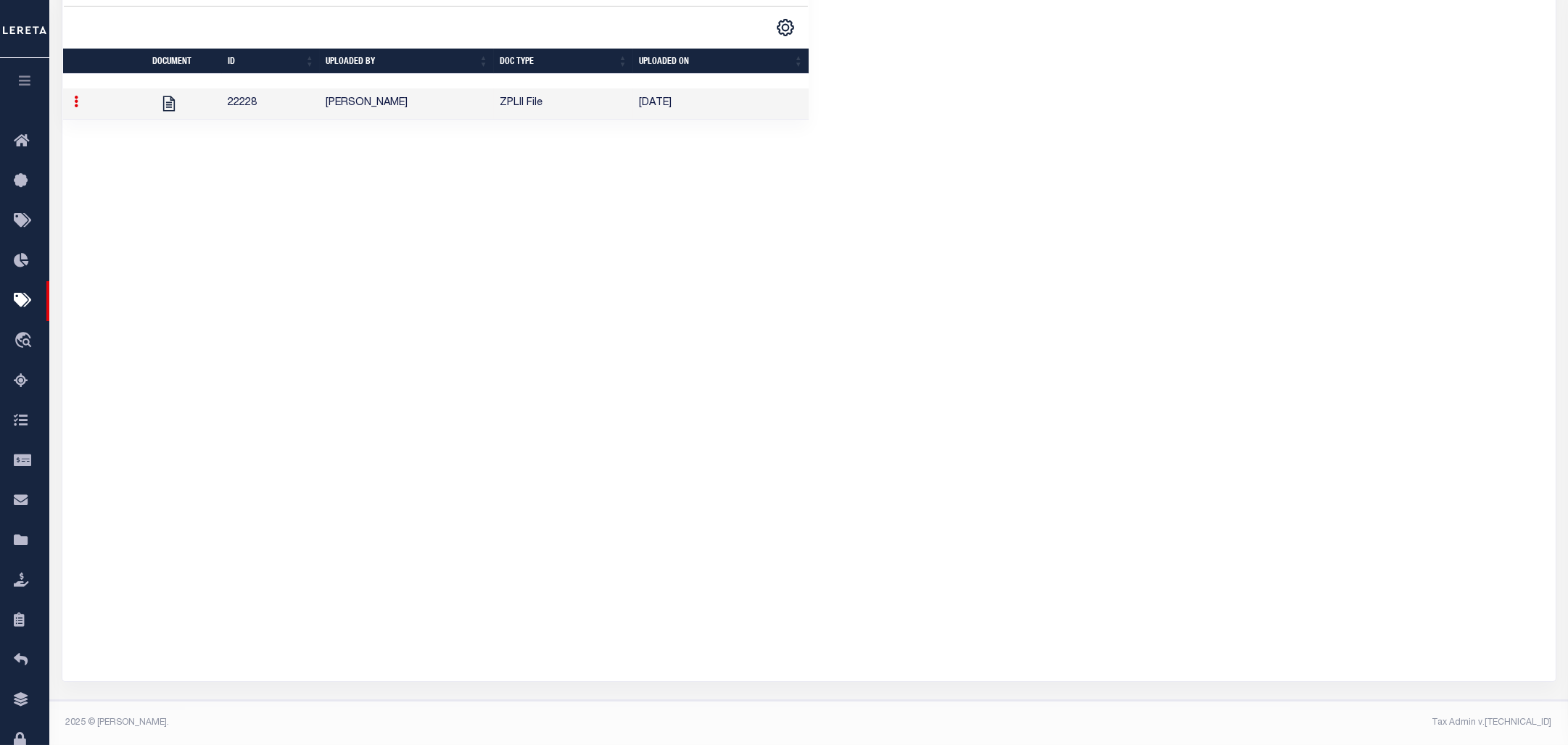
scroll to position [87, 0]
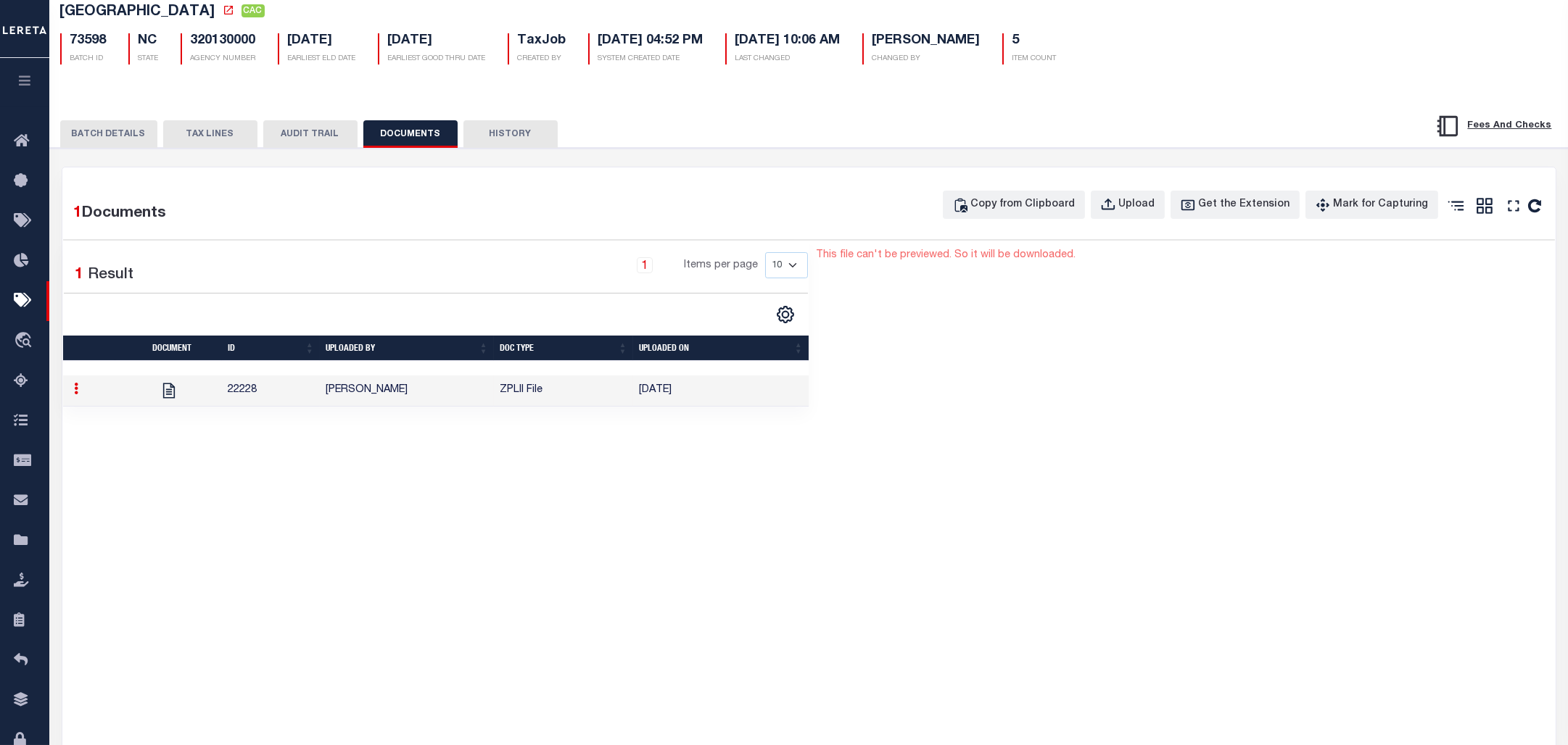
click at [1424, 342] on div "This file can't be previewed. So it will be downloaded." at bounding box center [1183, 602] width 735 height 709
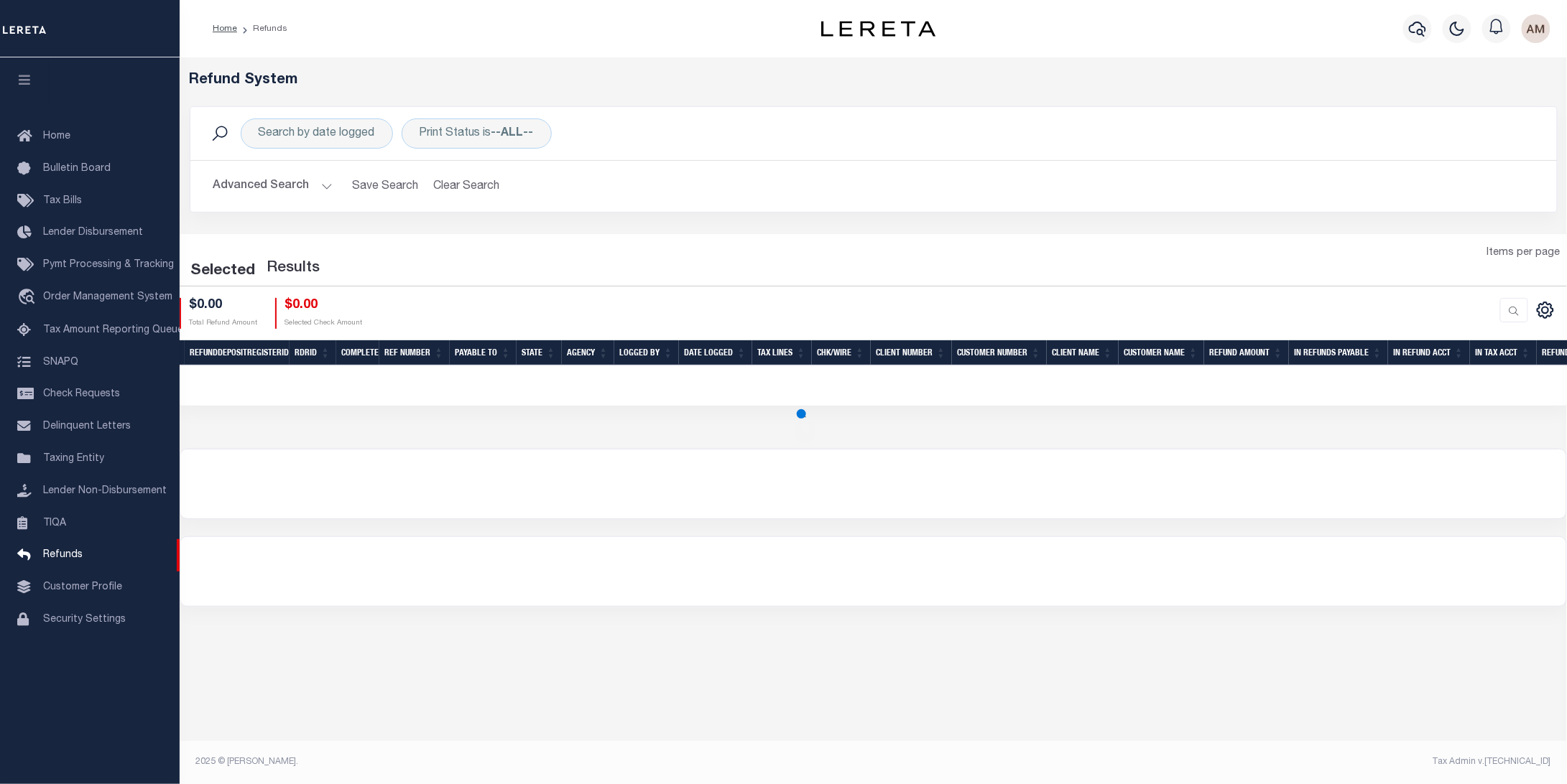
select select
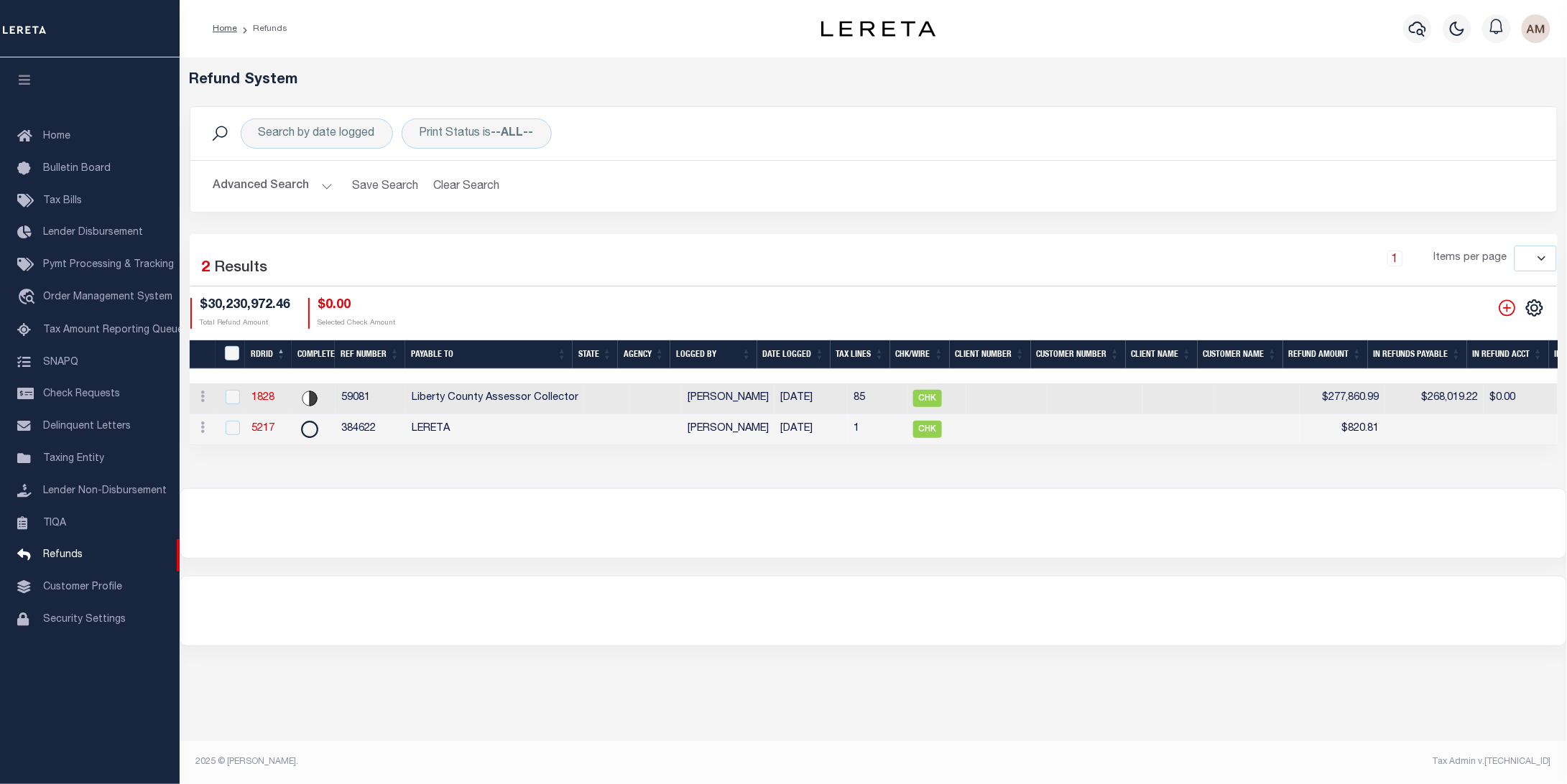
click at [294, 174] on button "Advanced Search" at bounding box center [273, 186] width 119 height 28
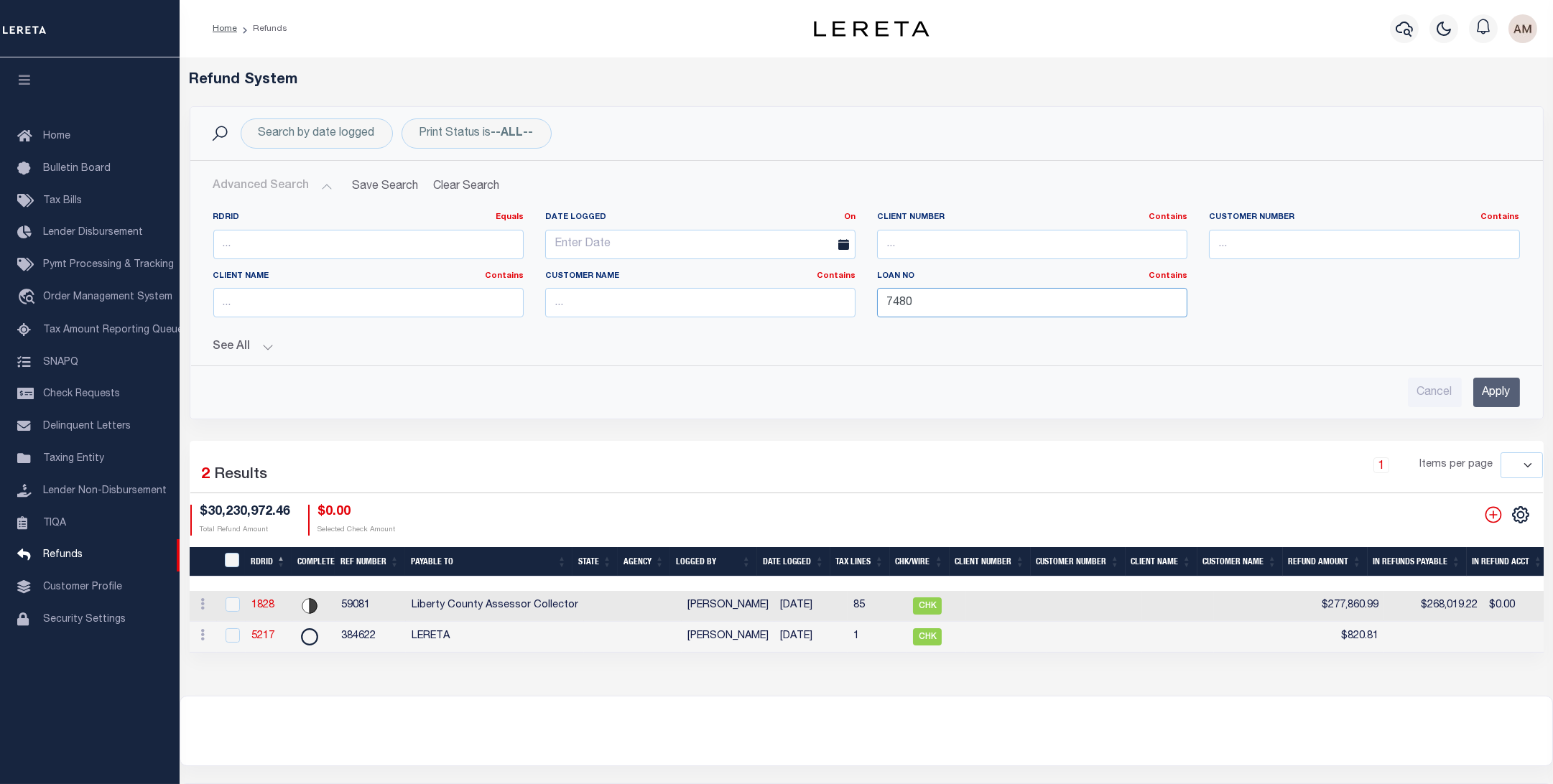
click at [928, 307] on input "7480" at bounding box center [1032, 303] width 310 height 30
type input "8940"
click at [1490, 389] on input "Apply" at bounding box center [1497, 392] width 47 height 30
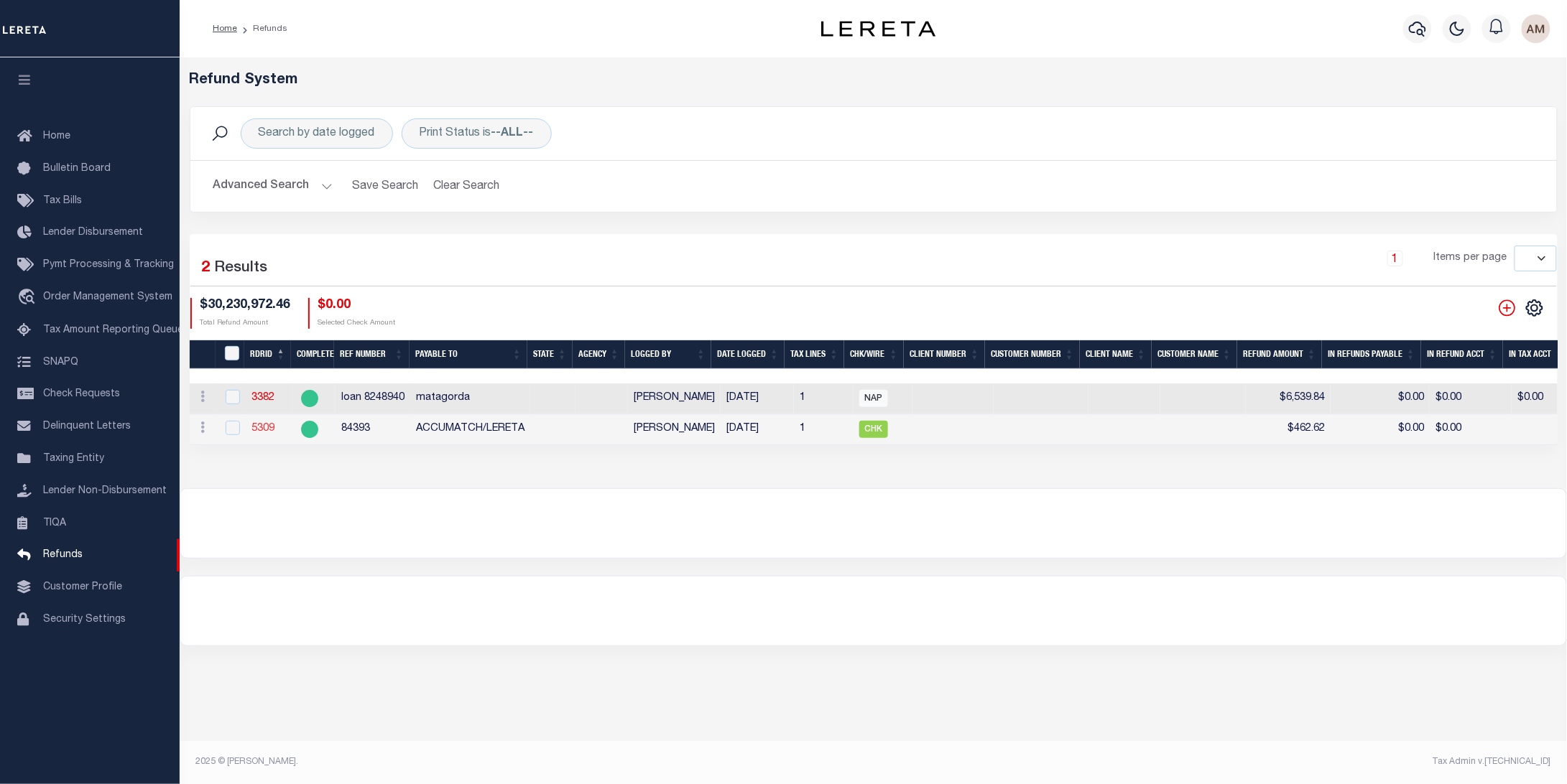
click at [269, 426] on link "5309" at bounding box center [263, 429] width 23 height 10
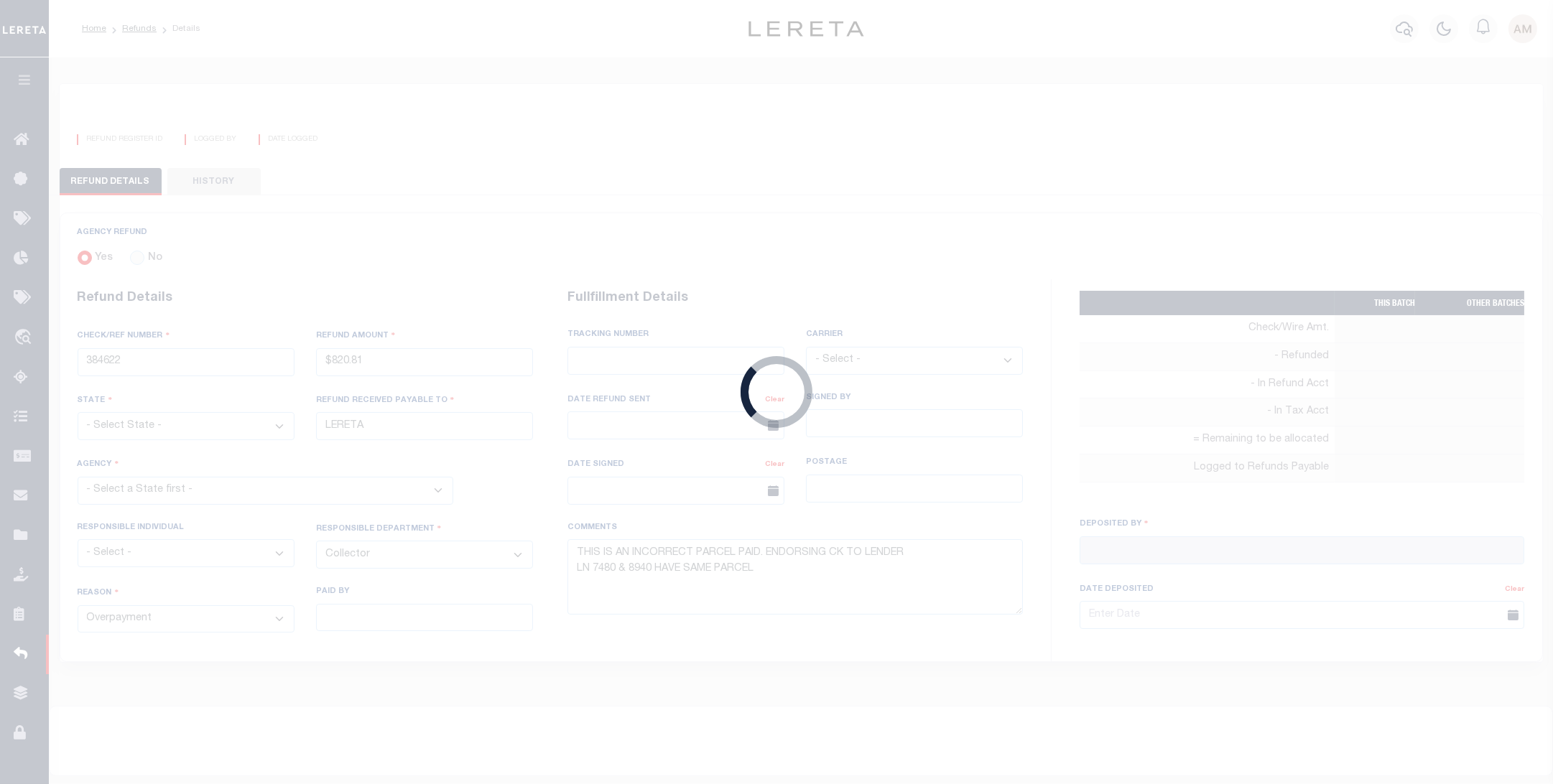
type input "84393"
type input "$462.62"
type input "ACCUMATCH/LERETA"
type input "7751 5808 5130"
select select "FDX"
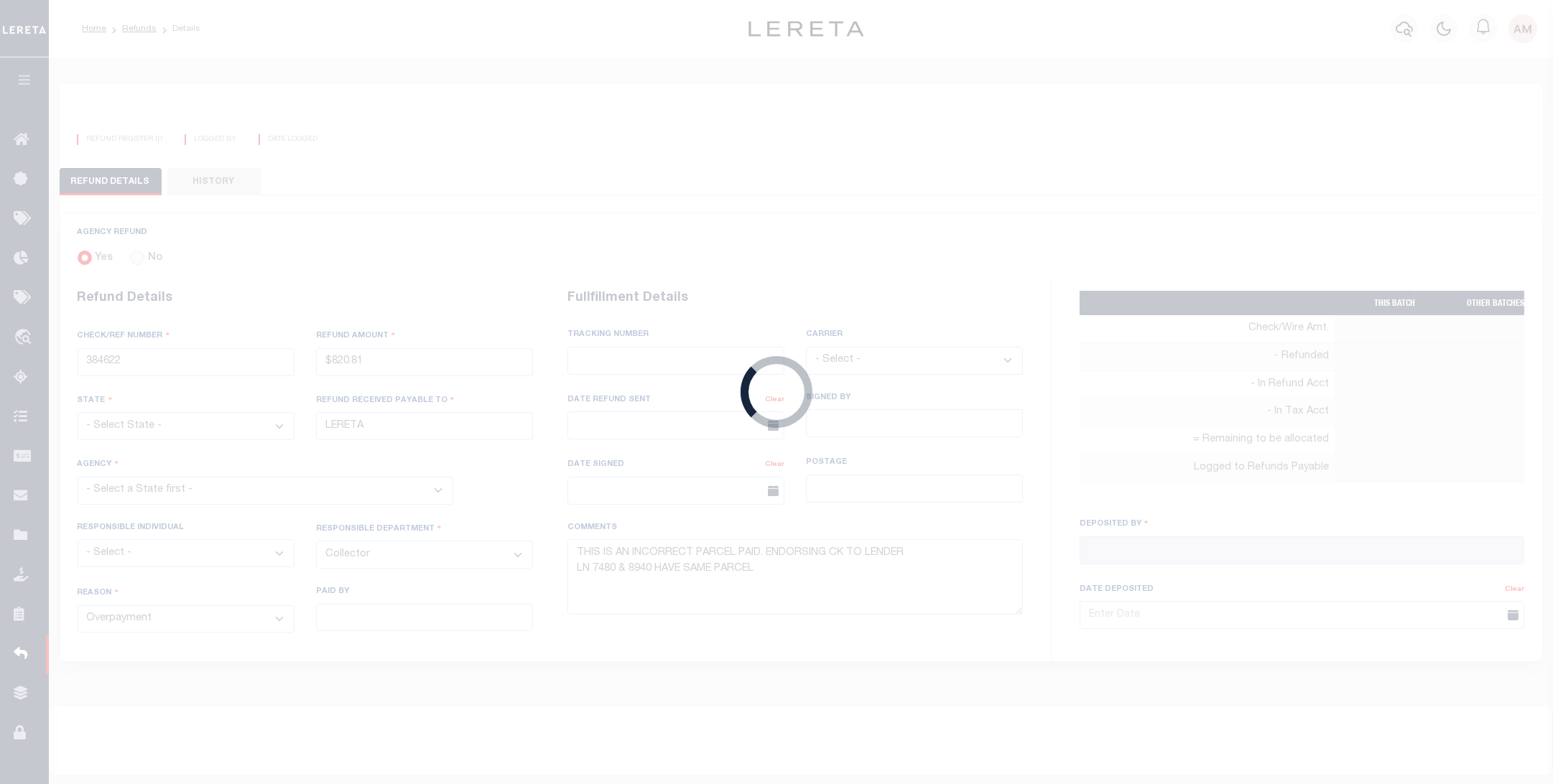
type textarea "DEPOSITING CK TODAY; FORWARDING ACCUMATCH CK# 7830 TO FIRST FINANCIAL BANK 2/16…"
type input "Martinez, Myrna"
type input "02/09/2024"
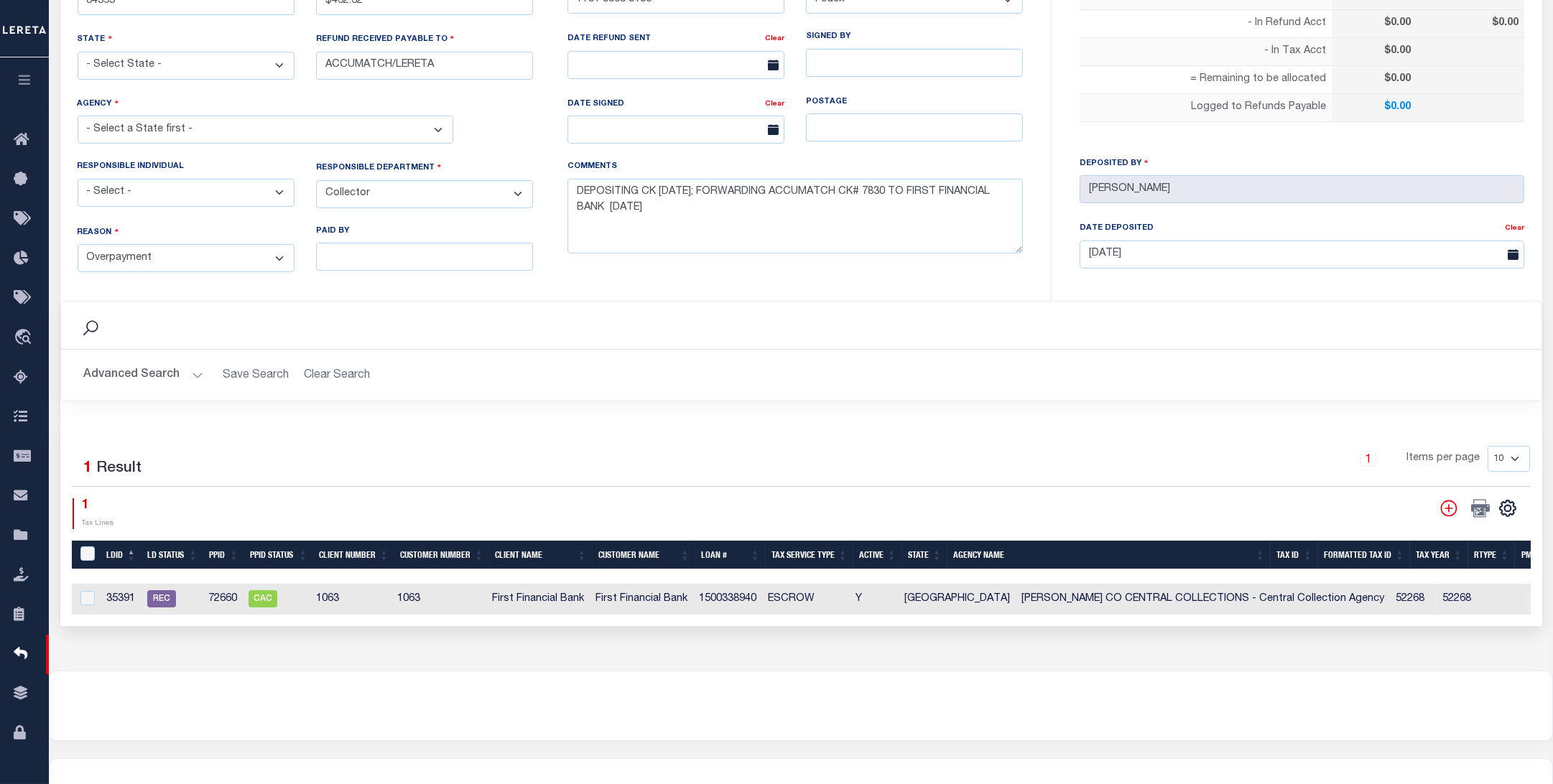
scroll to position [383, 0]
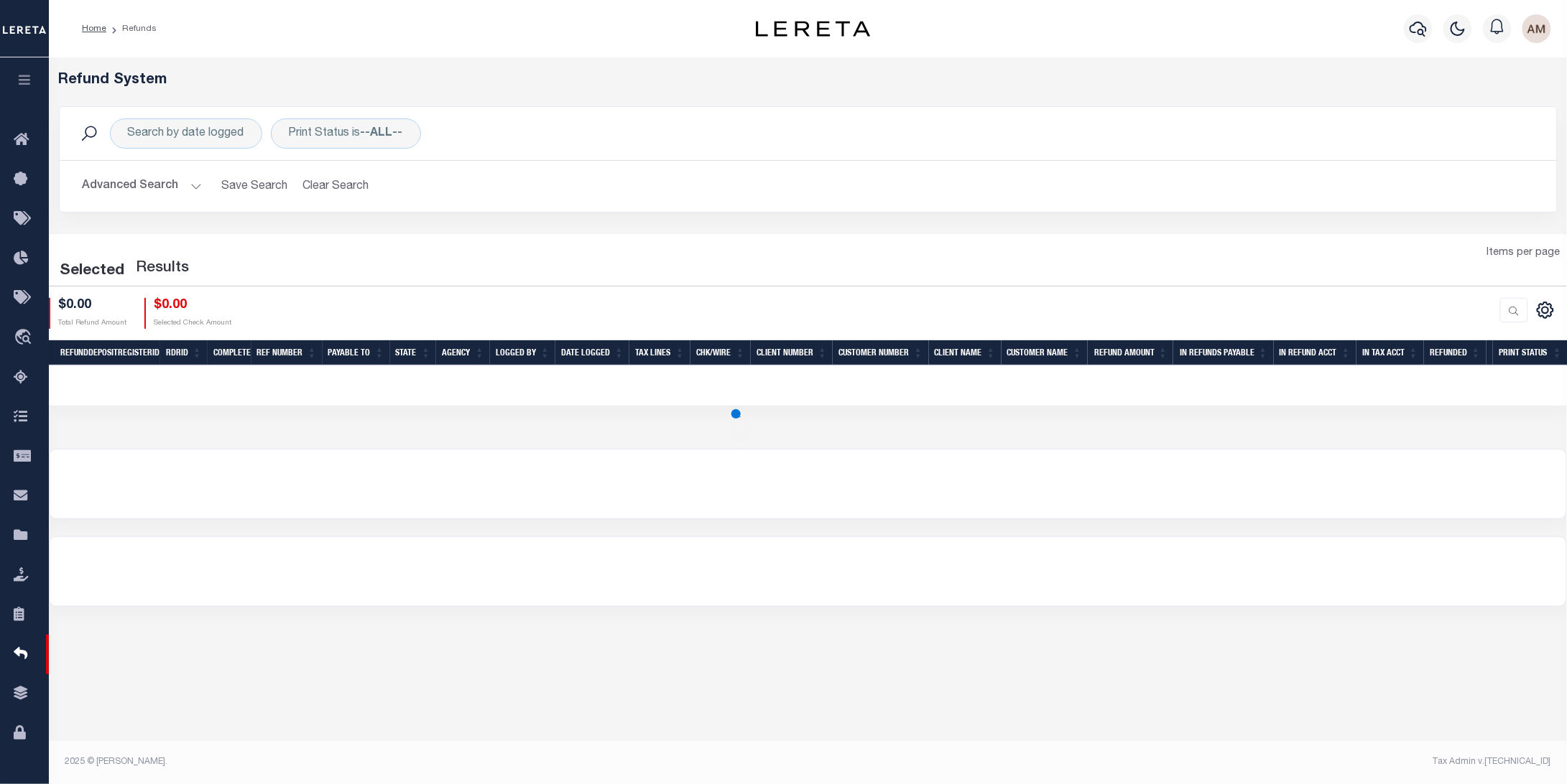
click at [172, 194] on button "Advanced Search" at bounding box center [142, 186] width 119 height 28
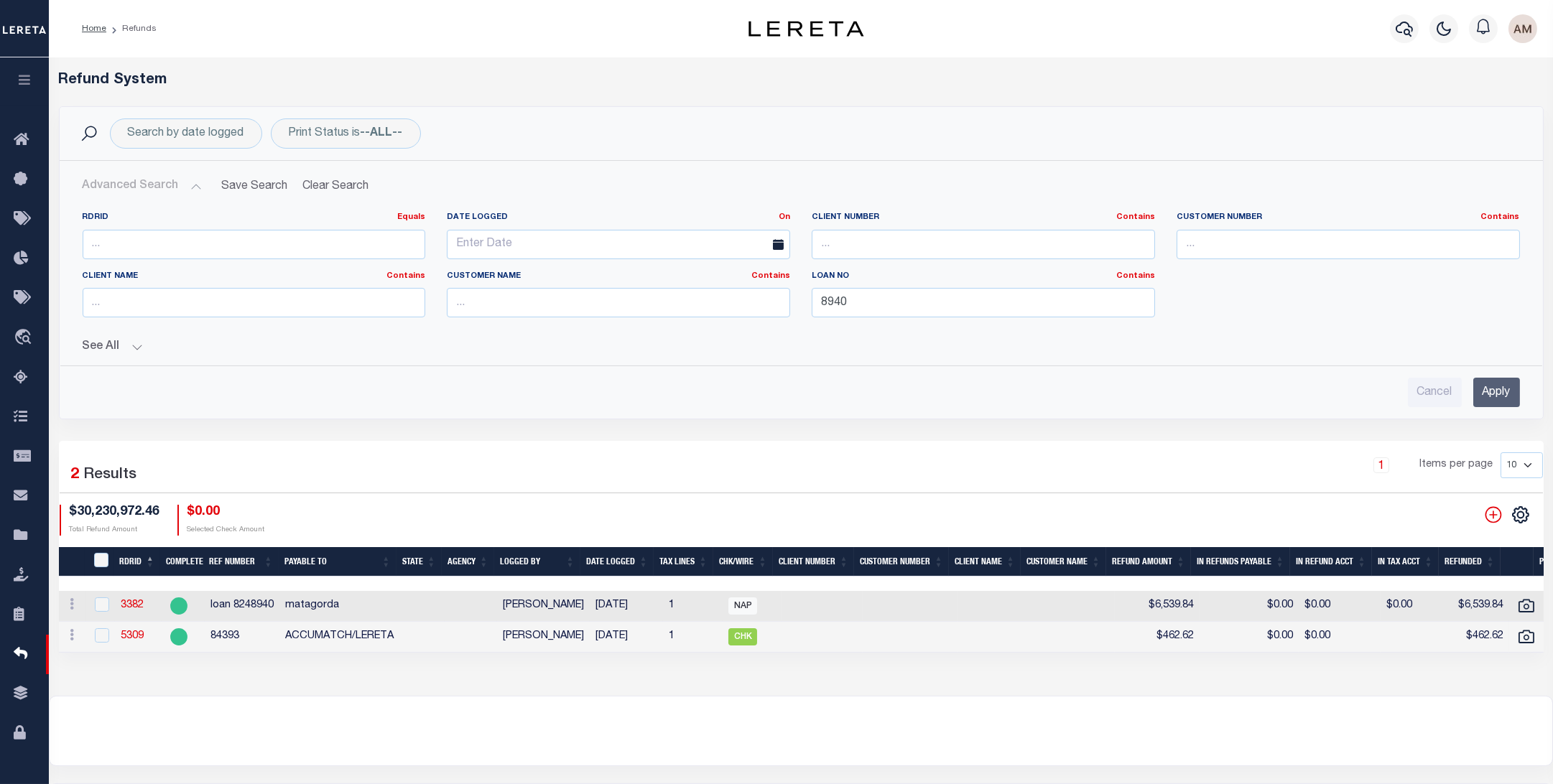
scroll to position [0, 60]
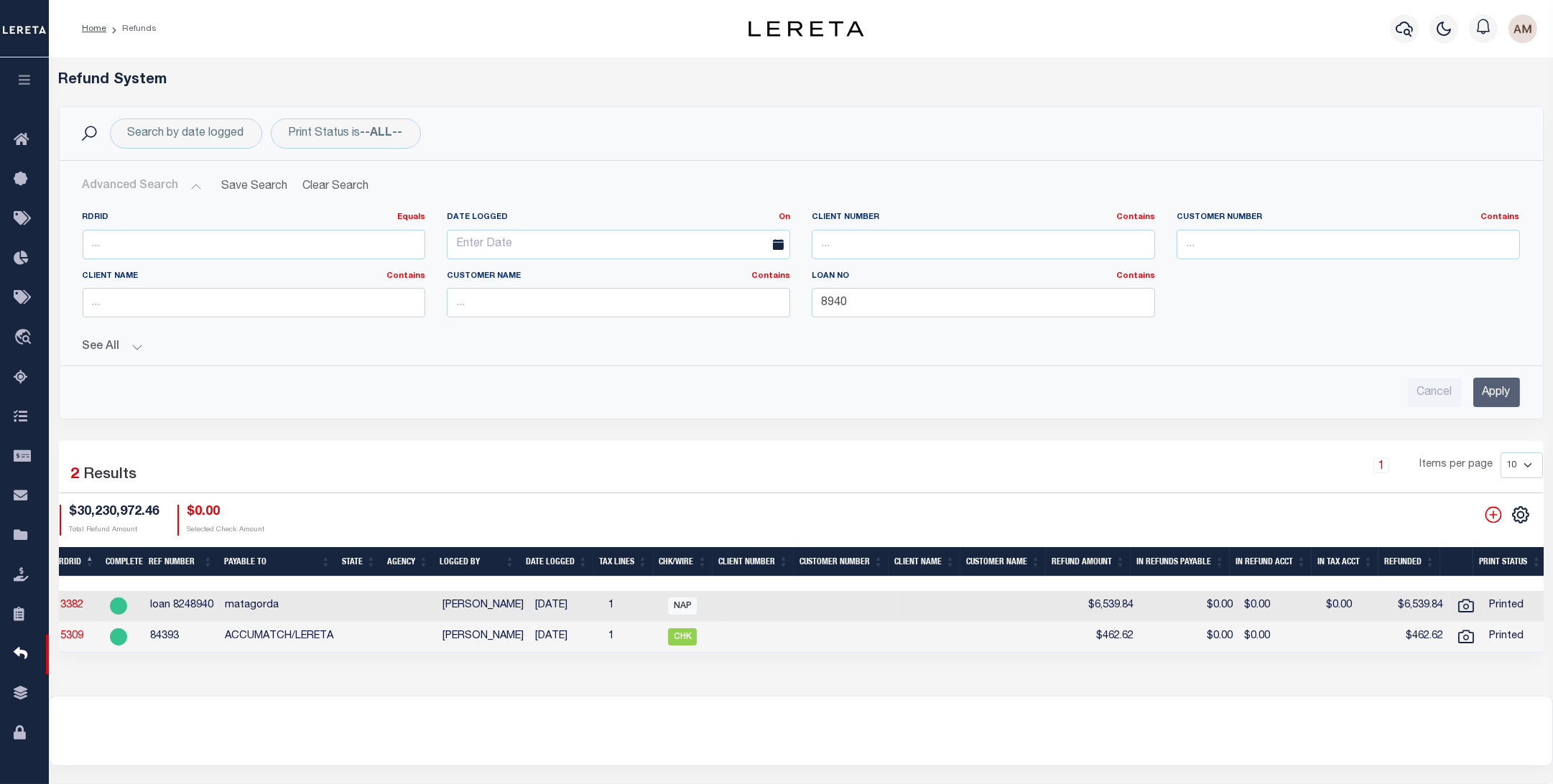
click at [1334, 452] on div "1 Items per page 10 25 50 100" at bounding box center [989, 471] width 1107 height 37
click at [132, 362] on div "RDRID Equals Equals Is Not Equal To Is Greater Than Is Less Than Date Logged On…" at bounding box center [801, 304] width 1461 height 207
click at [121, 342] on button "See All" at bounding box center [801, 347] width 1437 height 14
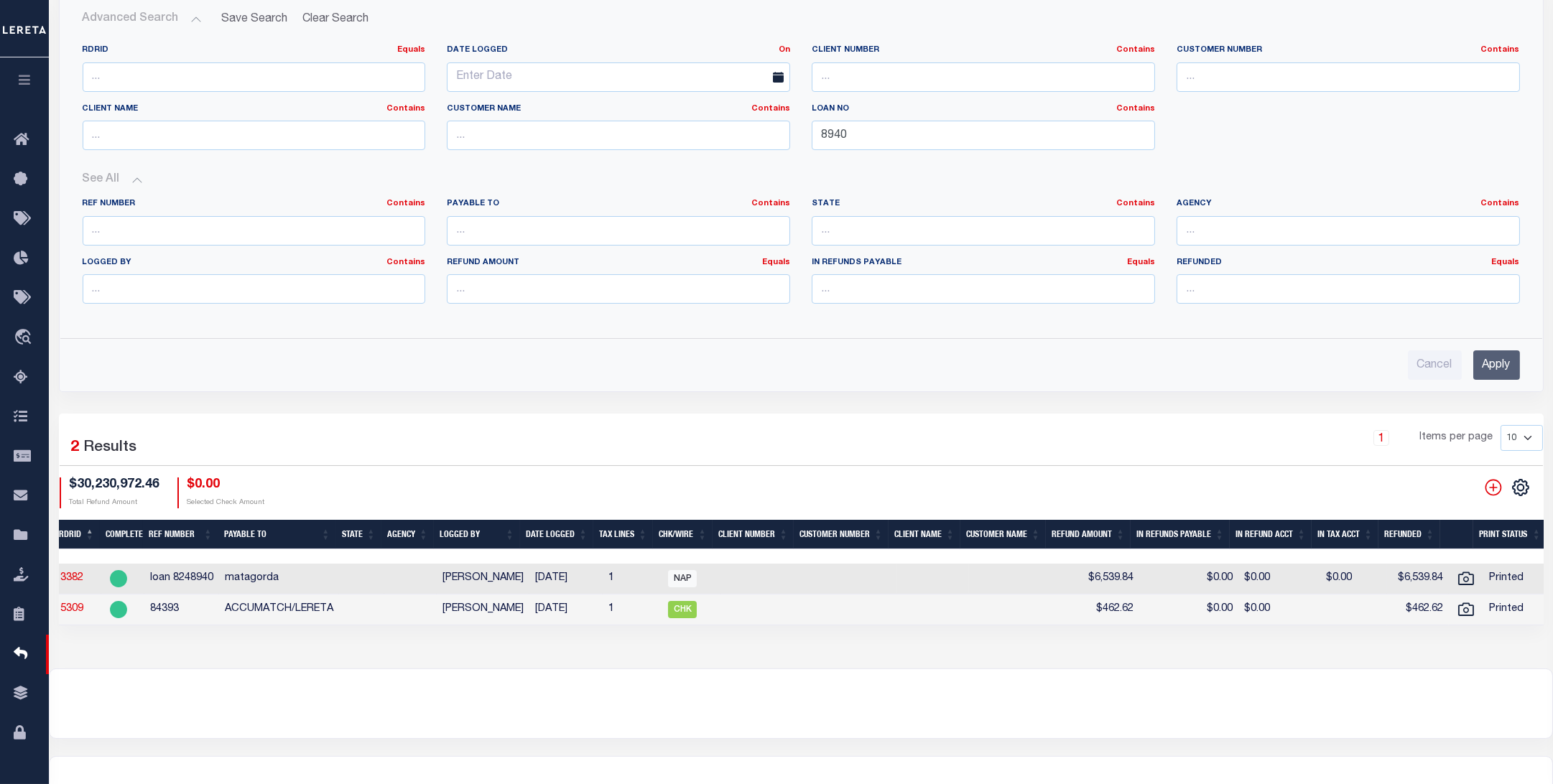
scroll to position [191, 0]
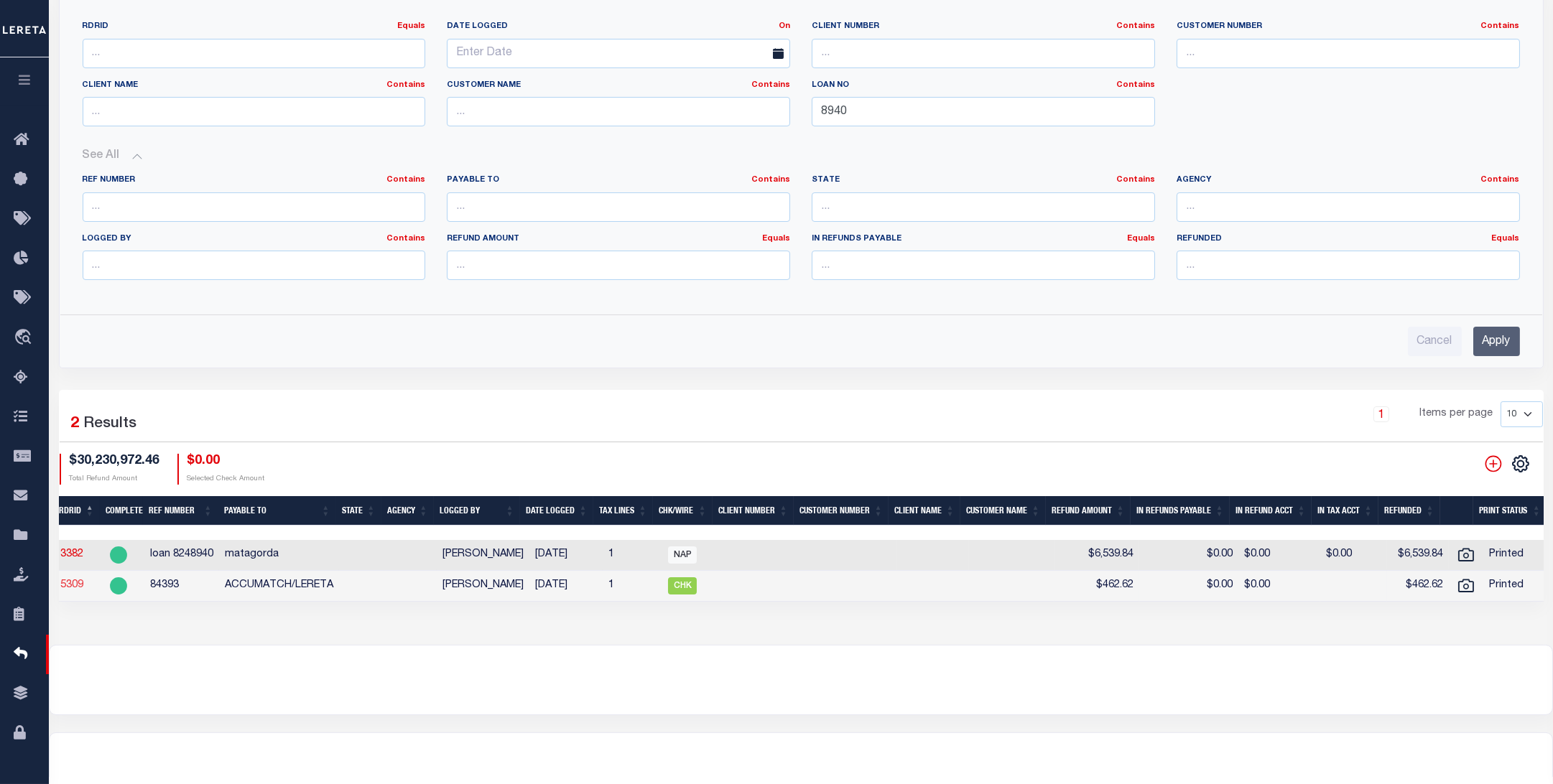
click at [63, 590] on link "5309" at bounding box center [72, 585] width 23 height 10
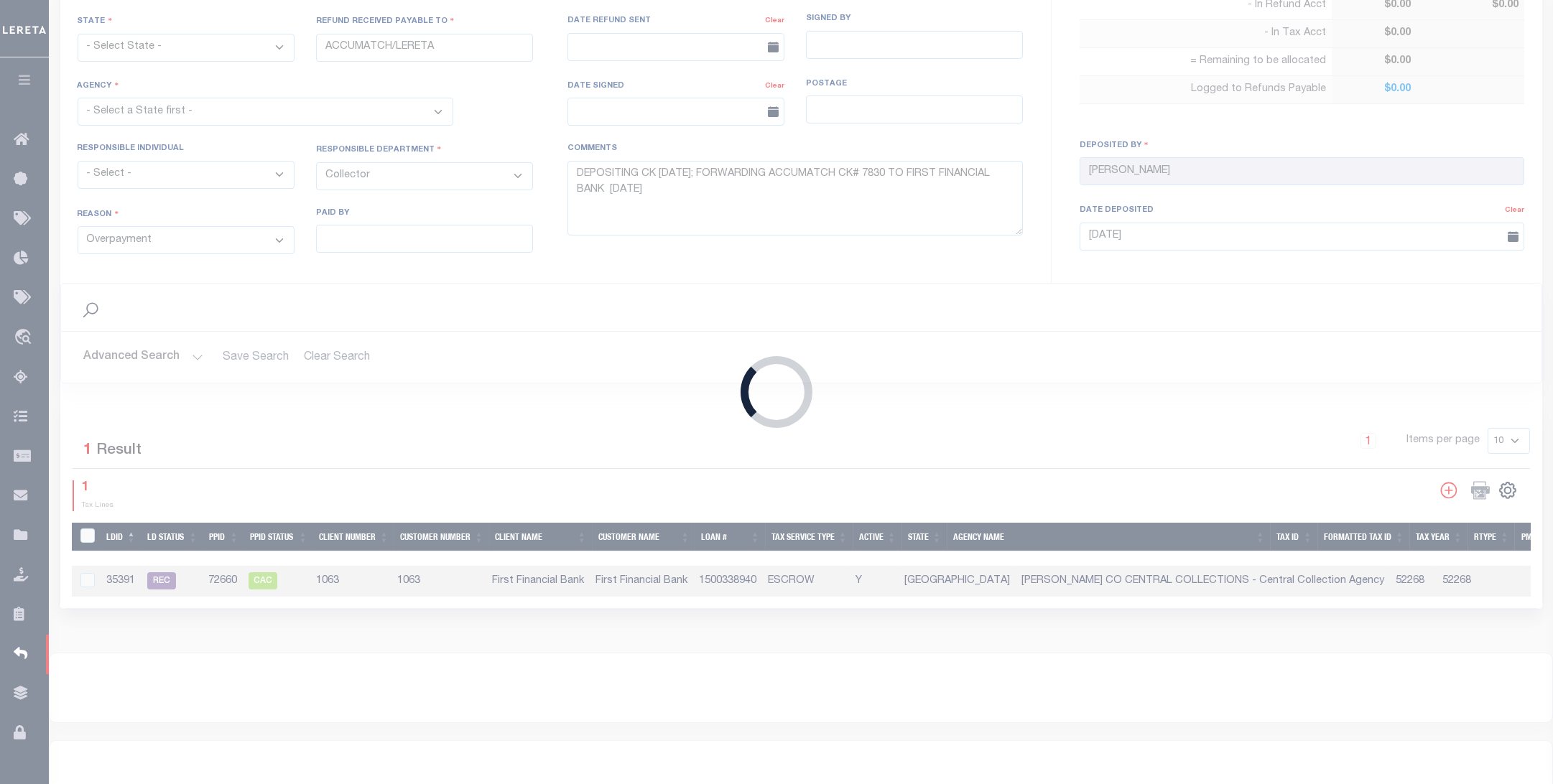
scroll to position [140, 0]
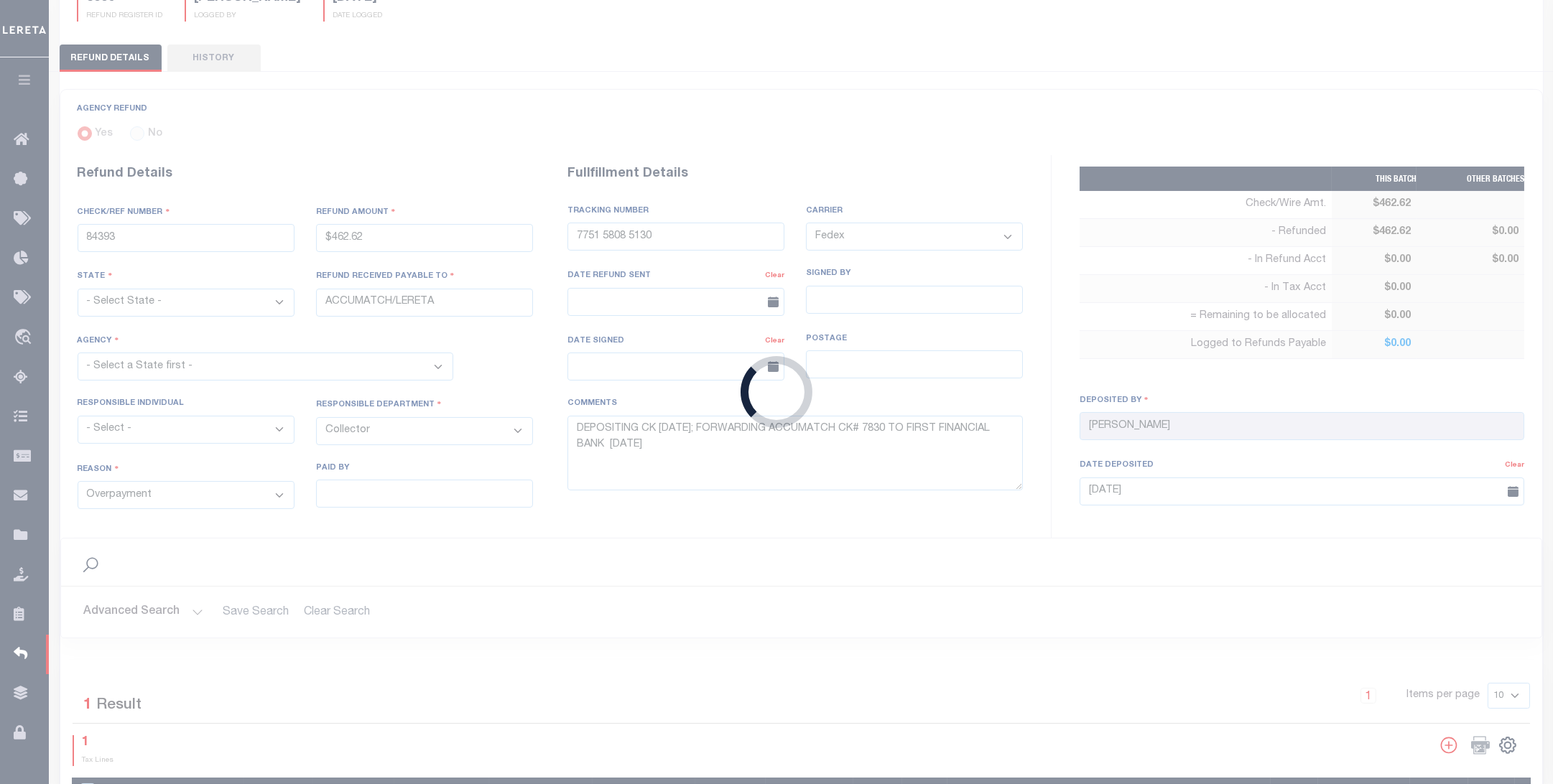
type input "$462.62"
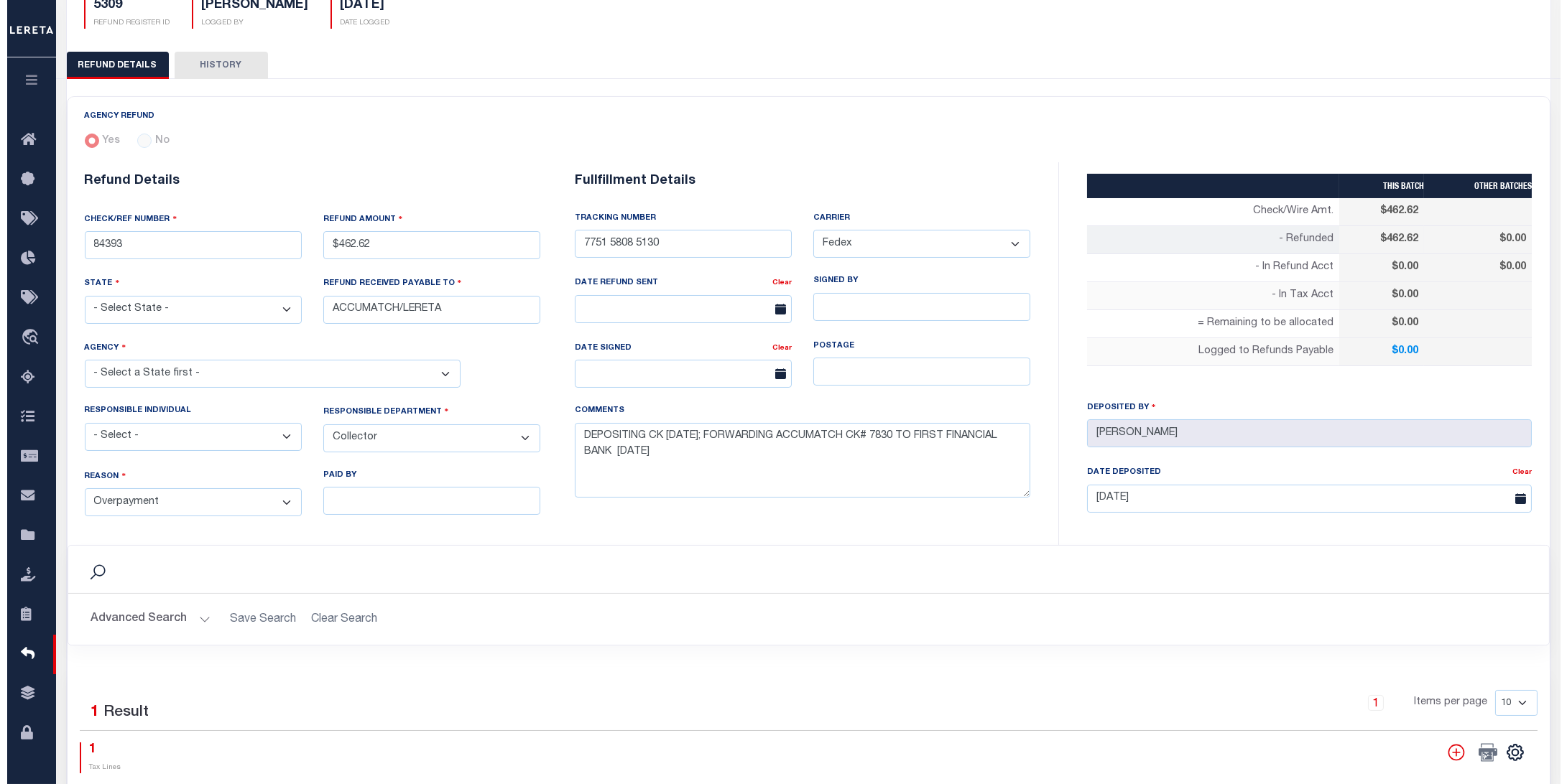
scroll to position [0, 0]
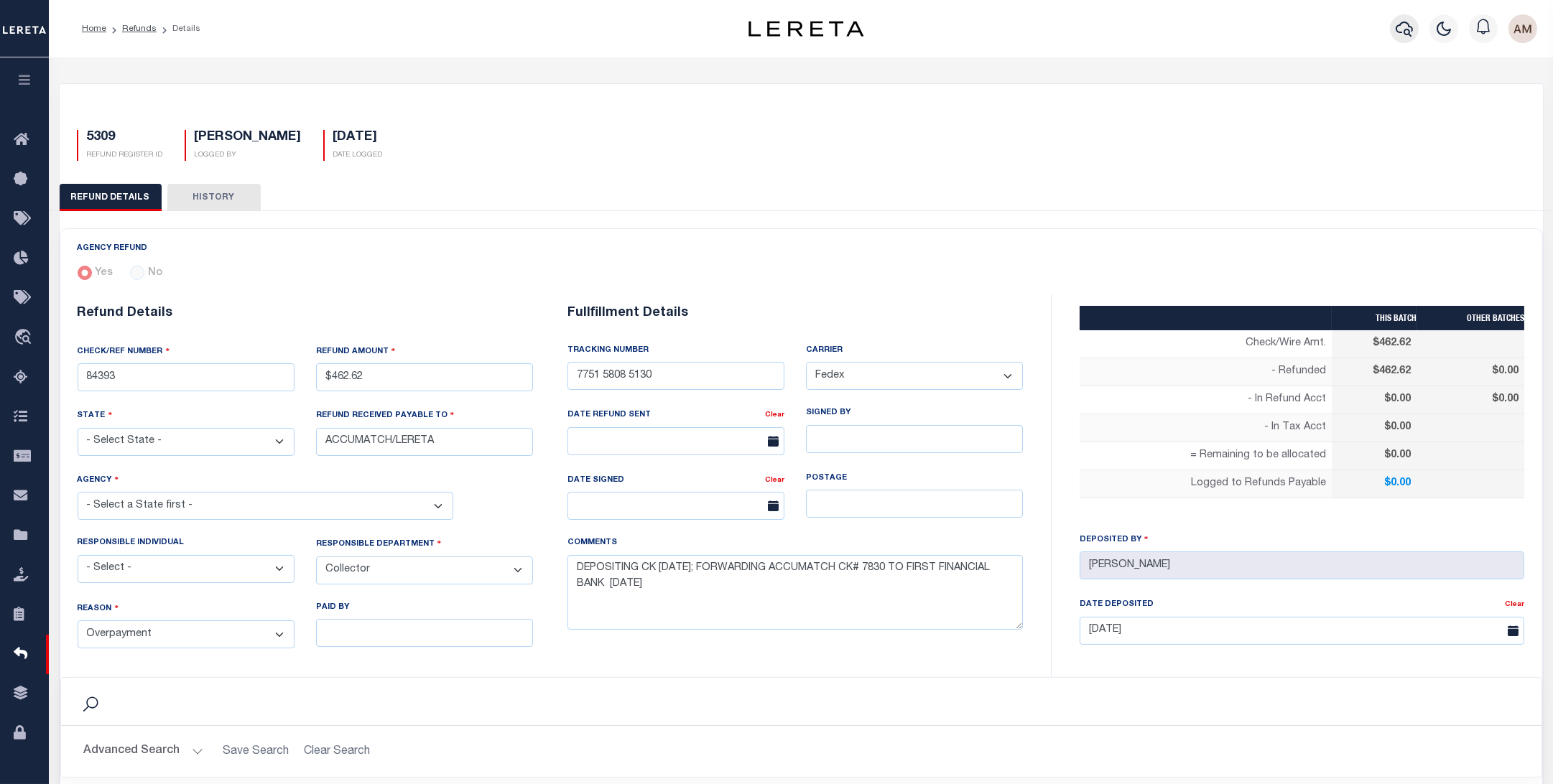
click at [1399, 37] on icon "button" at bounding box center [1404, 28] width 18 height 18
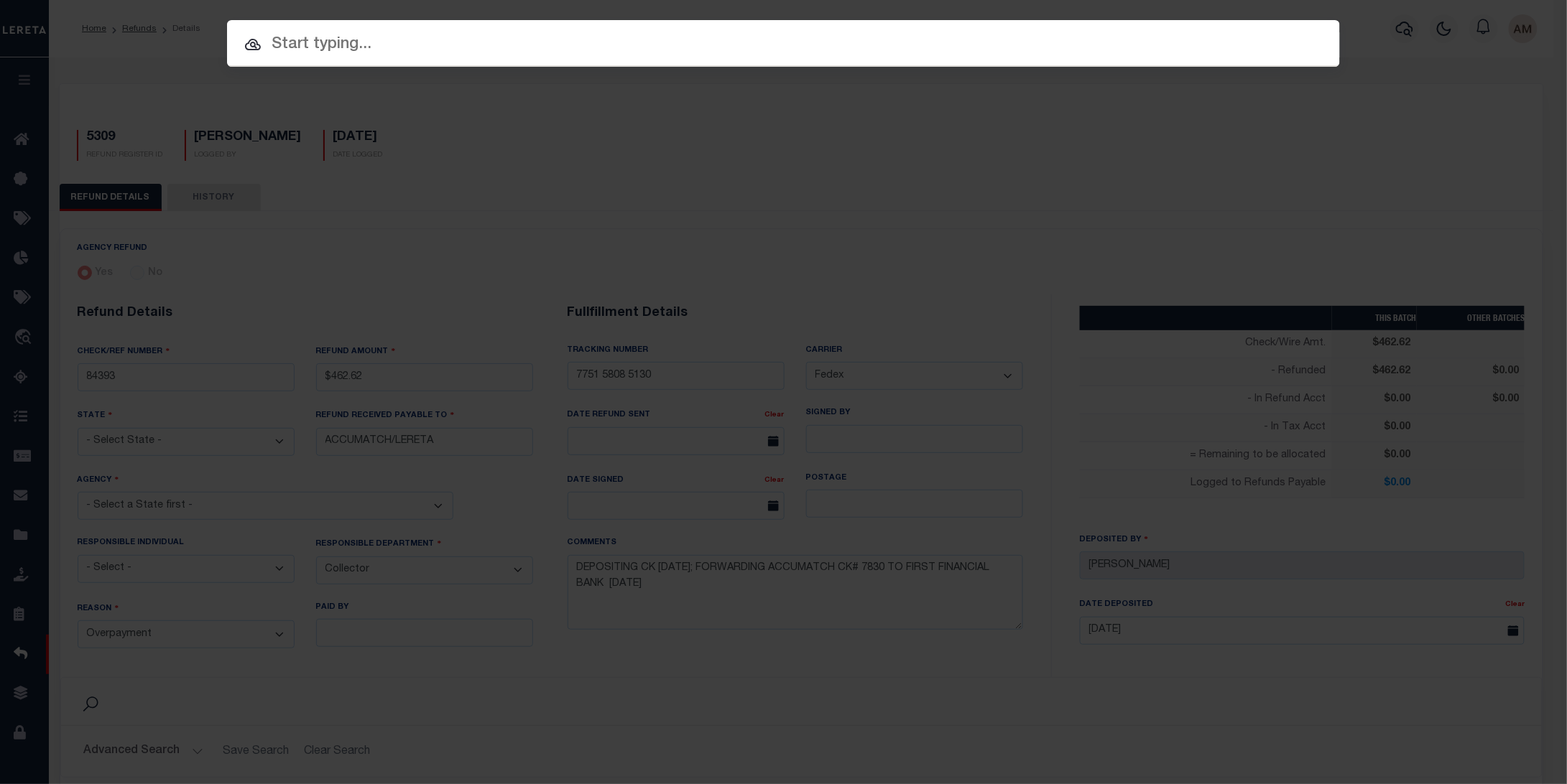
click at [887, 49] on input "text" at bounding box center [784, 44] width 1113 height 25
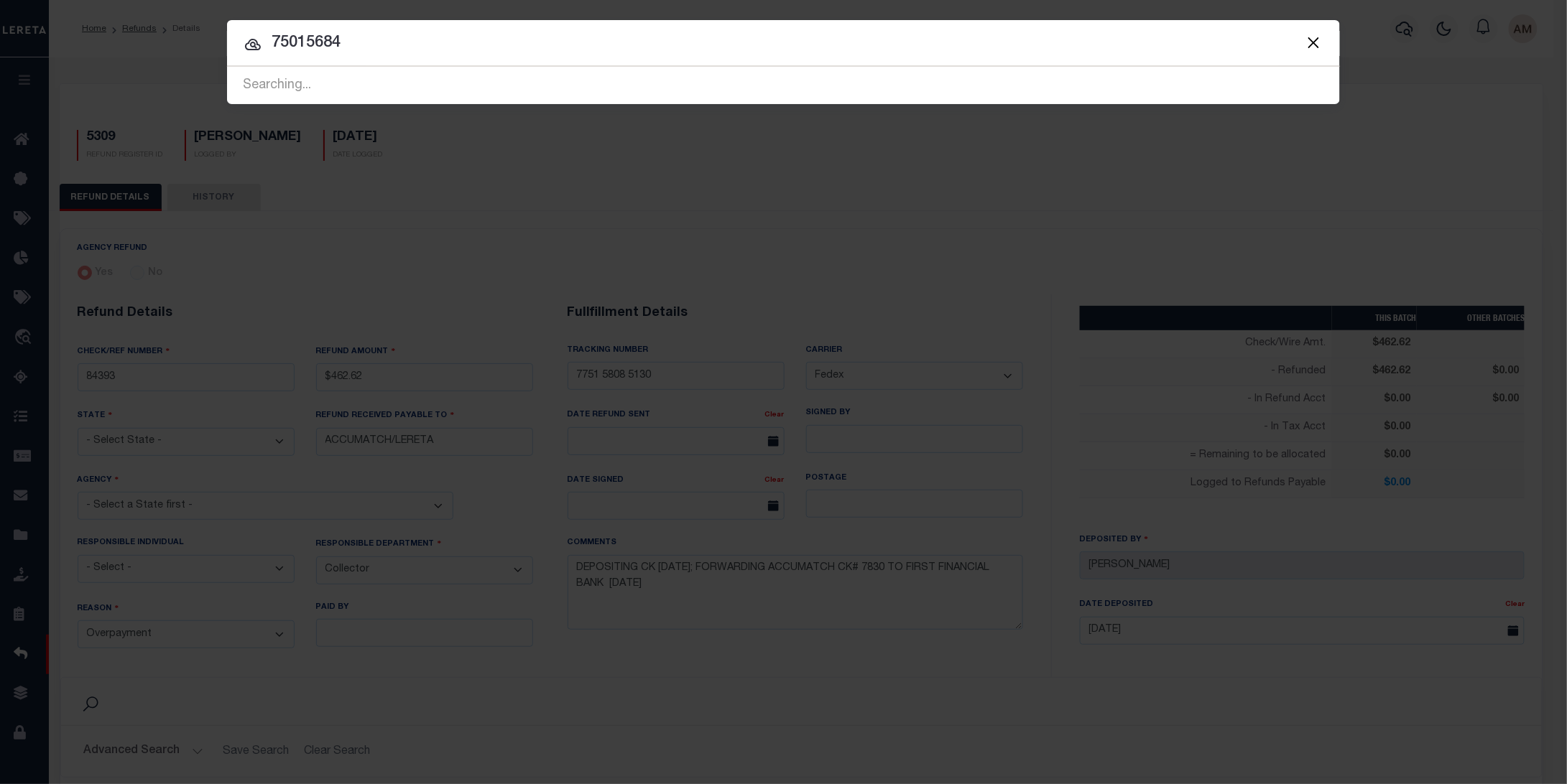
type input "75015684"
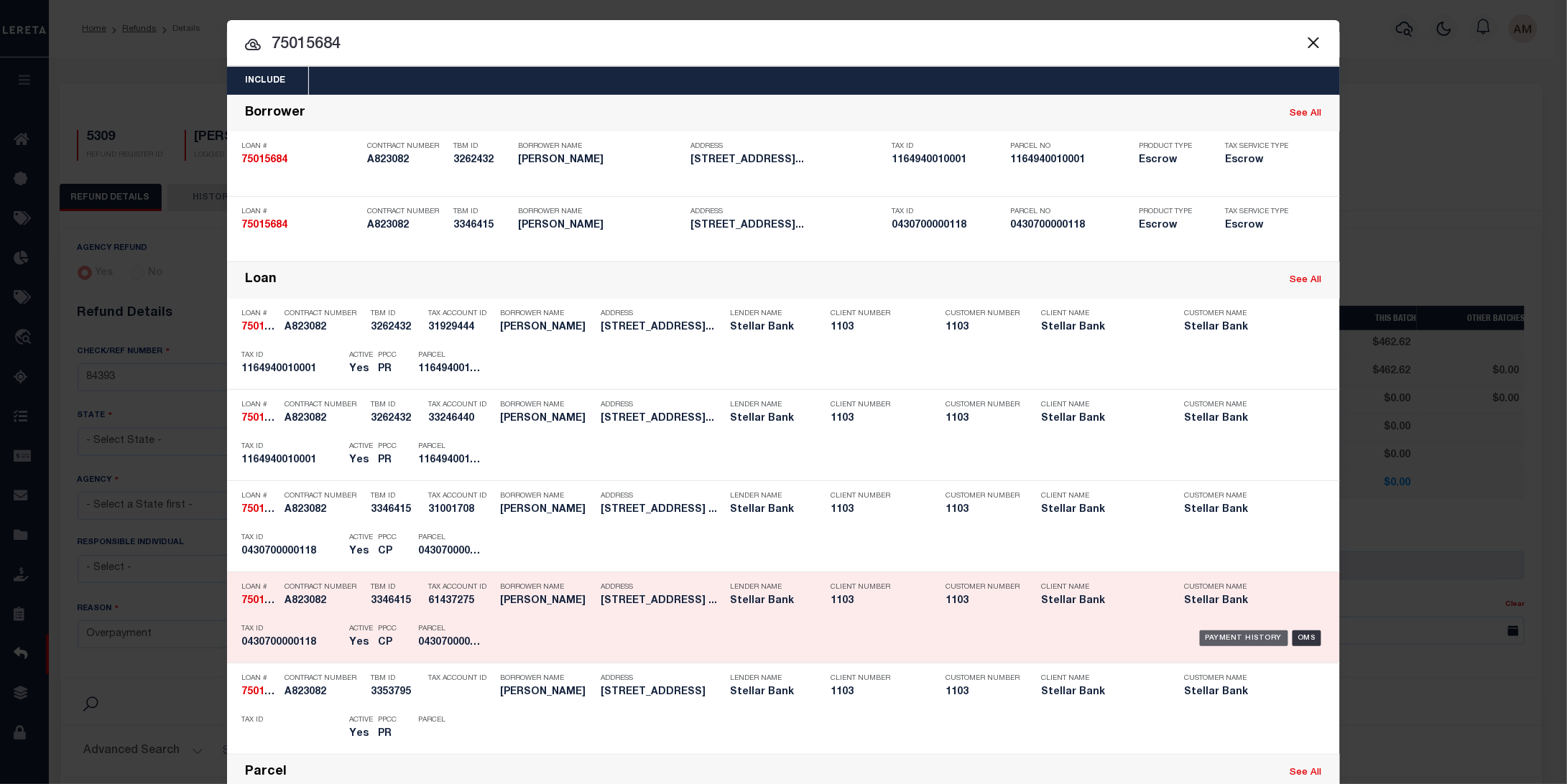
click at [1224, 631] on div "Payment History" at bounding box center [1244, 638] width 88 height 16
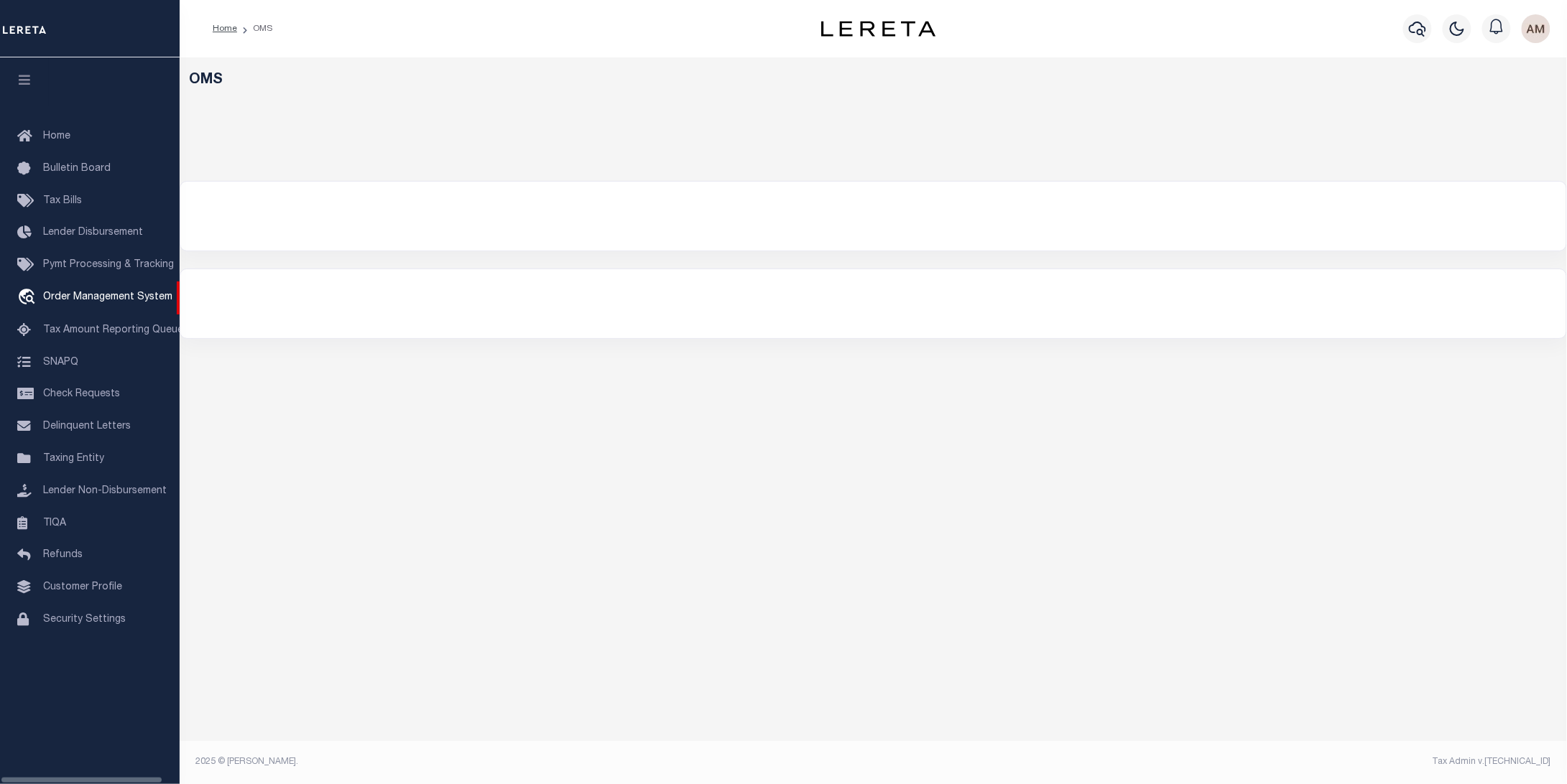
select select
select select "200"
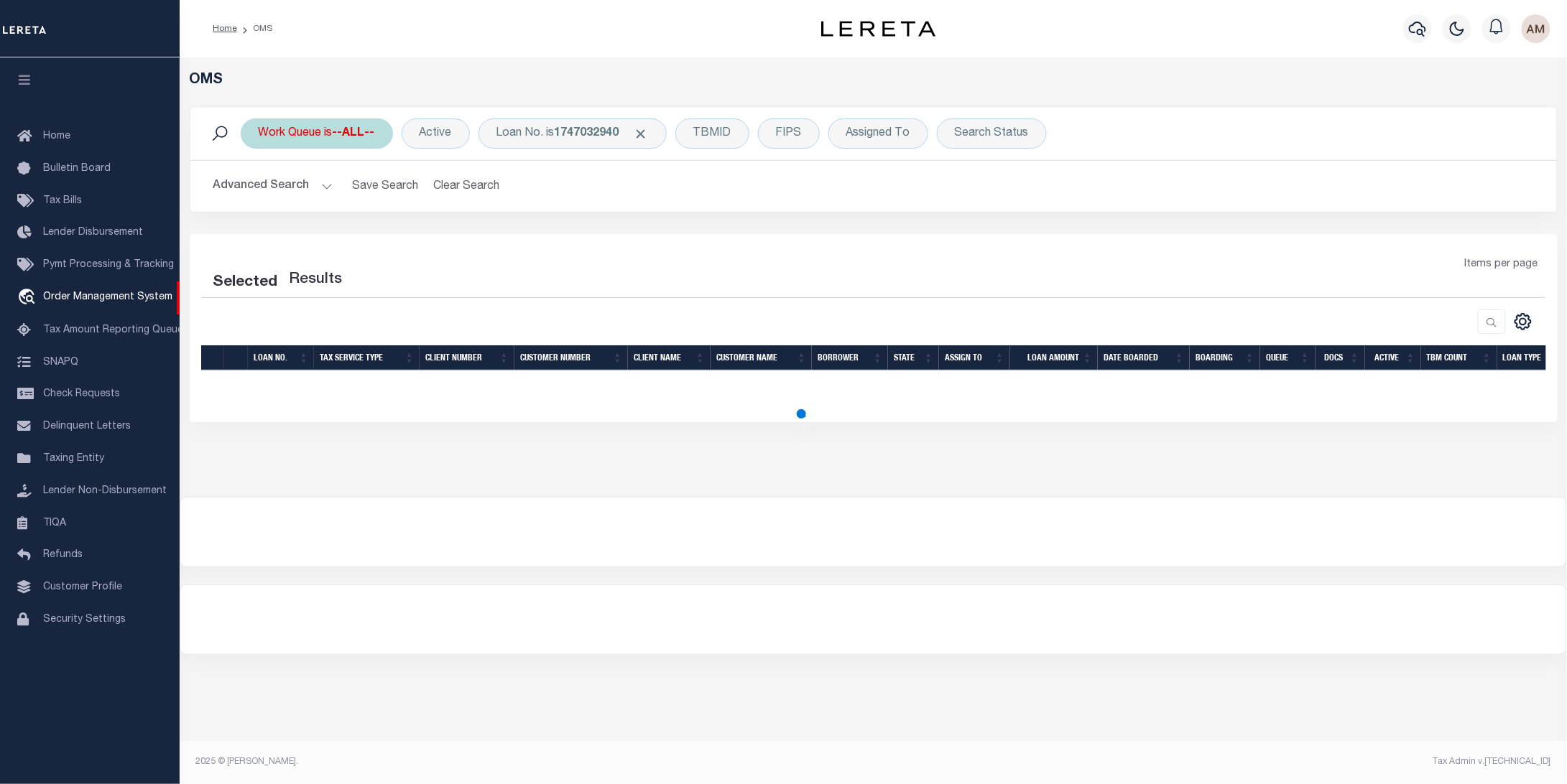
select select "200"
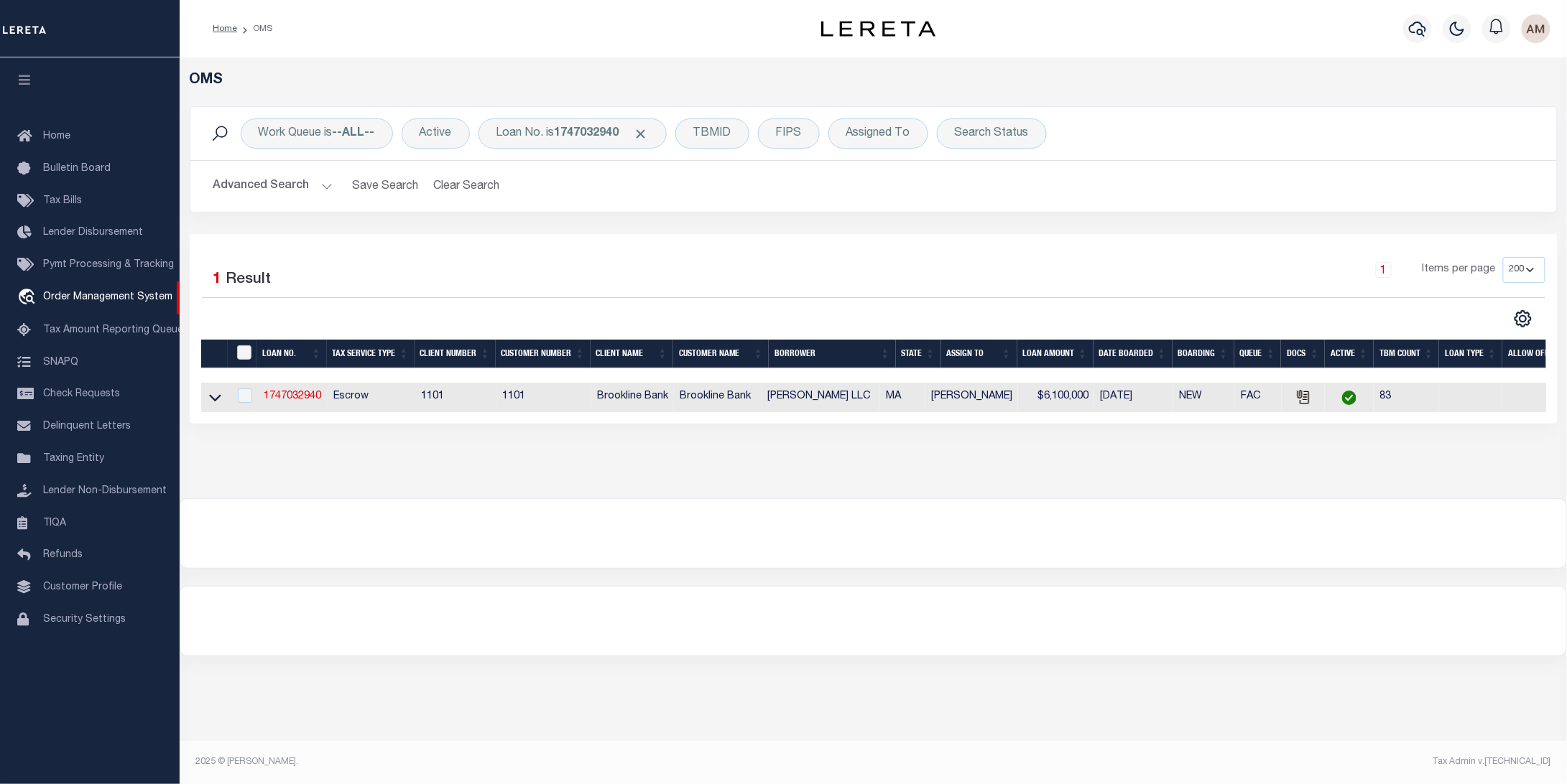
click at [294, 194] on button "Advanced Search" at bounding box center [273, 186] width 119 height 28
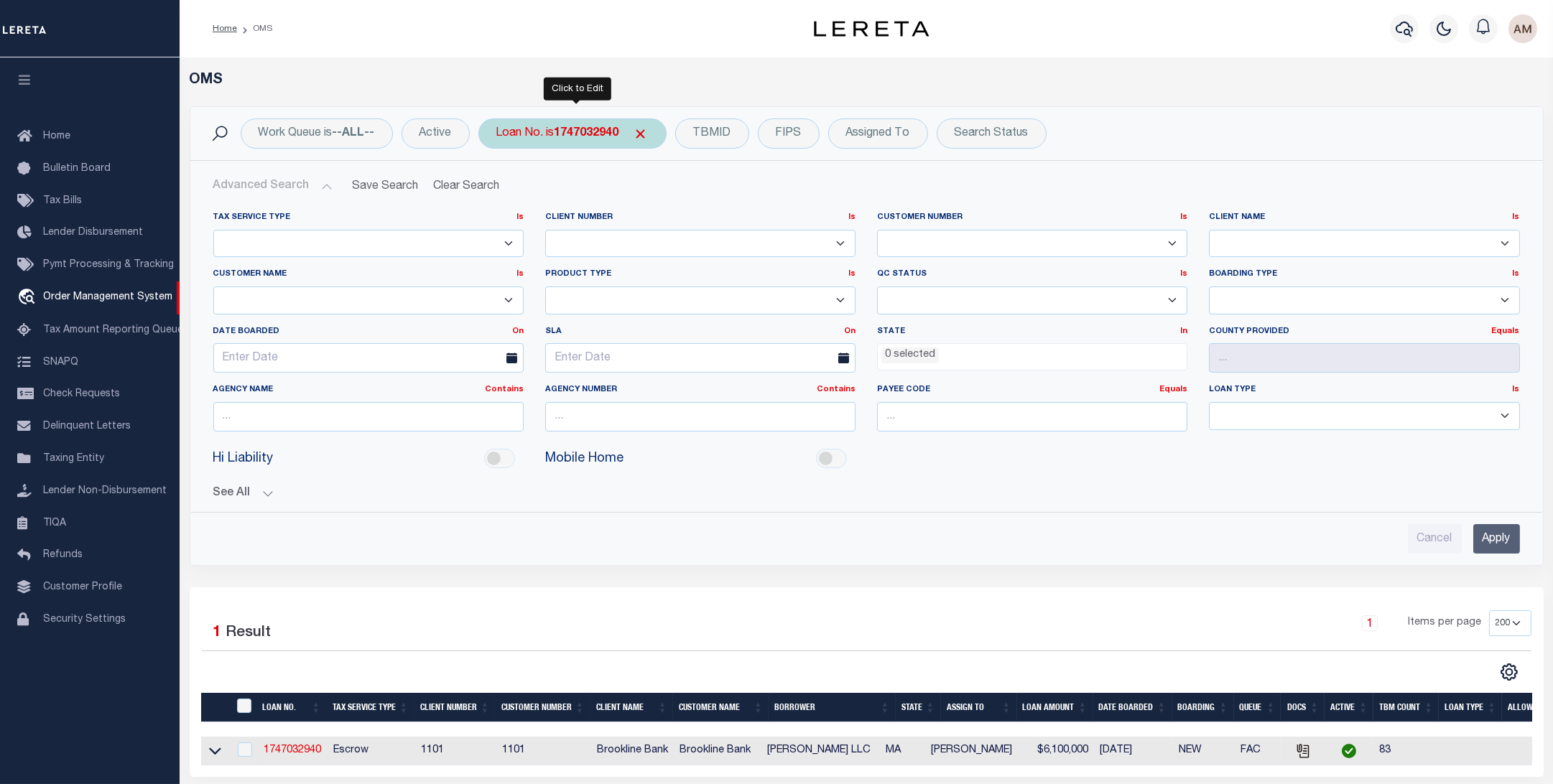
click at [619, 133] on b "1747032940" at bounding box center [587, 133] width 65 height 11
type input "7480"
click at [684, 230] on input "Apply" at bounding box center [687, 235] width 43 height 24
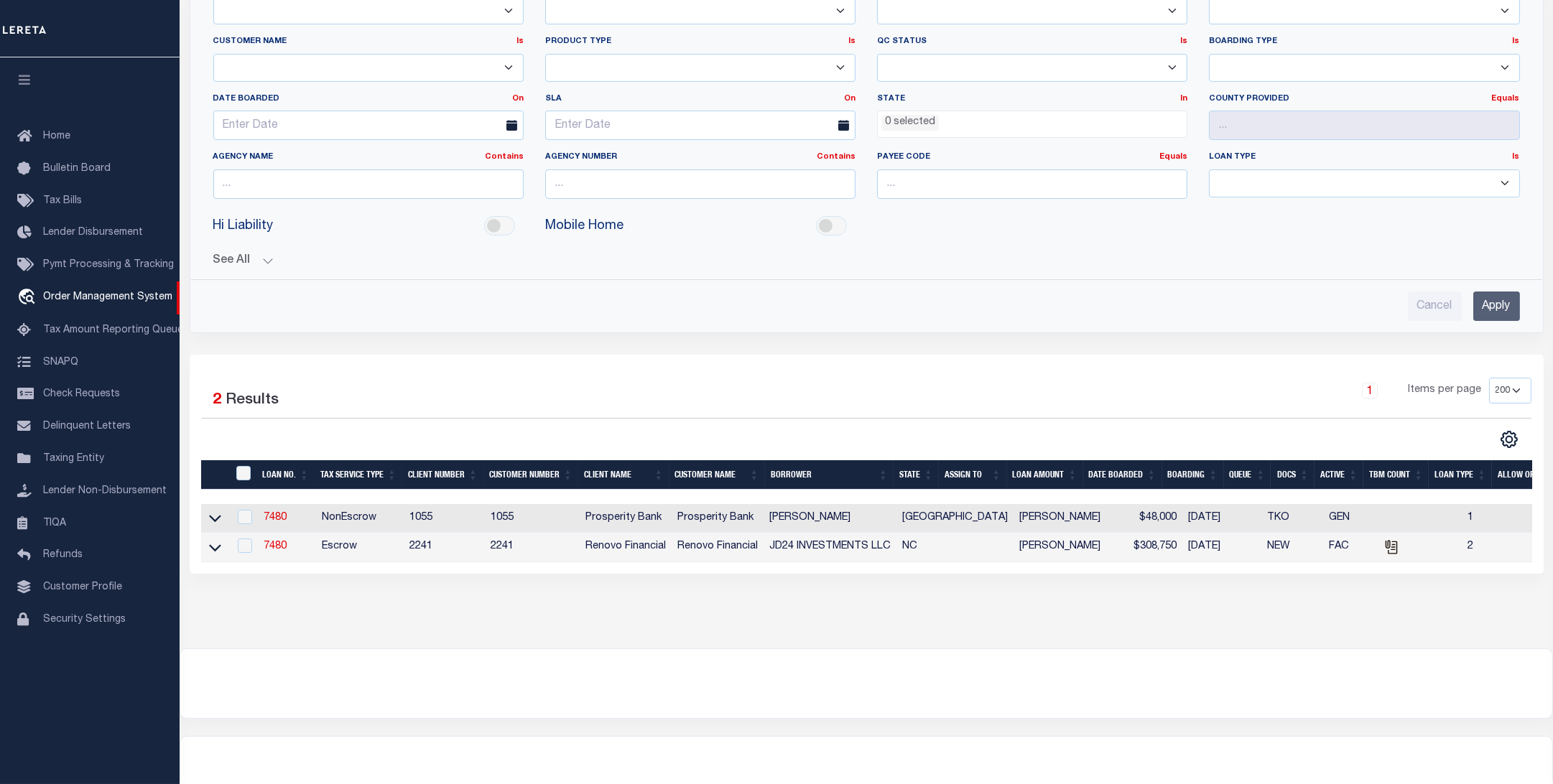
scroll to position [288, 0]
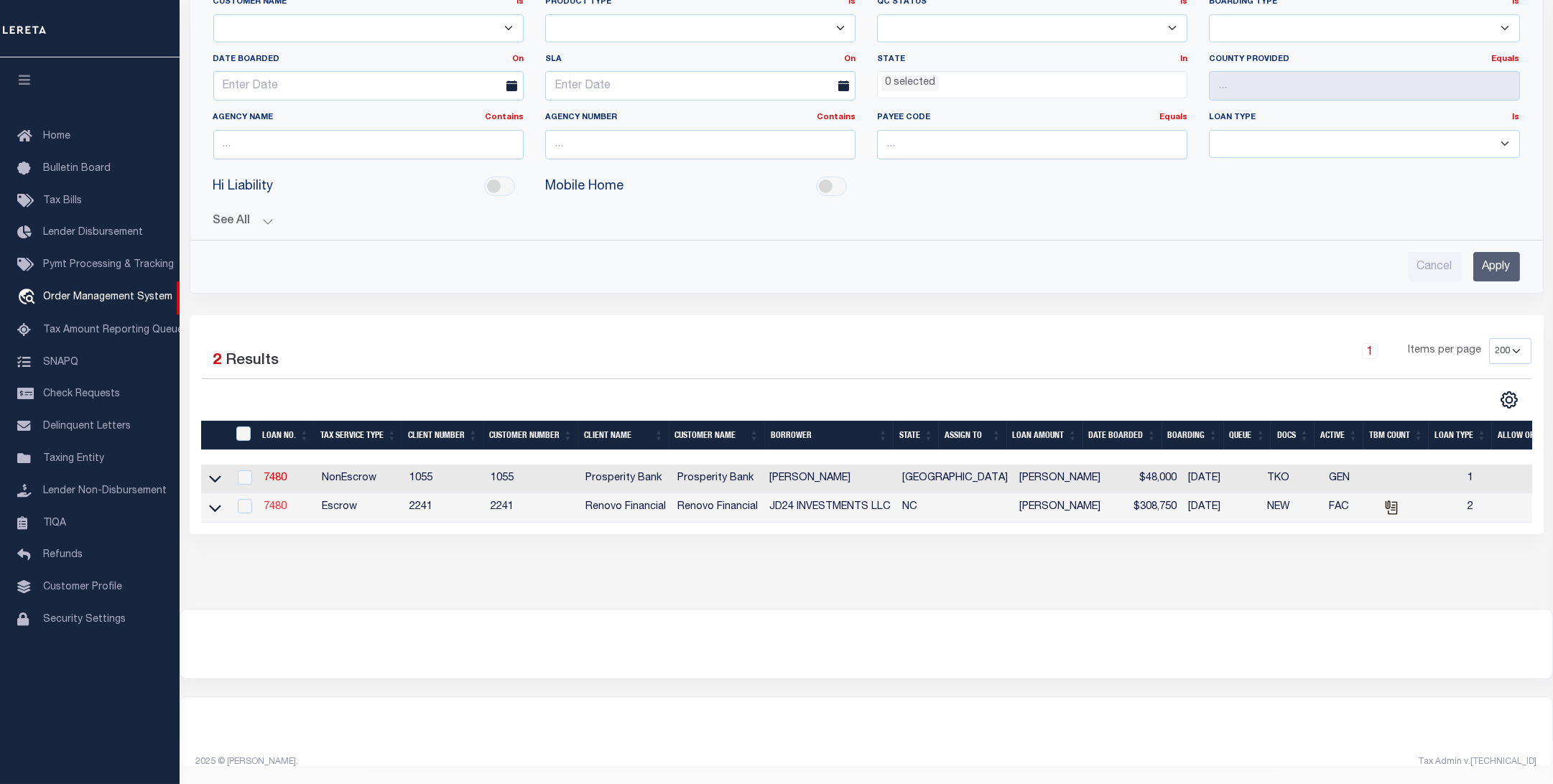
click at [275, 502] on link "7480" at bounding box center [275, 506] width 23 height 10
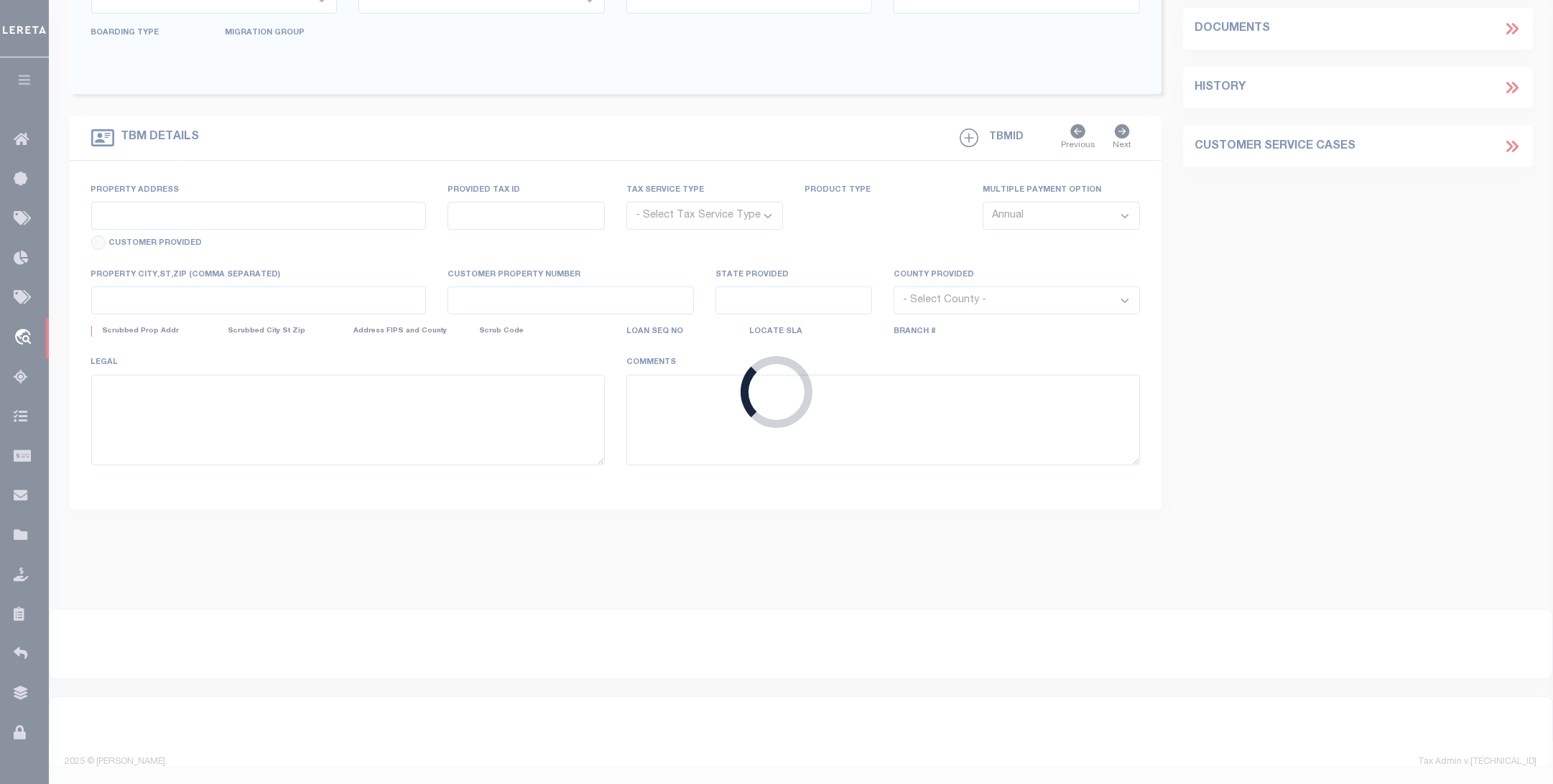
type input "7480"
type input "JD24 INVESTMENTS LLC"
select select "False"
select select
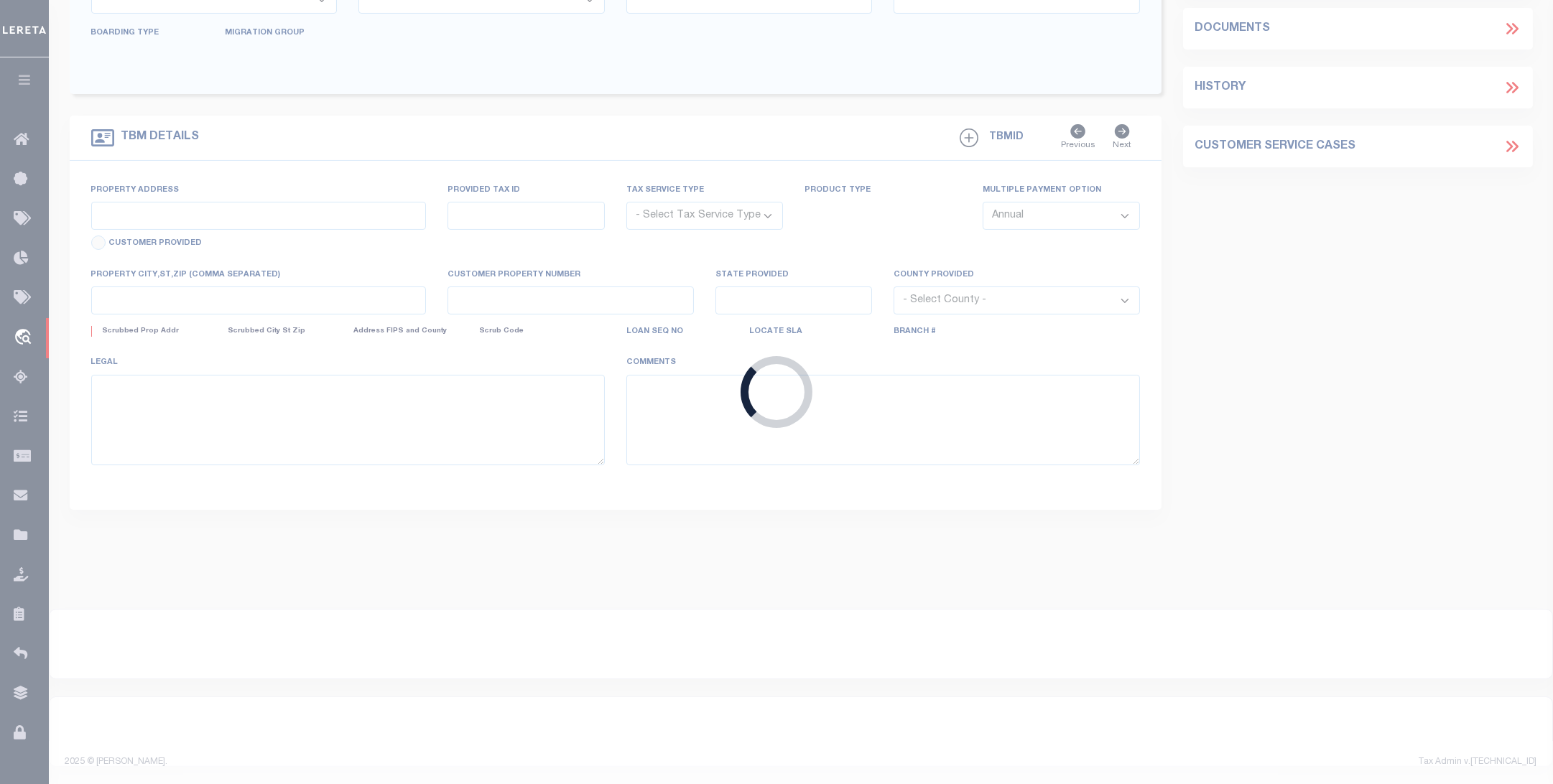
type input "[STREET_ADDRESS]"
type input "Matthews NC 28105"
select select
select select "Escrow"
type input "[STREET_ADDRESS]"
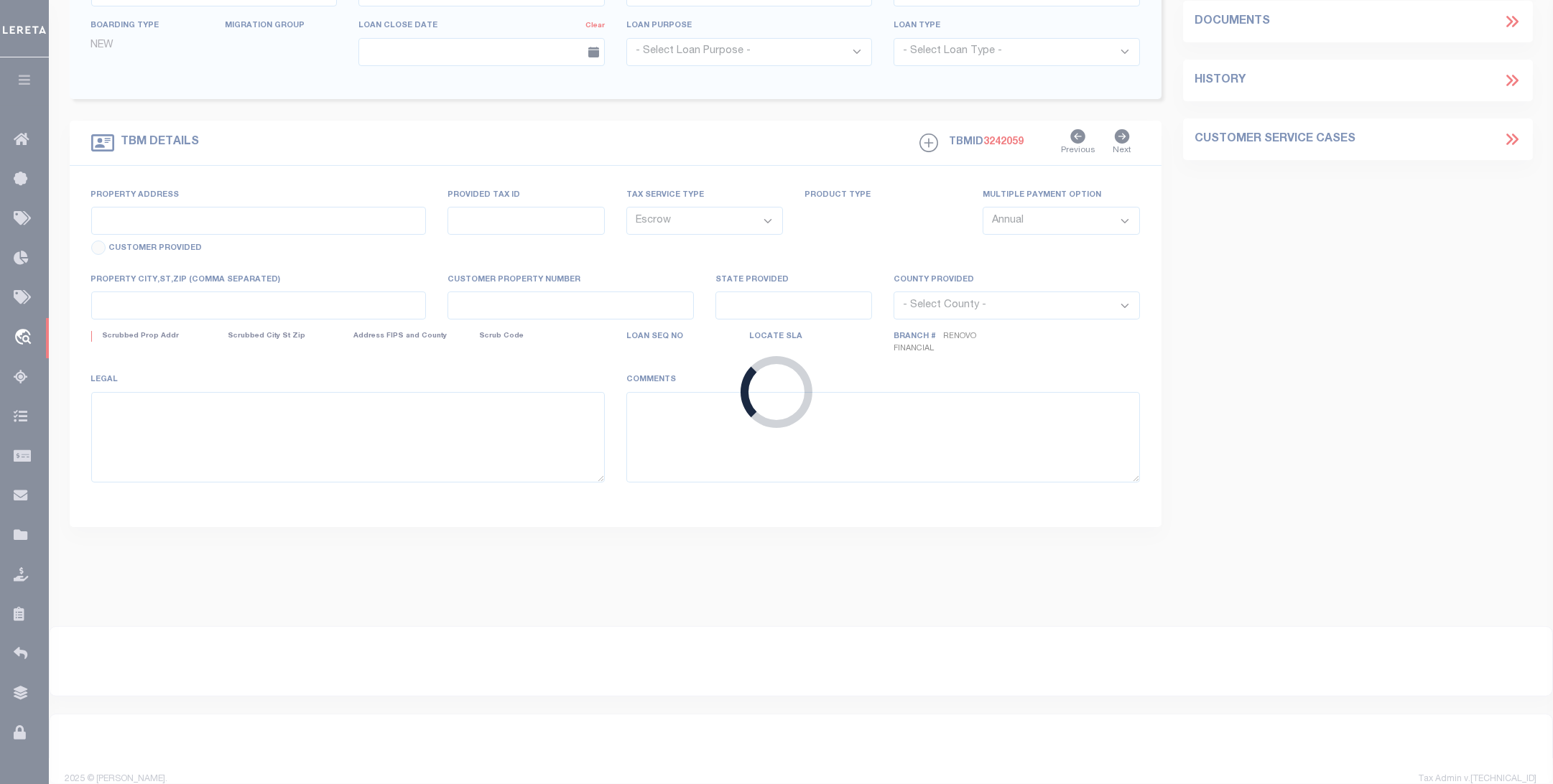
select select
type input "[GEOGRAPHIC_DATA]"
type input "a0k8Y00000d1NZO"
type input "NC"
type textarea "Situs change per client audit"
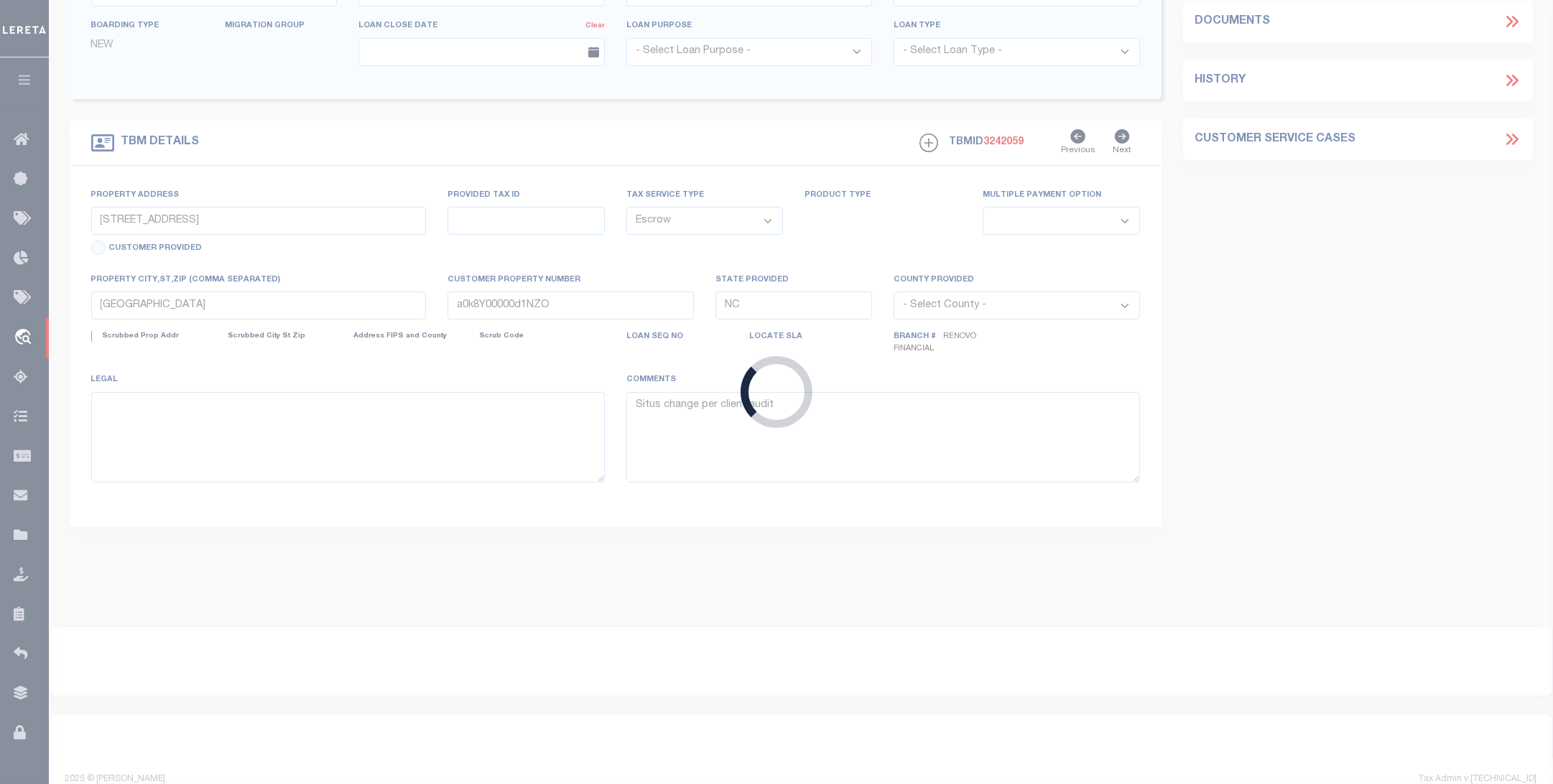
select select "14701"
select select "25066"
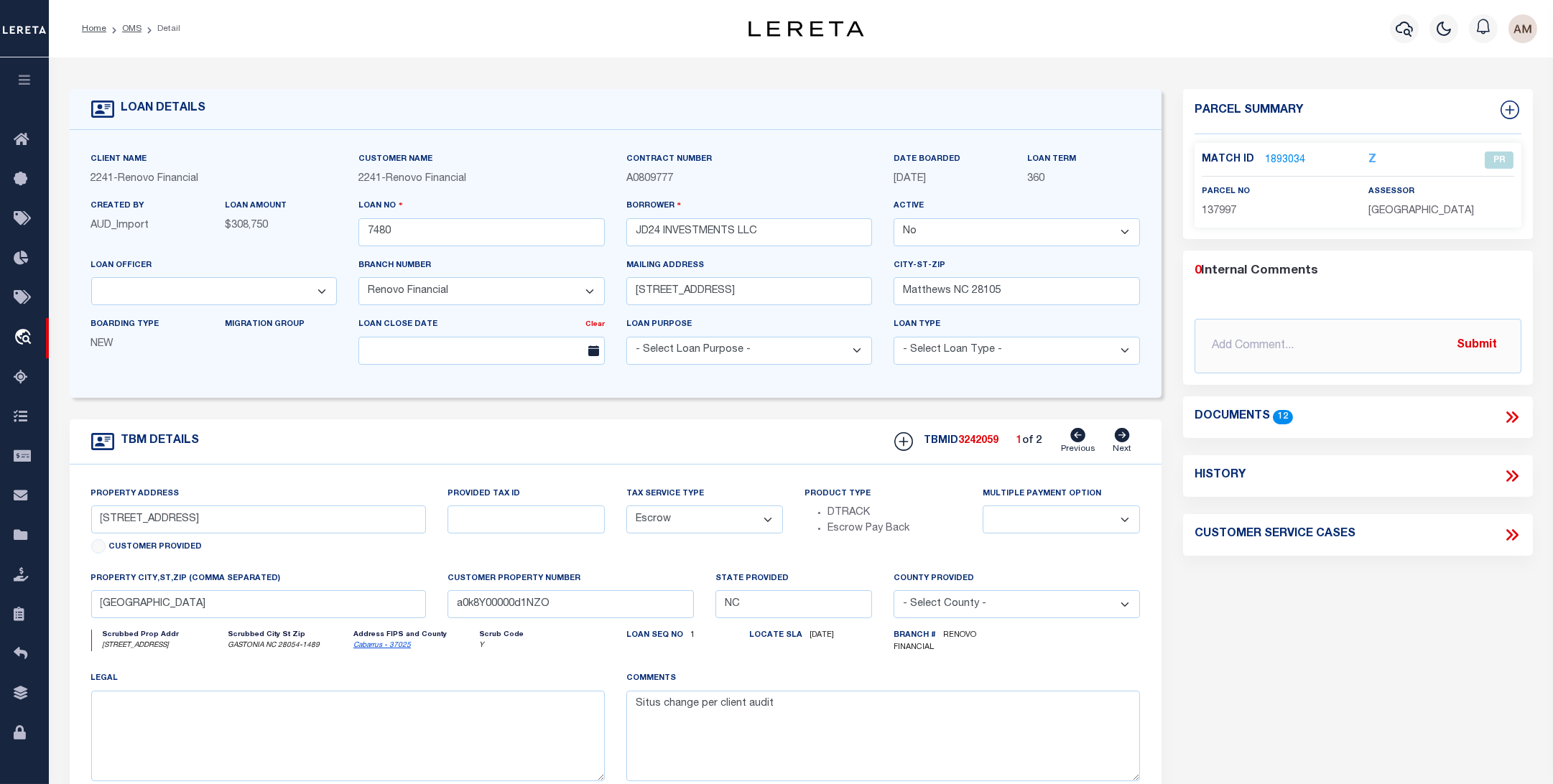
click at [1279, 216] on p "137997" at bounding box center [1275, 211] width 145 height 16
click at [1124, 442] on icon at bounding box center [1123, 435] width 15 height 14
type input "[STREET_ADDRESS]"
select select
type input "[GEOGRAPHIC_DATA]"
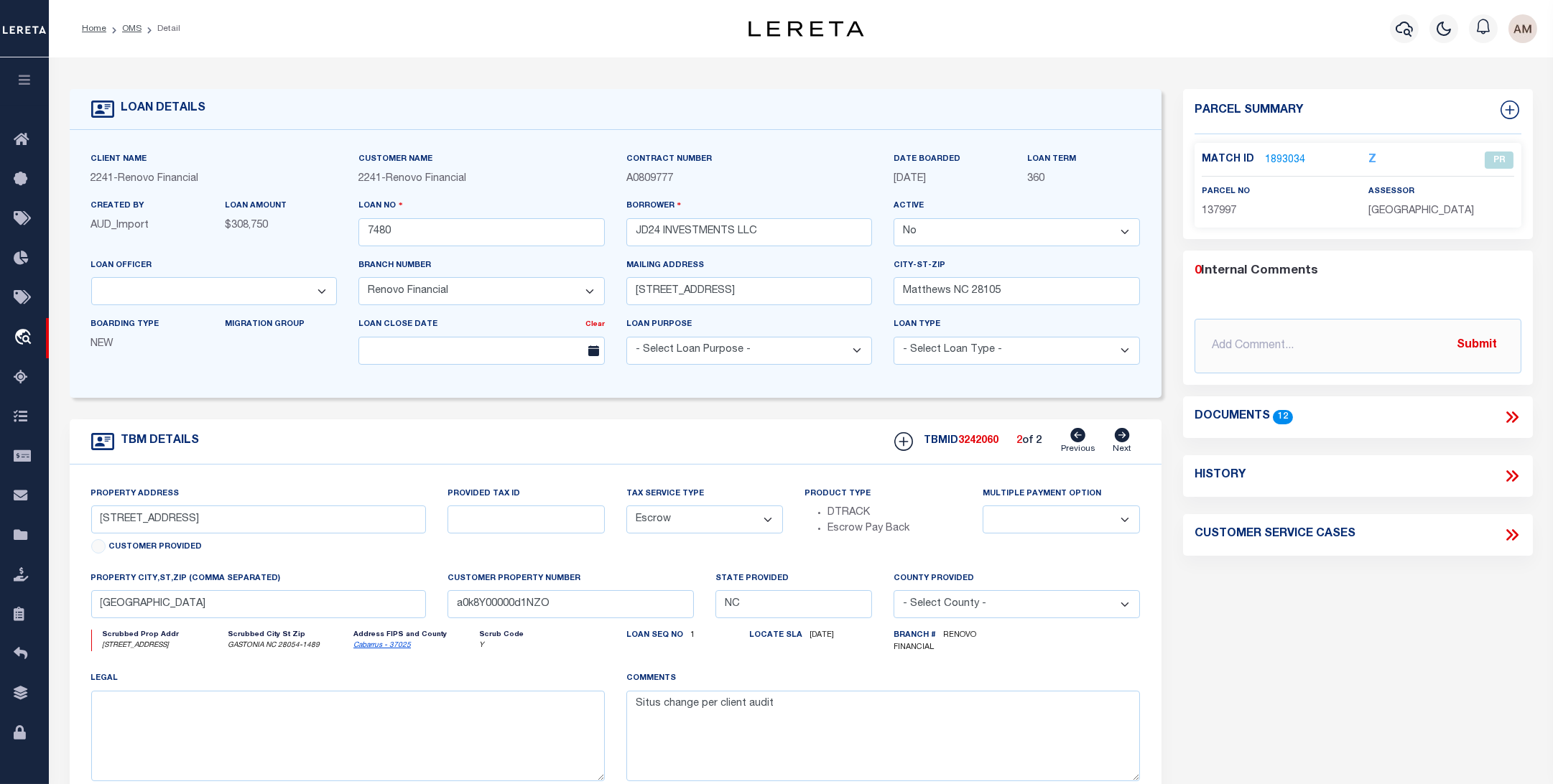
type input "a0k8Y00000d1NZE"
select select
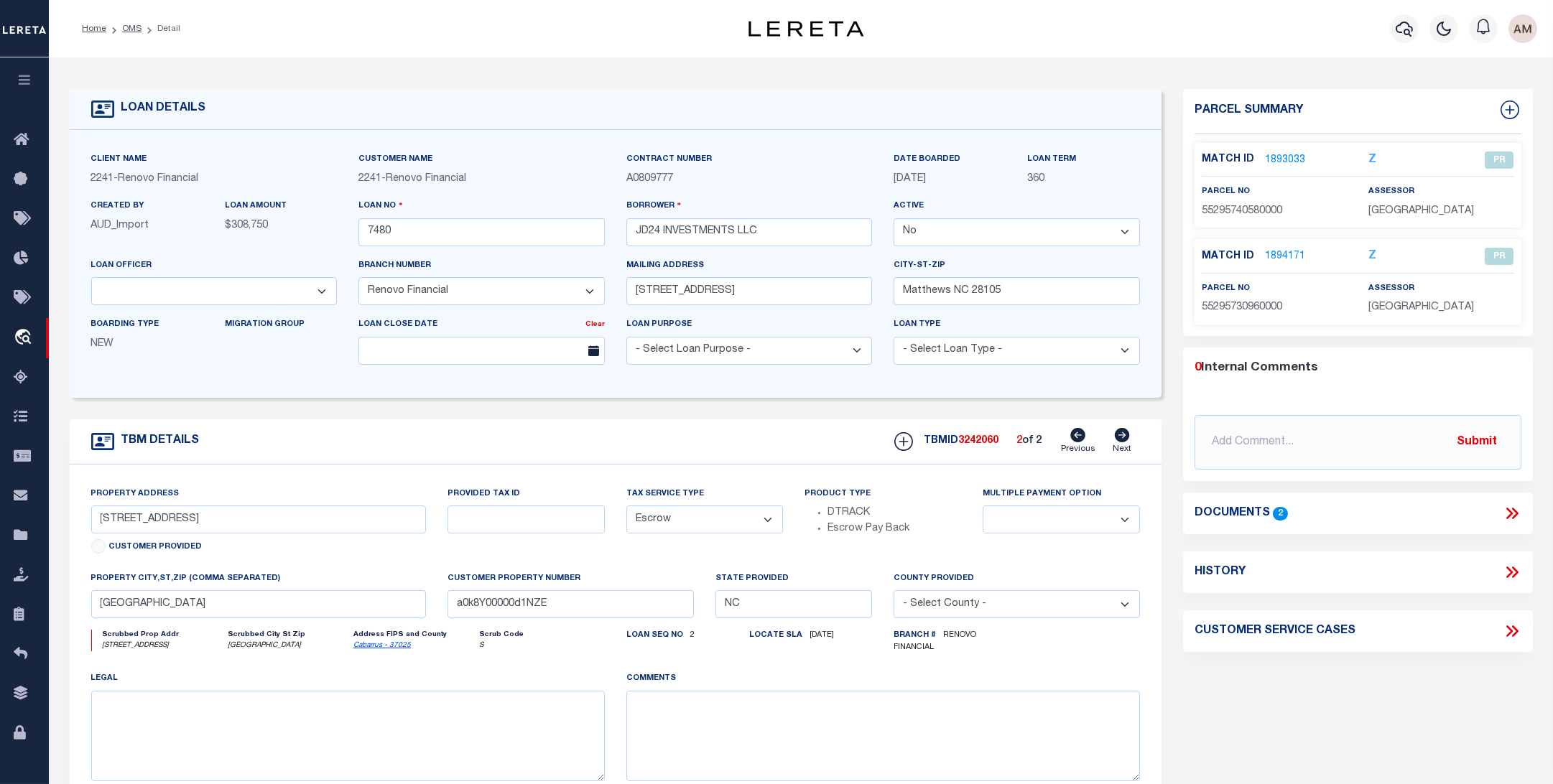
click at [1312, 316] on p "55295730960000" at bounding box center [1275, 308] width 145 height 16
click at [1503, 576] on icon at bounding box center [1512, 572] width 18 height 18
select select "100"
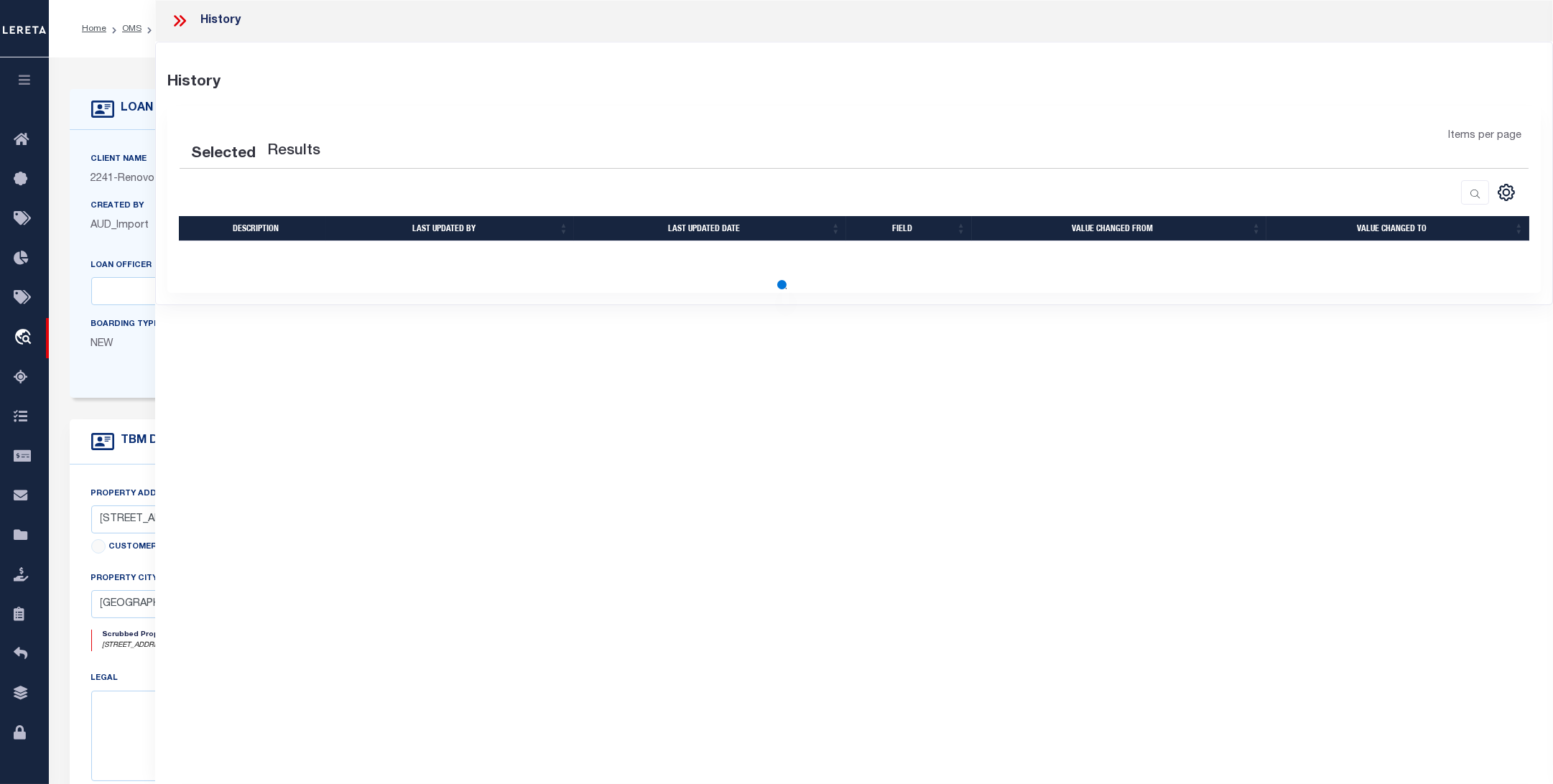
select select "100"
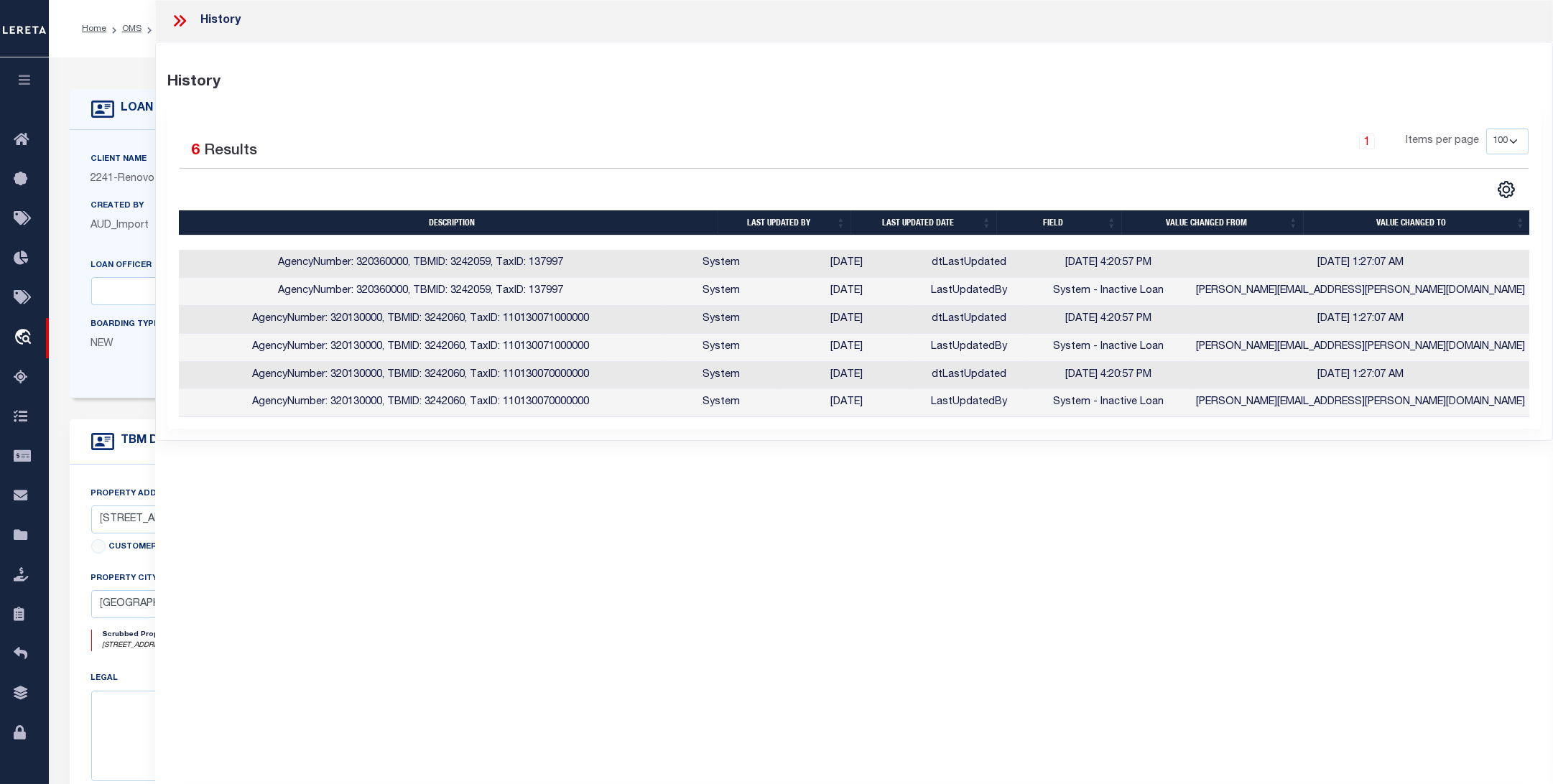
click at [130, 56] on div "Home OMS Detail Profile Sign out" at bounding box center [801, 28] width 1504 height 57
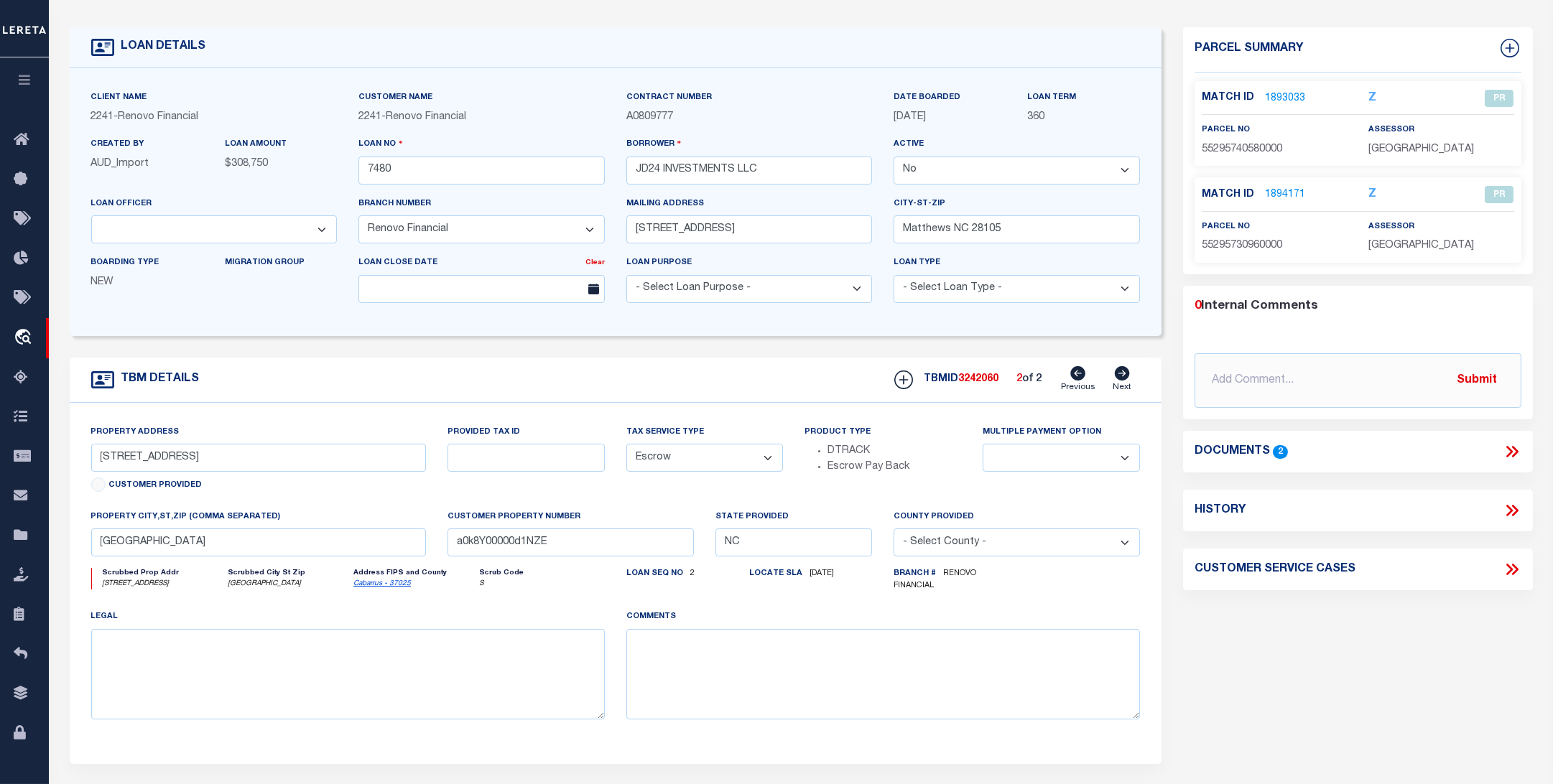
scroll to position [95, 0]
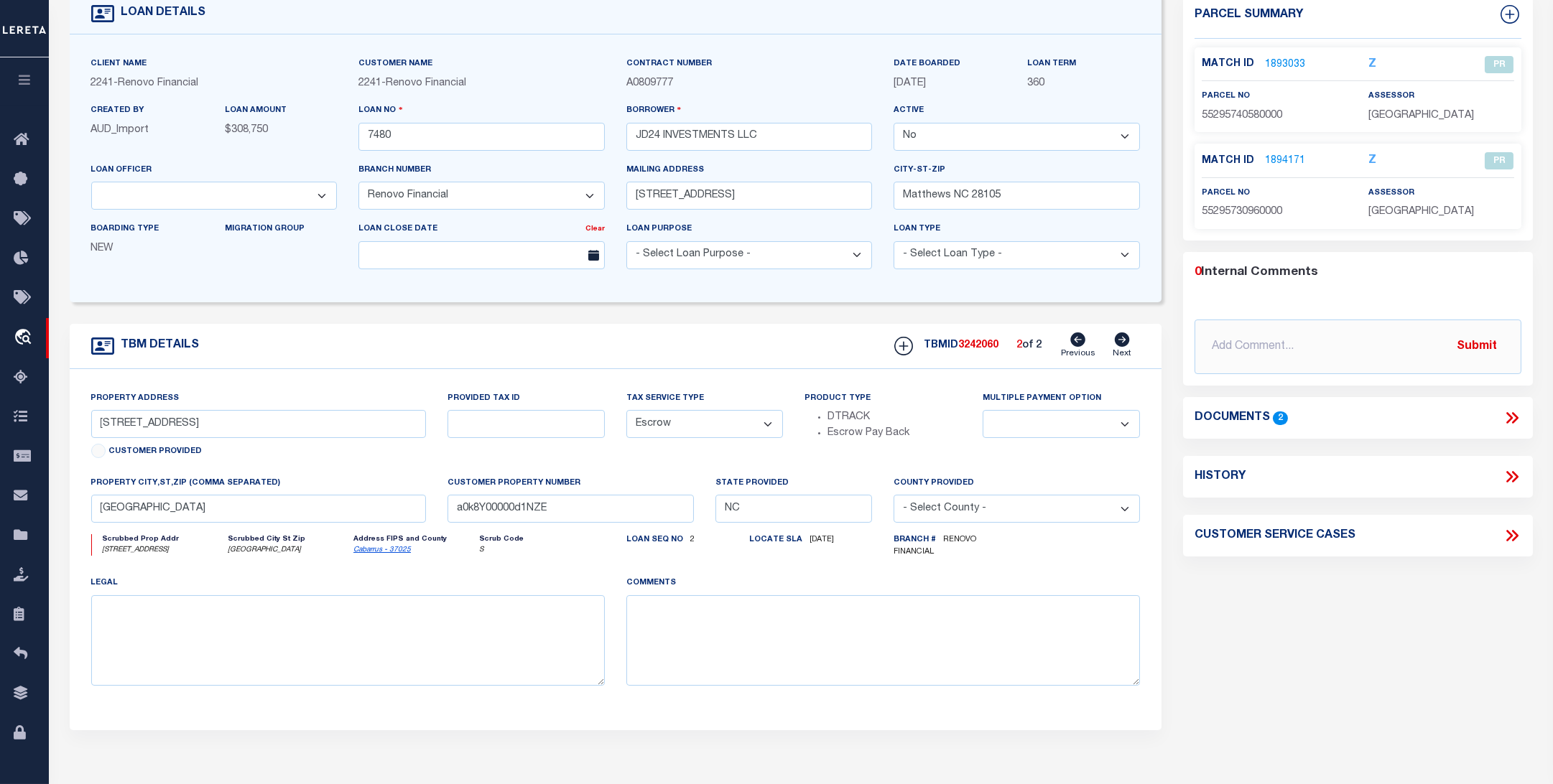
click at [1514, 425] on icon at bounding box center [1512, 418] width 18 height 18
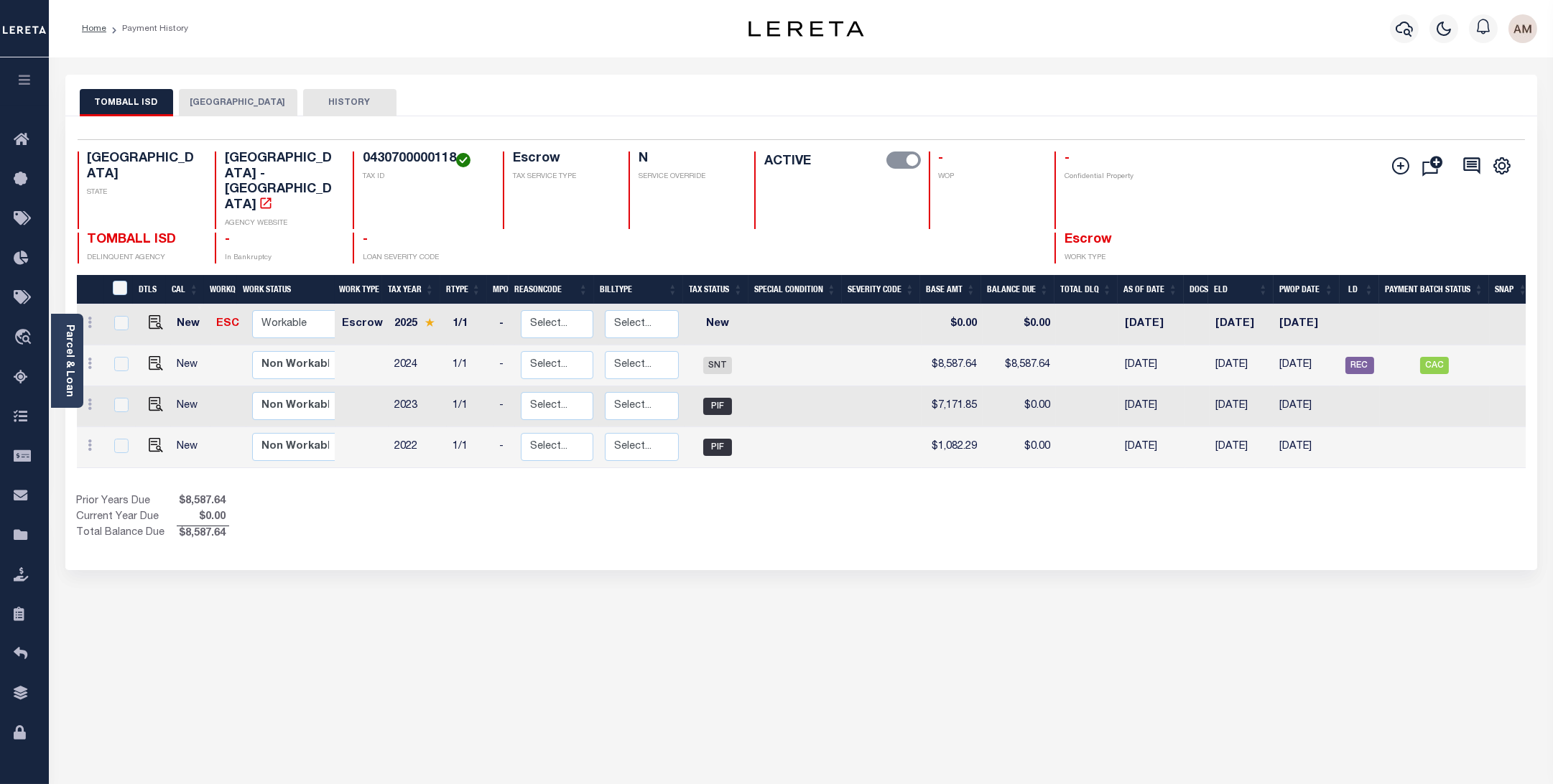
click at [234, 87] on div "TOMBALL ISD HARRIS COUNTY HISTORY" at bounding box center [802, 95] width 1472 height 42
click at [240, 97] on button "[GEOGRAPHIC_DATA]" at bounding box center [237, 103] width 118 height 27
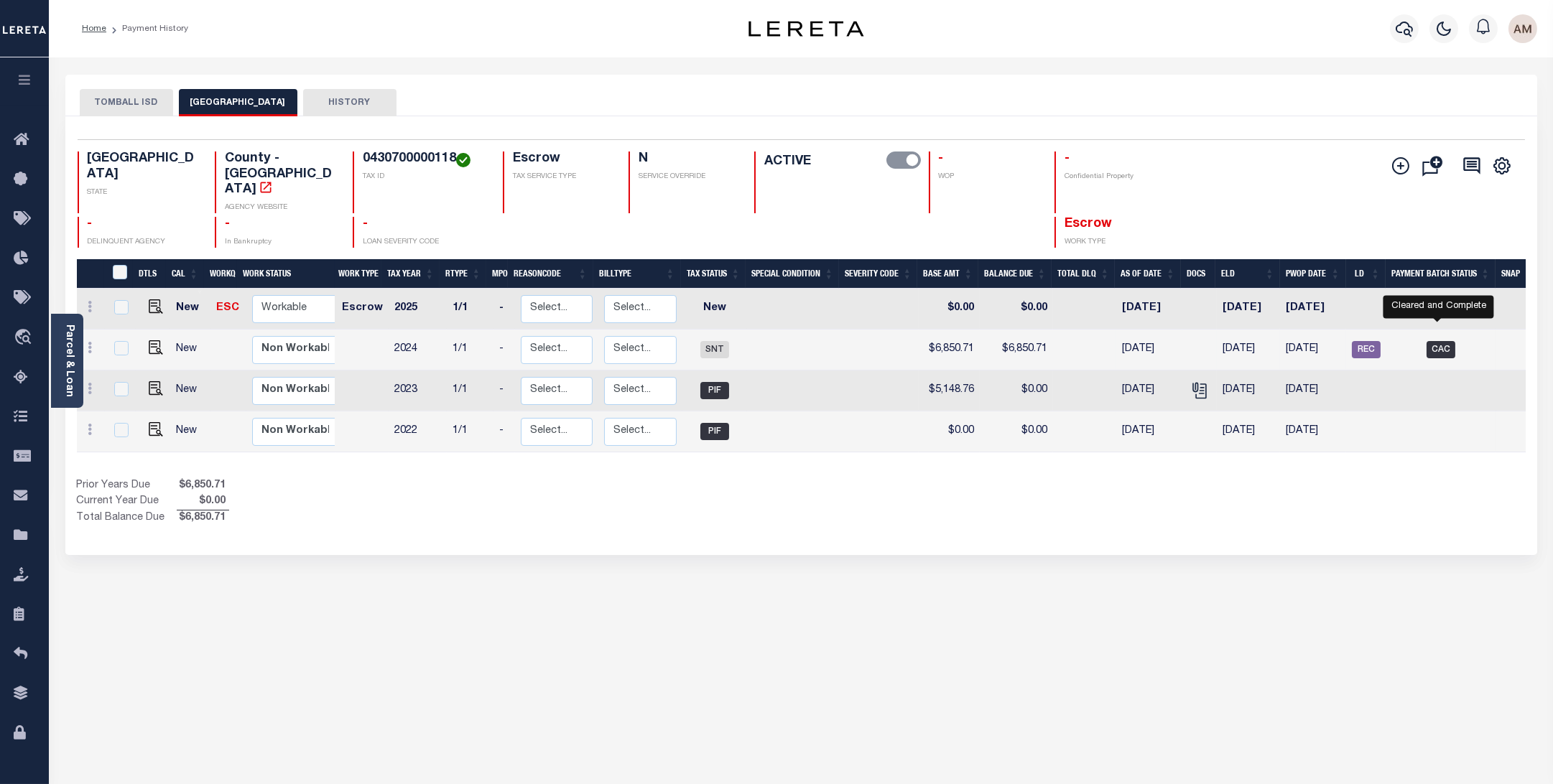
click at [1442, 341] on span "CAC" at bounding box center [1441, 349] width 29 height 18
checkbox input "true"
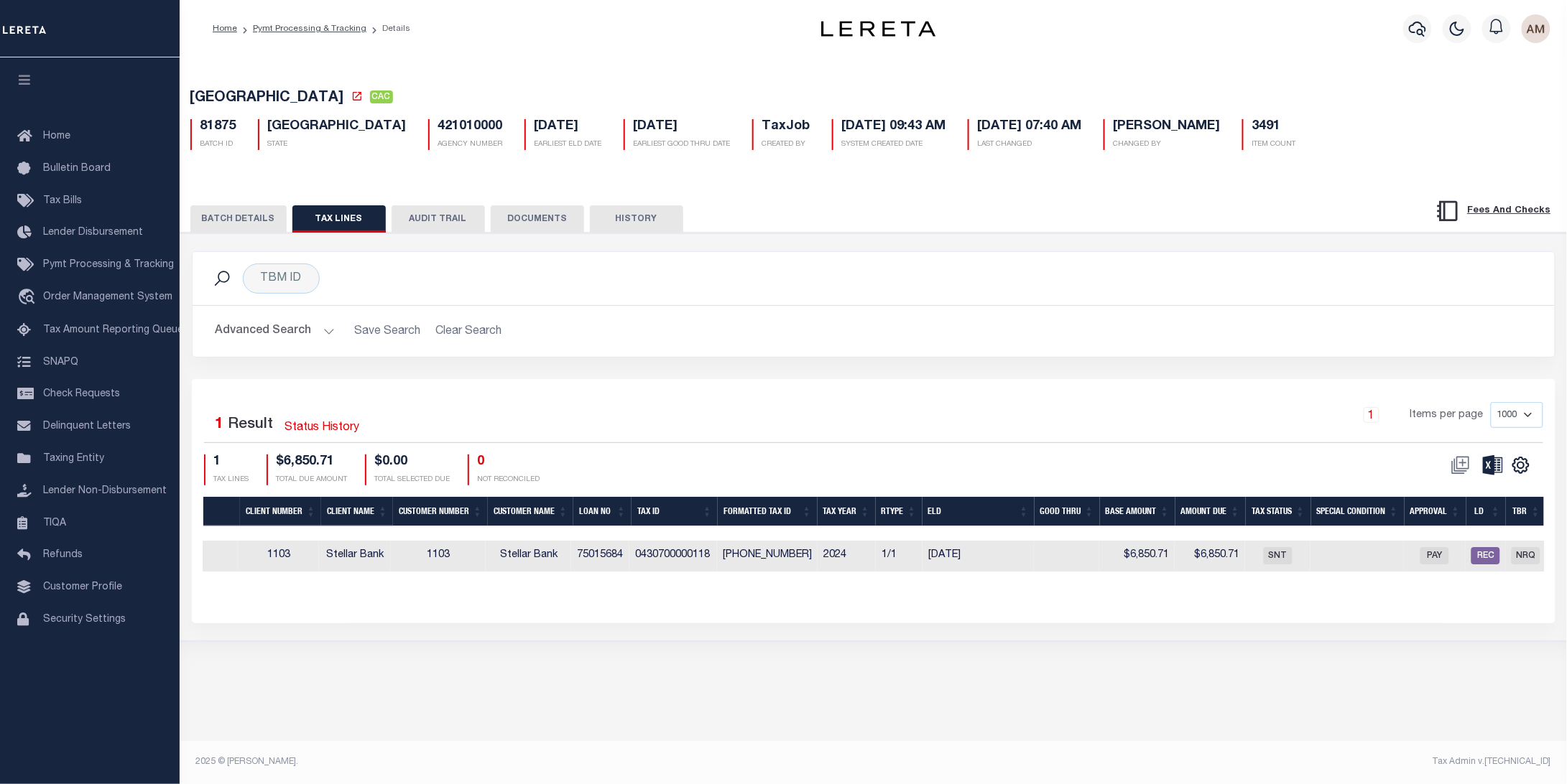
scroll to position [0, 622]
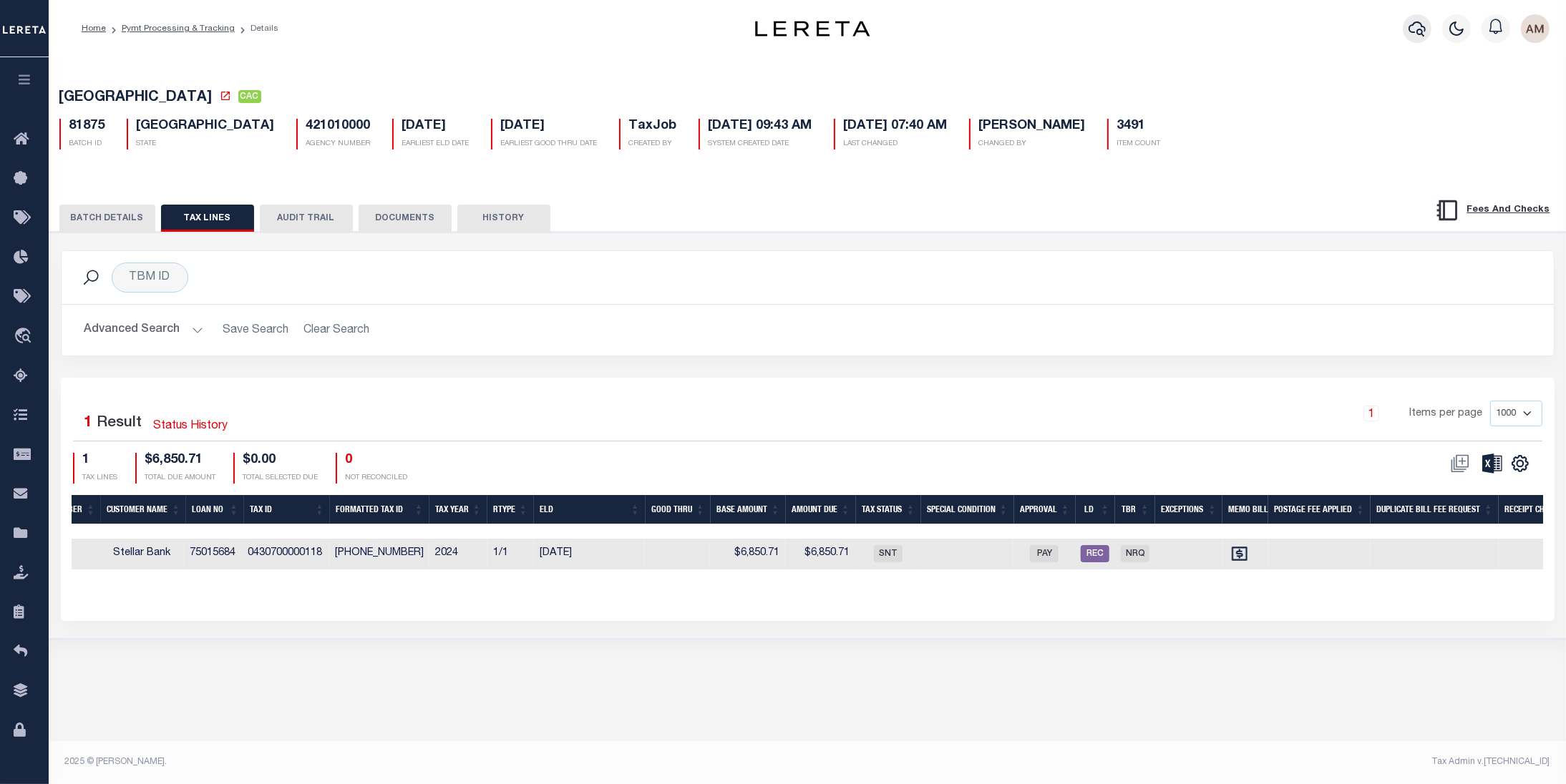
click at [1406, 30] on button "button" at bounding box center [1417, 29] width 29 height 29
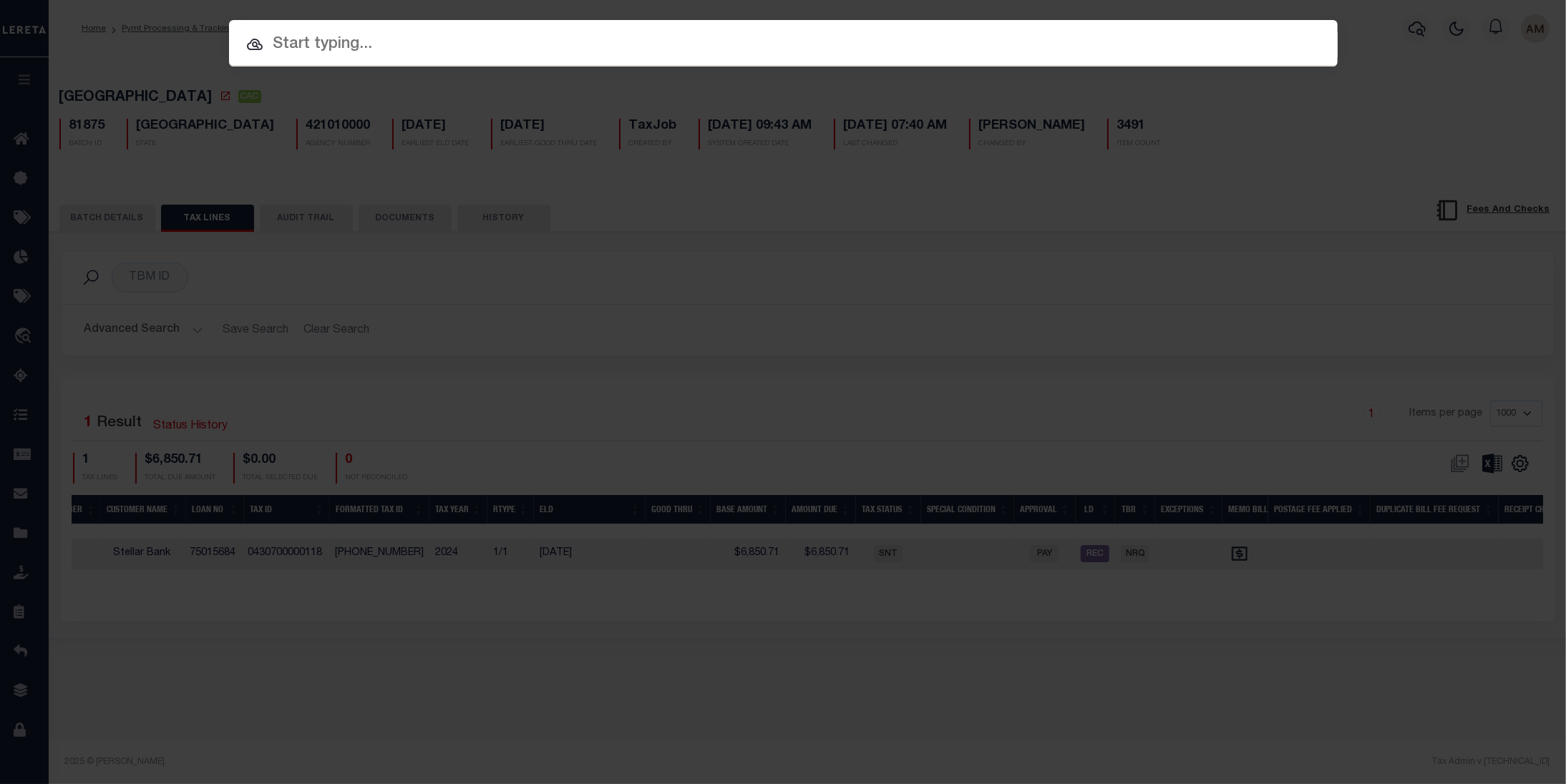
click at [1155, 53] on input "text" at bounding box center [783, 44] width 1109 height 25
click at [540, 37] on input "text" at bounding box center [783, 44] width 1109 height 25
paste input "16500024449"
type input "16500024449"
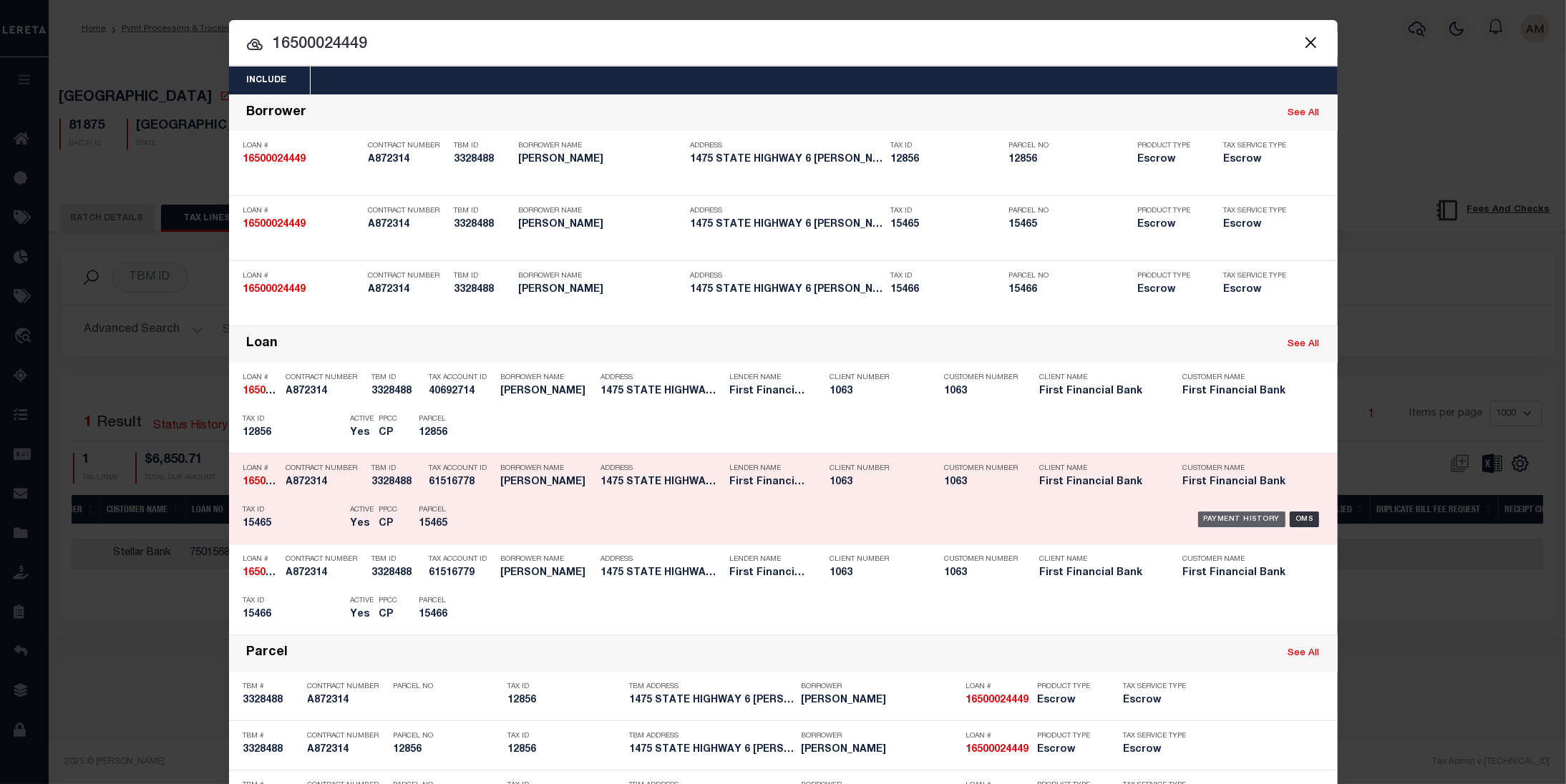
click at [1235, 520] on div "Payment History" at bounding box center [1242, 519] width 88 height 16
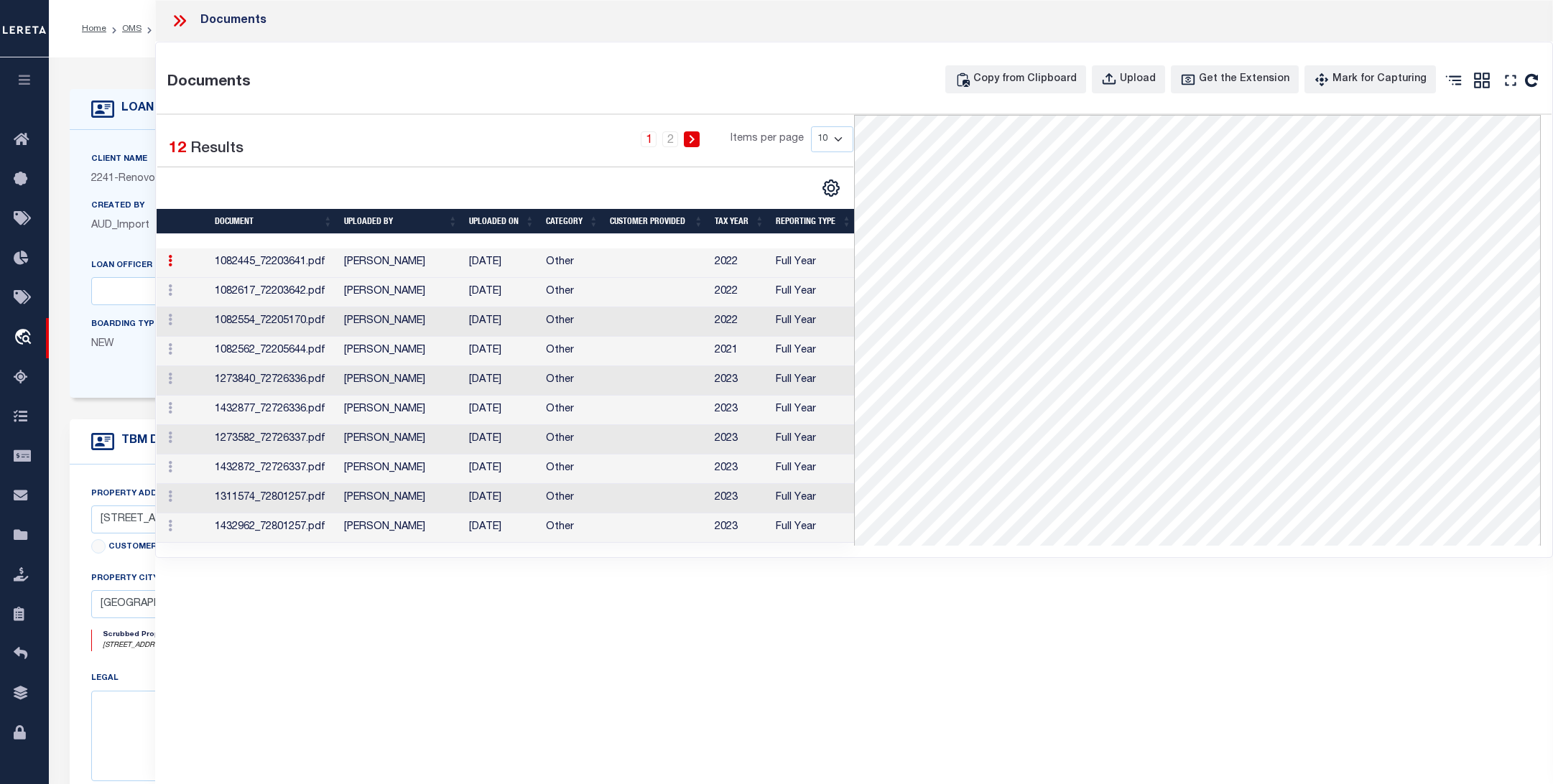
select select "False"
select select "14701"
select select "25066"
select select "Escrow"
click at [33, 146] on icon at bounding box center [25, 140] width 23 height 18
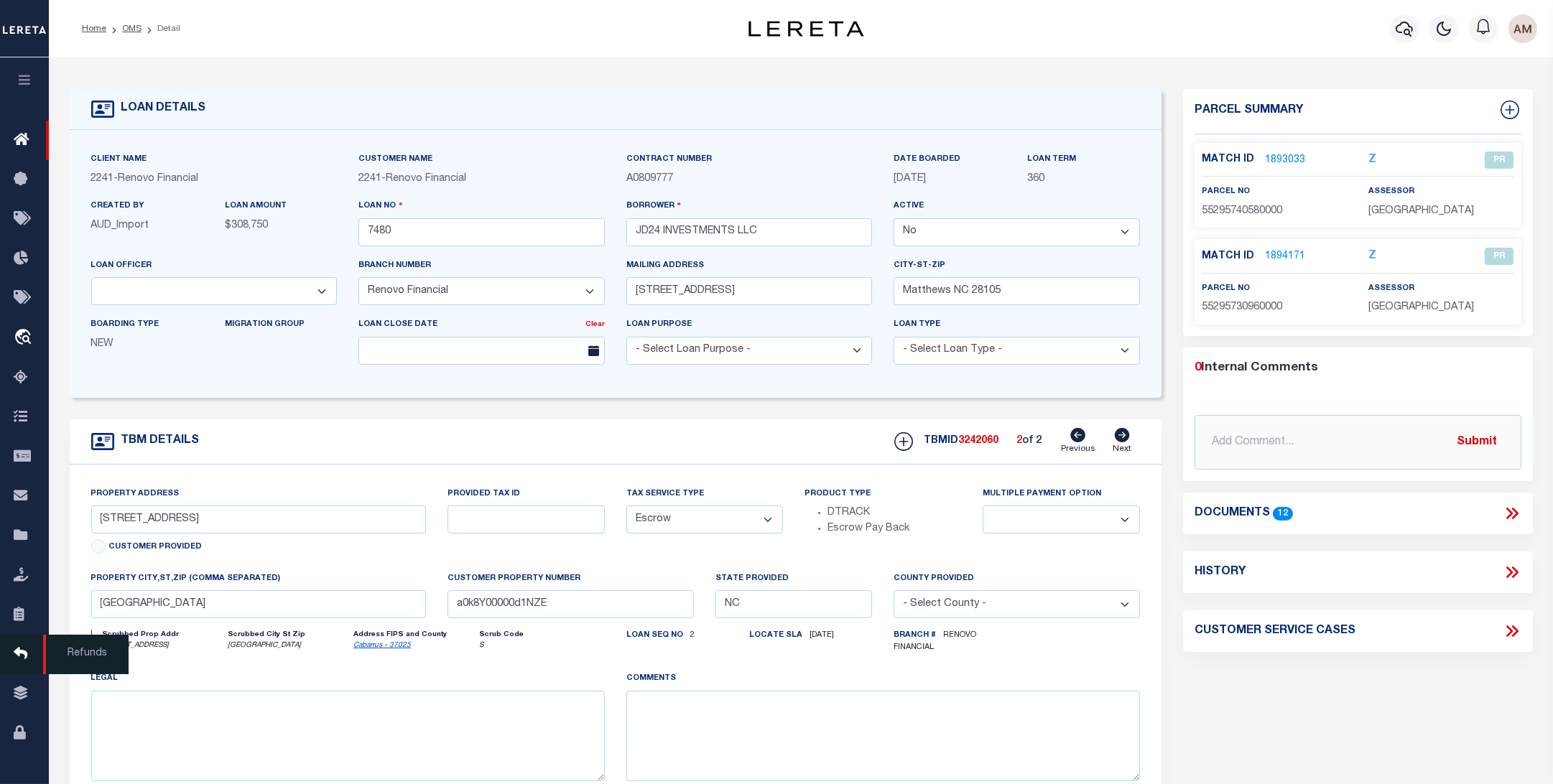
click at [33, 664] on icon at bounding box center [25, 655] width 23 height 18
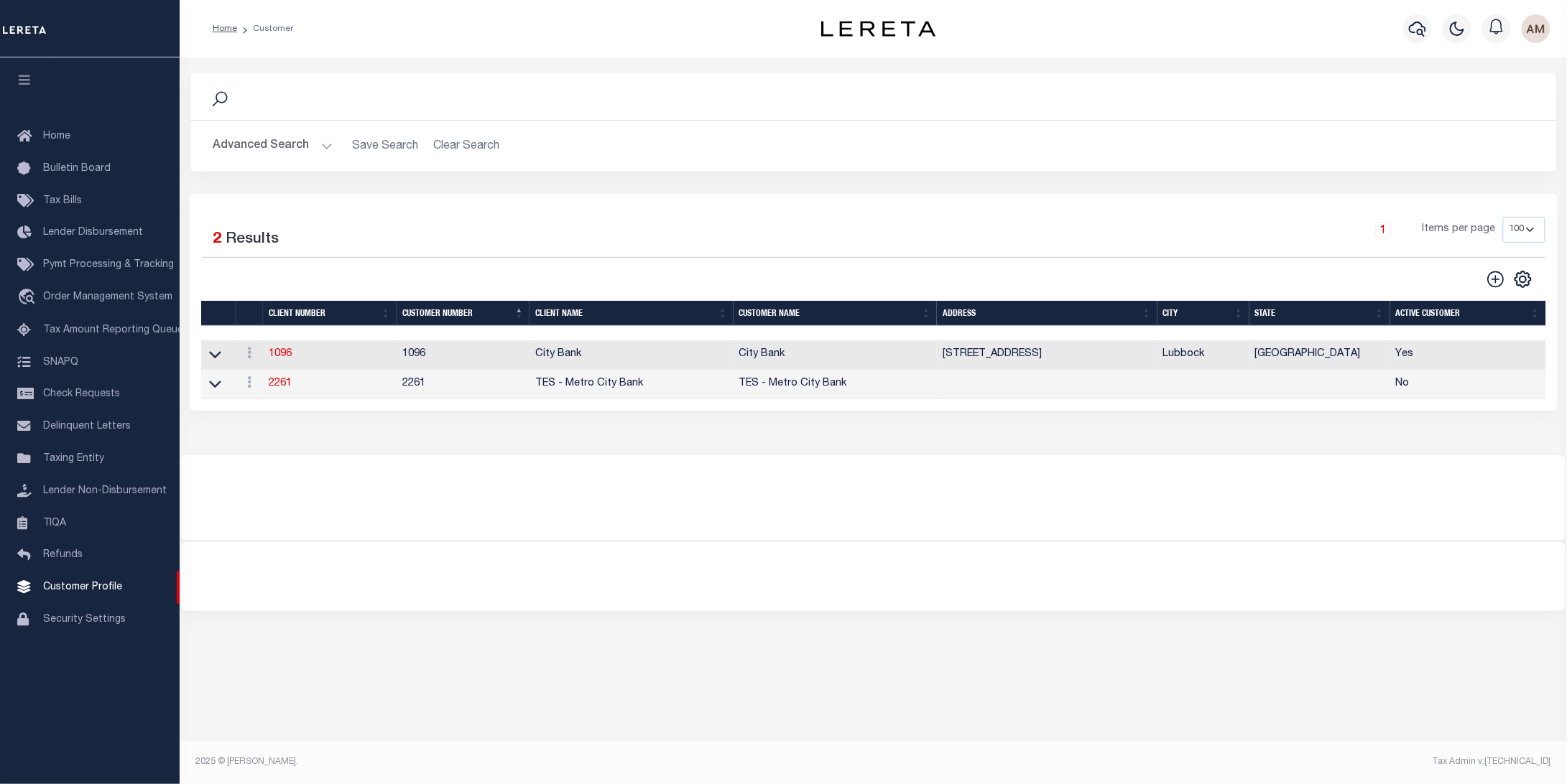
click at [287, 151] on button "Advanced Search" at bounding box center [273, 146] width 119 height 28
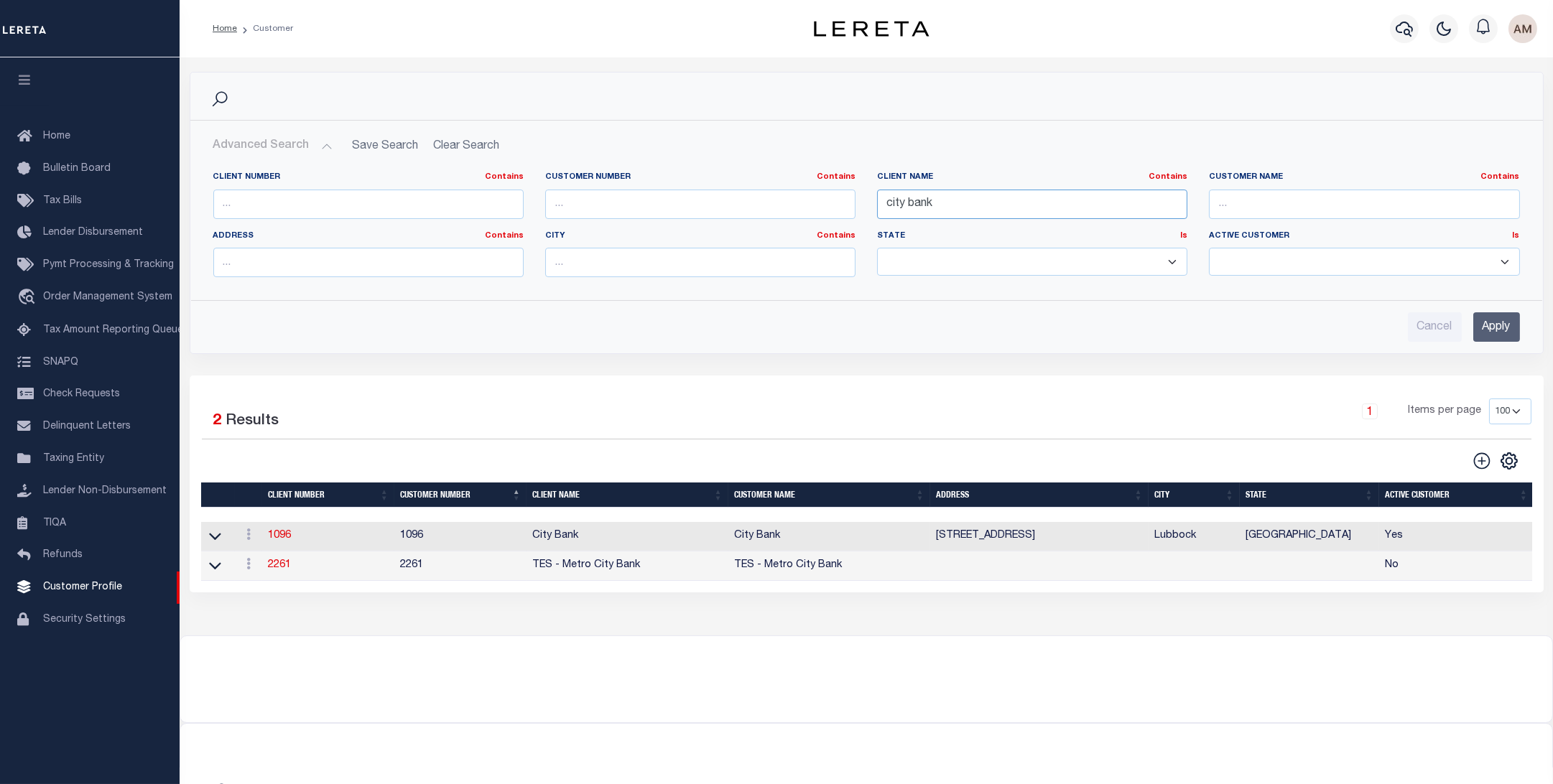
drag, startPoint x: 1051, startPoint y: 204, endPoint x: 823, endPoint y: 252, distance: 233.0
click at [771, 249] on div "Client Number Contains Contains Is Customer Number Contains Contains Is Contains" at bounding box center [867, 230] width 1328 height 117
type input "partner"
click at [1513, 320] on input "Apply" at bounding box center [1497, 327] width 47 height 30
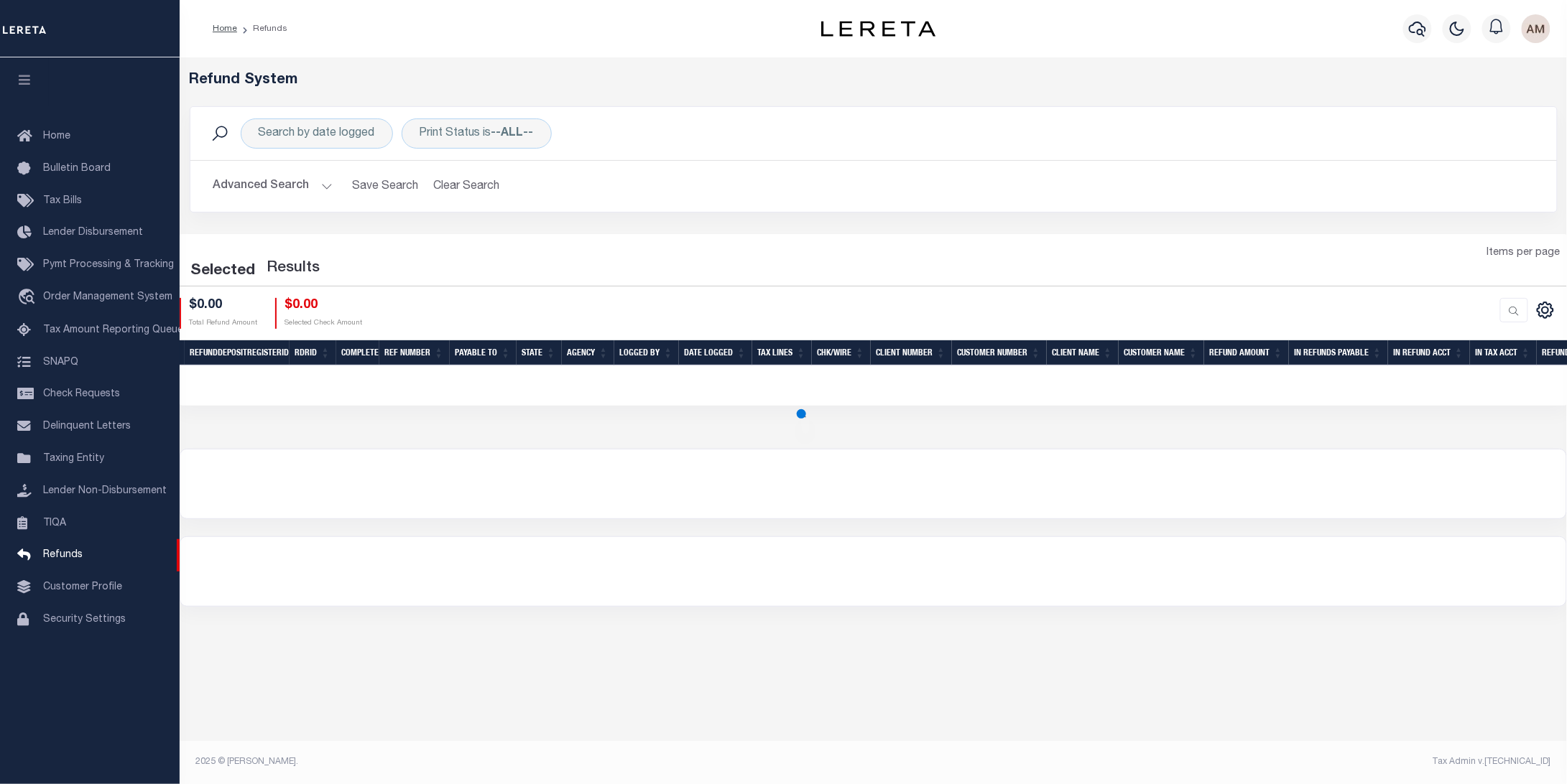
drag, startPoint x: 287, startPoint y: 166, endPoint x: 289, endPoint y: 178, distance: 12.2
click at [287, 165] on div "Advanced Search Save Search Clear Search RefundGridWrapper_dynamictable_____Def…" at bounding box center [874, 186] width 1366 height 51
click at [291, 182] on button "Advanced Search" at bounding box center [273, 186] width 119 height 28
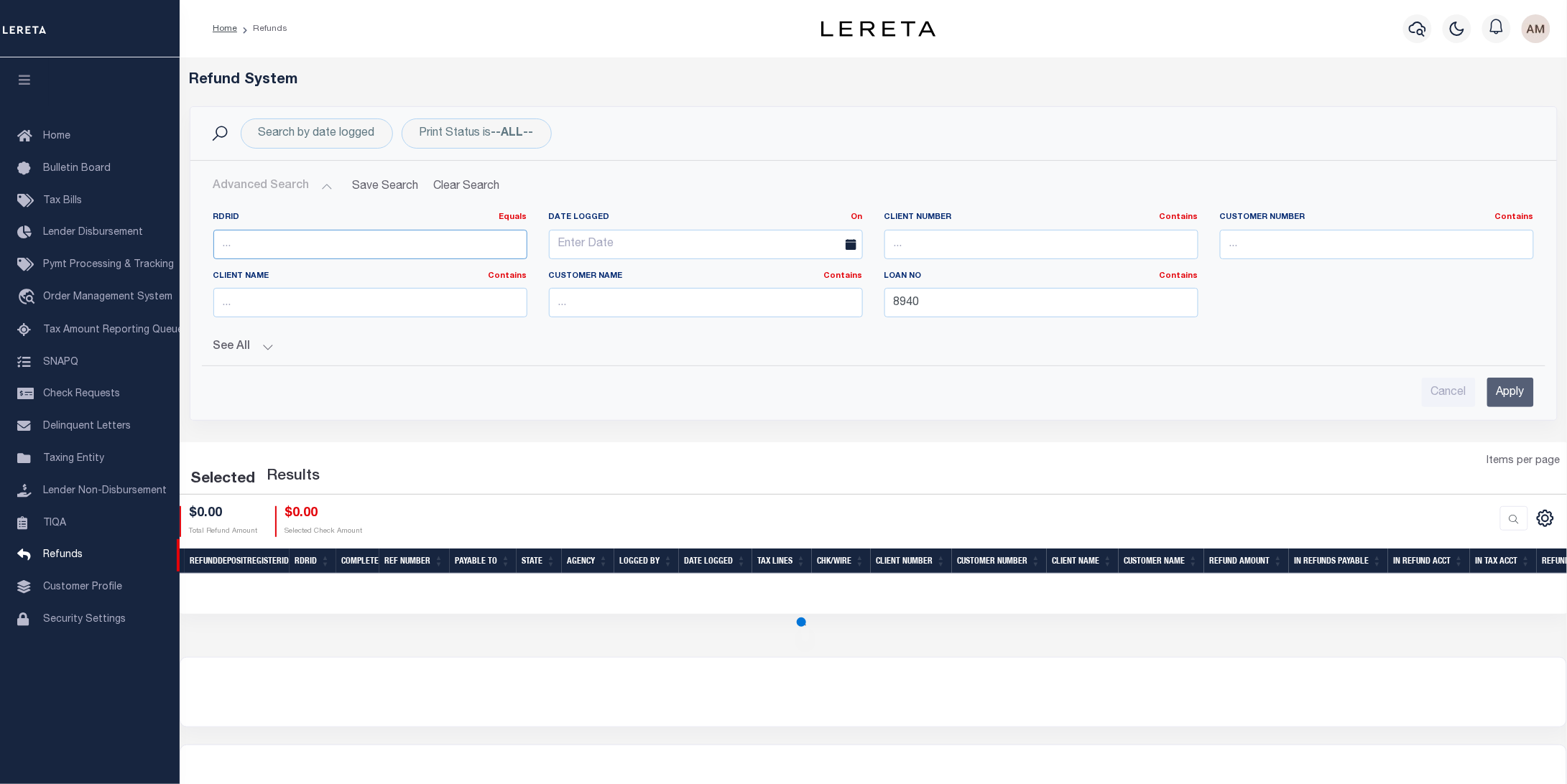
click at [282, 236] on input "number" at bounding box center [371, 244] width 314 height 30
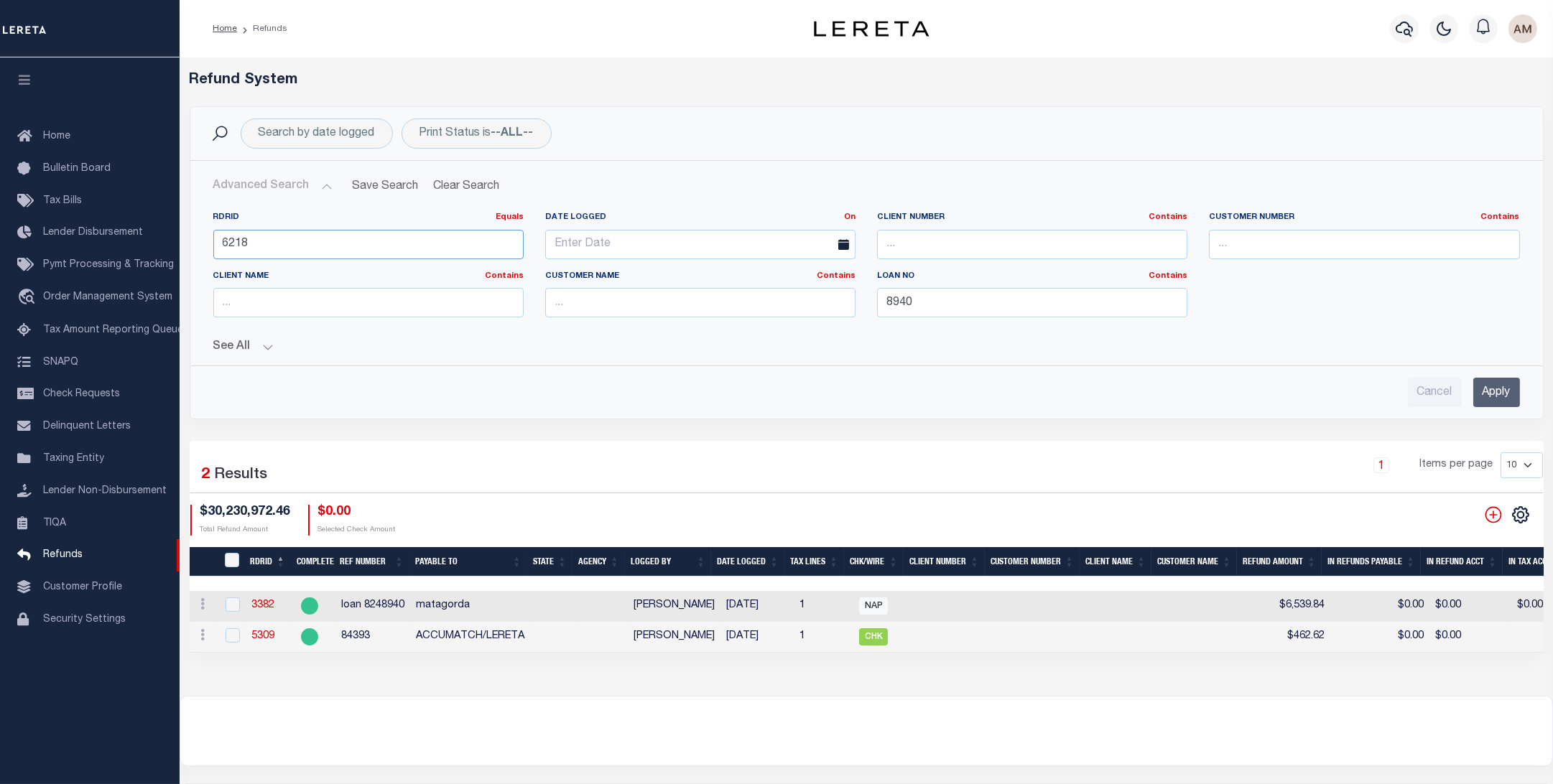
type input "6218"
click at [1511, 384] on input "Apply" at bounding box center [1497, 392] width 47 height 30
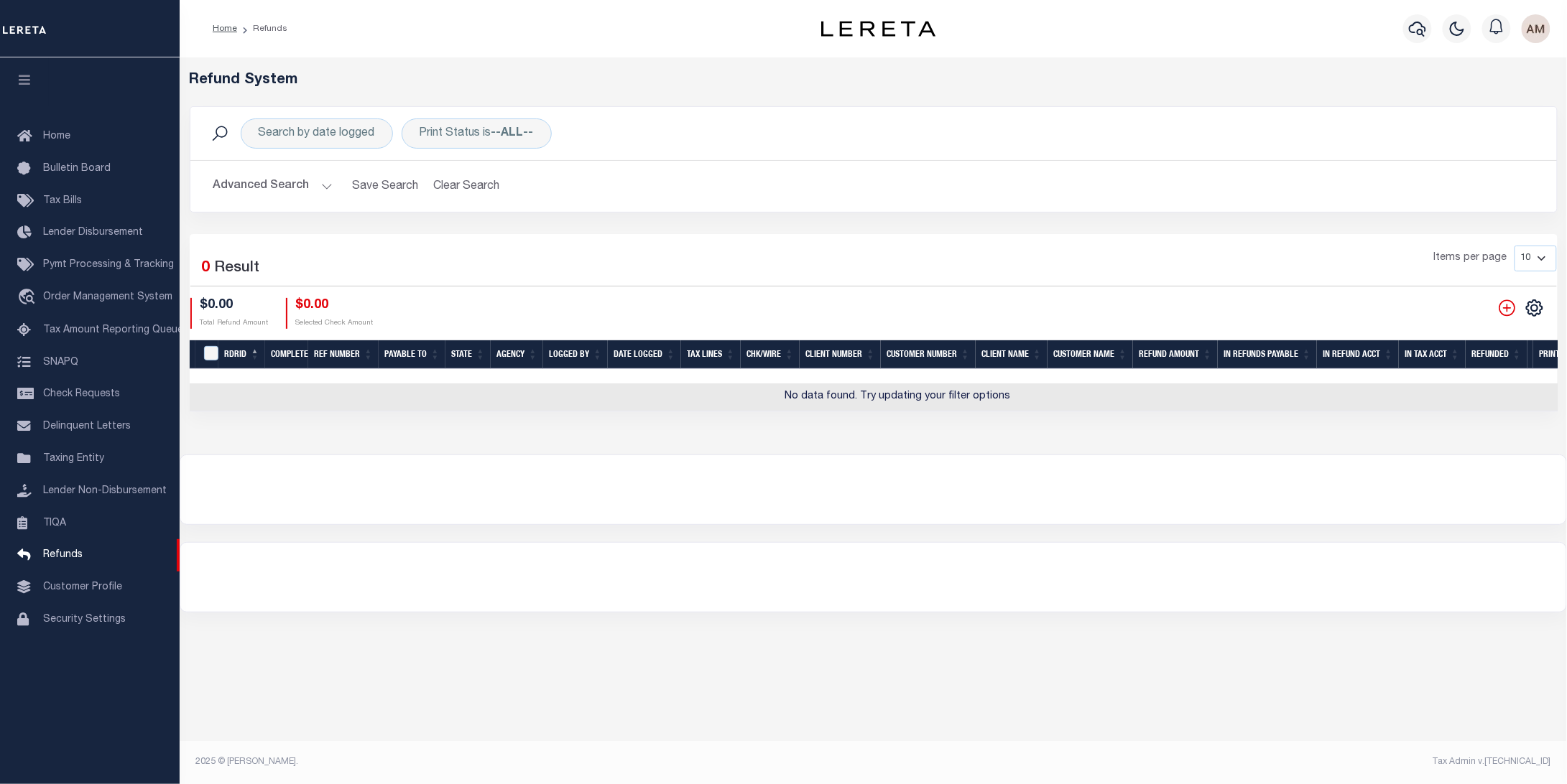
click at [291, 185] on button "Advanced Search" at bounding box center [273, 186] width 119 height 28
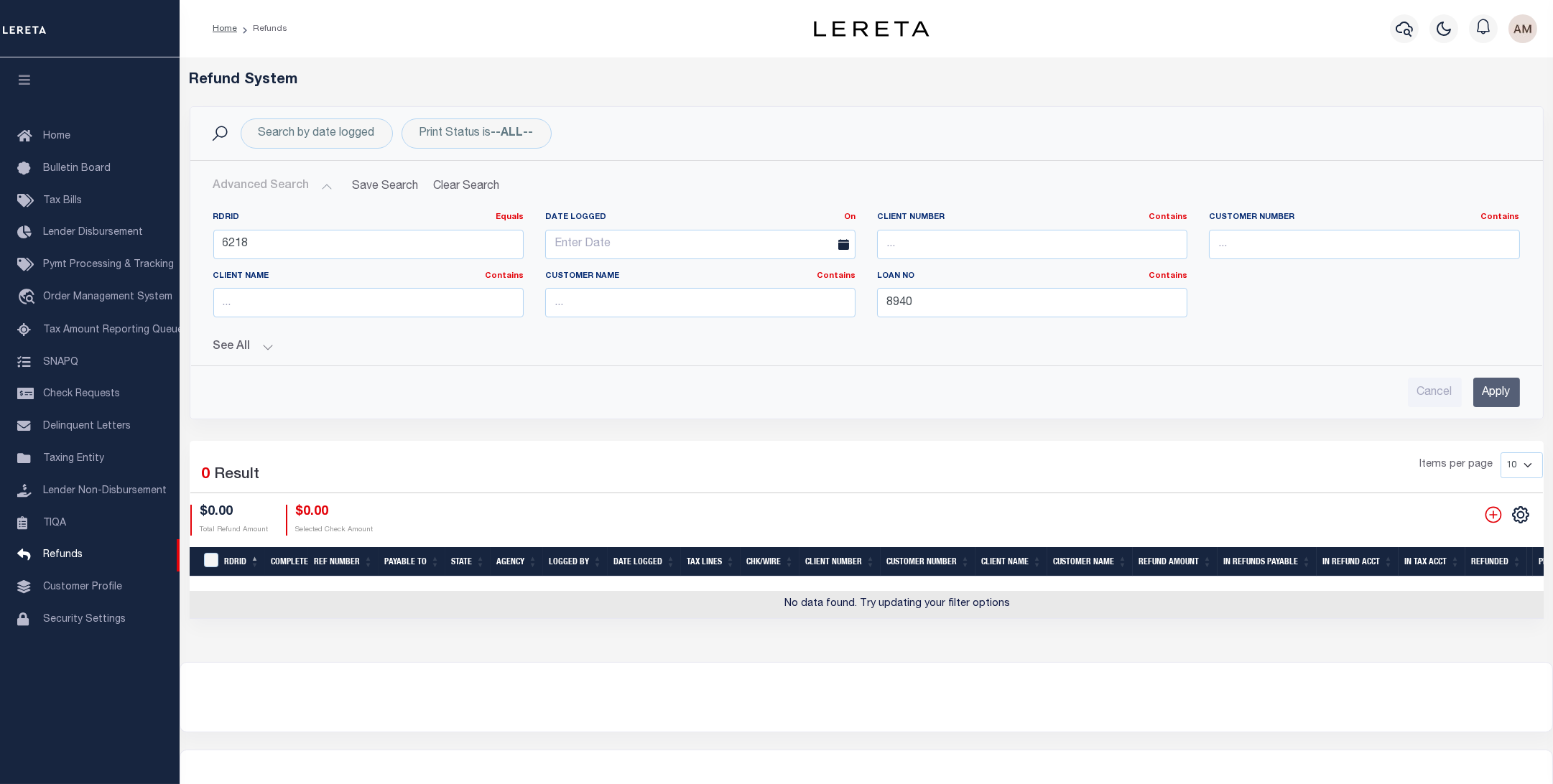
click at [265, 352] on button "See All" at bounding box center [867, 347] width 1307 height 14
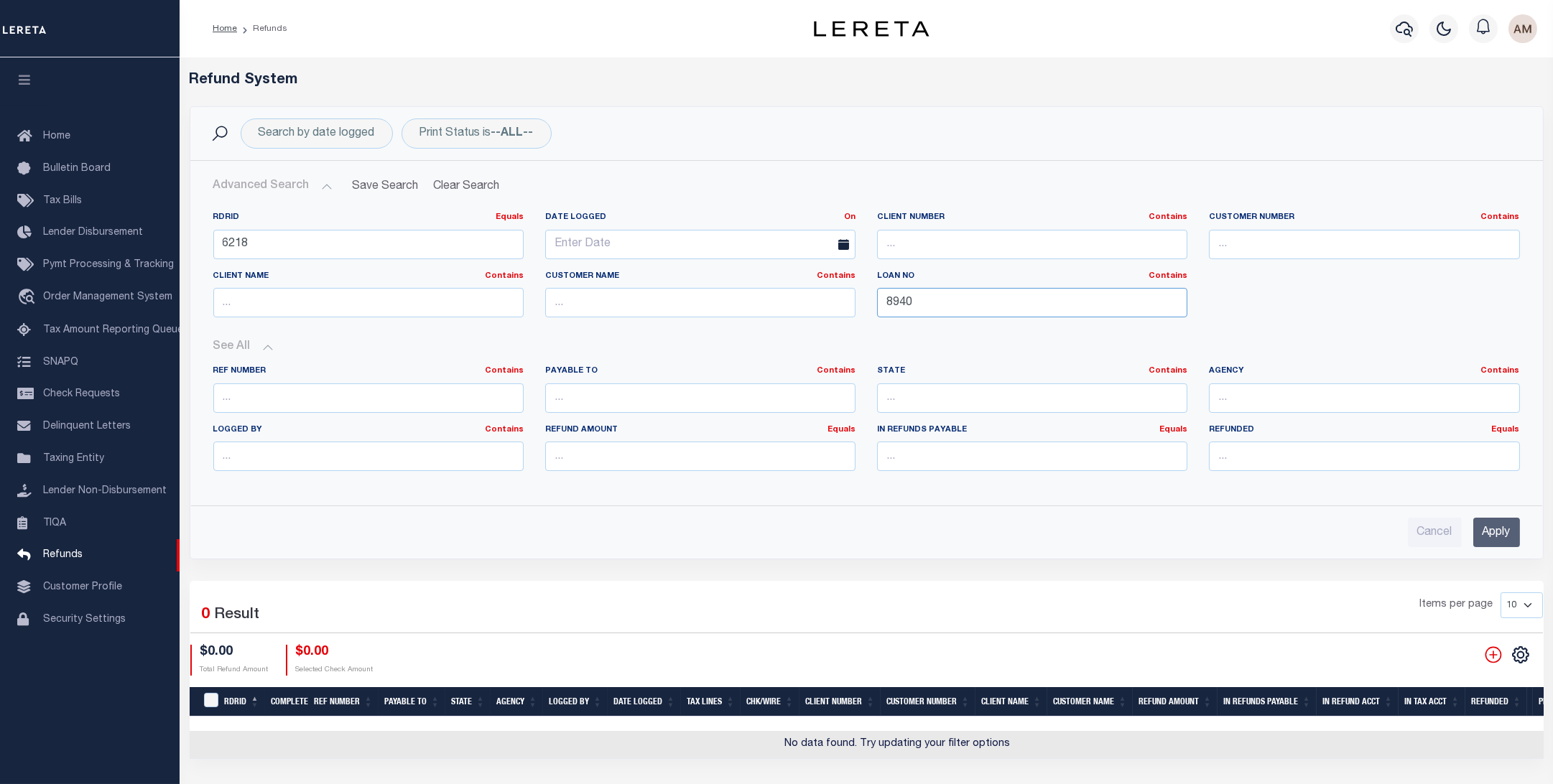
drag, startPoint x: 876, startPoint y: 322, endPoint x: 760, endPoint y: 339, distance: 117.2
click at [760, 339] on div "RDRID Equals Equals Is Not Equal To Is Greater Than Is Less Than 6218 Date Logg…" at bounding box center [867, 353] width 1328 height 282
click at [1493, 531] on input "Apply" at bounding box center [1497, 532] width 47 height 30
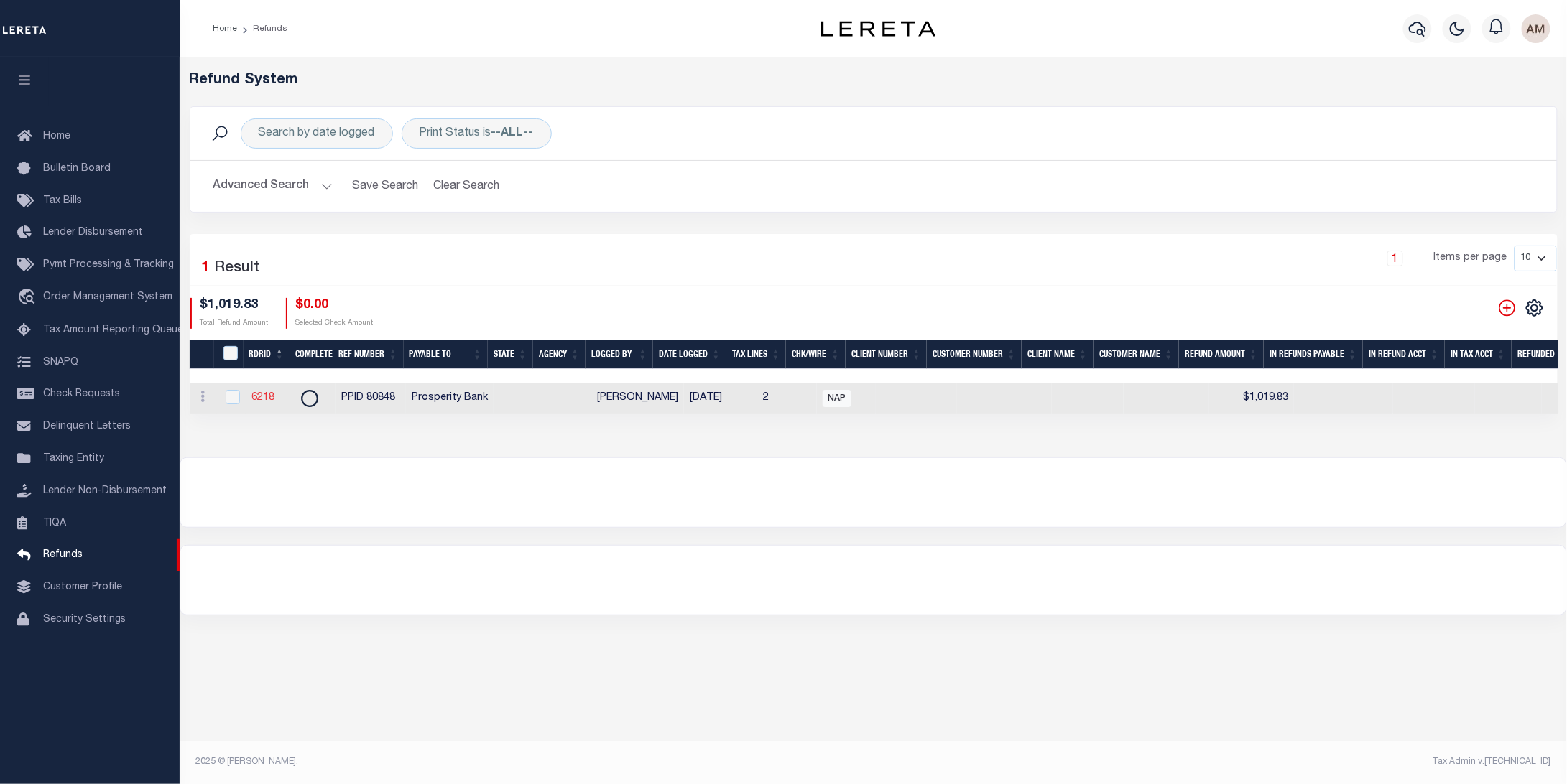
click at [264, 402] on link "6218" at bounding box center [263, 397] width 23 height 10
checkbox input "true"
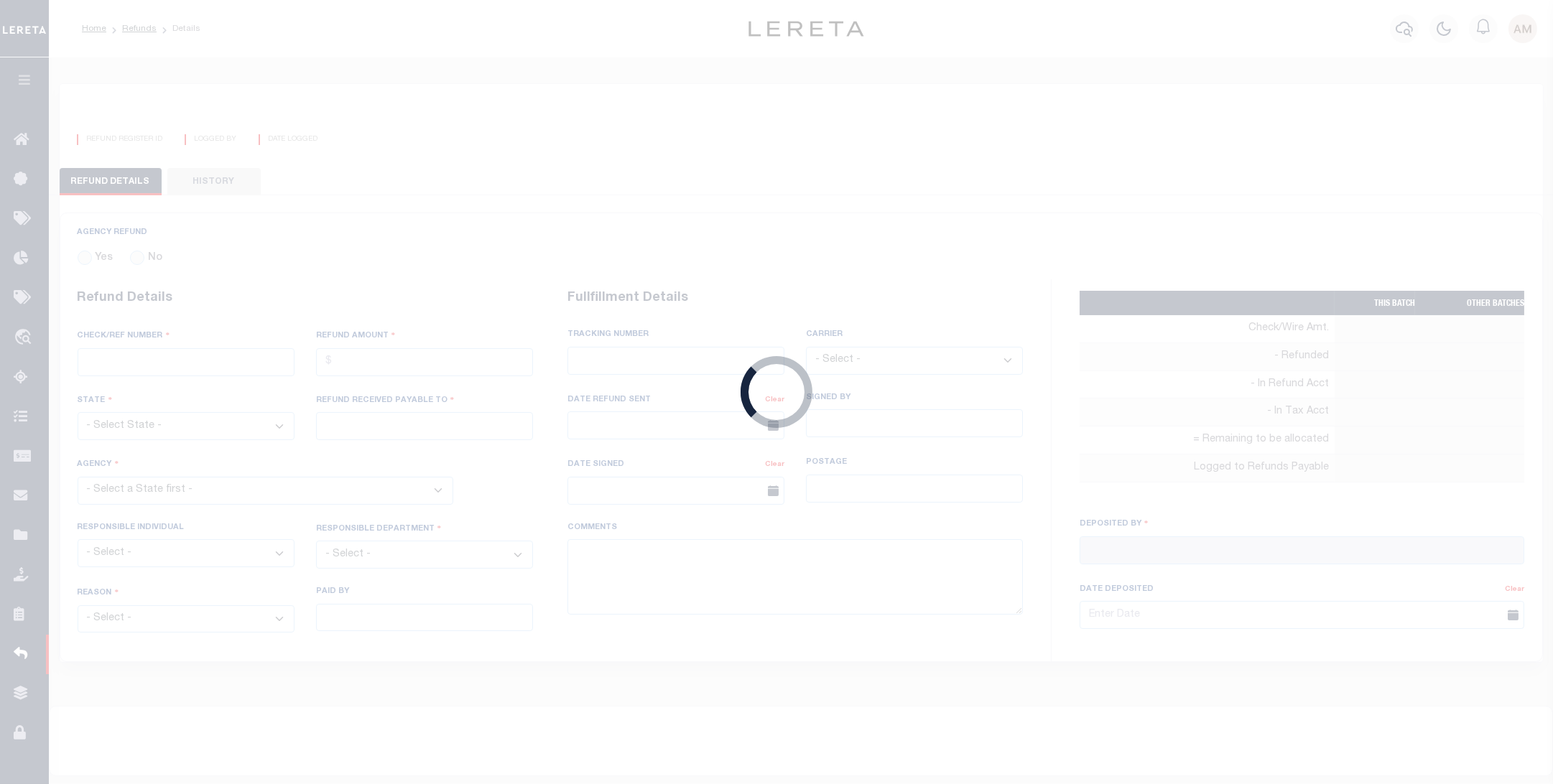
radio input "true"
type input "PPID 80848"
type input "$1,019.83"
type input "Prosperity Bank"
select select "OPS"
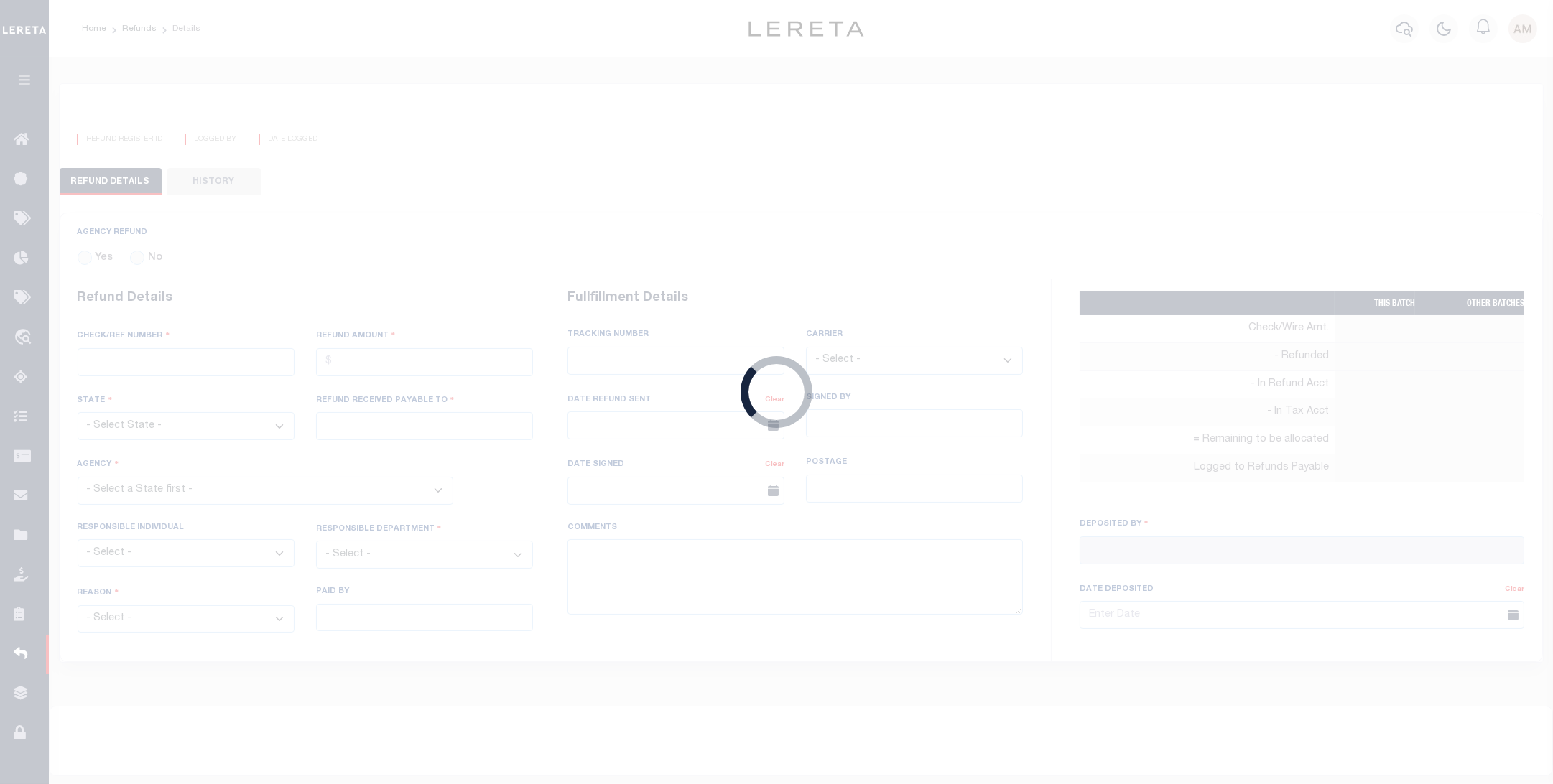
select select "KYE"
type textarea "Original PPID 80395 New PPID 80848 Contract # 8257887 Presented: $1,787.22 Actu…"
type input "Martin, April"
type input "10/29/2024"
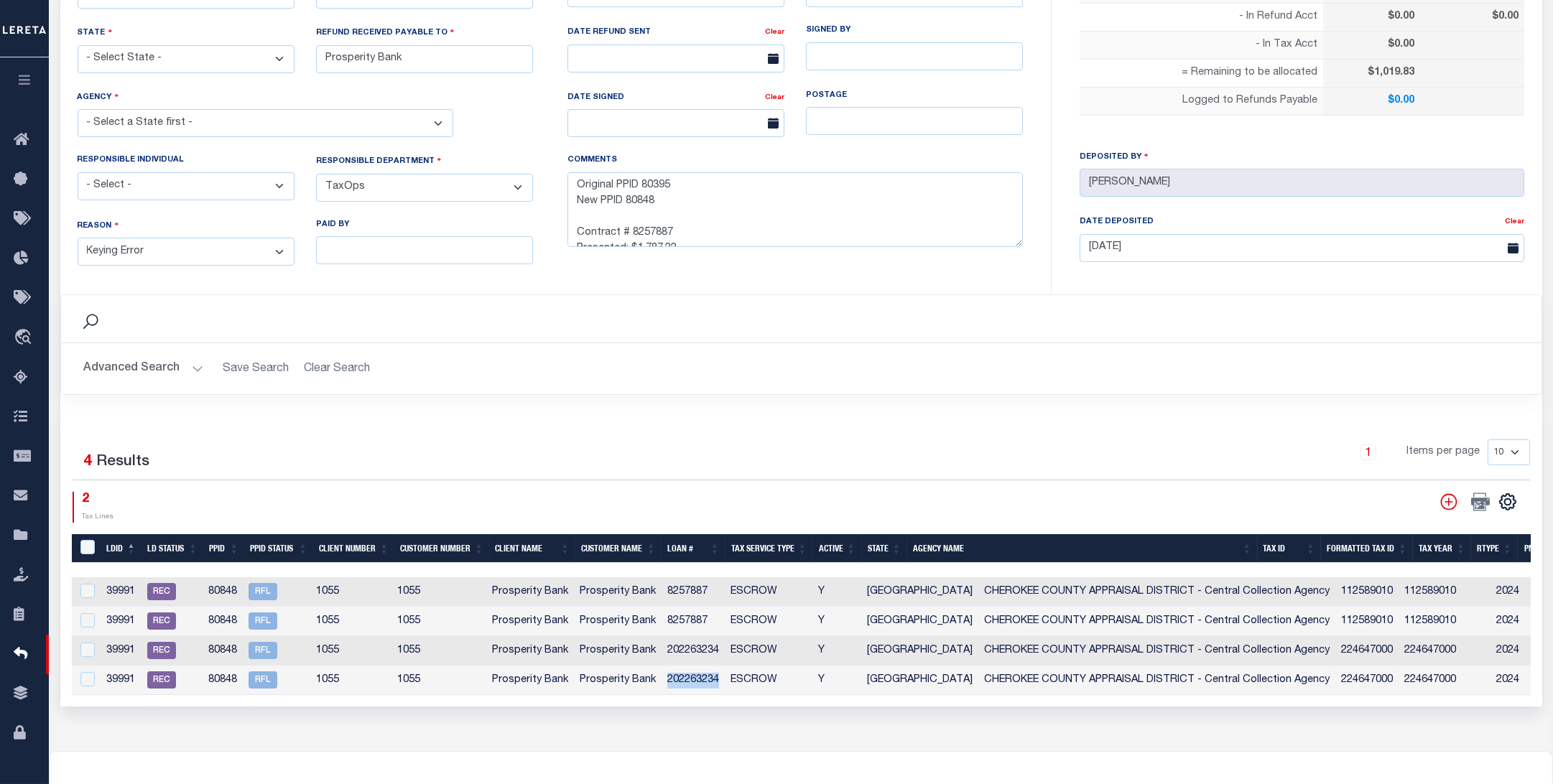
drag, startPoint x: 725, startPoint y: 677, endPoint x: 665, endPoint y: 676, distance: 60.0
click at [665, 676] on tr "39991 REC 80848 RFL 1055 1055 Prosperity Bank Prosperity Bank 202263234 ESCROW …" at bounding box center [1066, 680] width 1989 height 30
copy td "202263234"
click at [1399, 672] on td "224647000" at bounding box center [1445, 680] width 92 height 30
checkbox input "true"
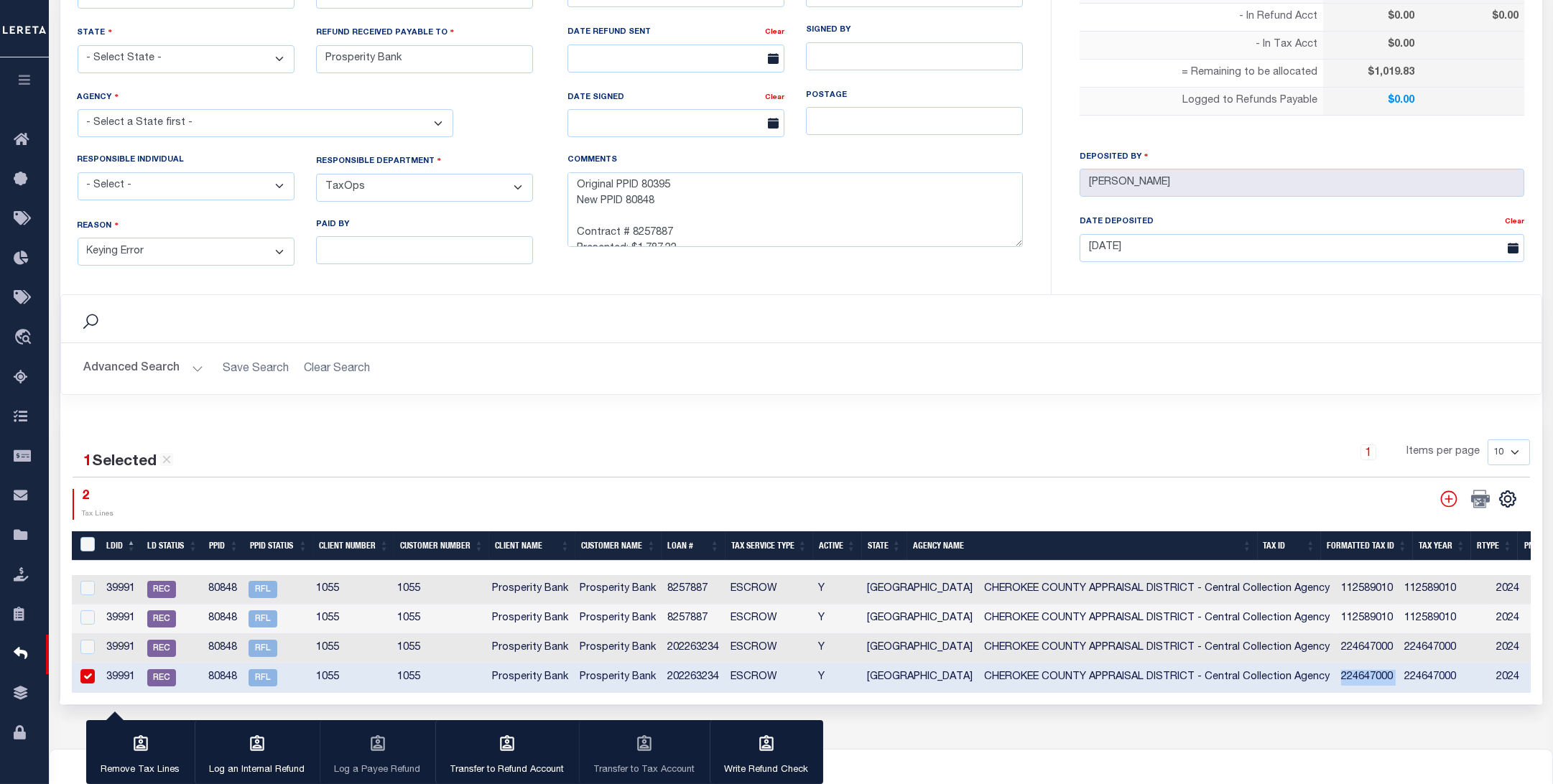
drag, startPoint x: 1326, startPoint y: 675, endPoint x: 1266, endPoint y: 683, distance: 60.5
click at [1266, 683] on tr "39991 REC 80848 RFL 1055 1055 Prosperity Bank Prosperity Bank 202263234 ESCROW …" at bounding box center [1066, 678] width 1989 height 30
copy td "224647000"
drag, startPoint x: 438, startPoint y: 124, endPoint x: 455, endPoint y: 143, distance: 25.5
click at [436, 122] on select "- Select a State first -" at bounding box center [265, 123] width 376 height 28
